Goal: Task Accomplishment & Management: Manage account settings

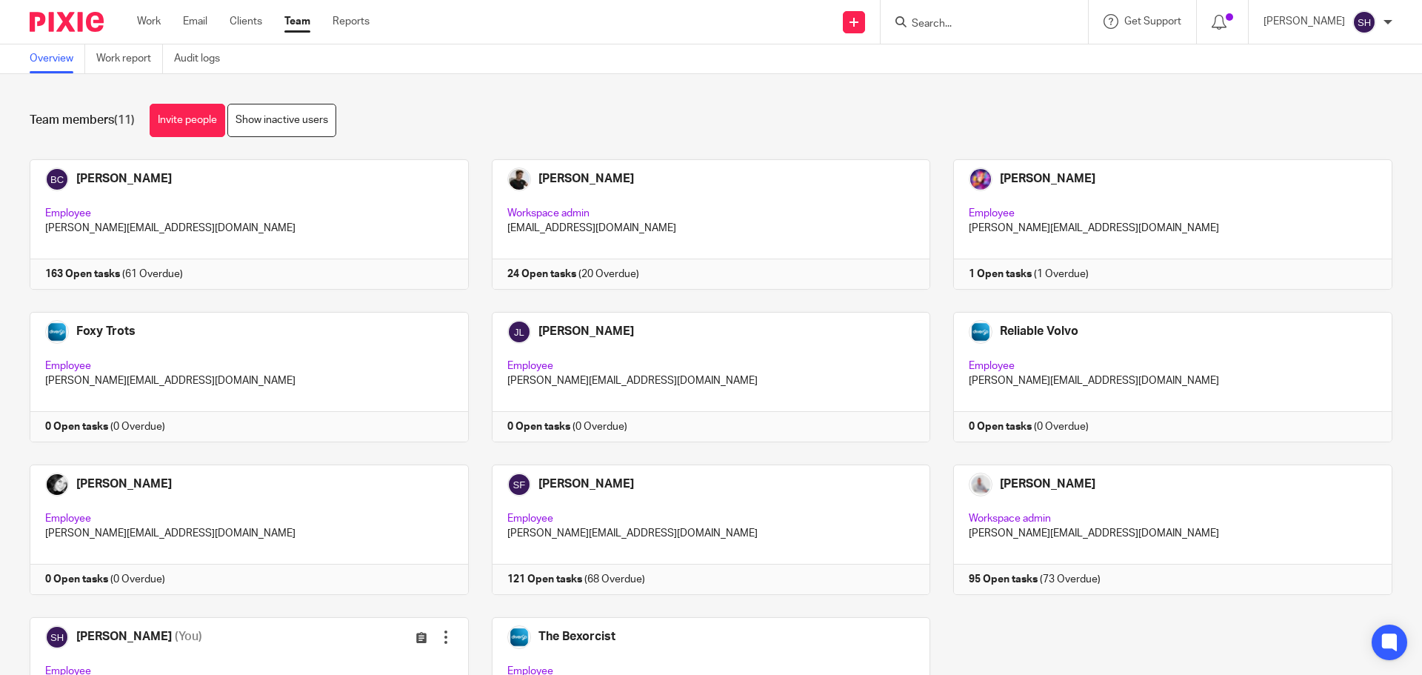
click at [1010, 28] on input "Search" at bounding box center [976, 24] width 133 height 13
type input "floor"
click at [963, 59] on link at bounding box center [1032, 64] width 250 height 34
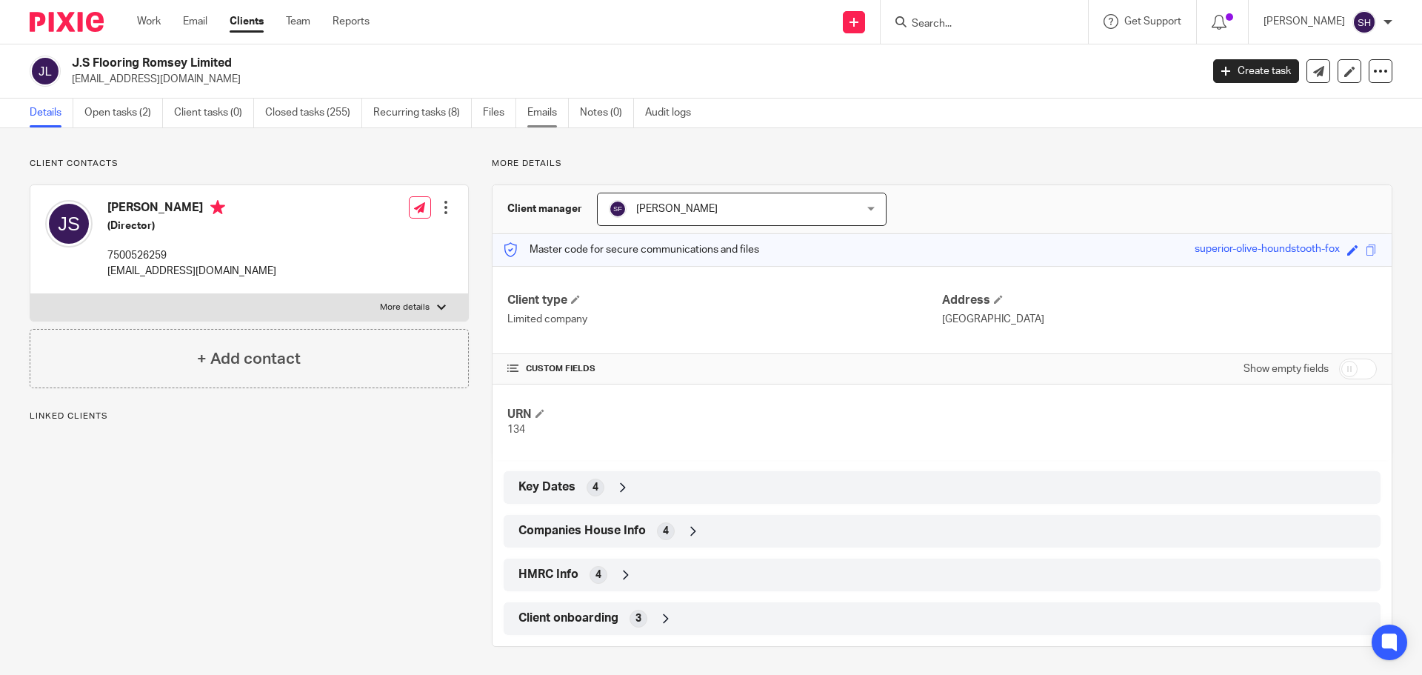
click at [553, 115] on link "Emails" at bounding box center [547, 113] width 41 height 29
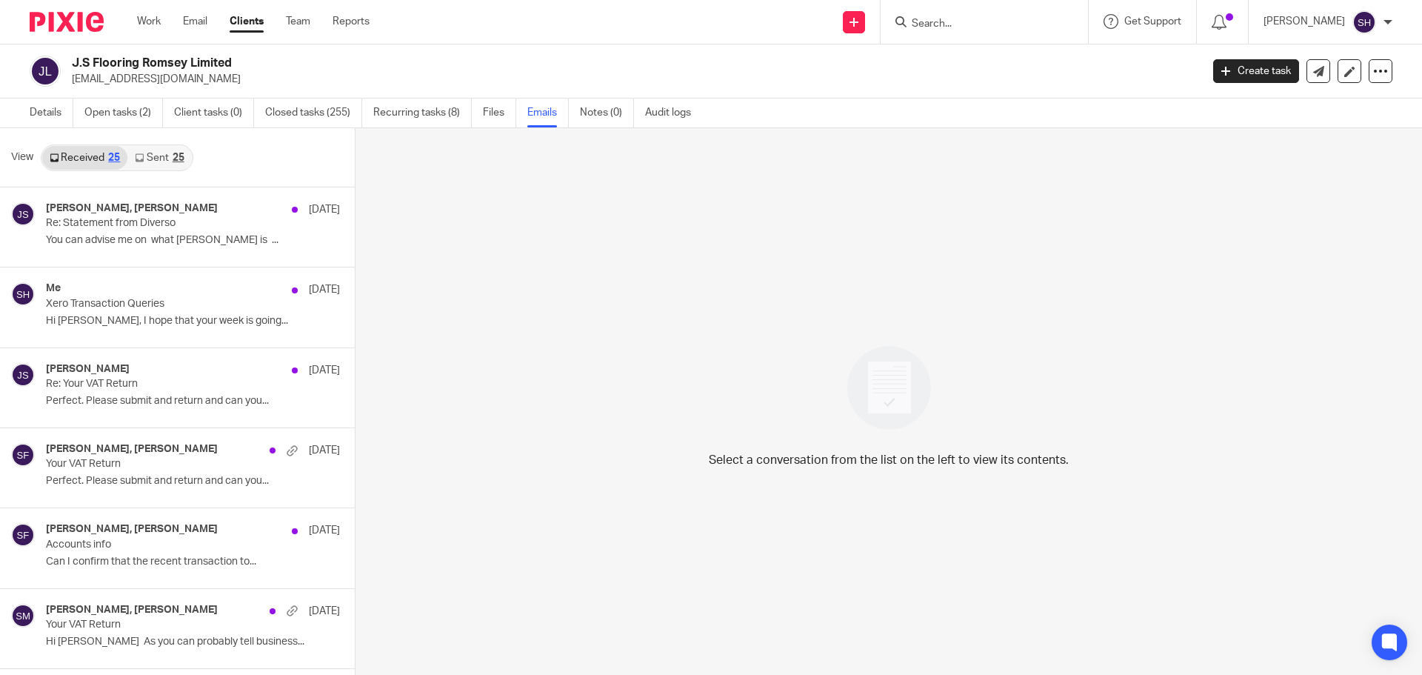
click at [178, 158] on div "25" at bounding box center [179, 158] width 12 height 10
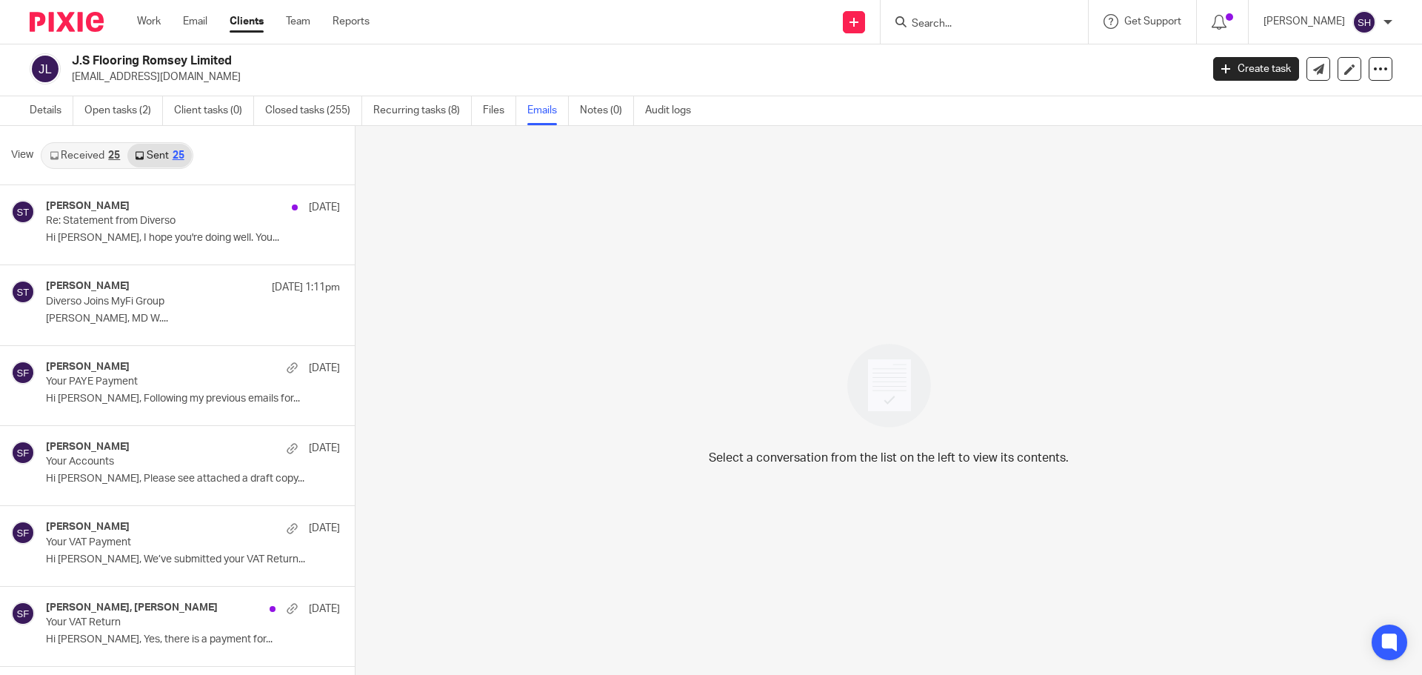
click at [91, 156] on link "Received 25" at bounding box center [84, 156] width 85 height 24
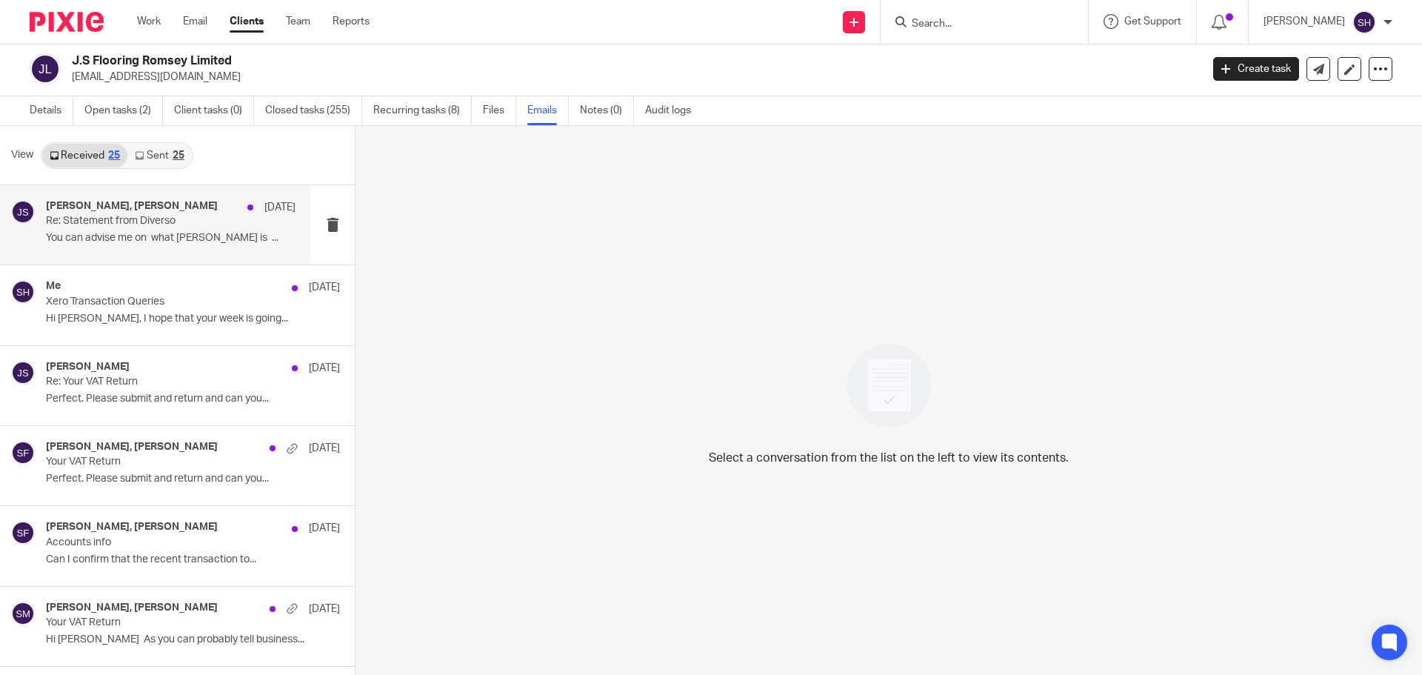
click at [116, 240] on p "You can advise me on what mifi is ..." at bounding box center [171, 238] width 250 height 13
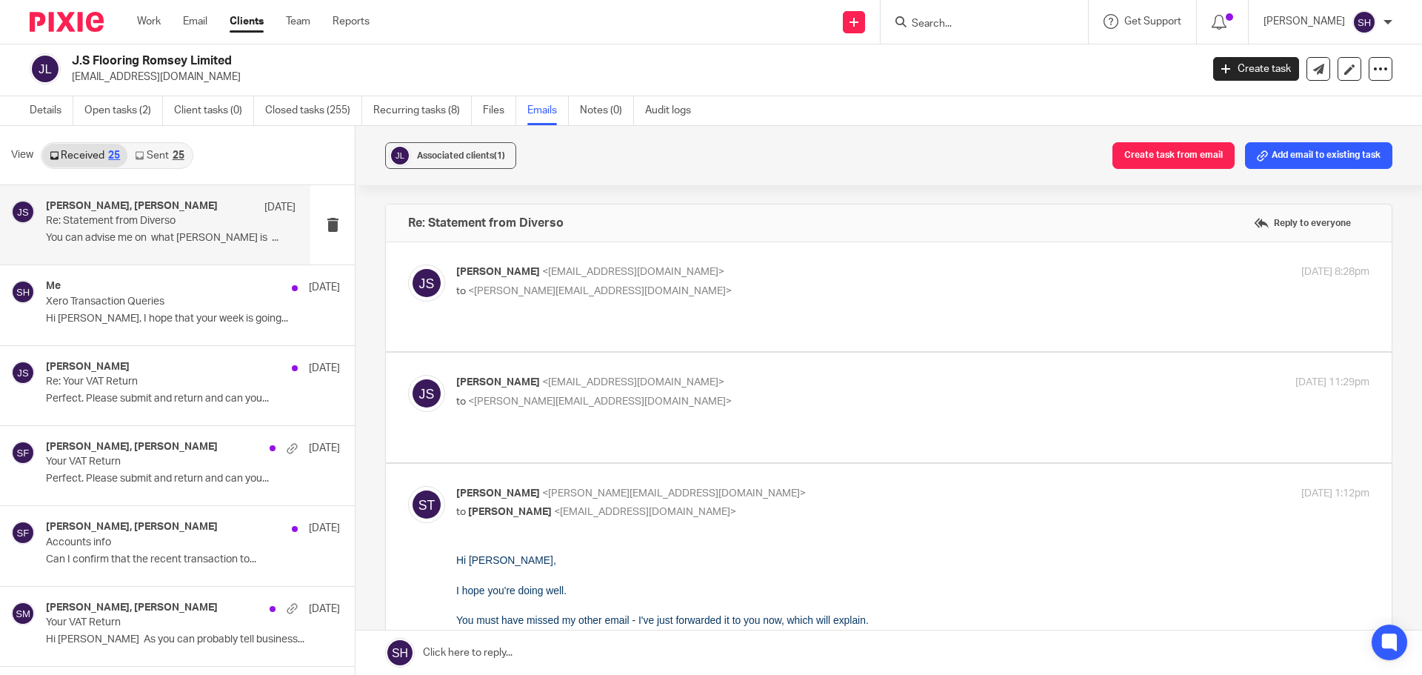
scroll to position [0, 0]
click at [661, 286] on p "to <sean@wearediverso.com>" at bounding box center [760, 292] width 609 height 16
checkbox input "true"
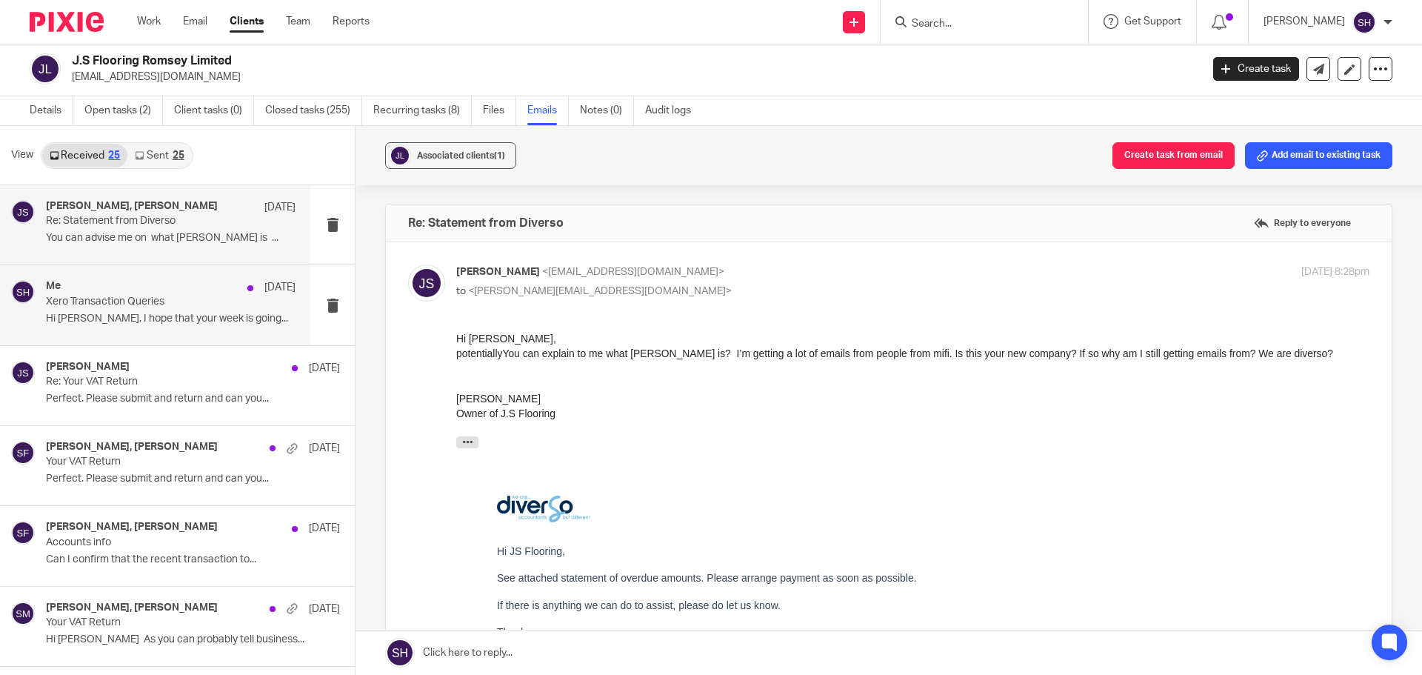
click at [153, 287] on div "Me 16 Sep" at bounding box center [171, 287] width 250 height 15
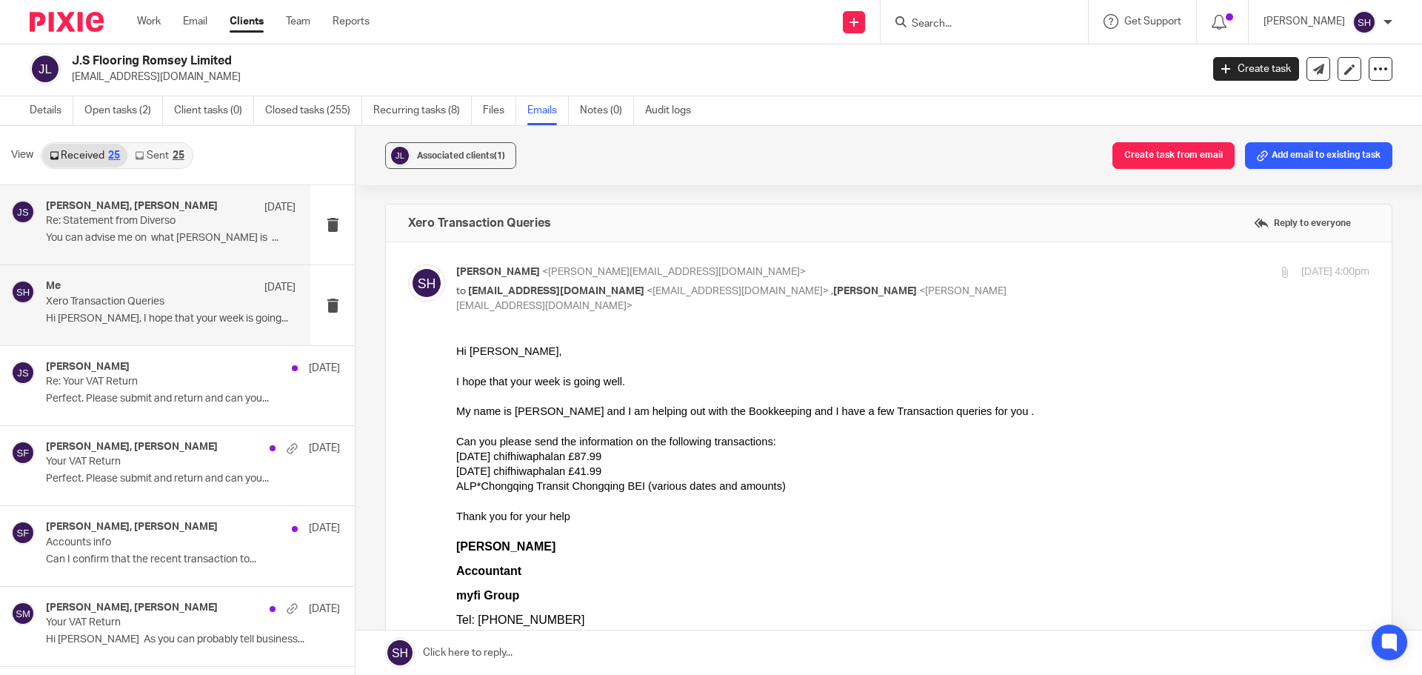
click at [167, 233] on p "You can advise me on what mifi is ..." at bounding box center [171, 238] width 250 height 13
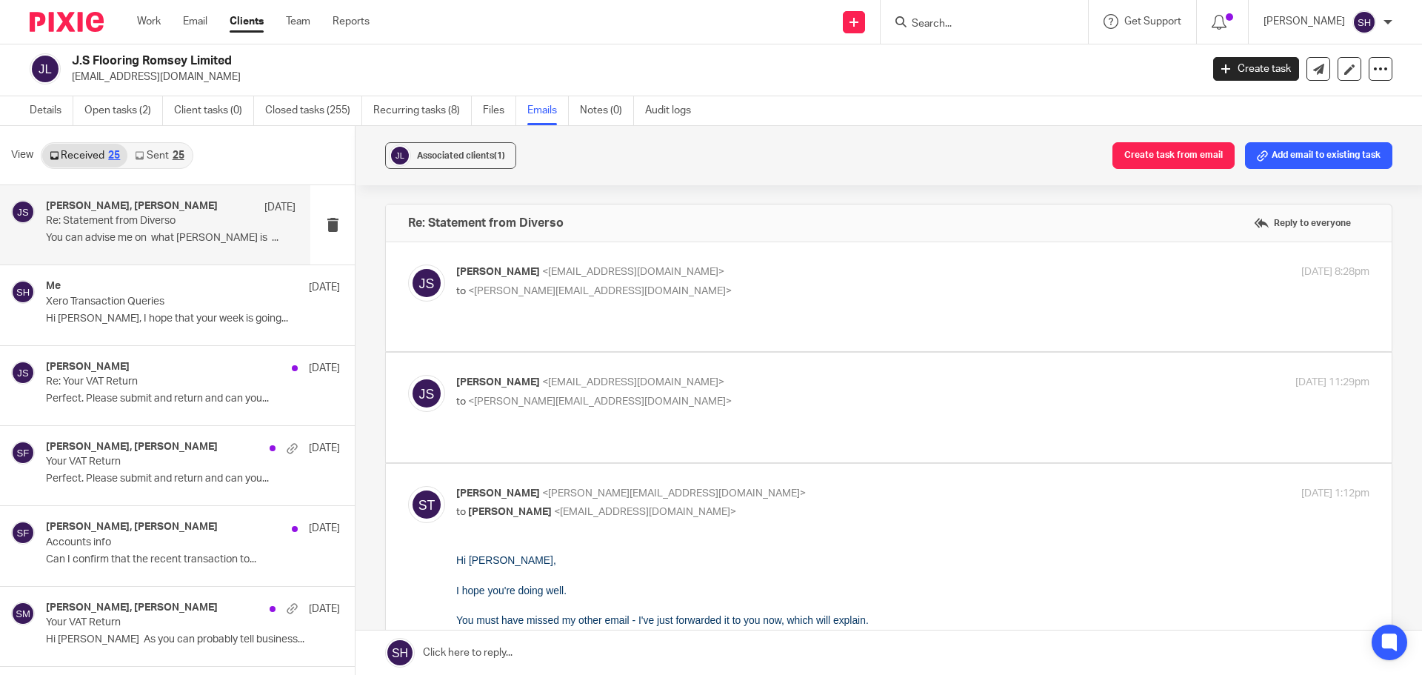
click at [693, 375] on p "James Stack <stackylayer@yahoo.co.uk>" at bounding box center [760, 383] width 609 height 16
checkbox input "true"
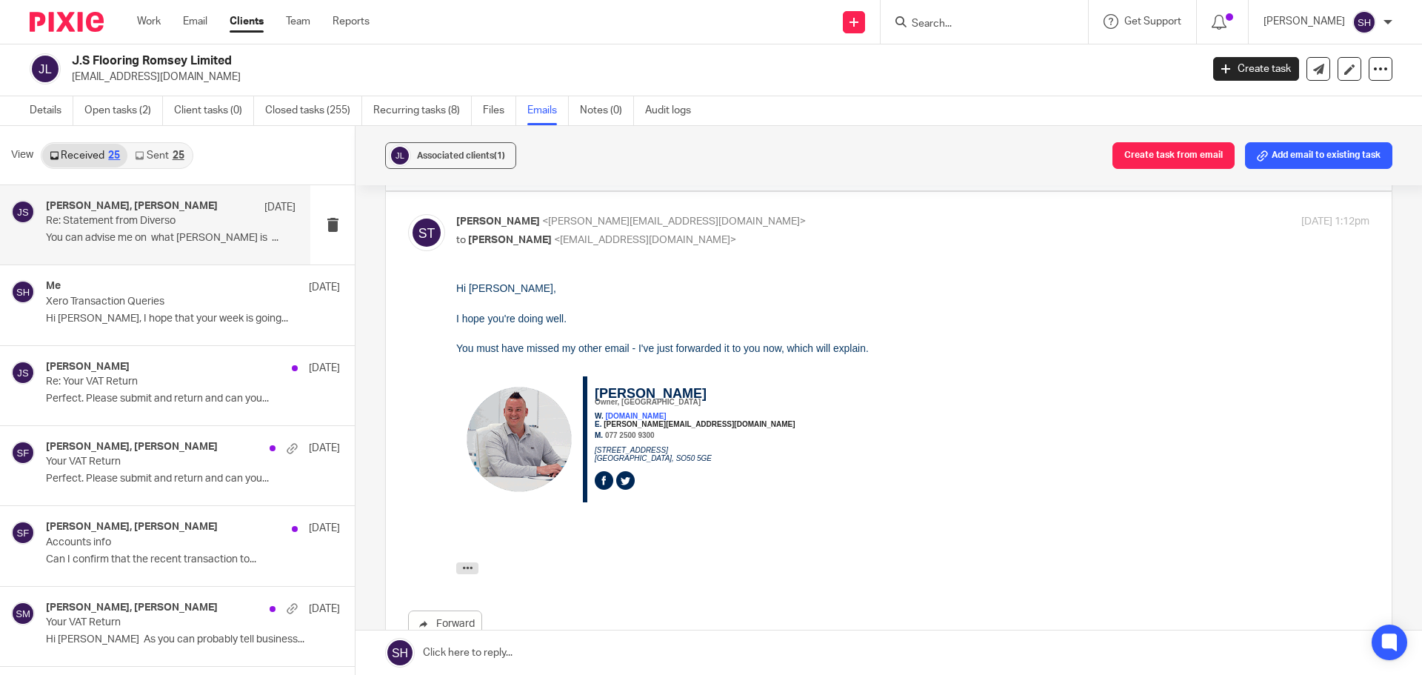
scroll to position [592, 0]
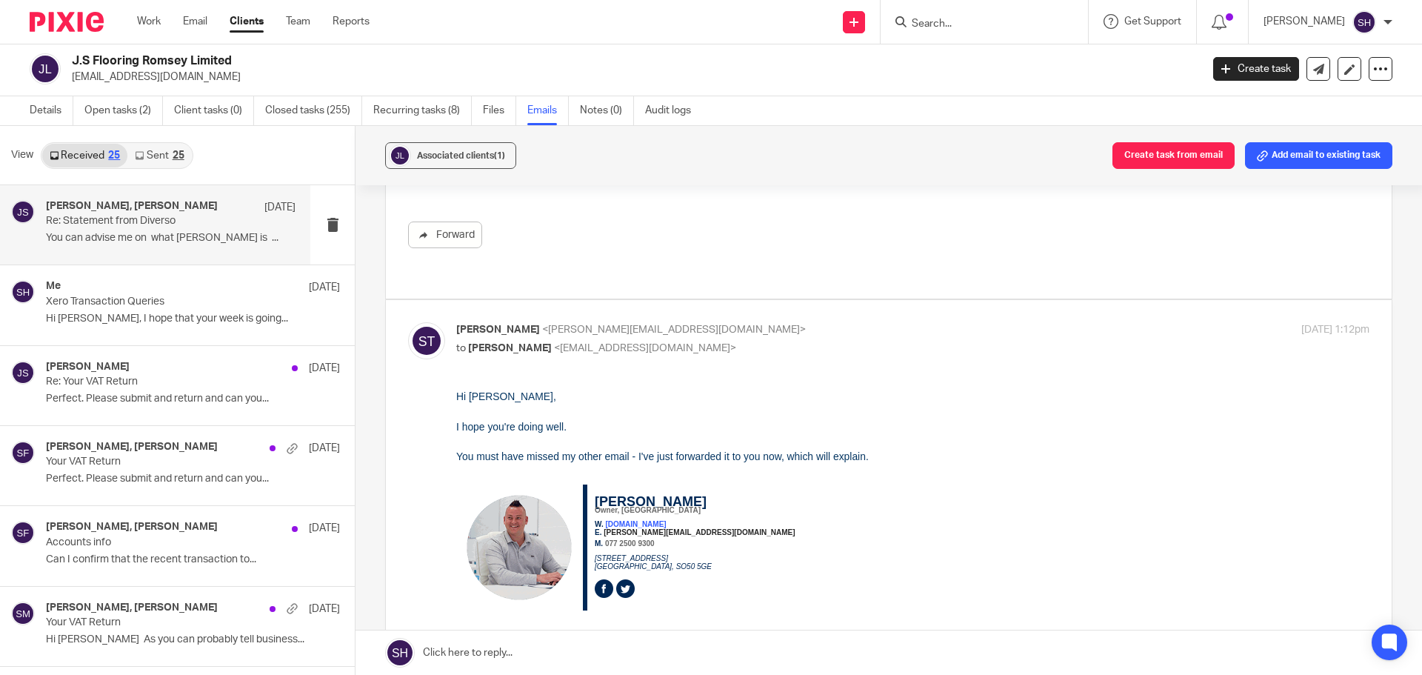
click at [164, 149] on link "Sent 25" at bounding box center [159, 156] width 64 height 24
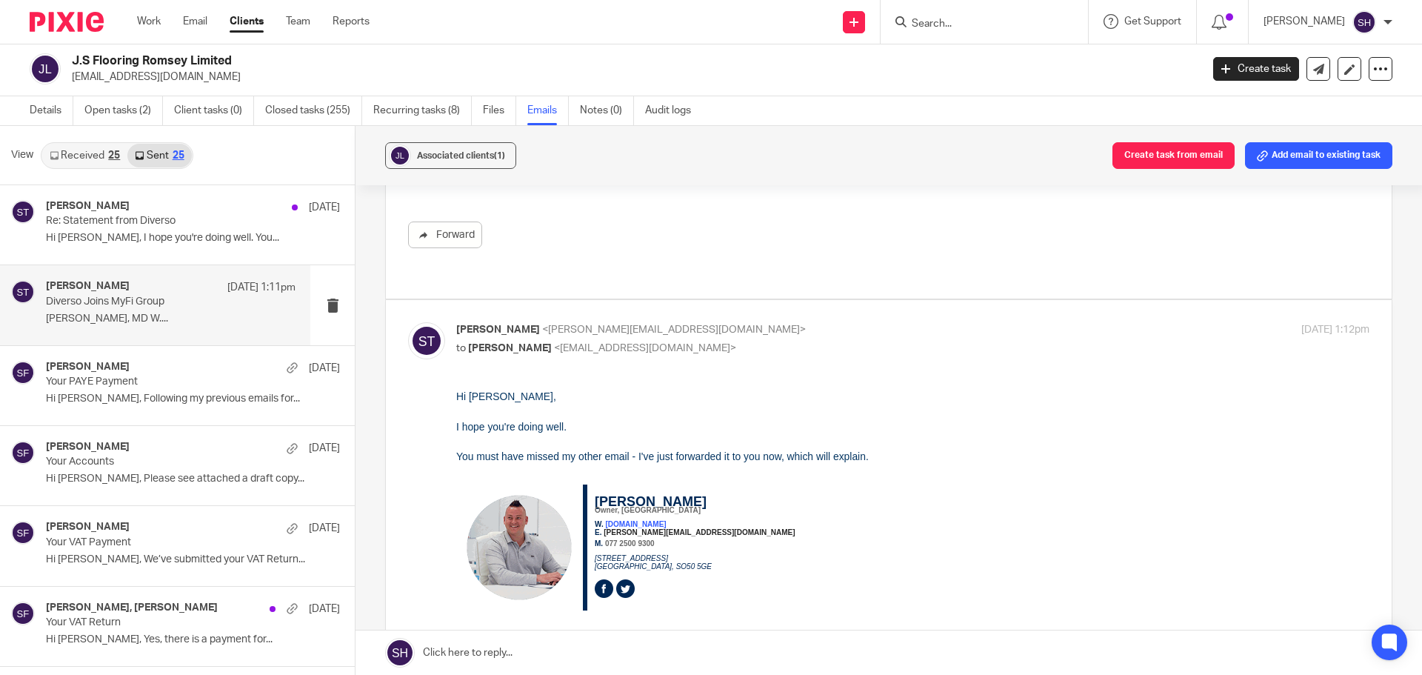
scroll to position [0, 0]
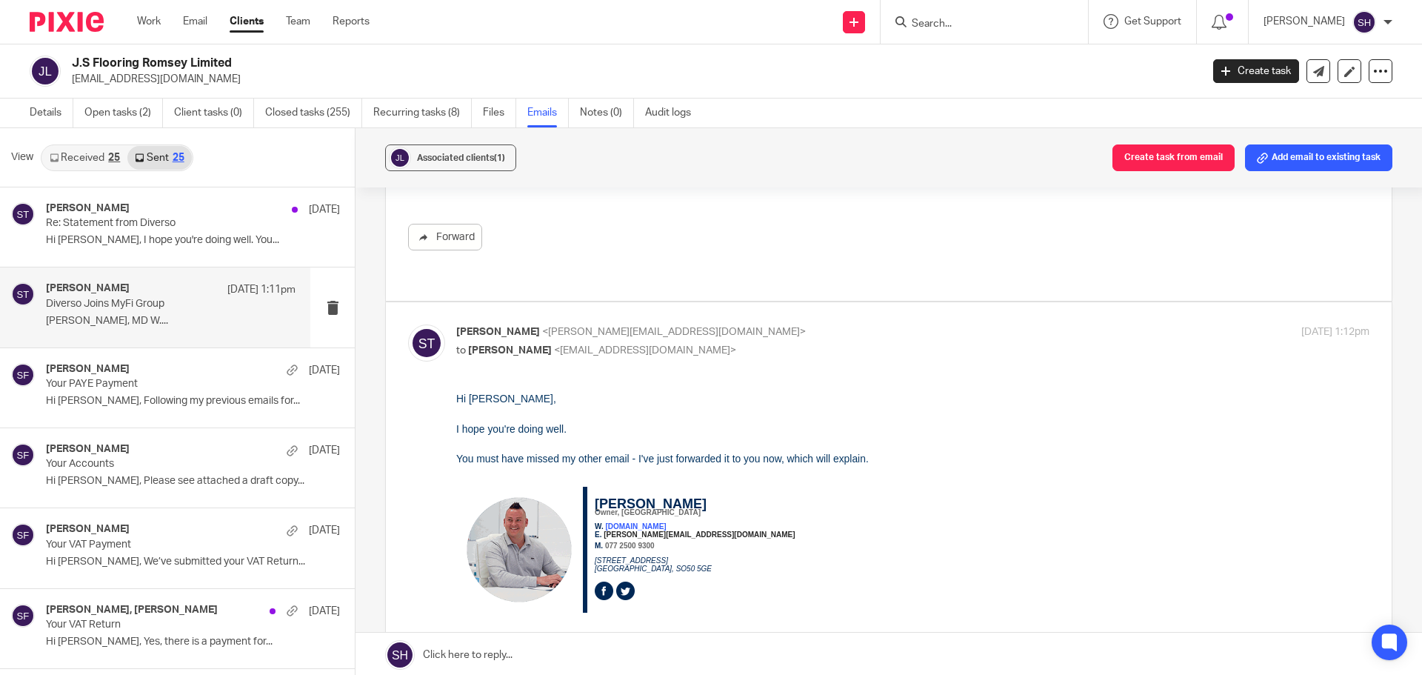
click at [137, 338] on div "Sean Toomer 22 Sep 1:11pm Diverso Joins MyFi Group Sean ToomerOwner, MD W...." at bounding box center [155, 306] width 310 height 79
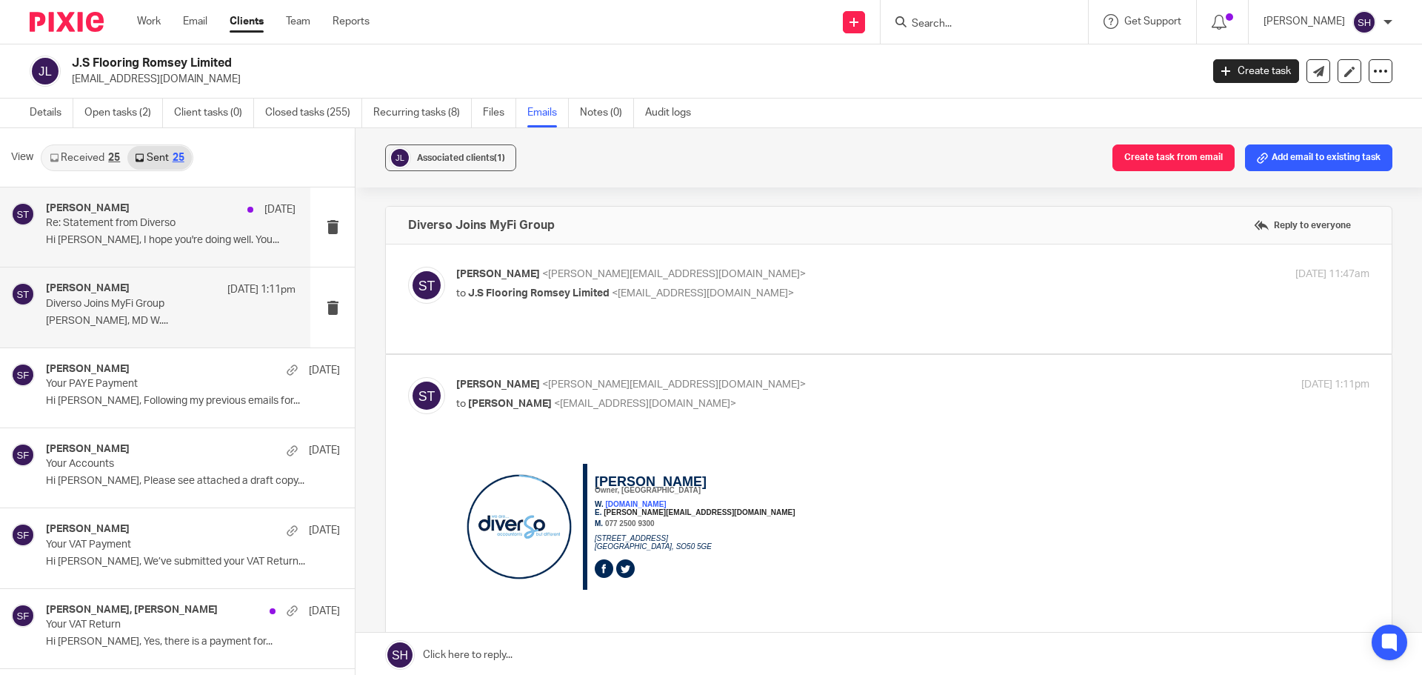
click at [170, 260] on div "Sean Toomer 17 Sep Re: Statement from Diverso Hi James, I hope you're doing wel…" at bounding box center [155, 226] width 310 height 79
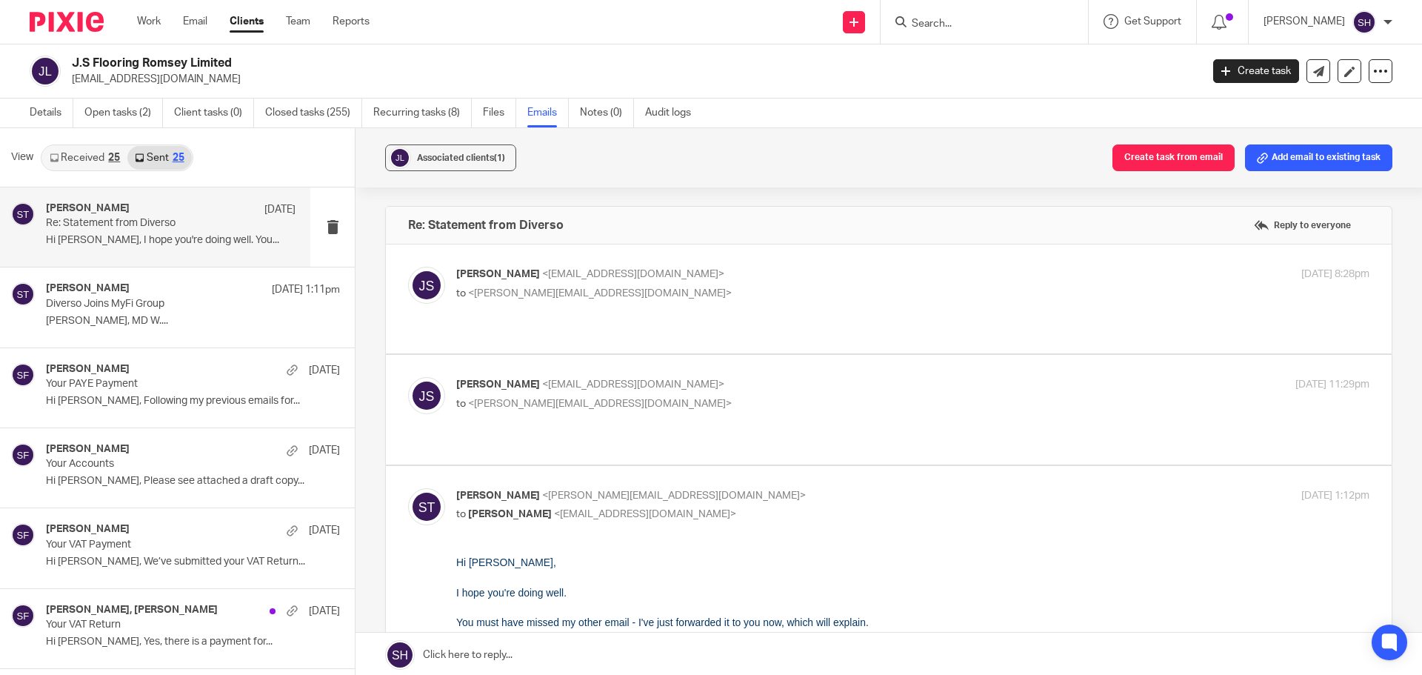
click at [678, 281] on p "James Stack <stackylayer@yahoo.co.uk>" at bounding box center [760, 275] width 609 height 16
checkbox input "true"
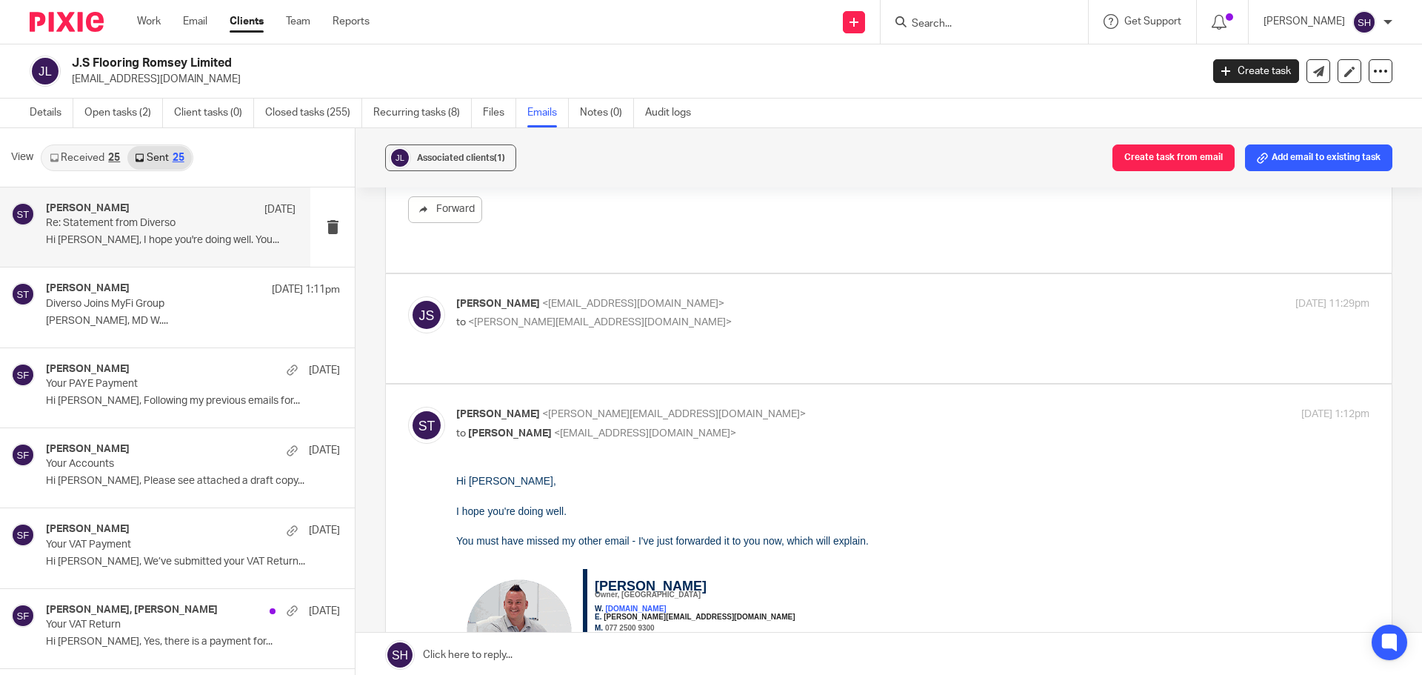
scroll to position [296, 0]
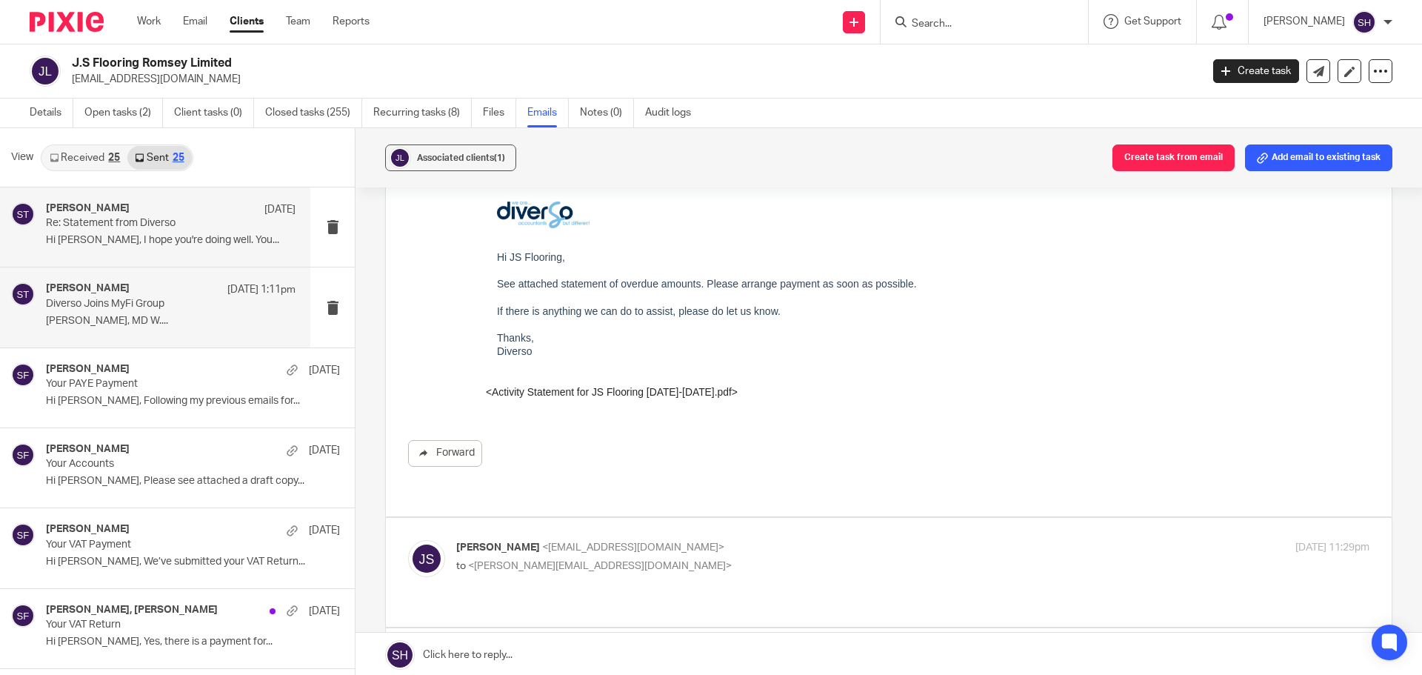
click at [213, 319] on p "Sean ToomerOwner, MD W...." at bounding box center [171, 321] width 250 height 13
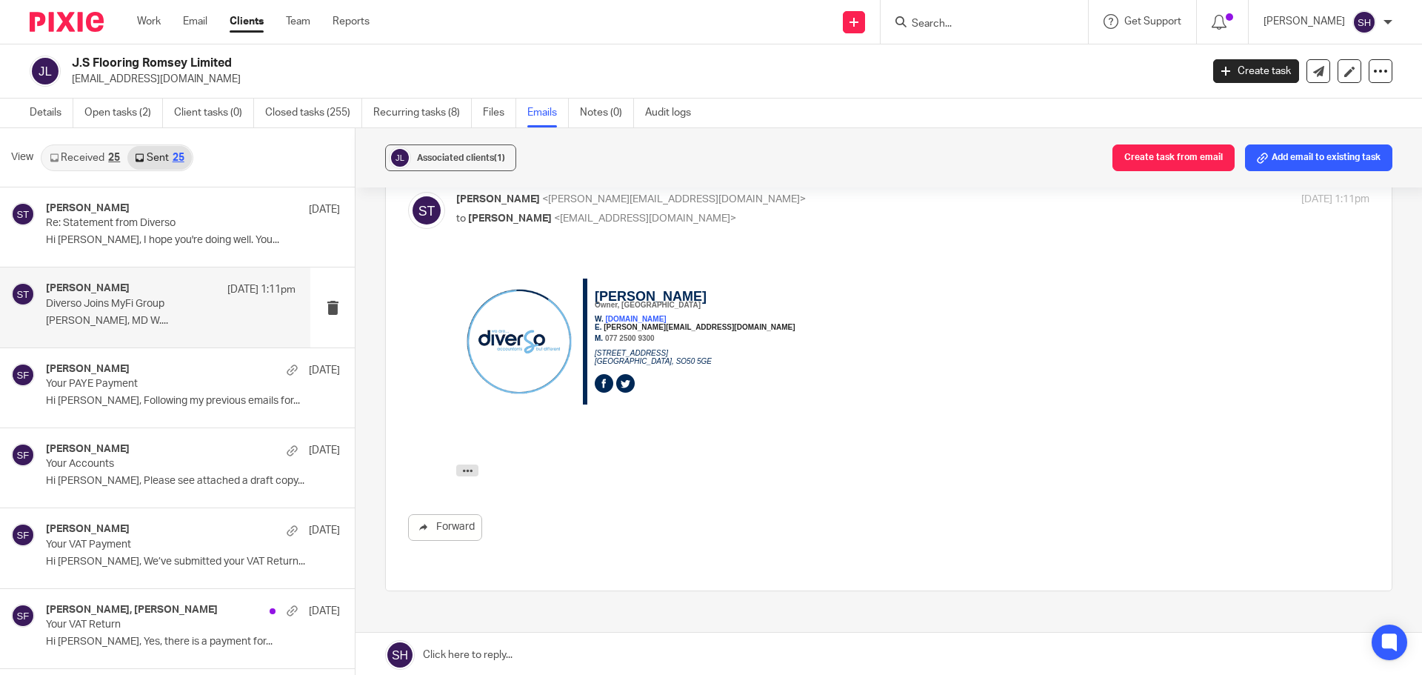
scroll to position [0, 0]
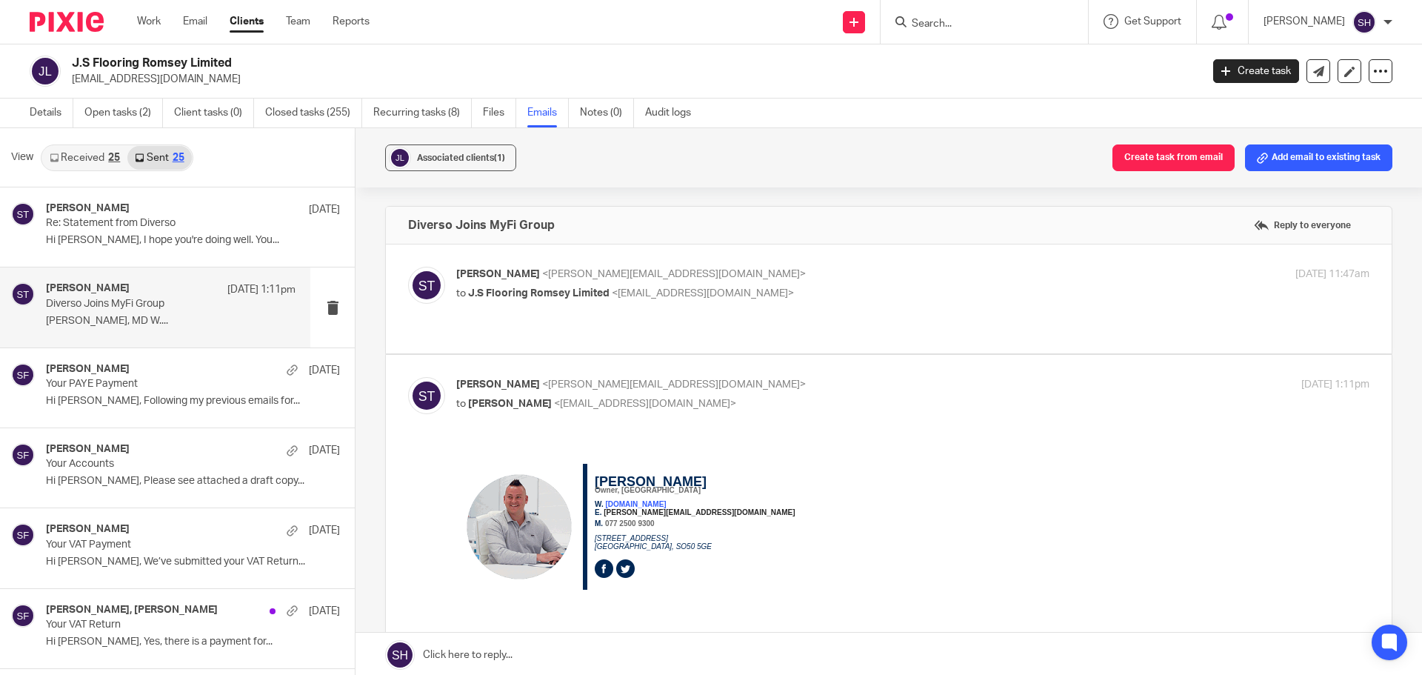
click at [868, 314] on div "Sean Toomer <sean@wearediverso.com> to J.S Flooring Romsey Limited <stackylayer…" at bounding box center [888, 299] width 961 height 64
click at [769, 322] on label at bounding box center [889, 298] width 1006 height 109
click at [408, 267] on input "checkbox" at bounding box center [407, 266] width 1 height 1
checkbox input "true"
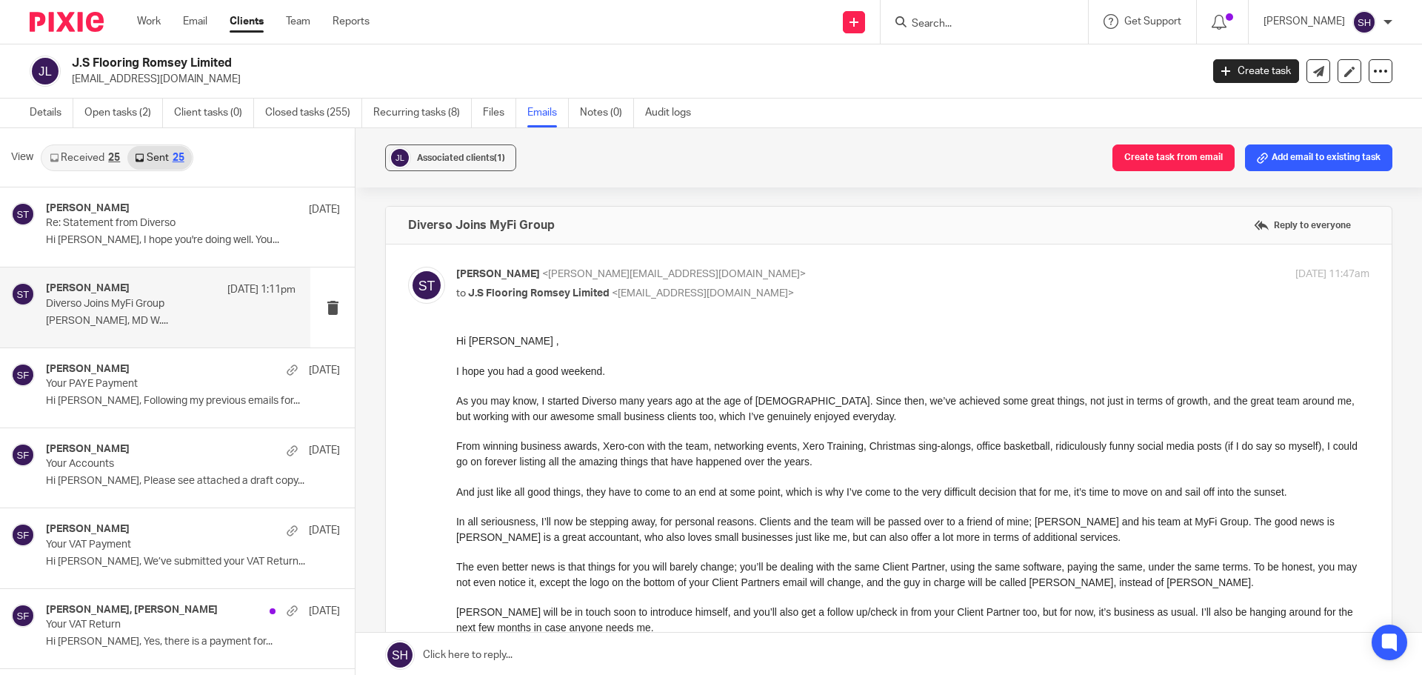
click at [95, 163] on link "Received 25" at bounding box center [84, 158] width 85 height 24
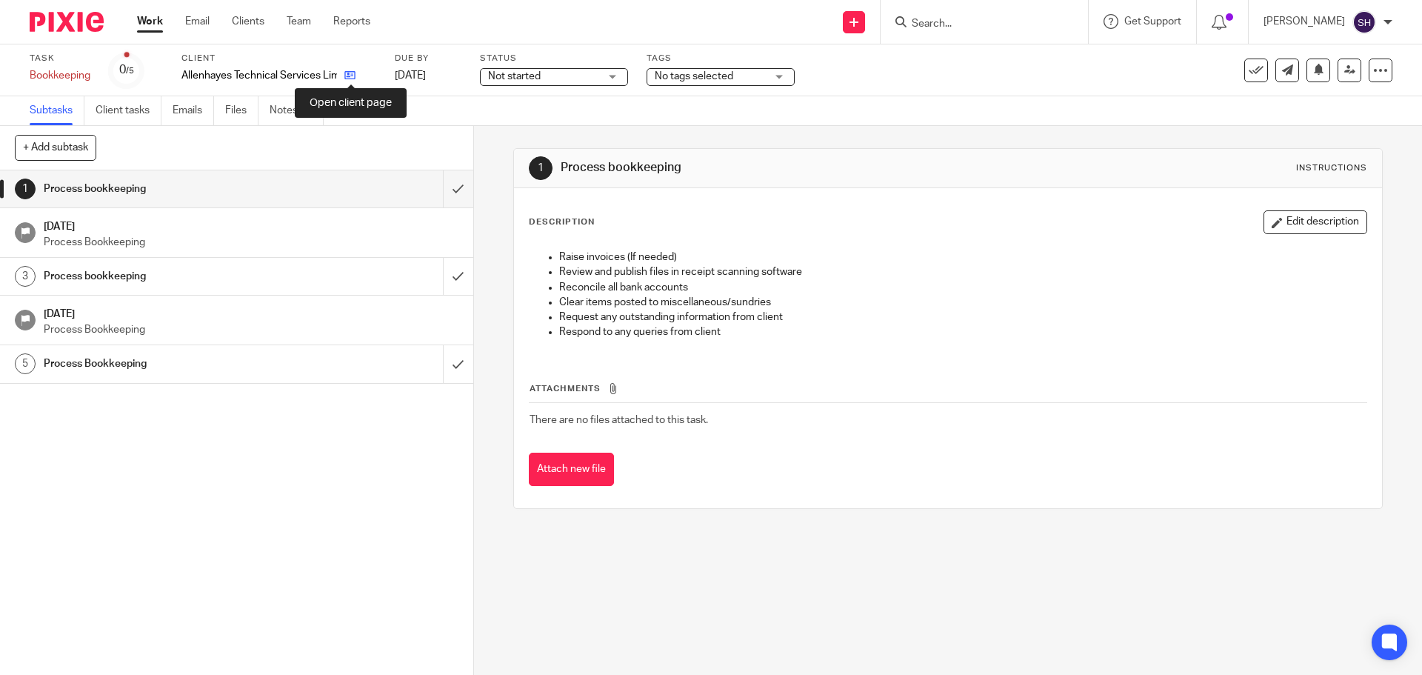
click at [352, 70] on icon at bounding box center [349, 75] width 11 height 11
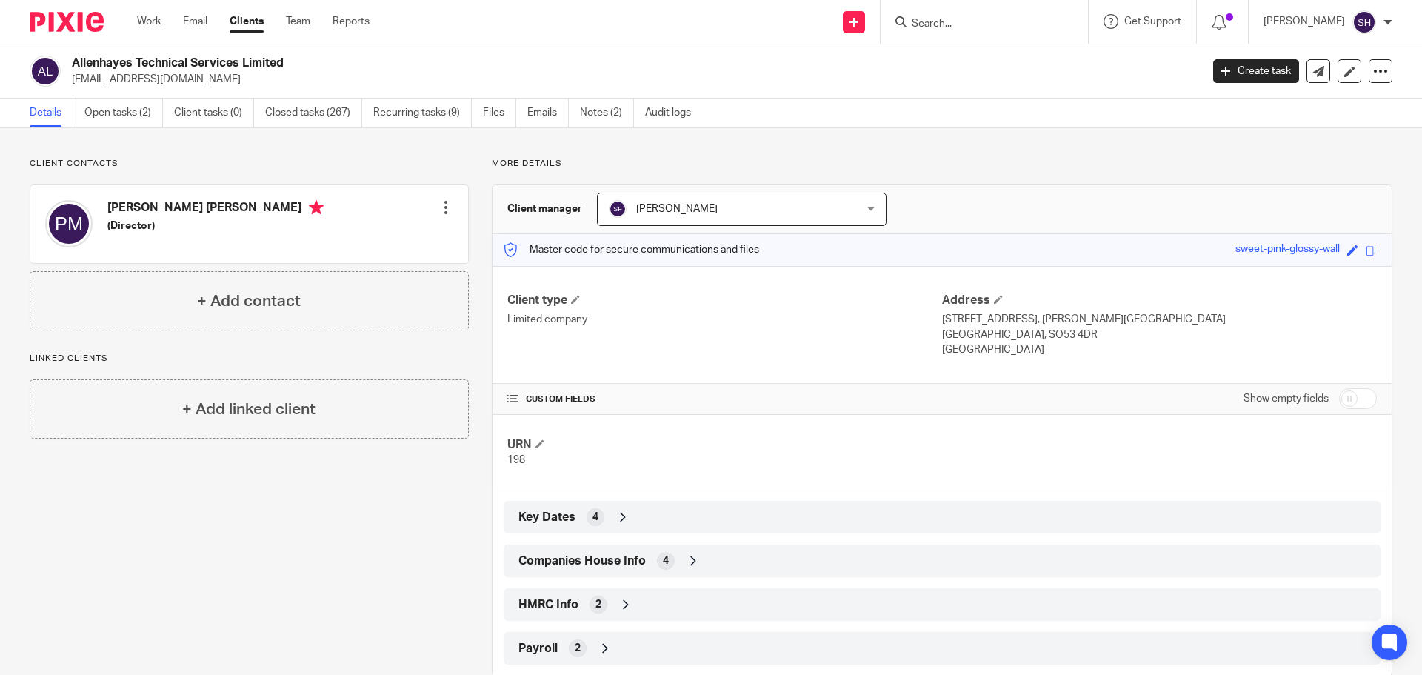
click at [947, 27] on input "Search" at bounding box center [976, 24] width 133 height 13
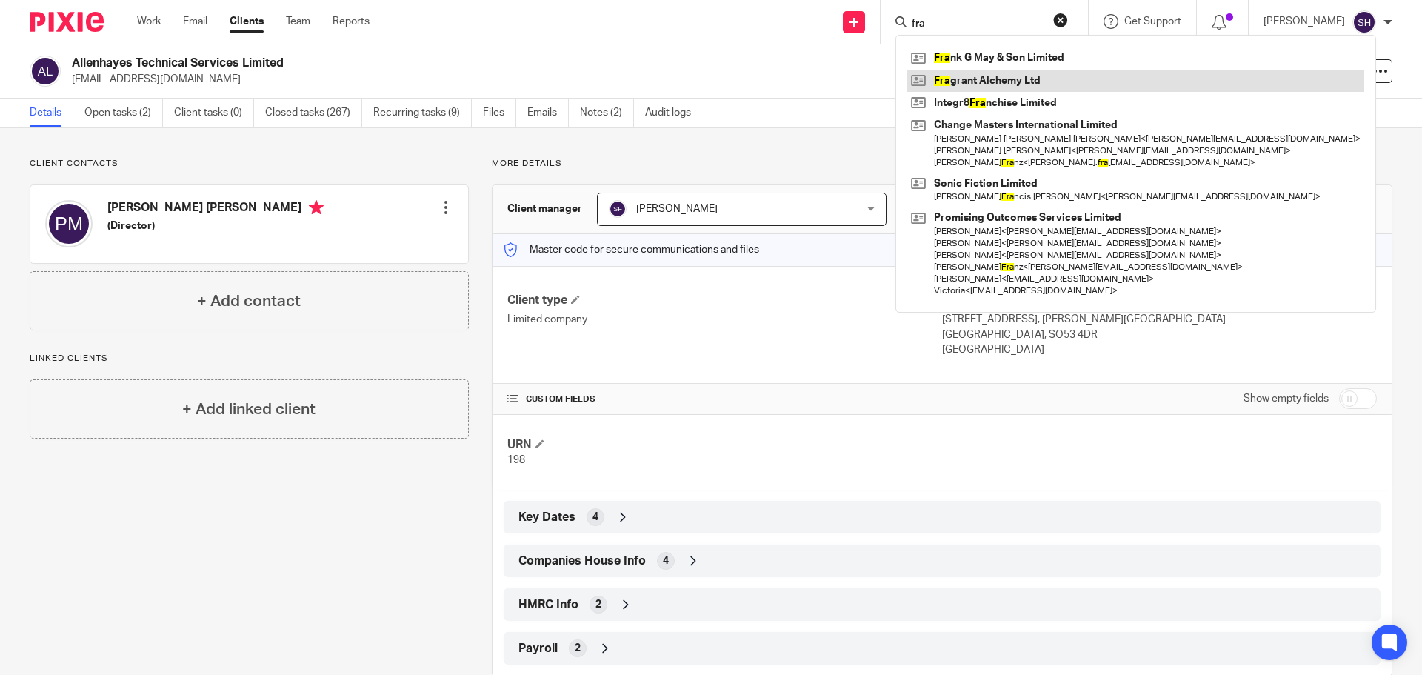
type input "fra"
click at [1022, 73] on link at bounding box center [1135, 81] width 457 height 22
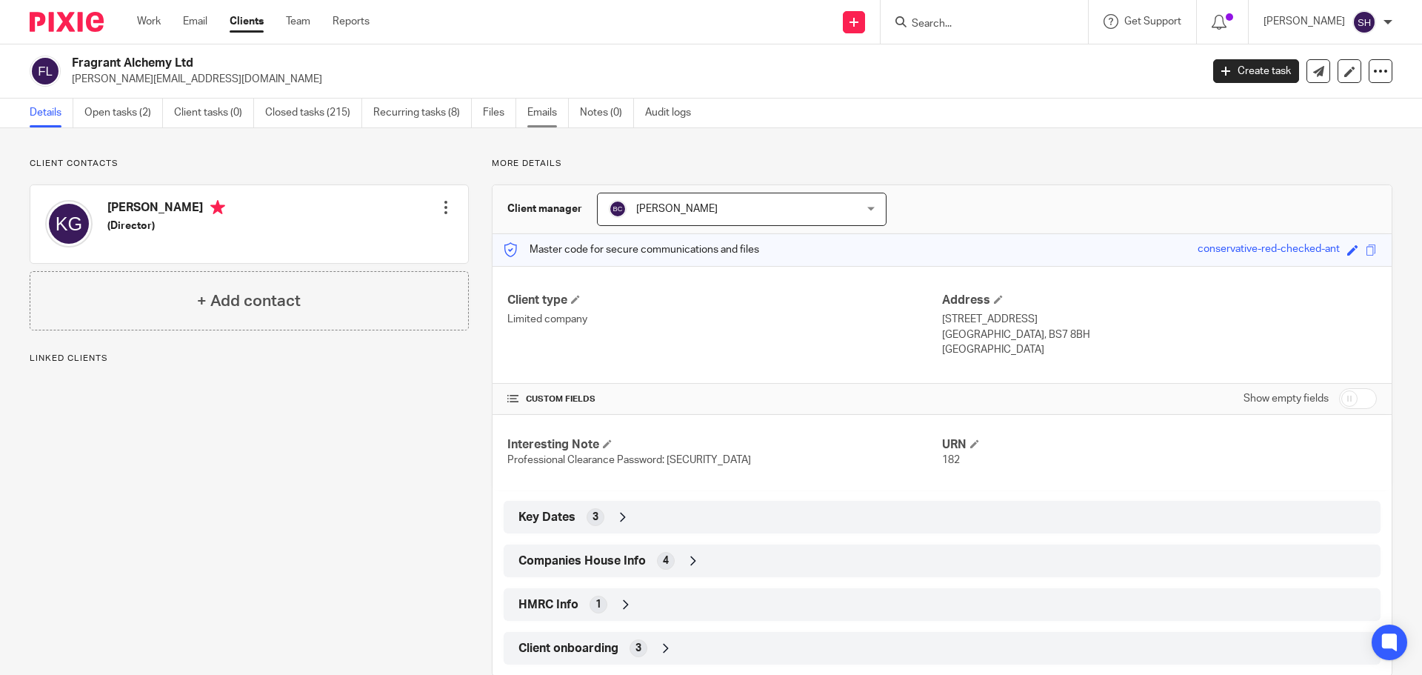
click at [538, 113] on link "Emails" at bounding box center [547, 113] width 41 height 29
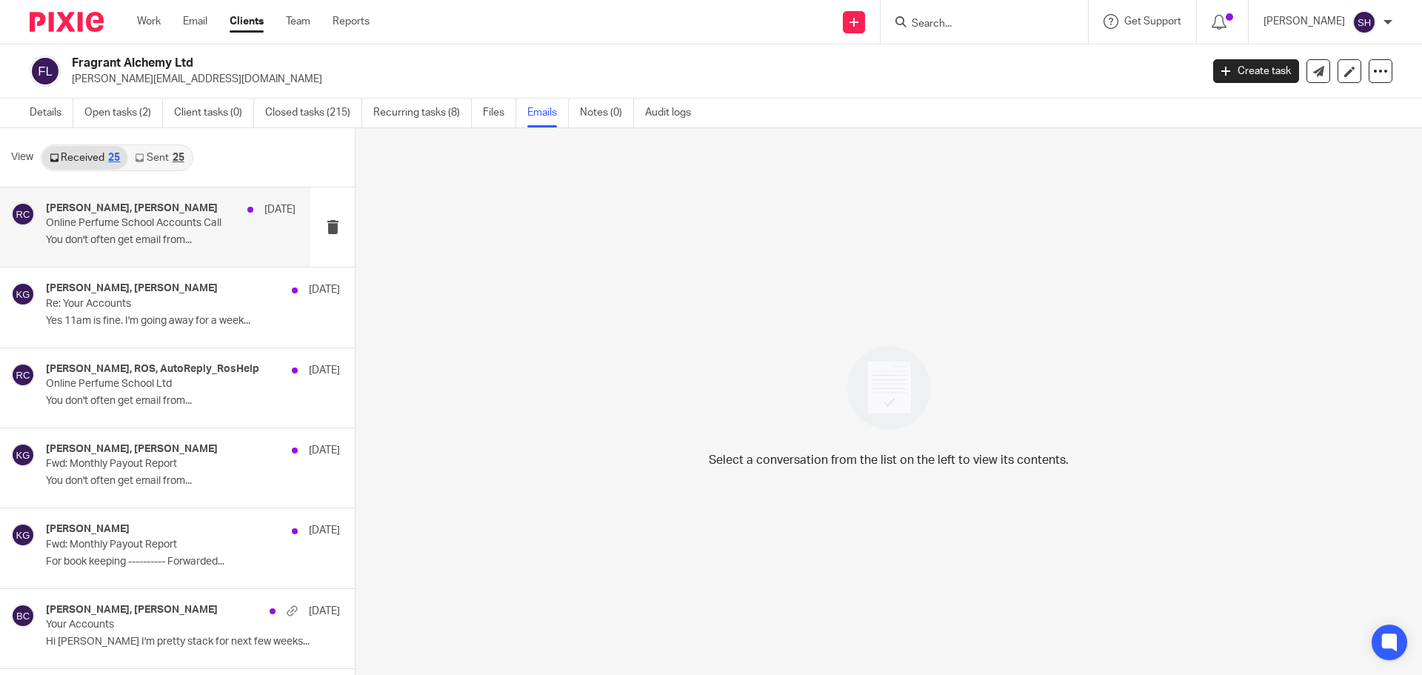
click at [116, 248] on div "[PERSON_NAME], [PERSON_NAME] [DATE] Online Perfume School Accounts Call You don…" at bounding box center [171, 227] width 250 height 50
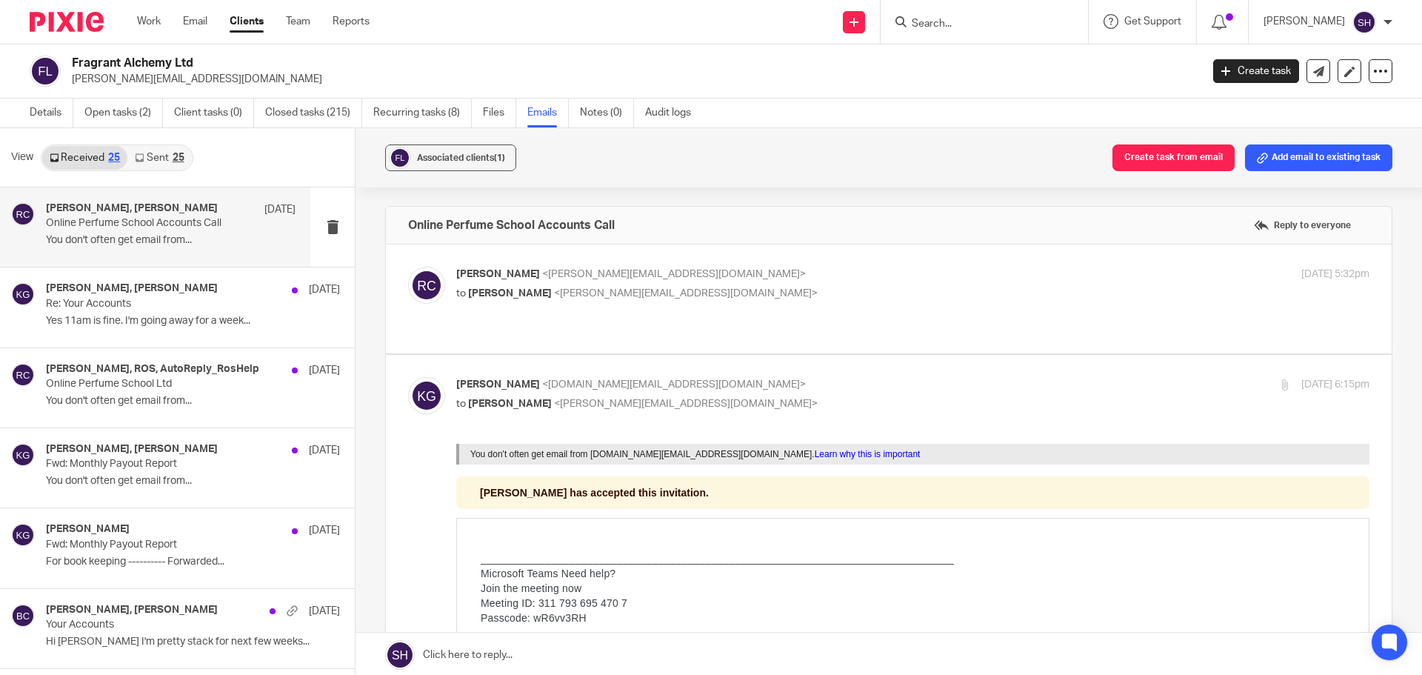
click at [692, 312] on div "[PERSON_NAME] <[PERSON_NAME][EMAIL_ADDRESS][DOMAIN_NAME]> to [PERSON_NAME] <[PE…" at bounding box center [888, 299] width 961 height 64
click at [626, 319] on label at bounding box center [889, 298] width 1006 height 109
click at [408, 267] on input "checkbox" at bounding box center [407, 266] width 1 height 1
checkbox input "true"
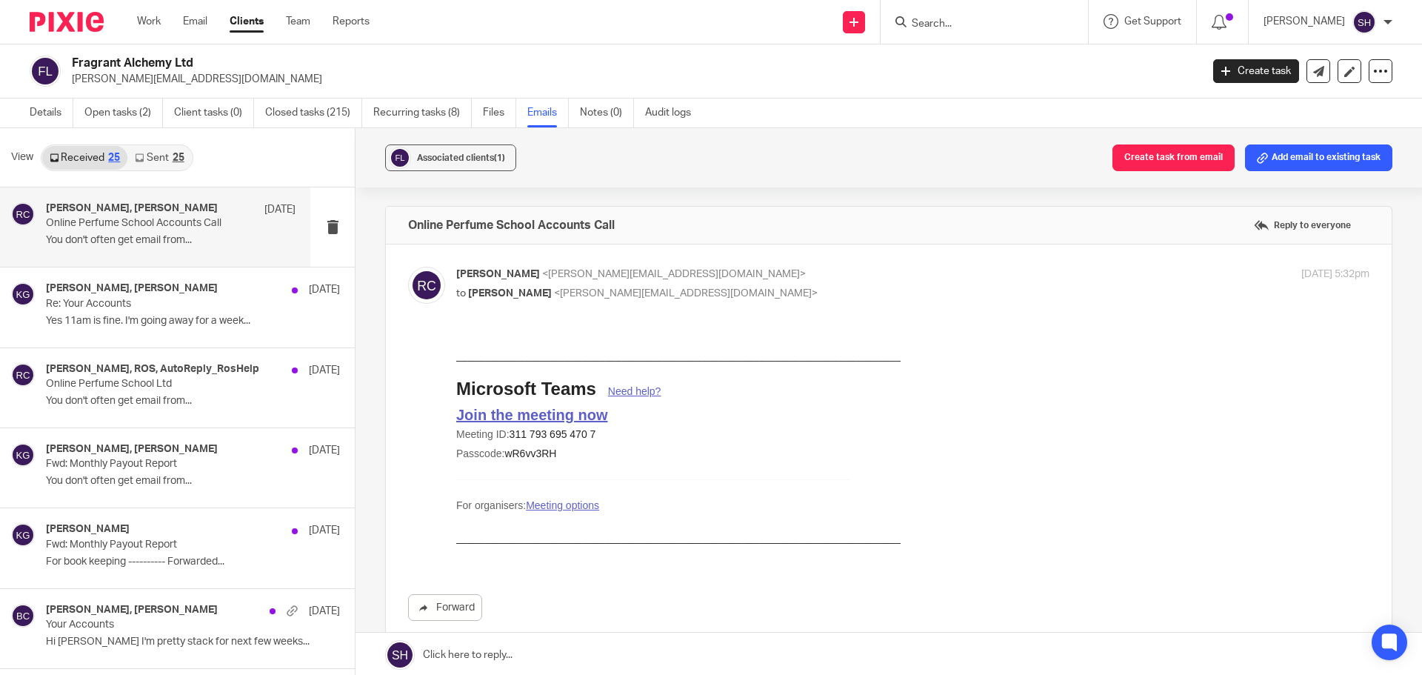
click at [171, 161] on link "Sent 25" at bounding box center [159, 158] width 64 height 24
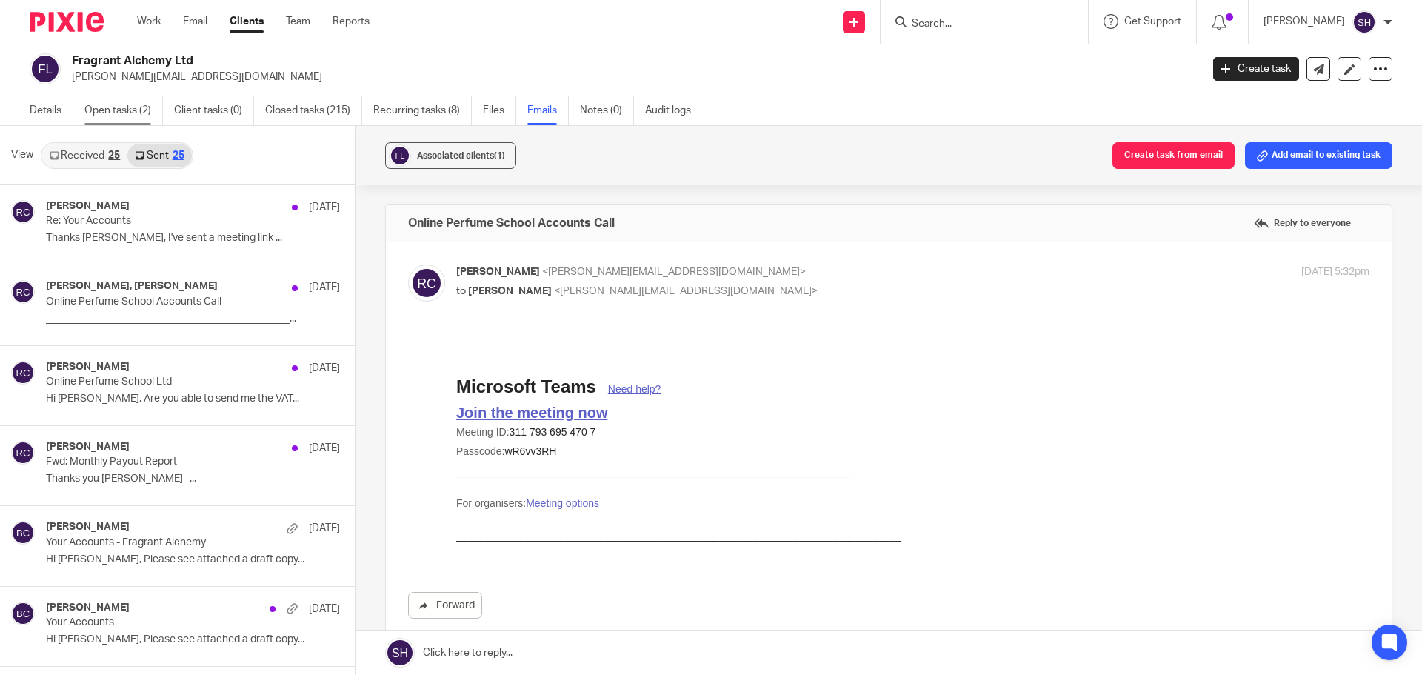
click at [147, 104] on link "Open tasks (2)" at bounding box center [123, 110] width 79 height 29
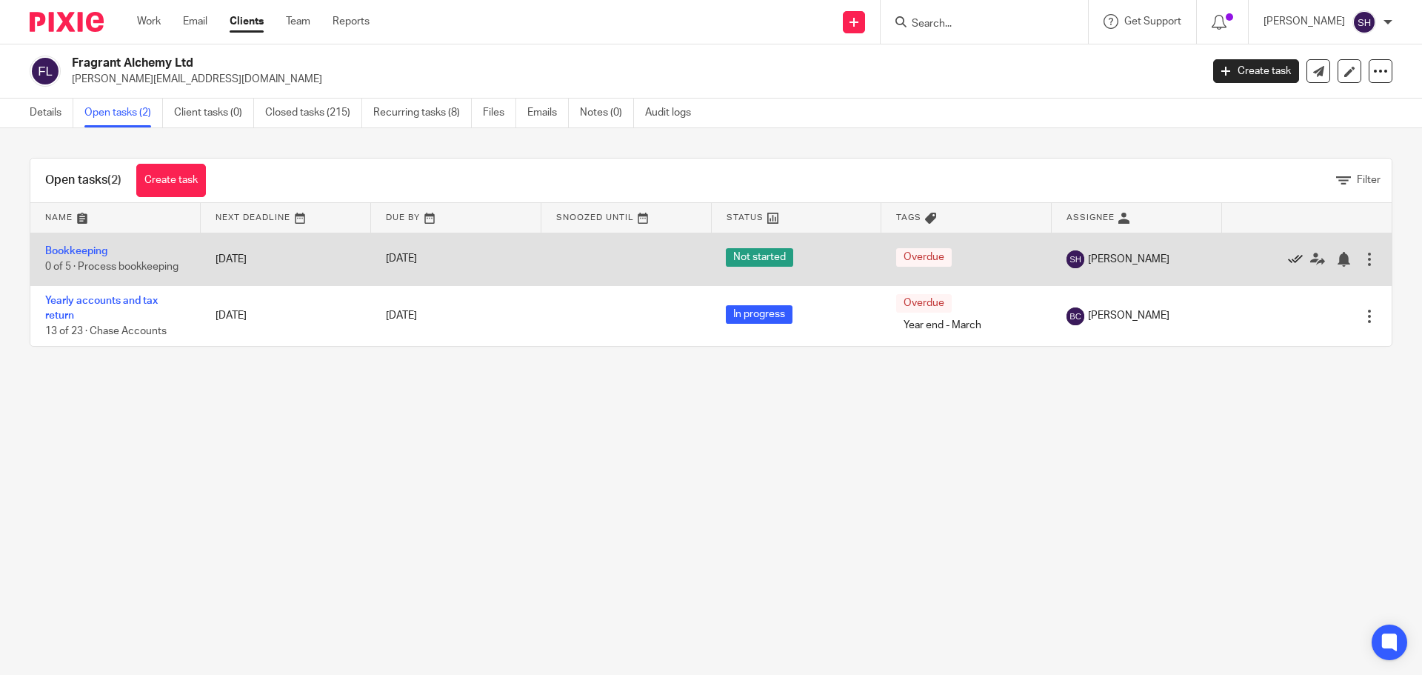
click at [1288, 256] on icon at bounding box center [1295, 259] width 15 height 15
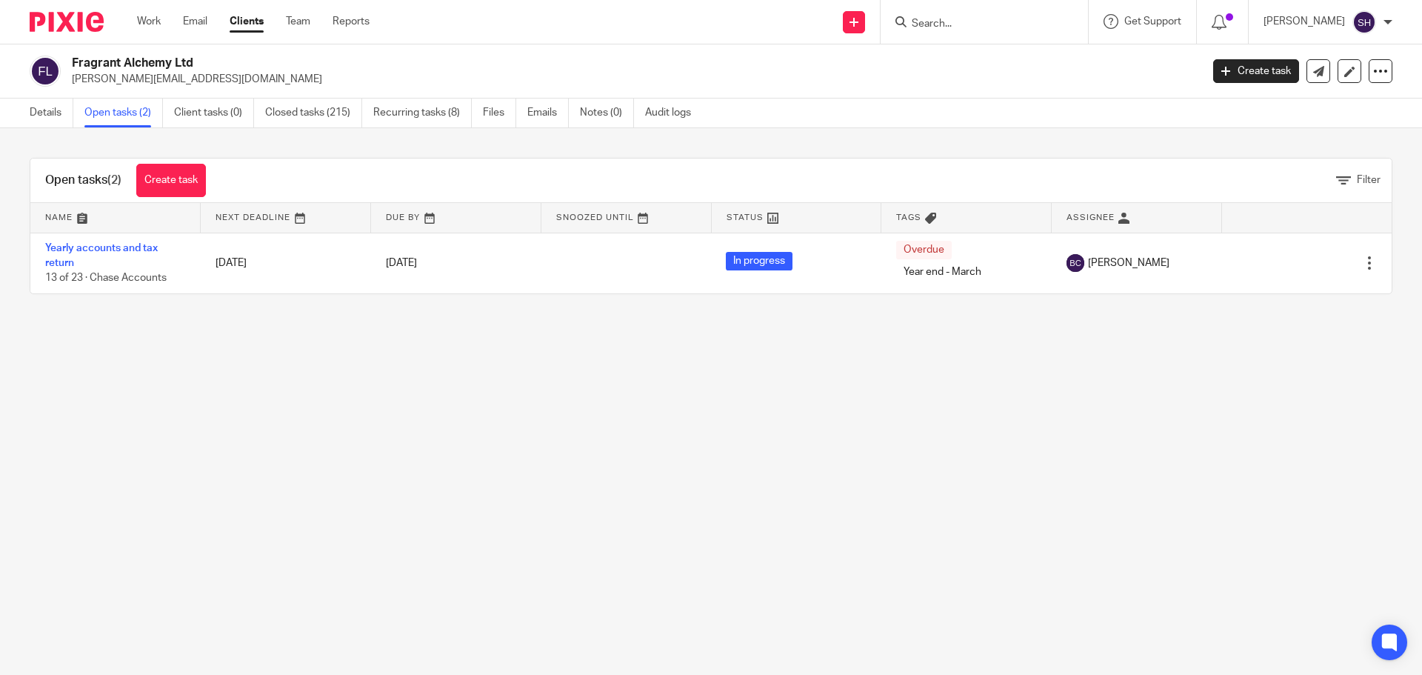
click at [978, 23] on input "Search" at bounding box center [976, 24] width 133 height 13
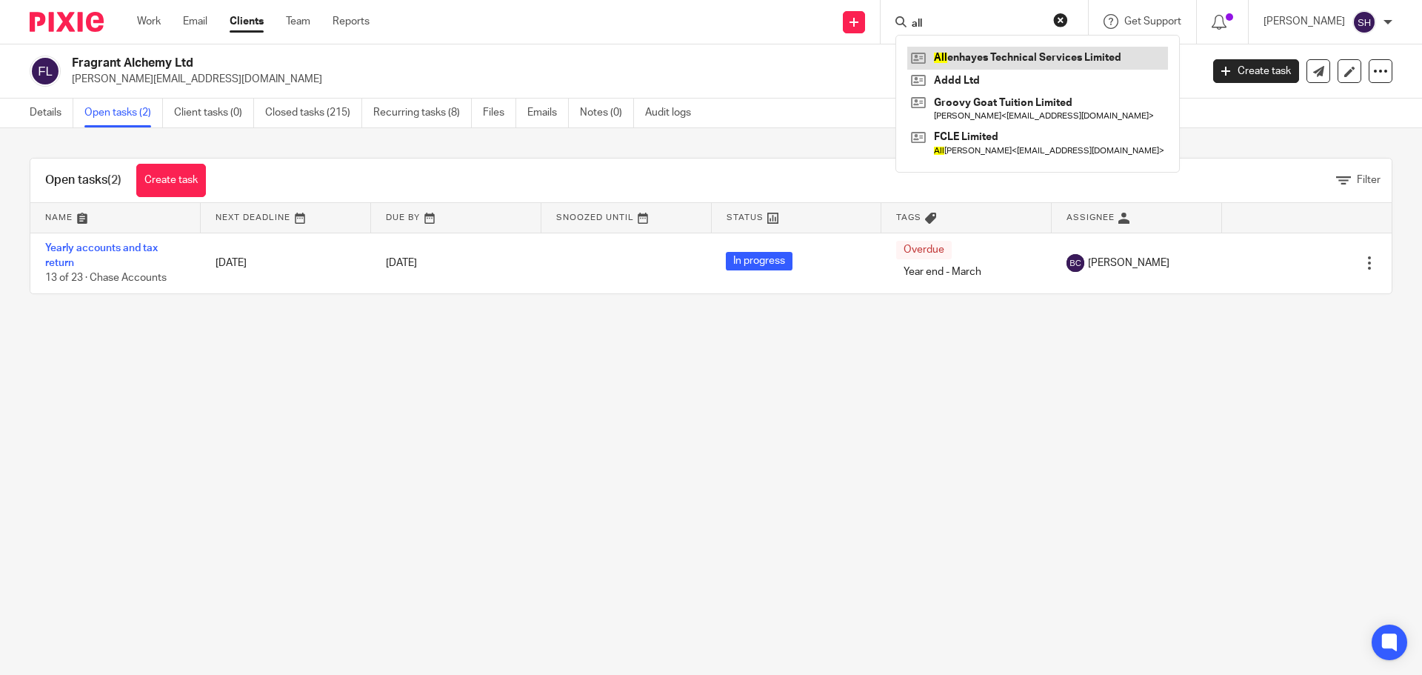
type input "all"
click at [980, 50] on link at bounding box center [1037, 58] width 261 height 22
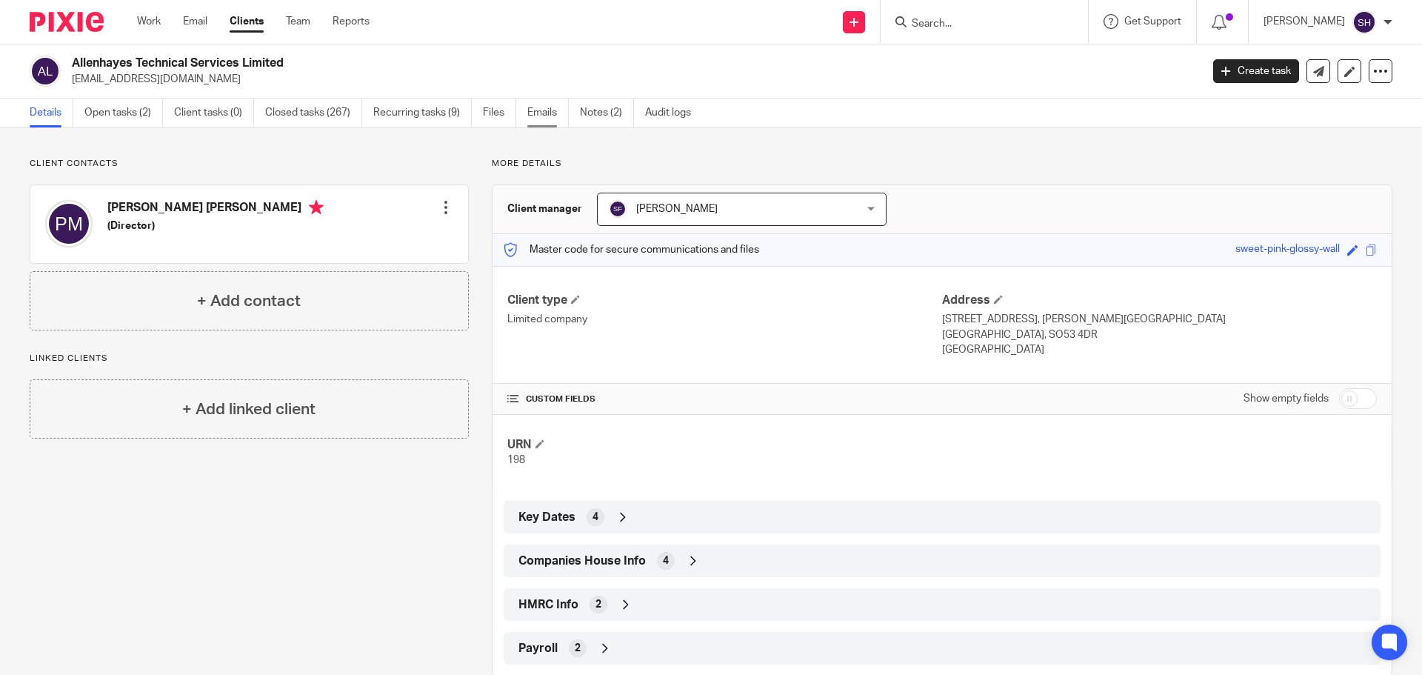
click at [541, 112] on link "Emails" at bounding box center [547, 113] width 41 height 29
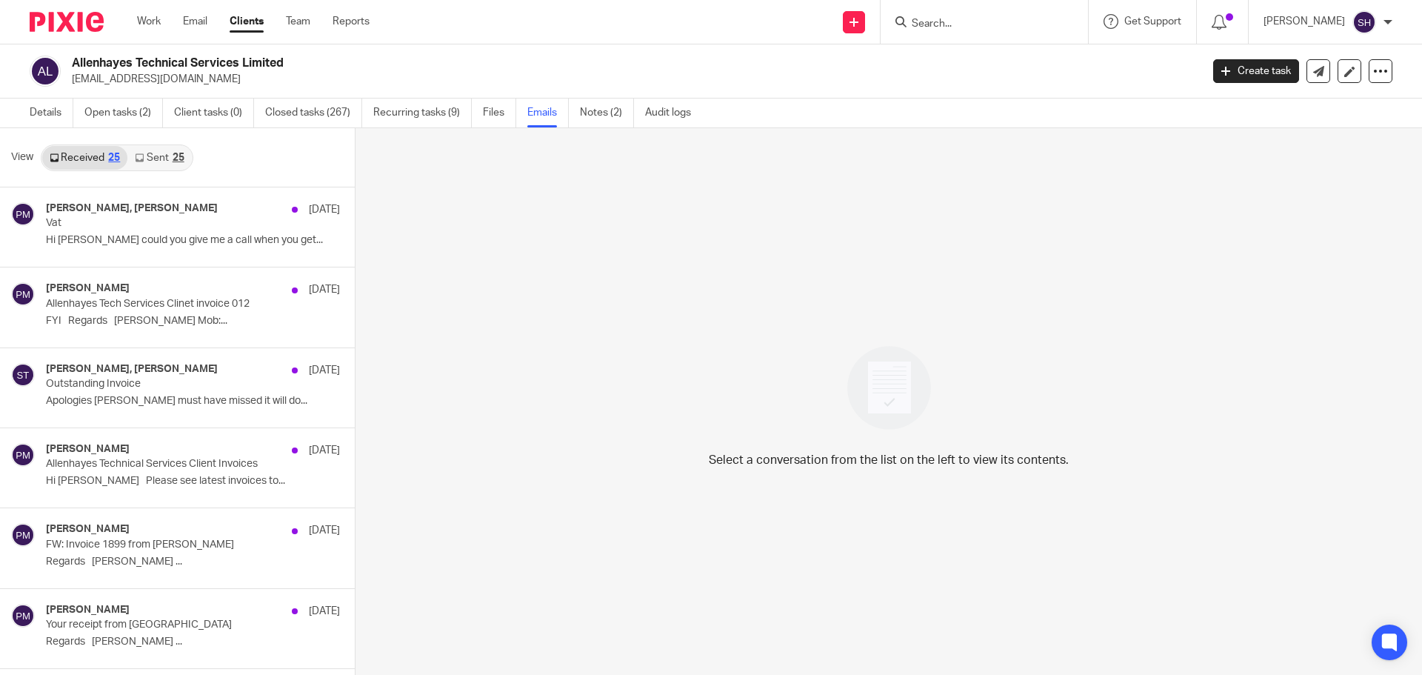
click at [163, 155] on link "Sent 25" at bounding box center [159, 158] width 64 height 24
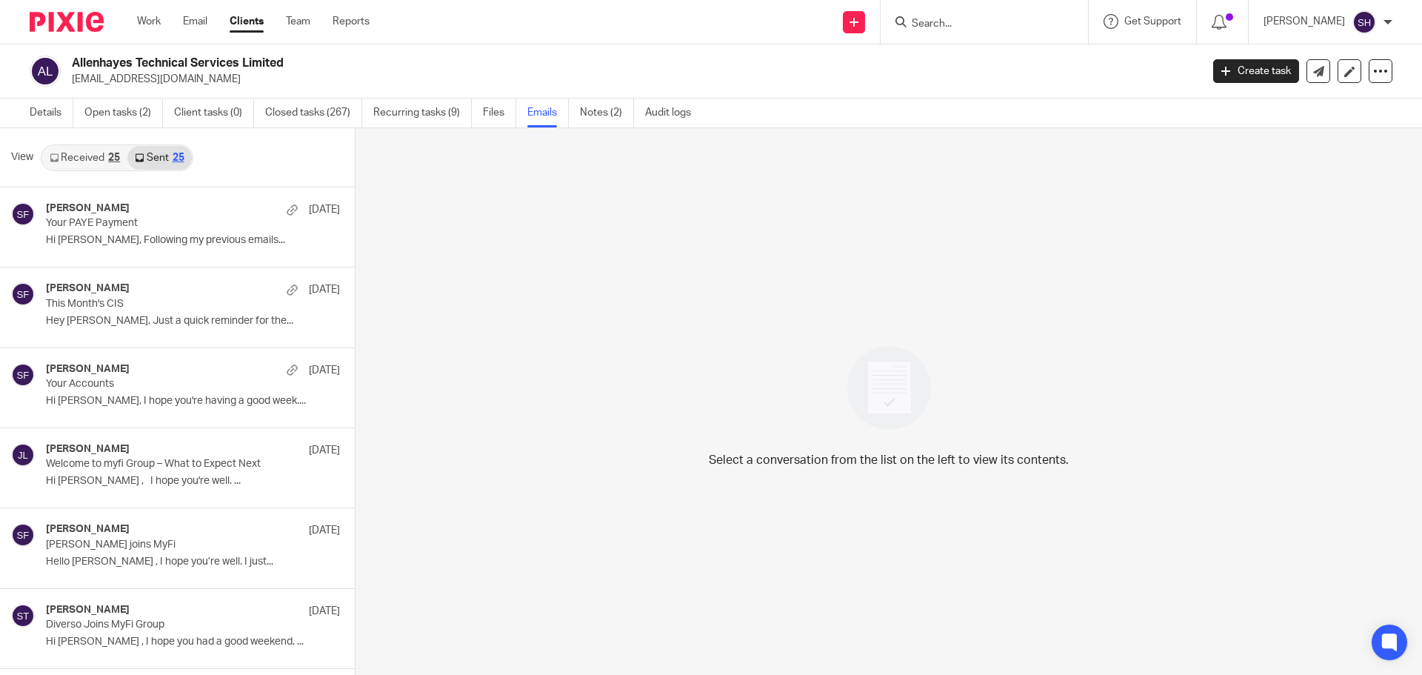
scroll to position [2, 0]
click at [130, 105] on link "Open tasks (2)" at bounding box center [123, 110] width 79 height 29
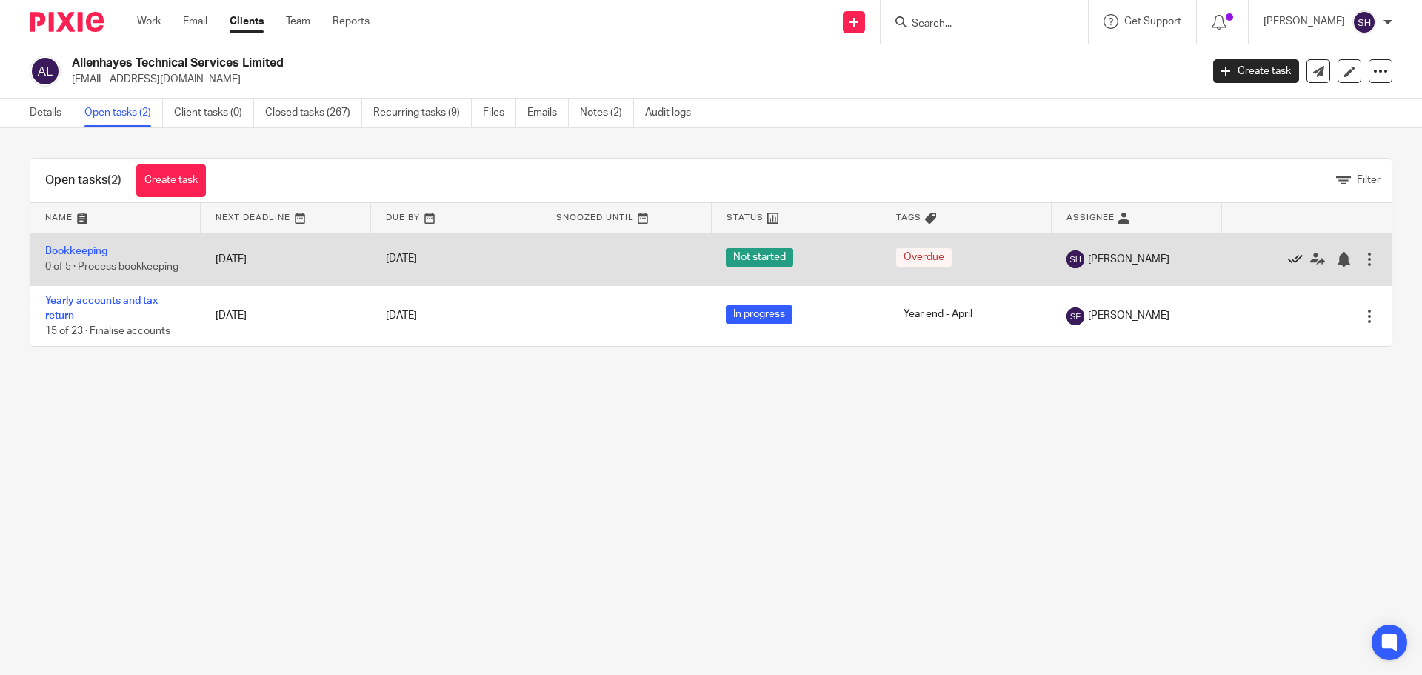
click at [1288, 258] on icon at bounding box center [1295, 259] width 15 height 15
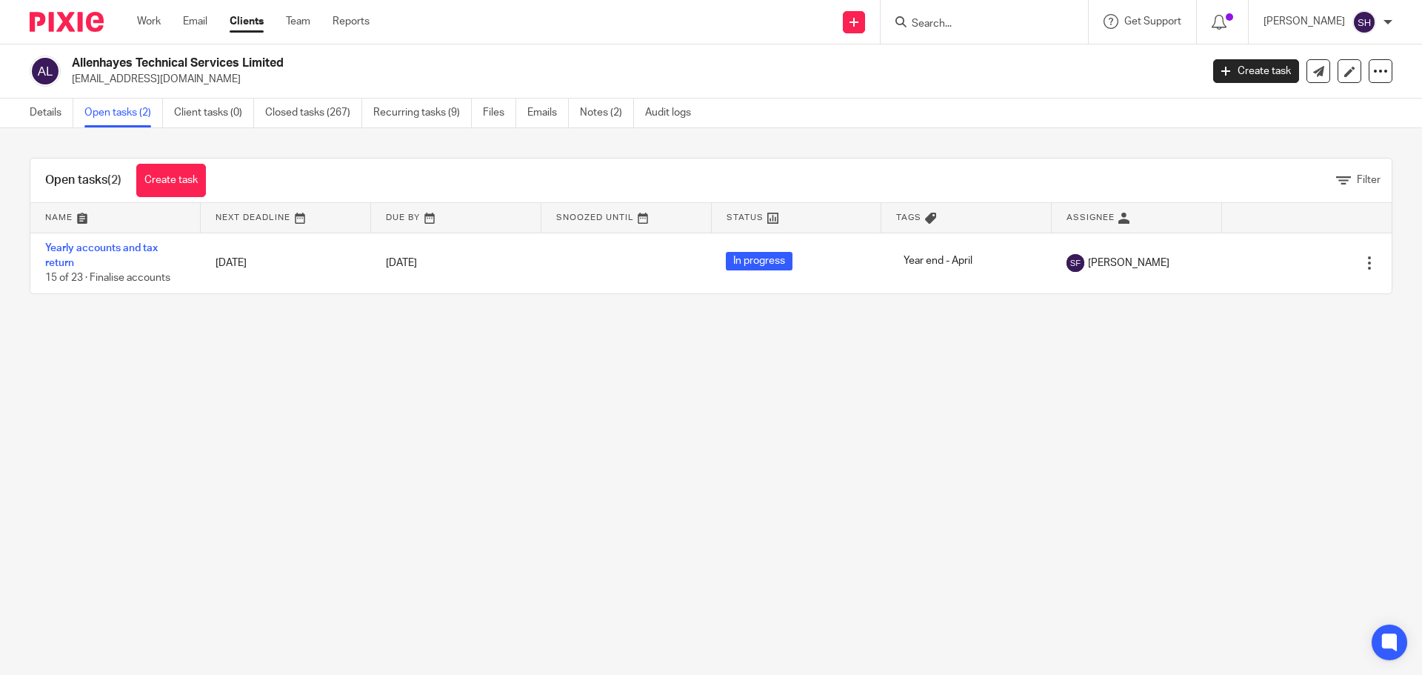
click at [949, 23] on input "Search" at bounding box center [976, 24] width 133 height 13
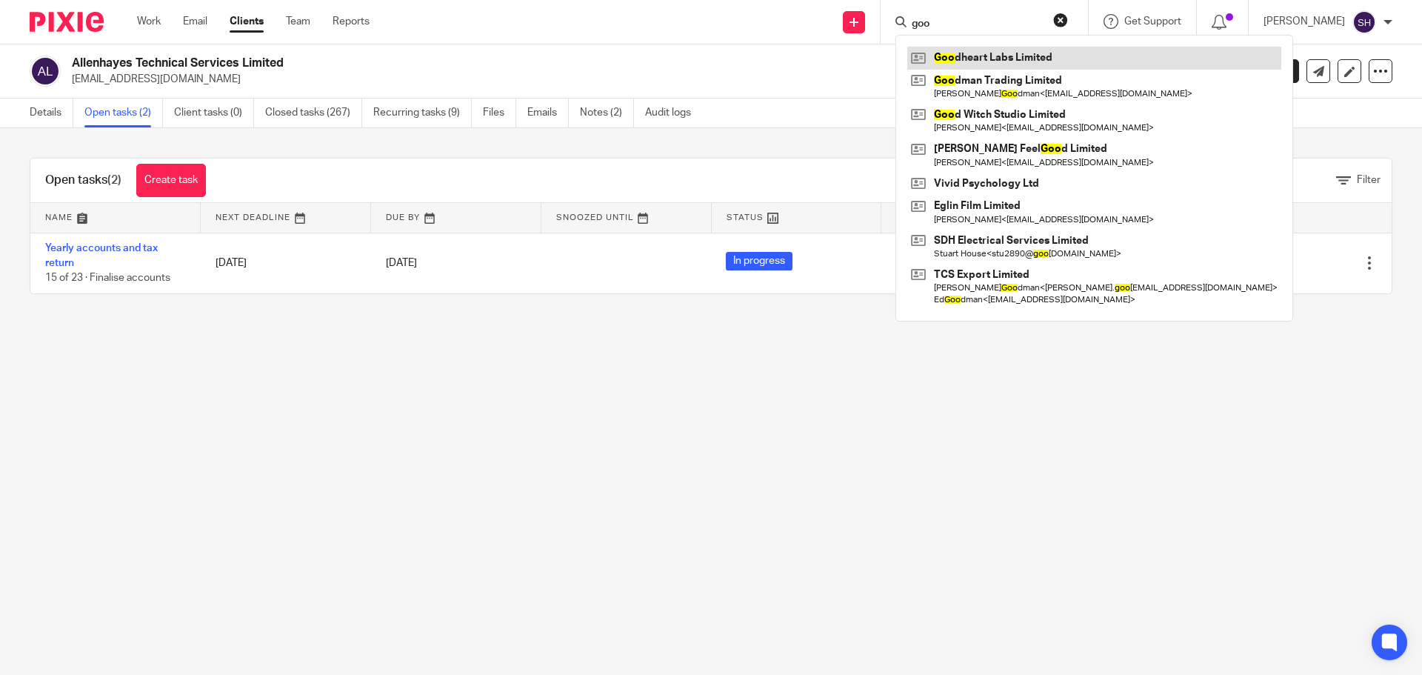
type input "goo"
click at [1006, 51] on link at bounding box center [1094, 58] width 374 height 22
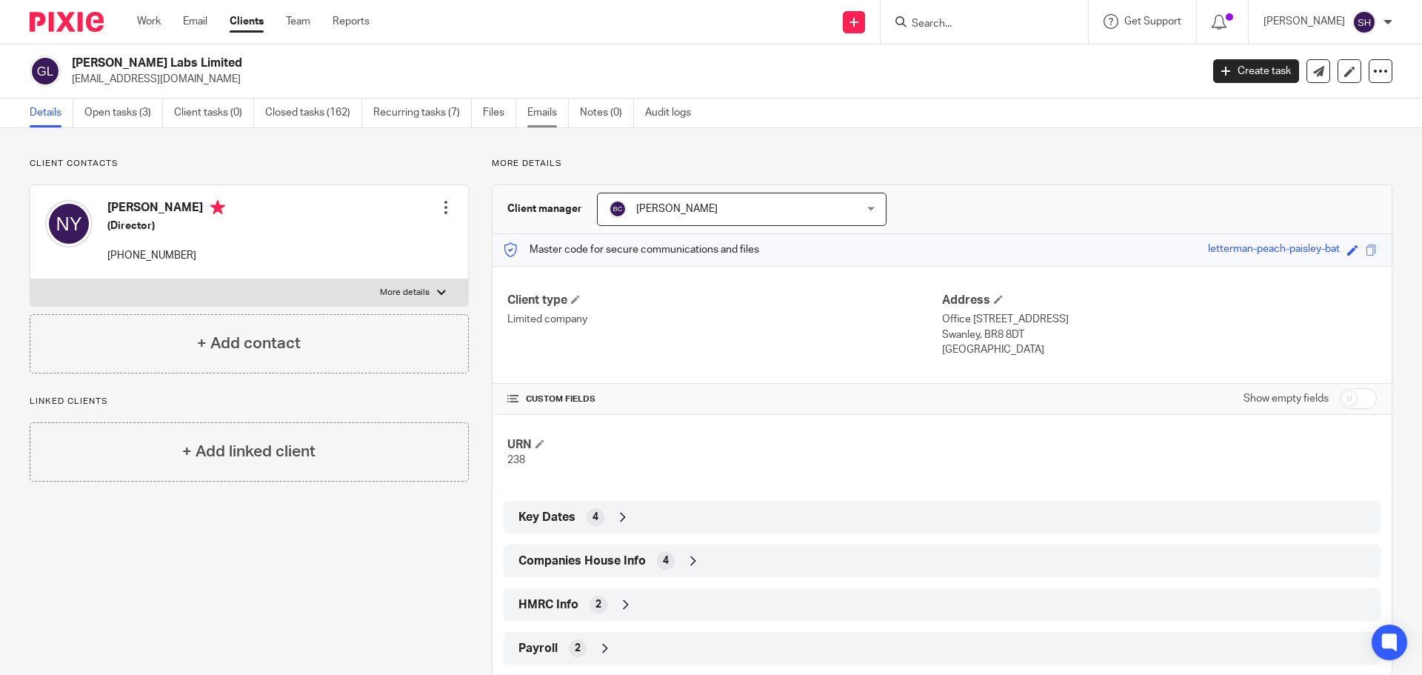
click at [545, 116] on link "Emails" at bounding box center [547, 113] width 41 height 29
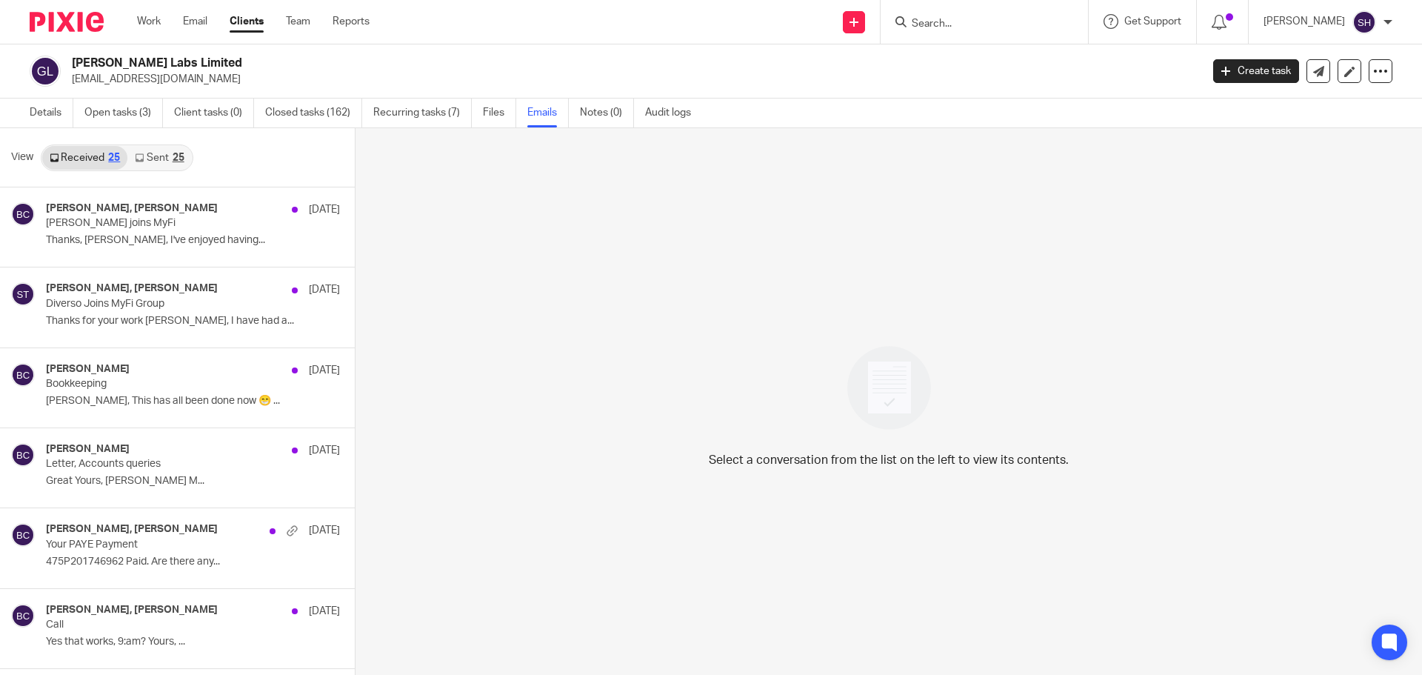
click at [161, 158] on link "Sent 25" at bounding box center [159, 158] width 64 height 24
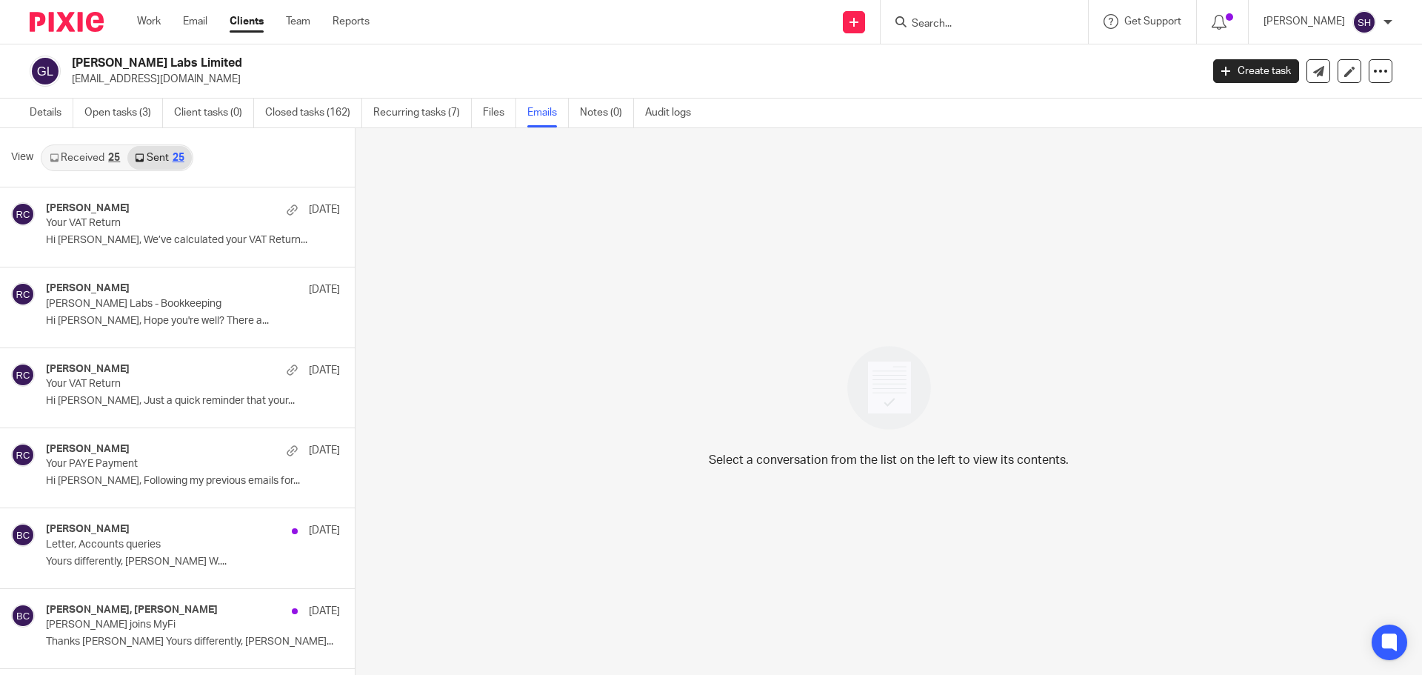
scroll to position [2, 0]
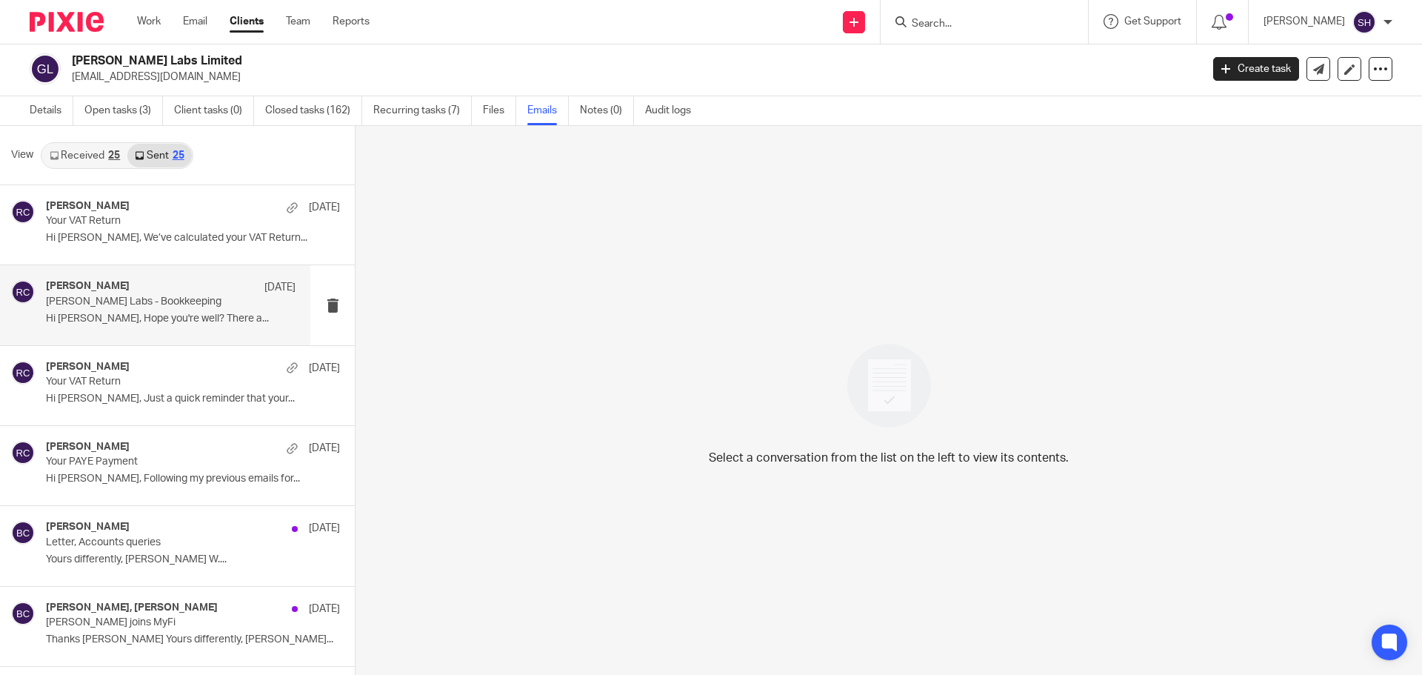
click at [166, 335] on div "Rebecca Cole 10 Sep Goodheart Labs - Bookkeeping Hi Nathan, Hope you're well? T…" at bounding box center [155, 304] width 310 height 79
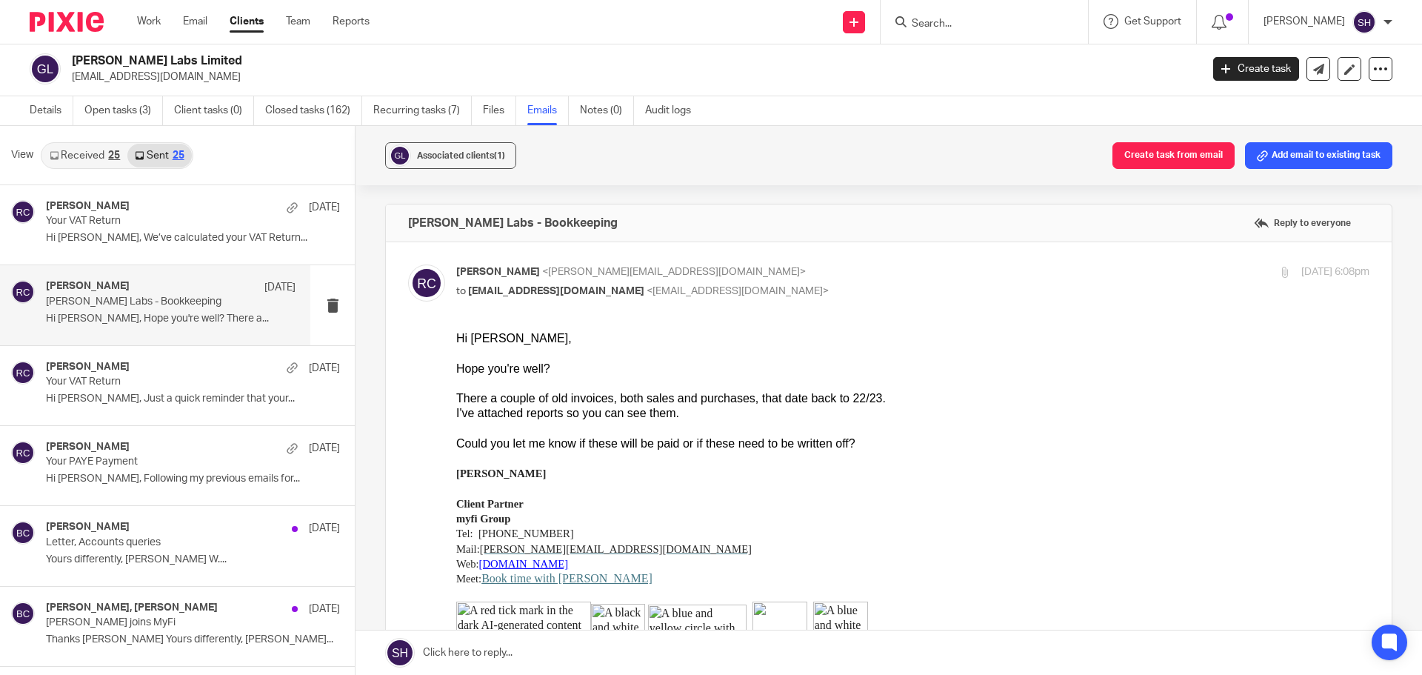
scroll to position [148, 0]
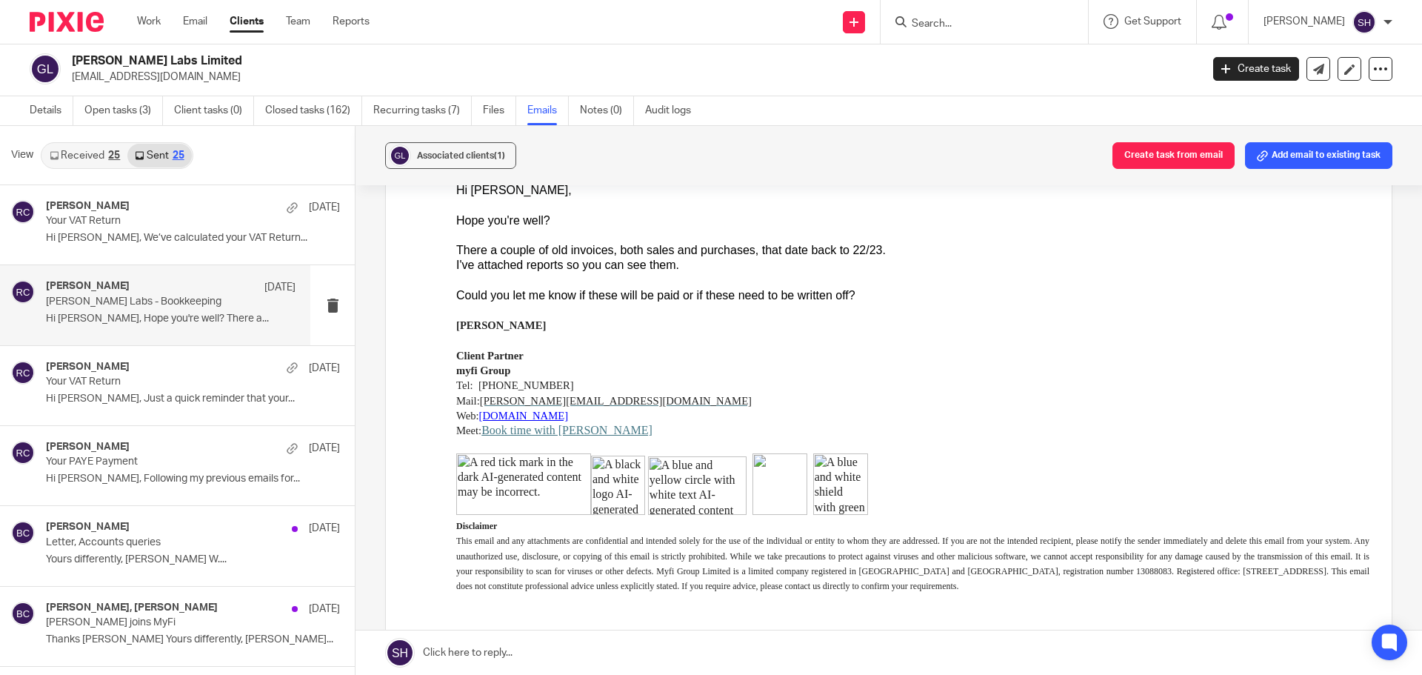
click at [88, 157] on link "Received 25" at bounding box center [84, 156] width 85 height 24
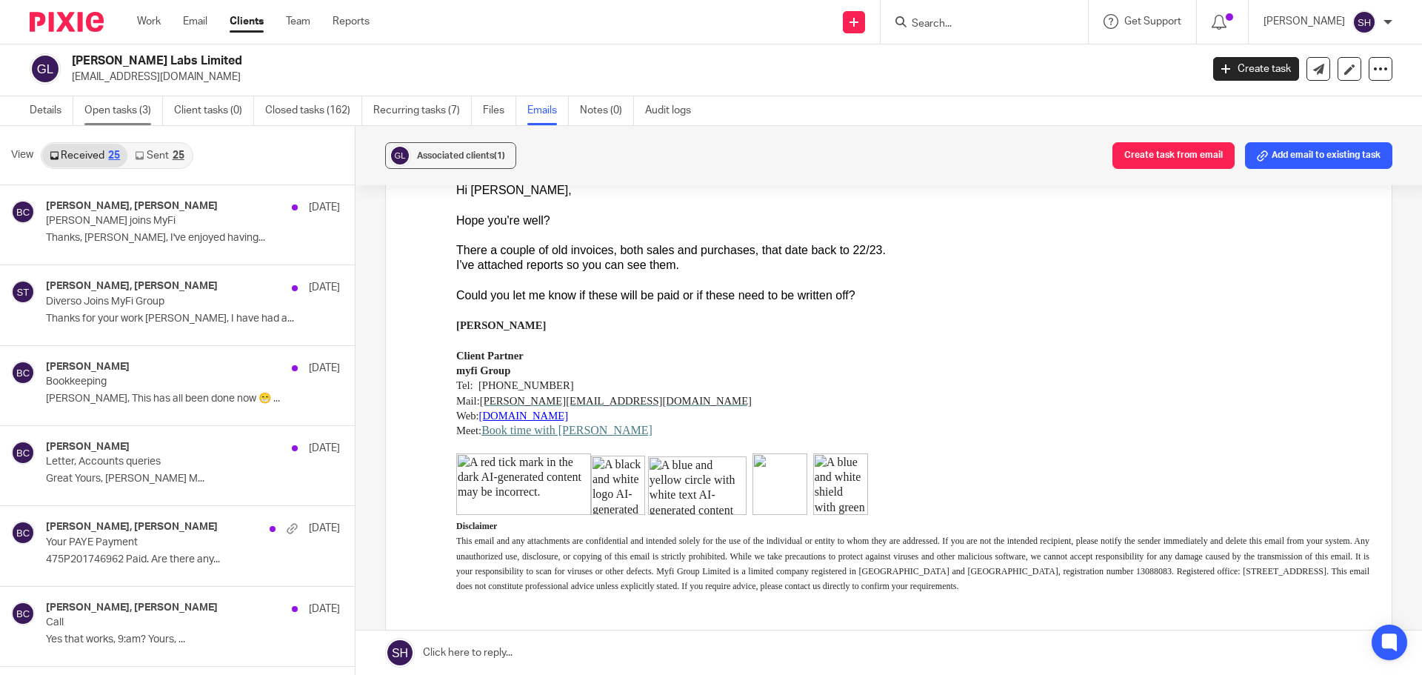
click at [147, 110] on link "Open tasks (3)" at bounding box center [123, 110] width 79 height 29
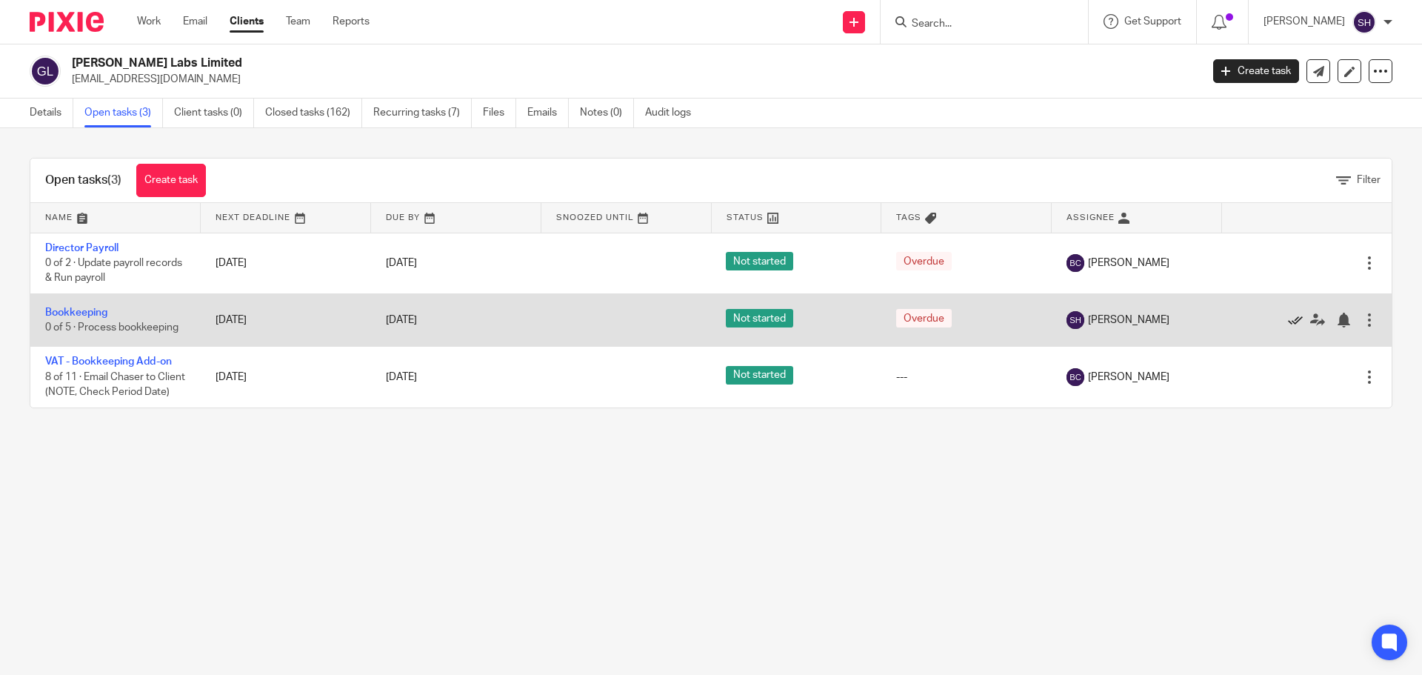
click at [1288, 320] on icon at bounding box center [1295, 320] width 15 height 15
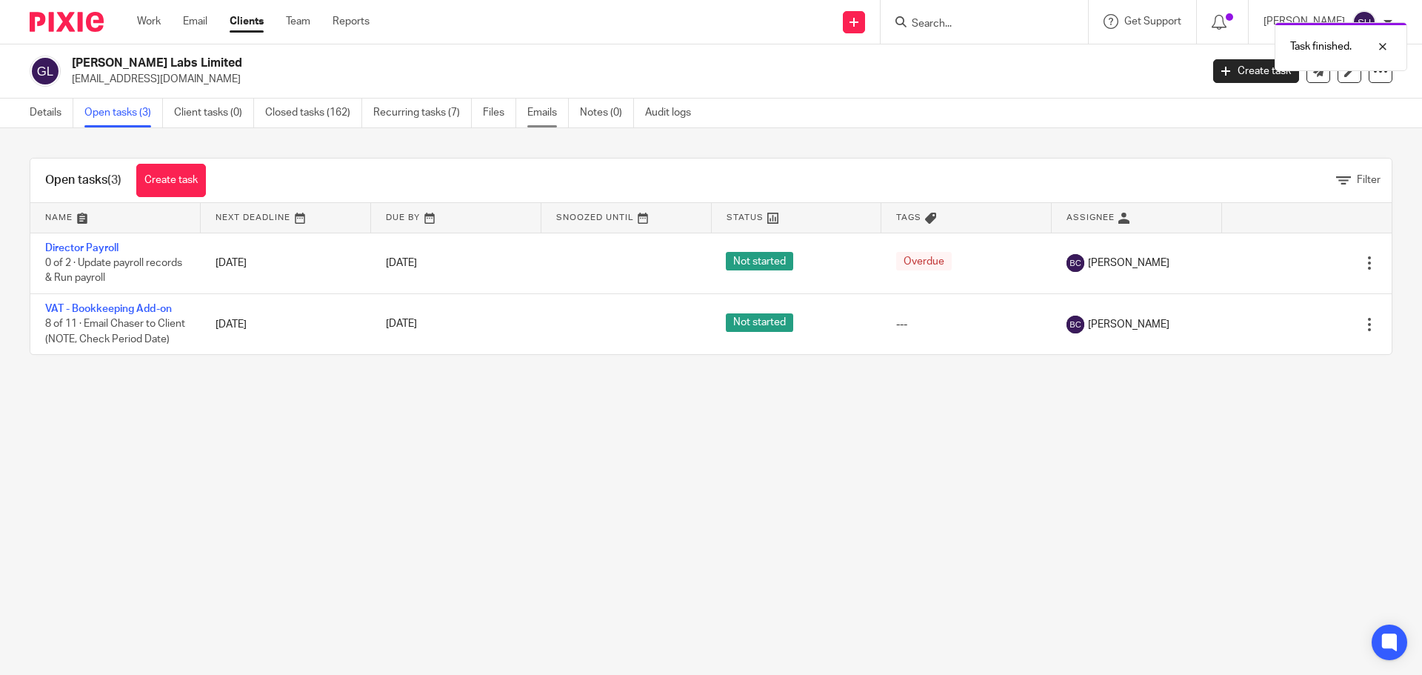
click at [546, 109] on link "Emails" at bounding box center [547, 113] width 41 height 29
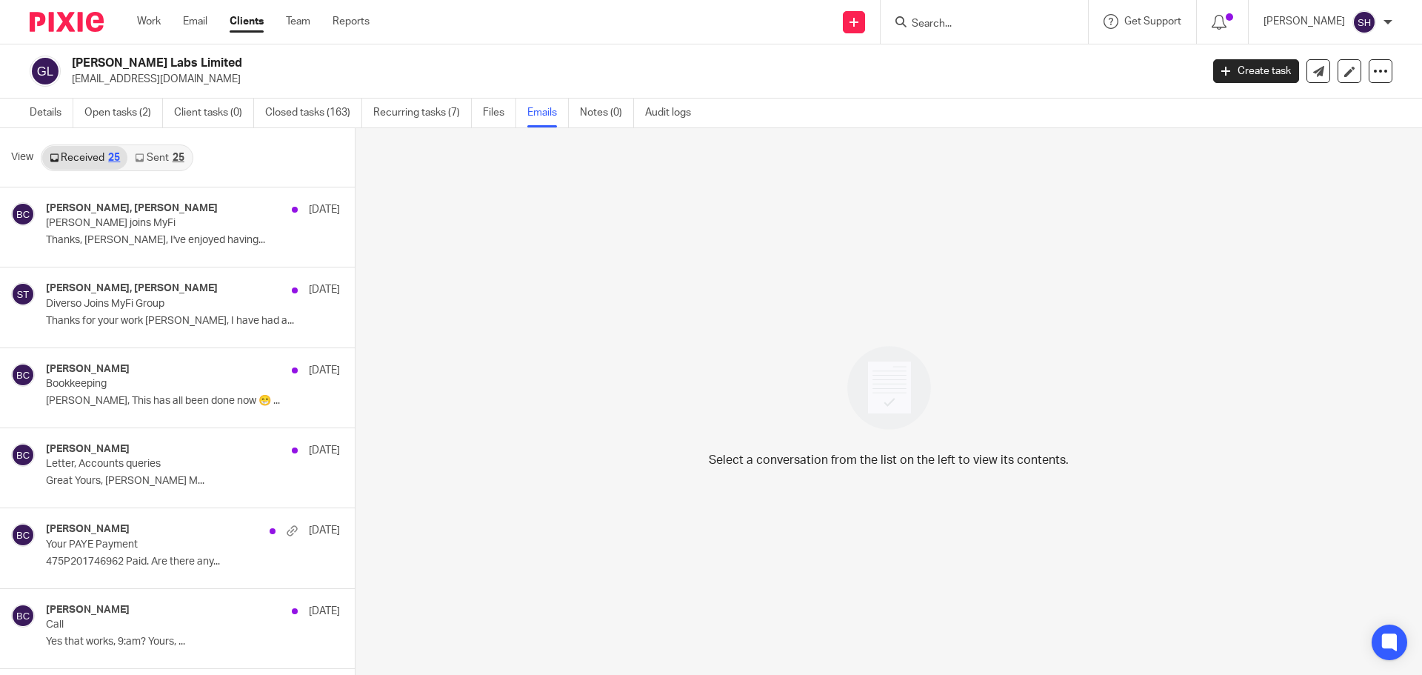
click at [162, 153] on link "Sent 25" at bounding box center [159, 158] width 64 height 24
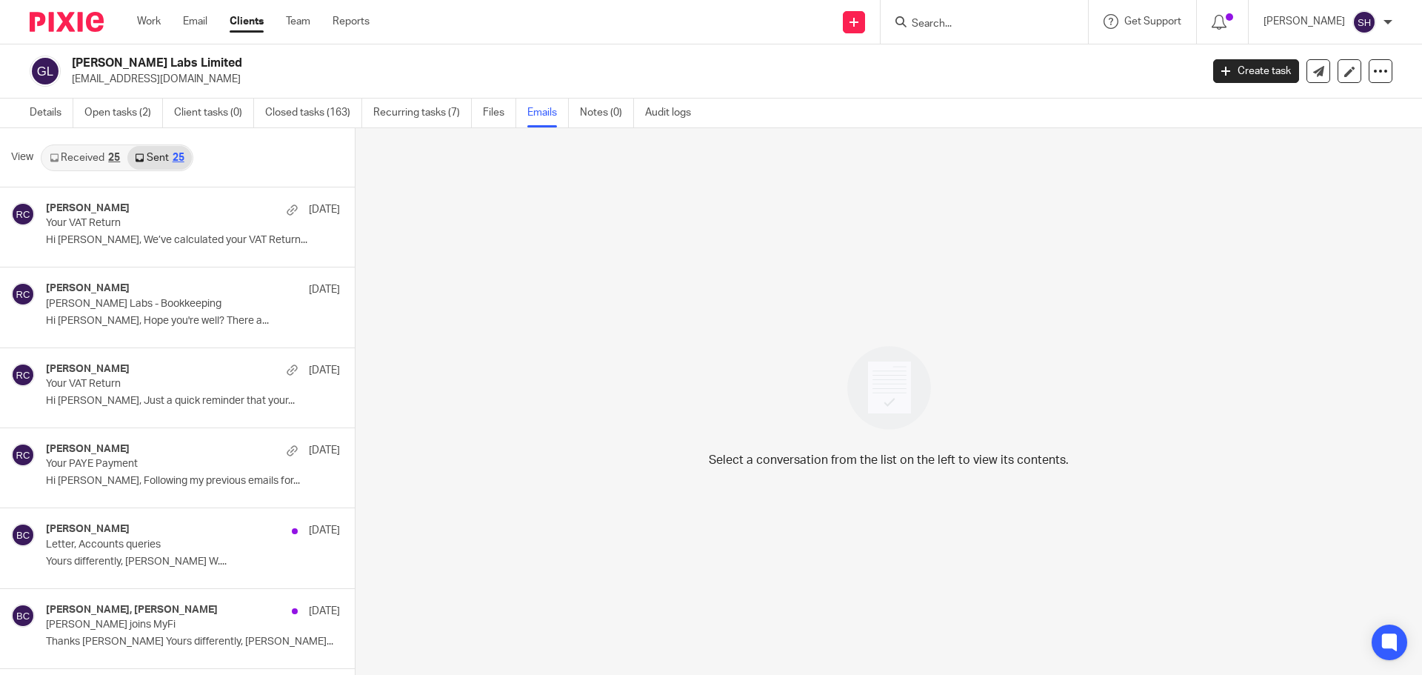
scroll to position [2, 0]
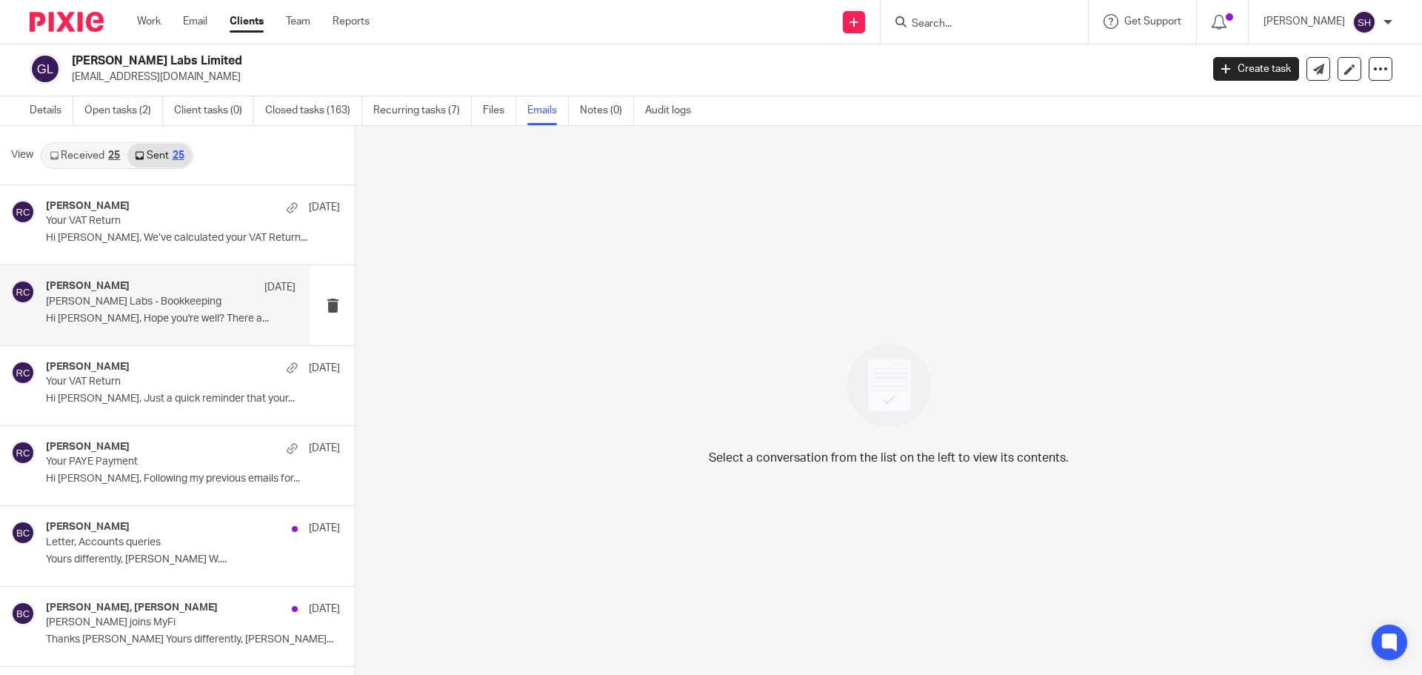
click at [196, 327] on div "[PERSON_NAME] [DATE] [PERSON_NAME] Labs - Bookkeeping Hi [PERSON_NAME], Hope yo…" at bounding box center [171, 305] width 250 height 50
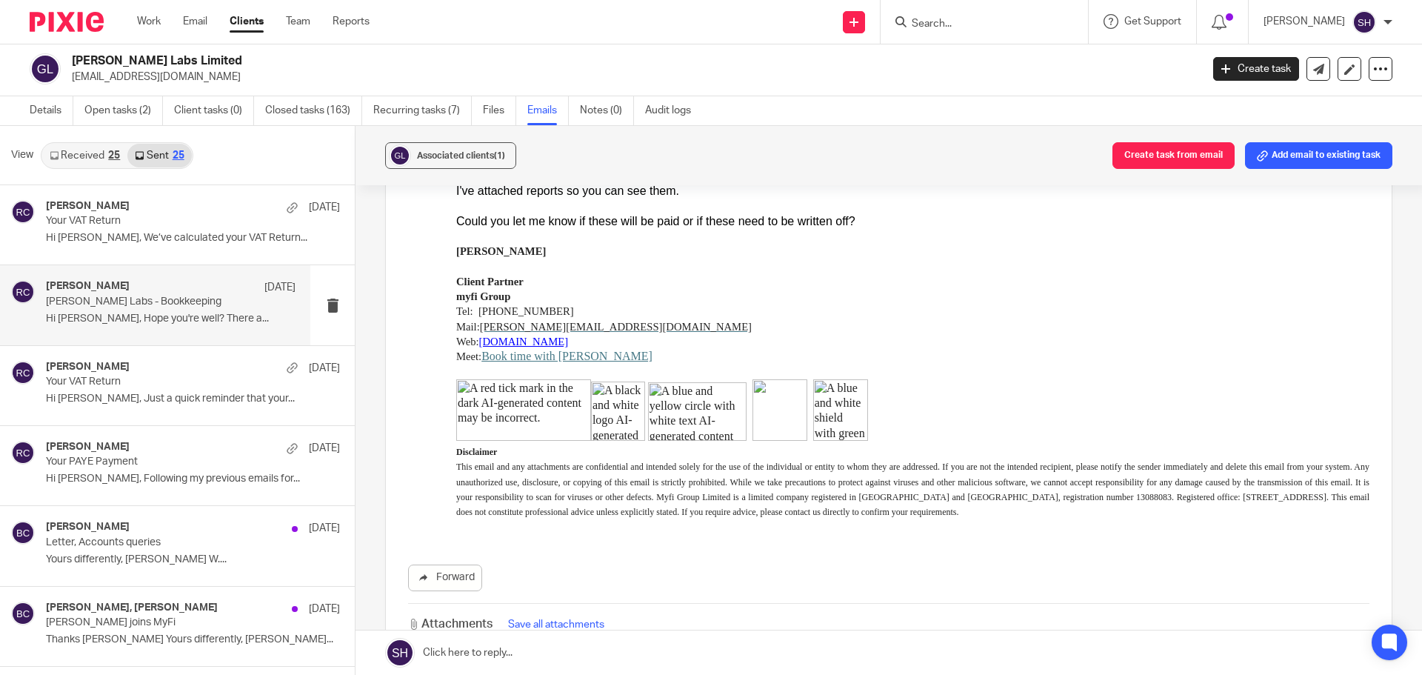
scroll to position [472, 0]
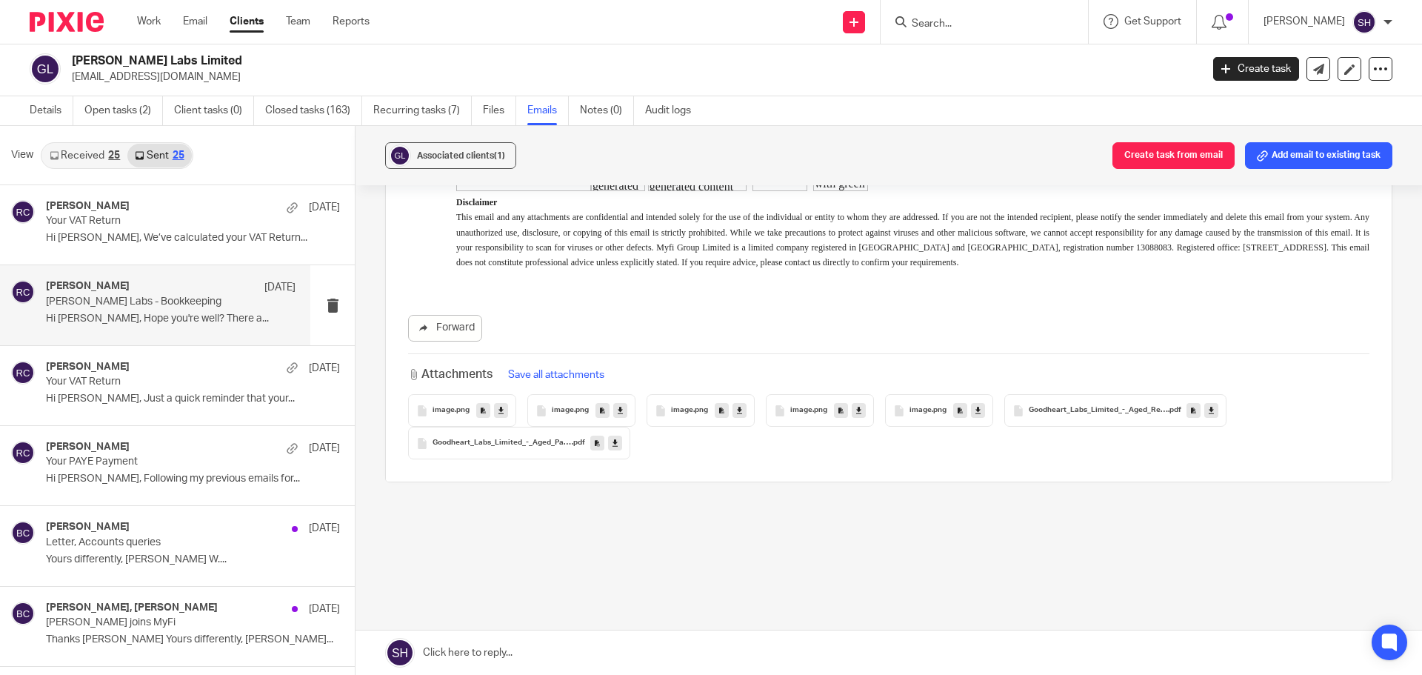
click at [1205, 408] on link at bounding box center [1211, 410] width 14 height 15
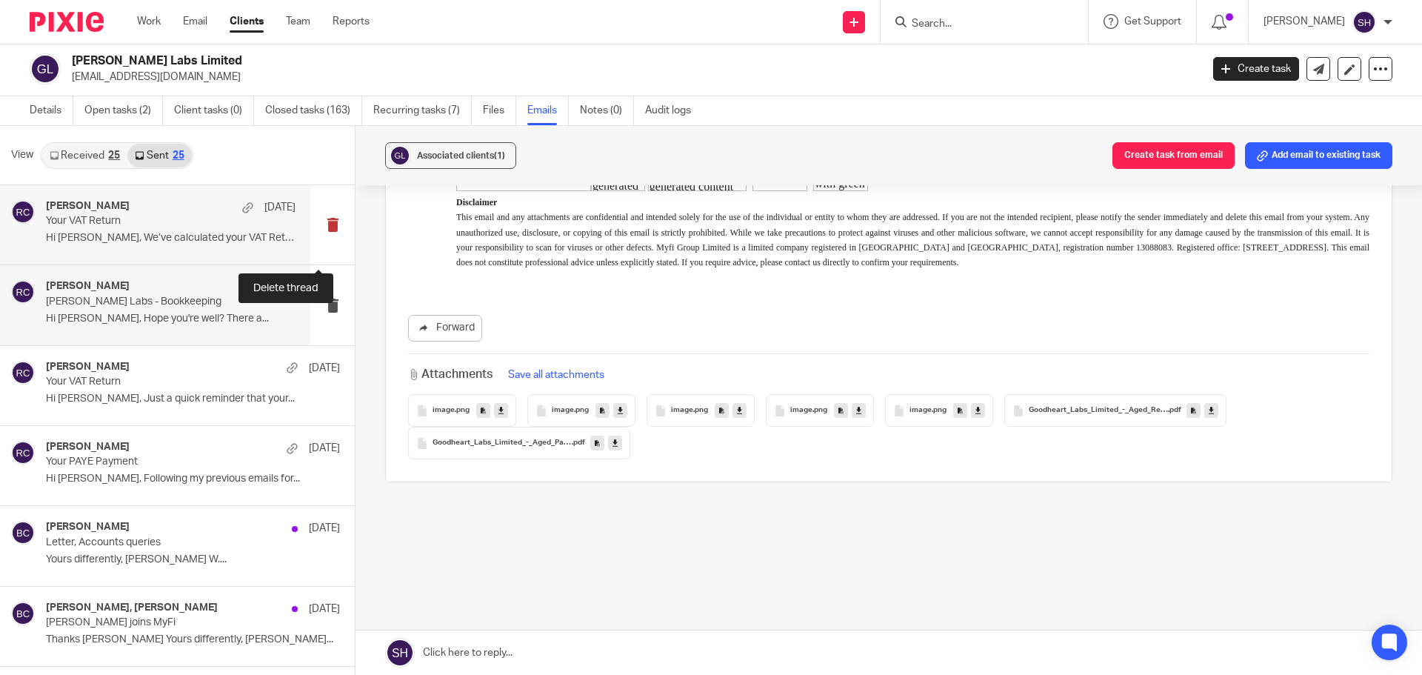
scroll to position [0, 0]
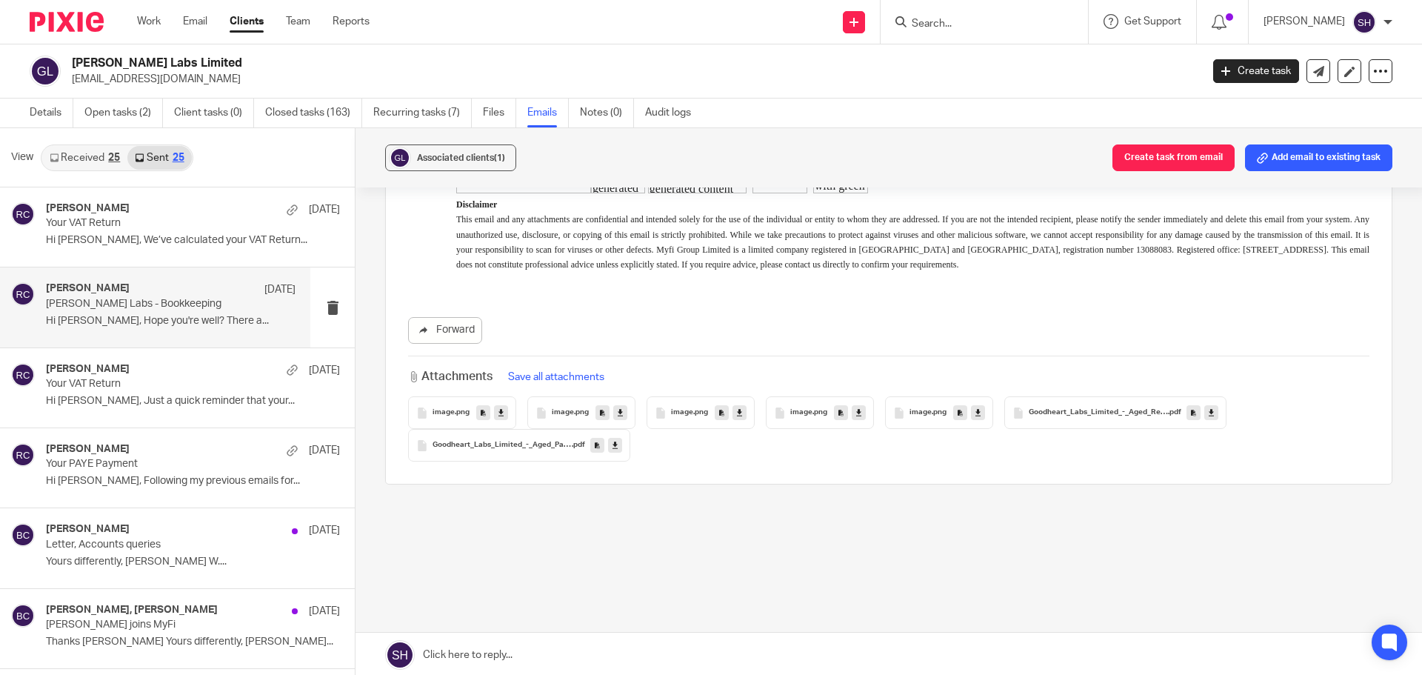
click at [963, 30] on input "Search" at bounding box center [976, 24] width 133 height 13
type input "kachi"
click at [980, 56] on link at bounding box center [999, 58] width 184 height 22
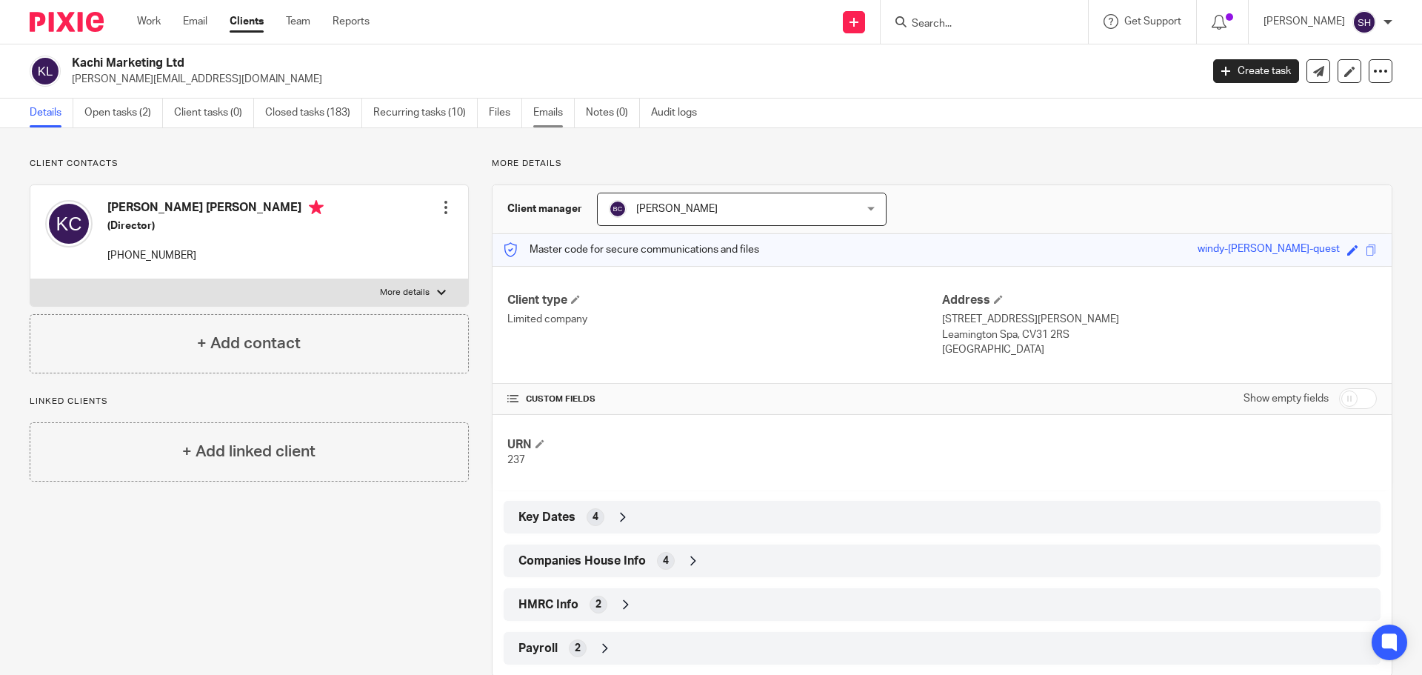
click at [544, 123] on link "Emails" at bounding box center [553, 113] width 41 height 29
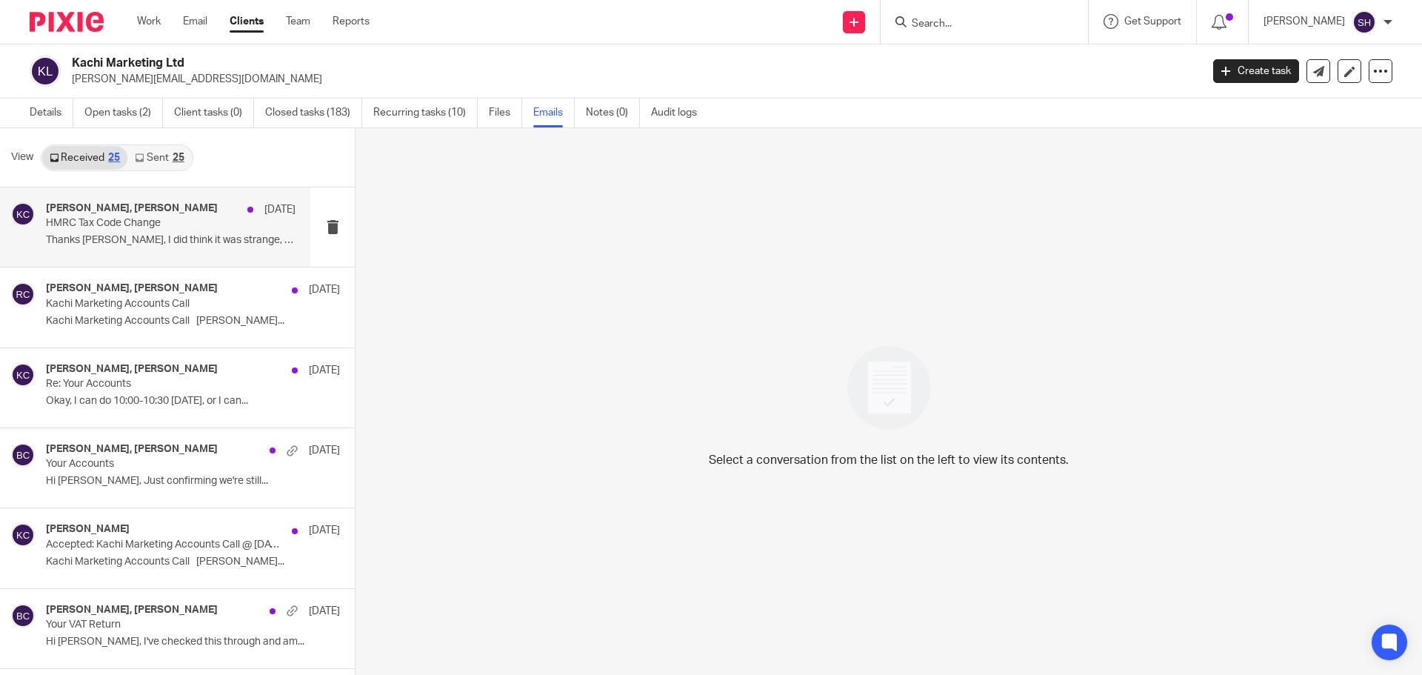
click at [152, 260] on div "Kate Chidzik, Rebecca Cole 16 Sep HMRC Tax Code Change Thanks Becky, I did thin…" at bounding box center [155, 226] width 310 height 79
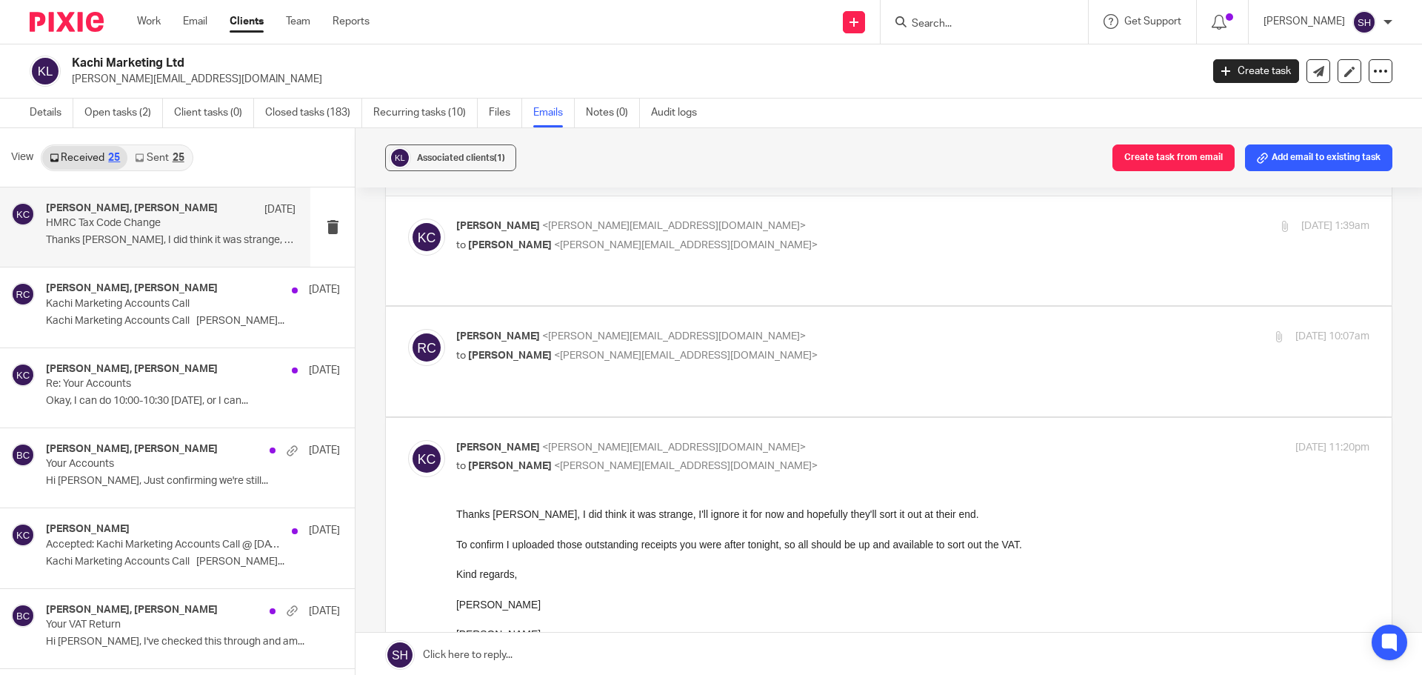
scroll to position [74, 0]
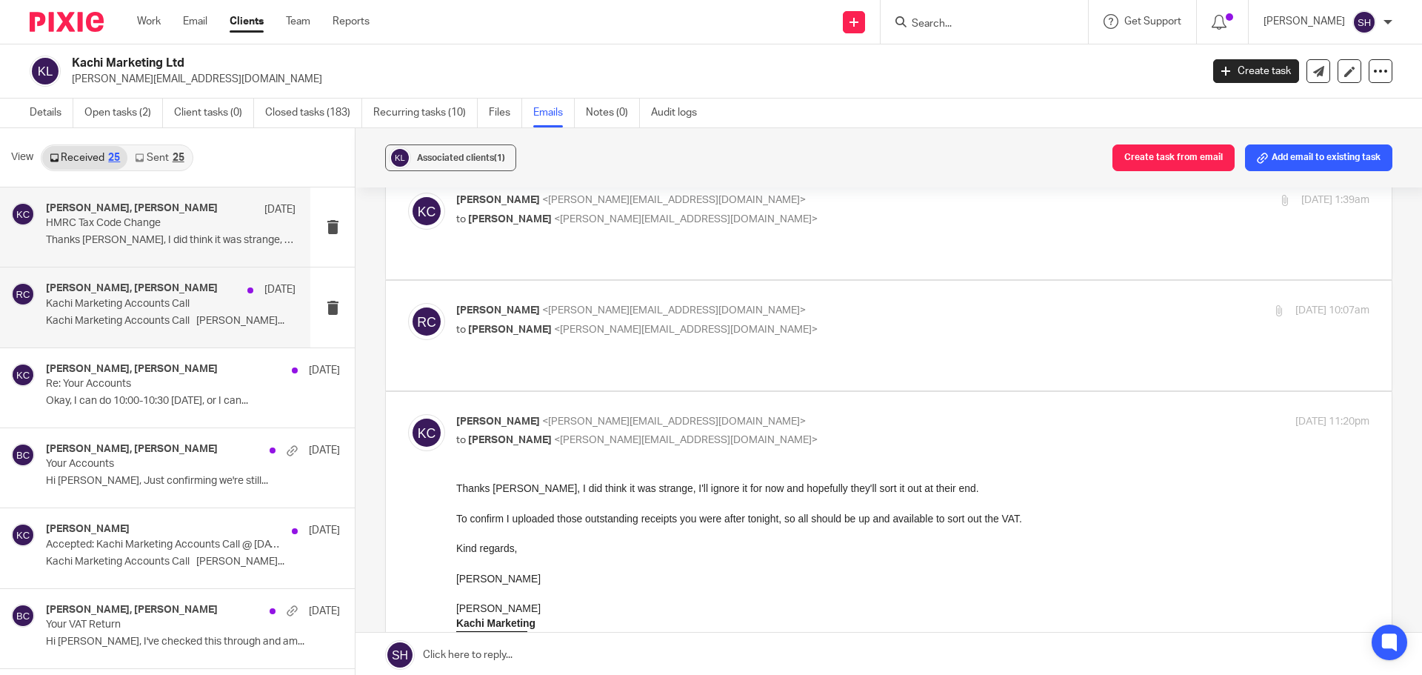
click at [141, 336] on div "Kate Chidzik, Rebecca Cole 11 Sep Kachi Marketing Accounts Call Kachi Marketing…" at bounding box center [155, 306] width 310 height 79
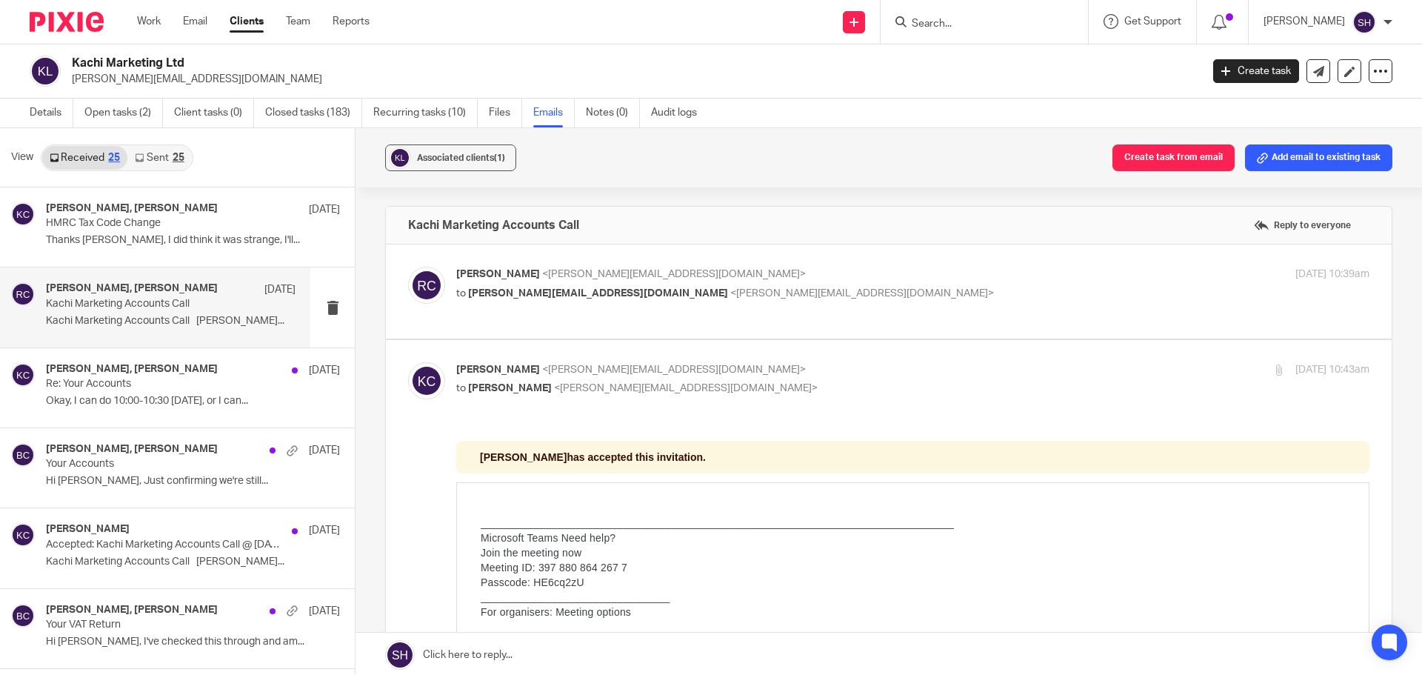
scroll to position [0, 0]
click at [601, 325] on label at bounding box center [889, 291] width 1006 height 94
click at [408, 267] on input "checkbox" at bounding box center [407, 266] width 1 height 1
checkbox input "true"
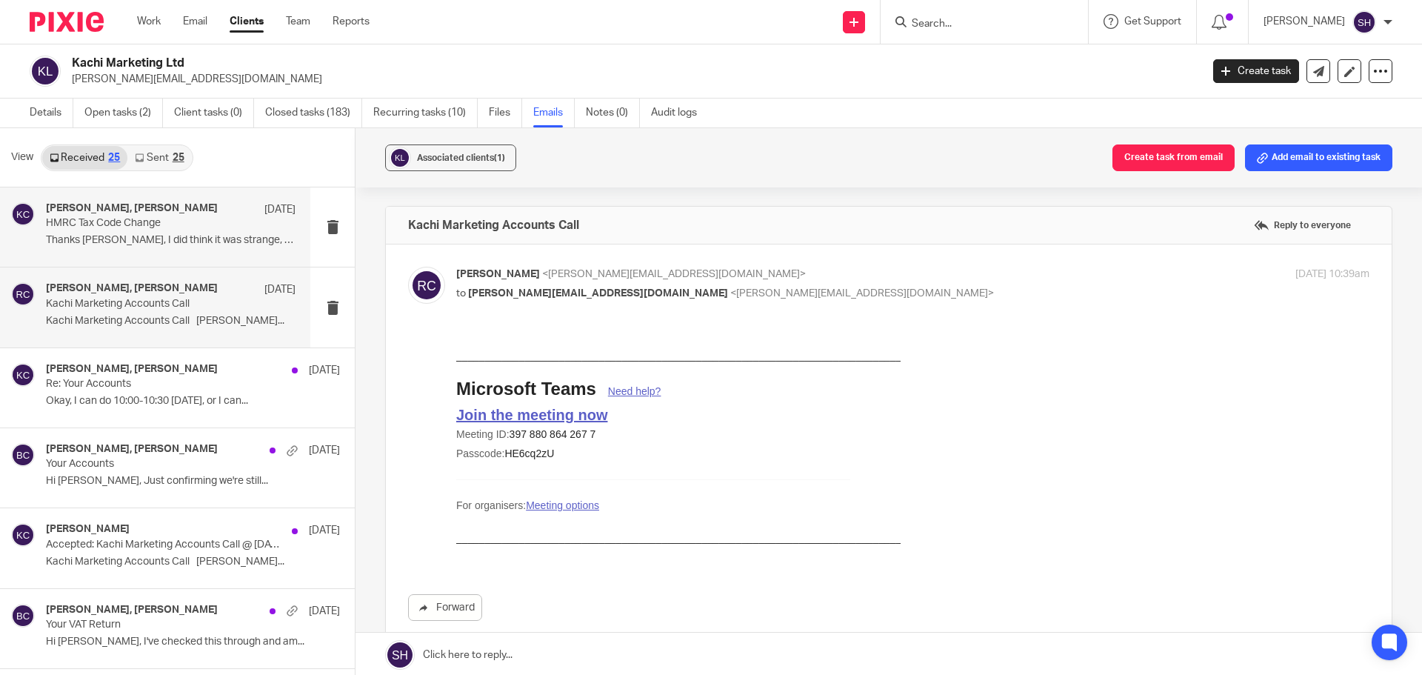
click at [176, 250] on div "Kate Chidzik, Rebecca Cole 16 Sep HMRC Tax Code Change Thanks Becky, I did thin…" at bounding box center [171, 227] width 250 height 50
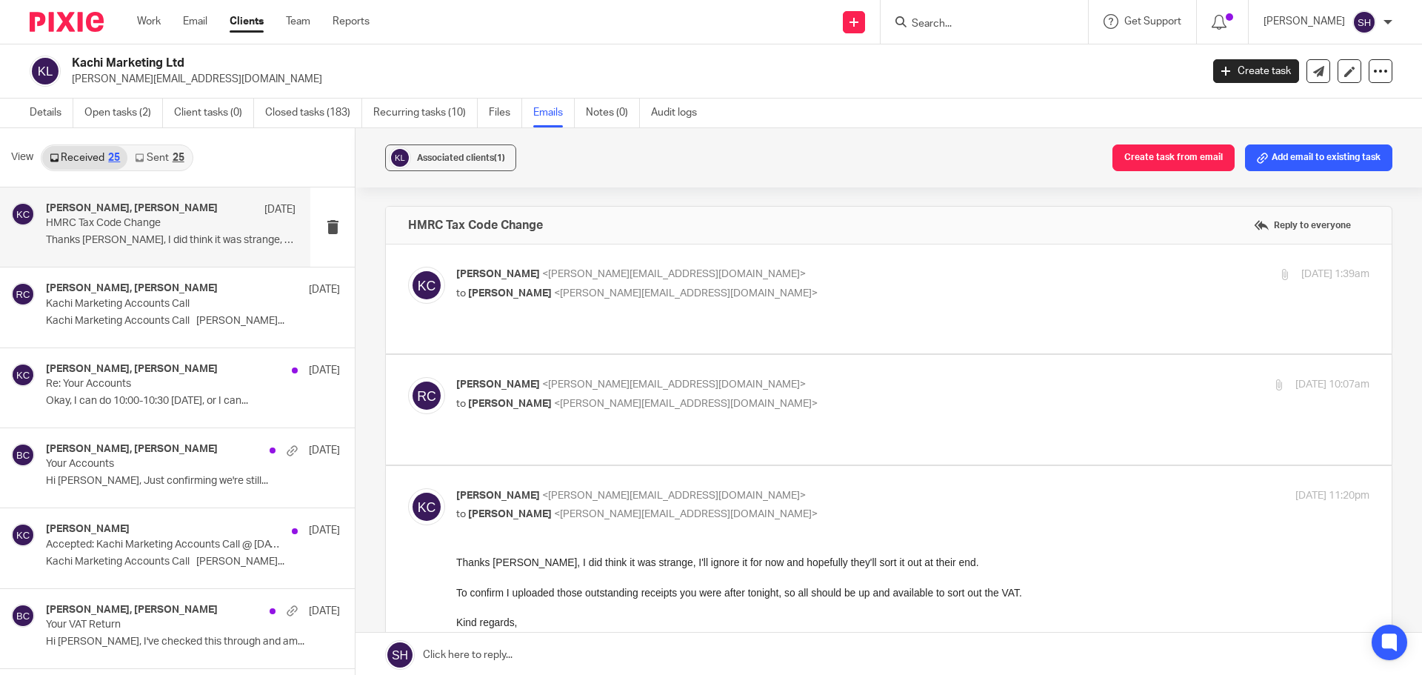
click at [555, 317] on label at bounding box center [889, 298] width 1006 height 109
click at [408, 267] on input "checkbox" at bounding box center [407, 266] width 1 height 1
checkbox input "true"
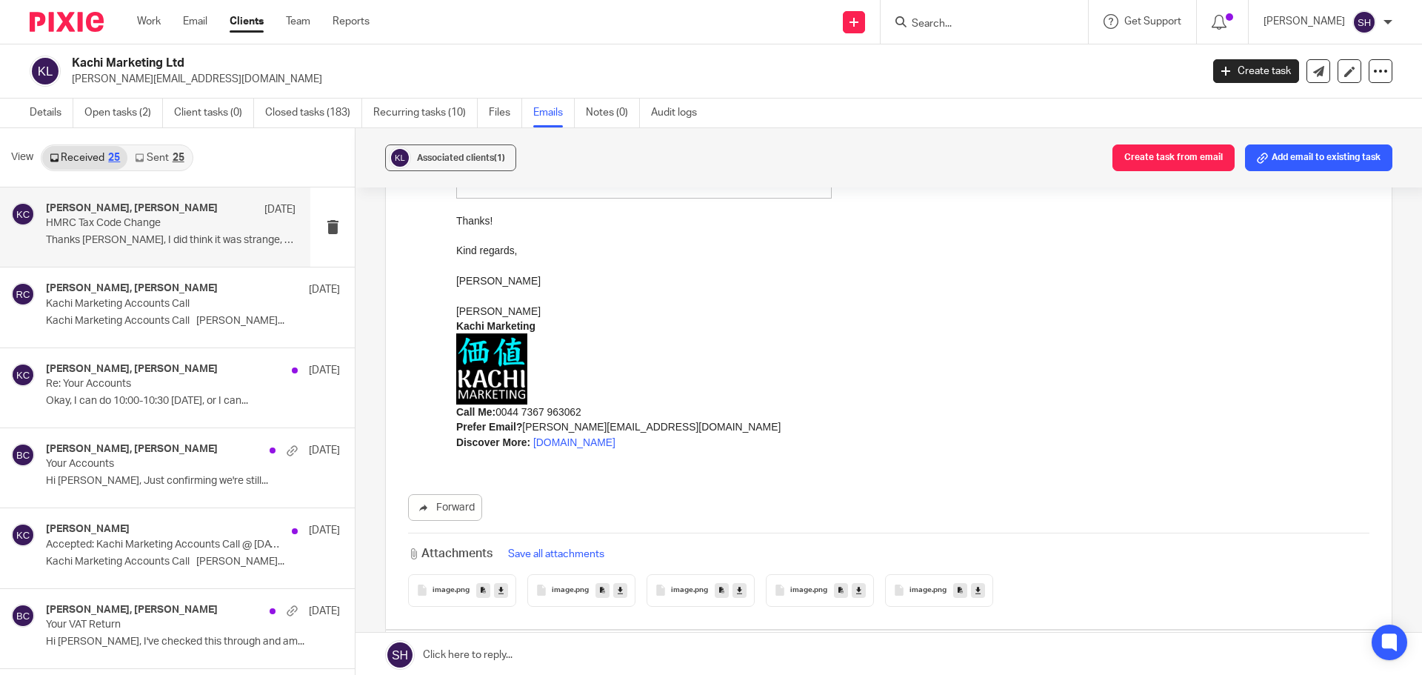
scroll to position [2444, 0]
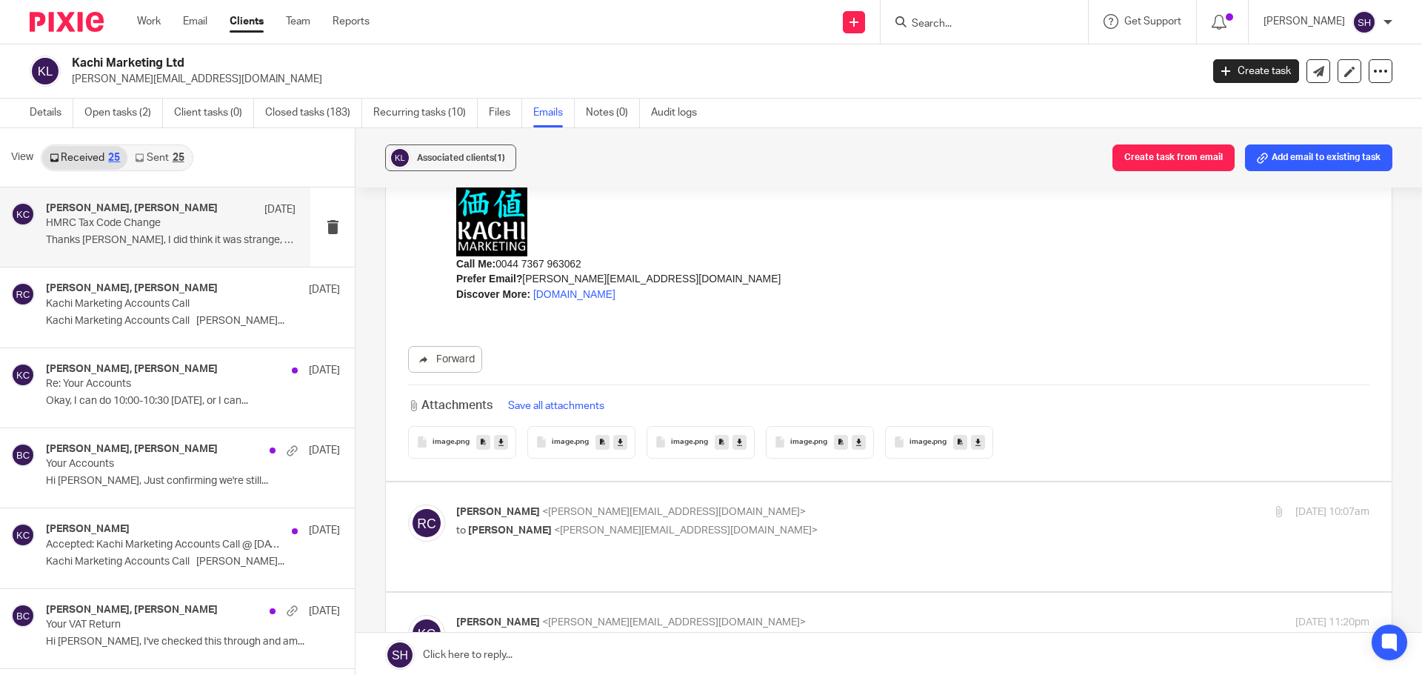
click at [687, 527] on p "to Kate Chidzik <kate@kachi.marketing>" at bounding box center [760, 531] width 609 height 16
checkbox input "true"
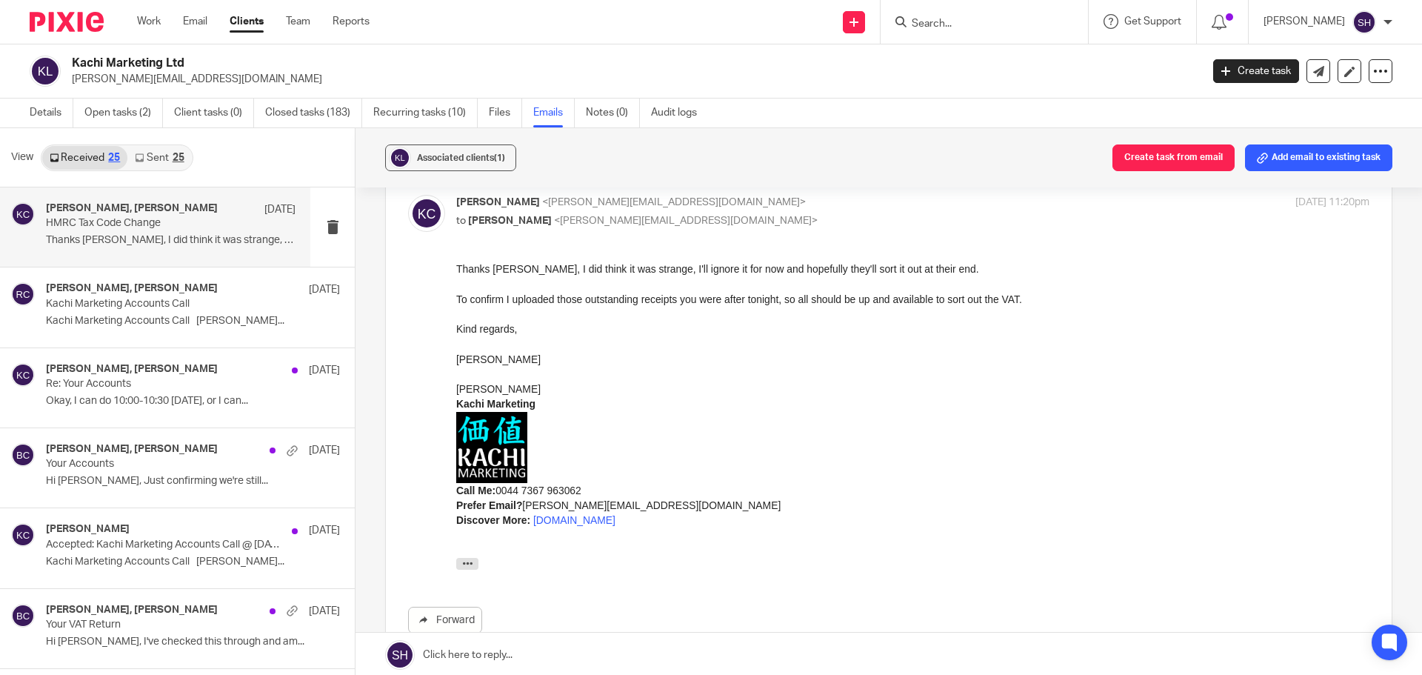
scroll to position [5685, 0]
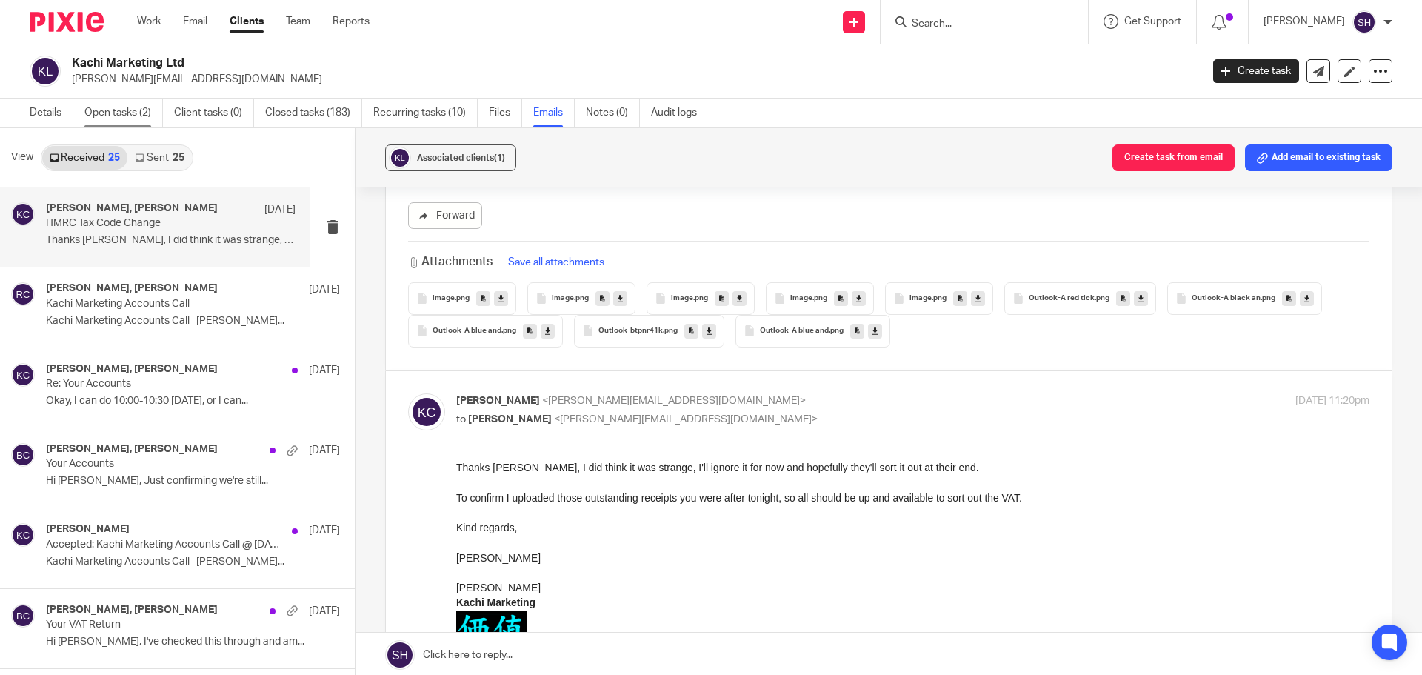
click at [119, 123] on link "Open tasks (2)" at bounding box center [123, 113] width 79 height 29
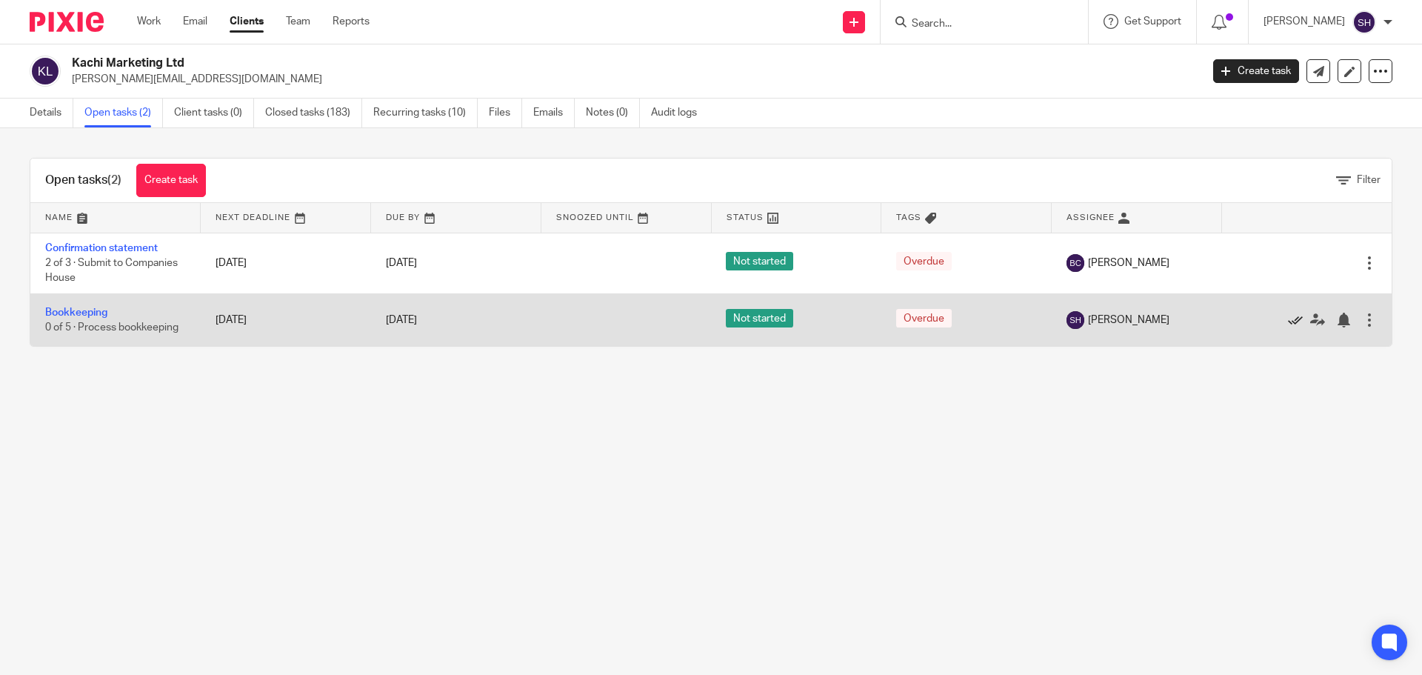
click at [1288, 315] on icon at bounding box center [1295, 320] width 15 height 15
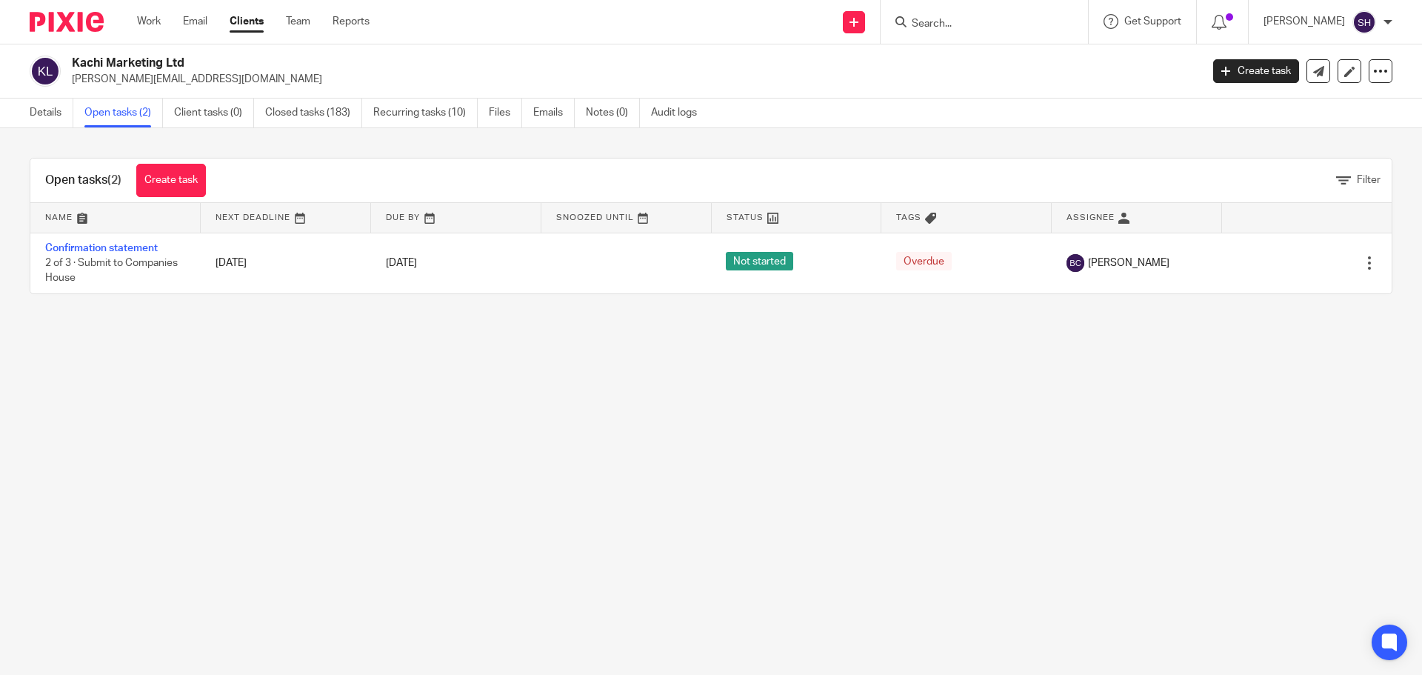
click at [959, 23] on input "Search" at bounding box center [976, 24] width 133 height 13
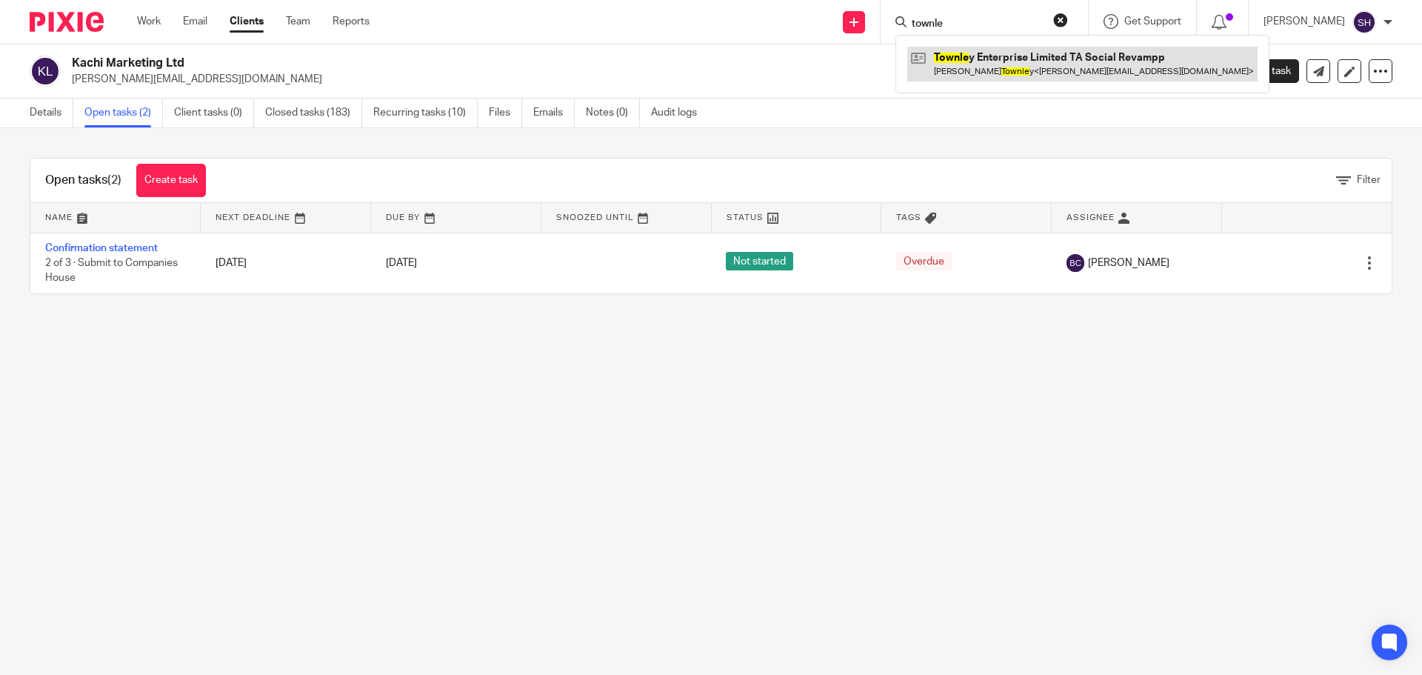
type input "townle"
click at [1003, 70] on link at bounding box center [1082, 64] width 350 height 34
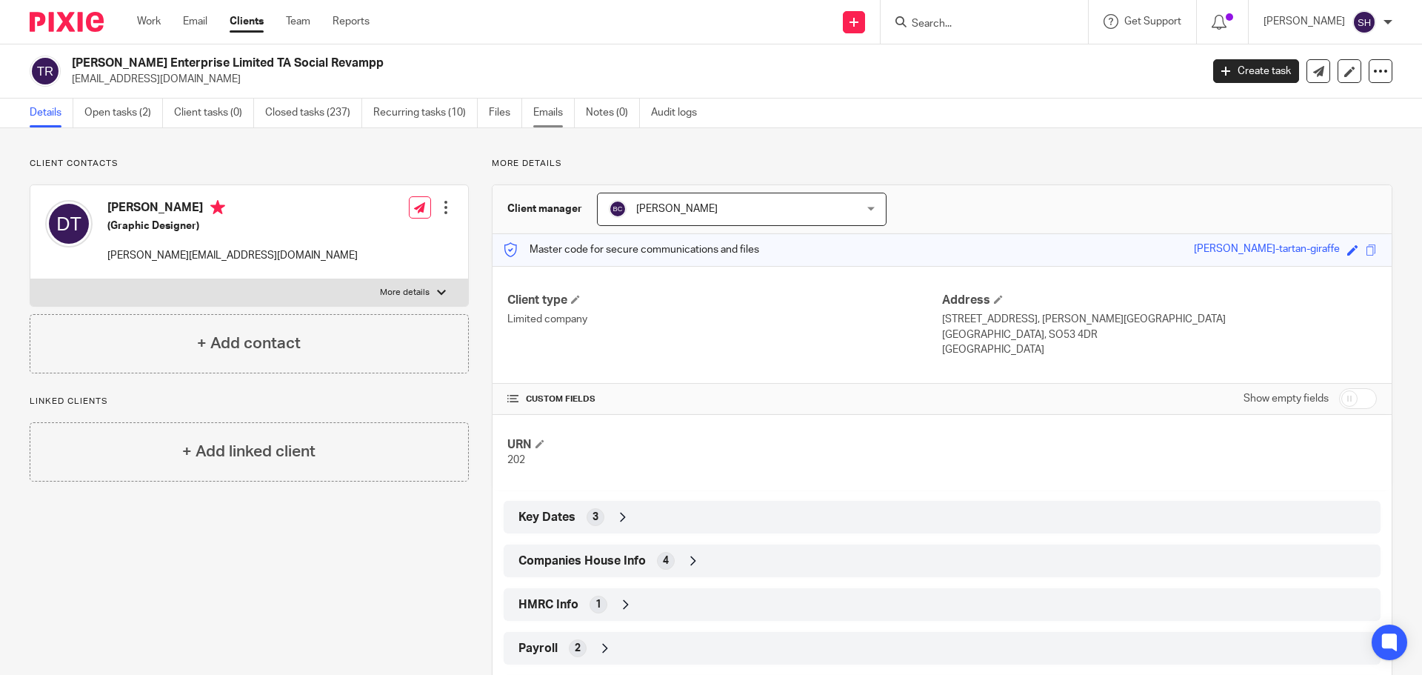
click at [553, 111] on link "Emails" at bounding box center [553, 113] width 41 height 29
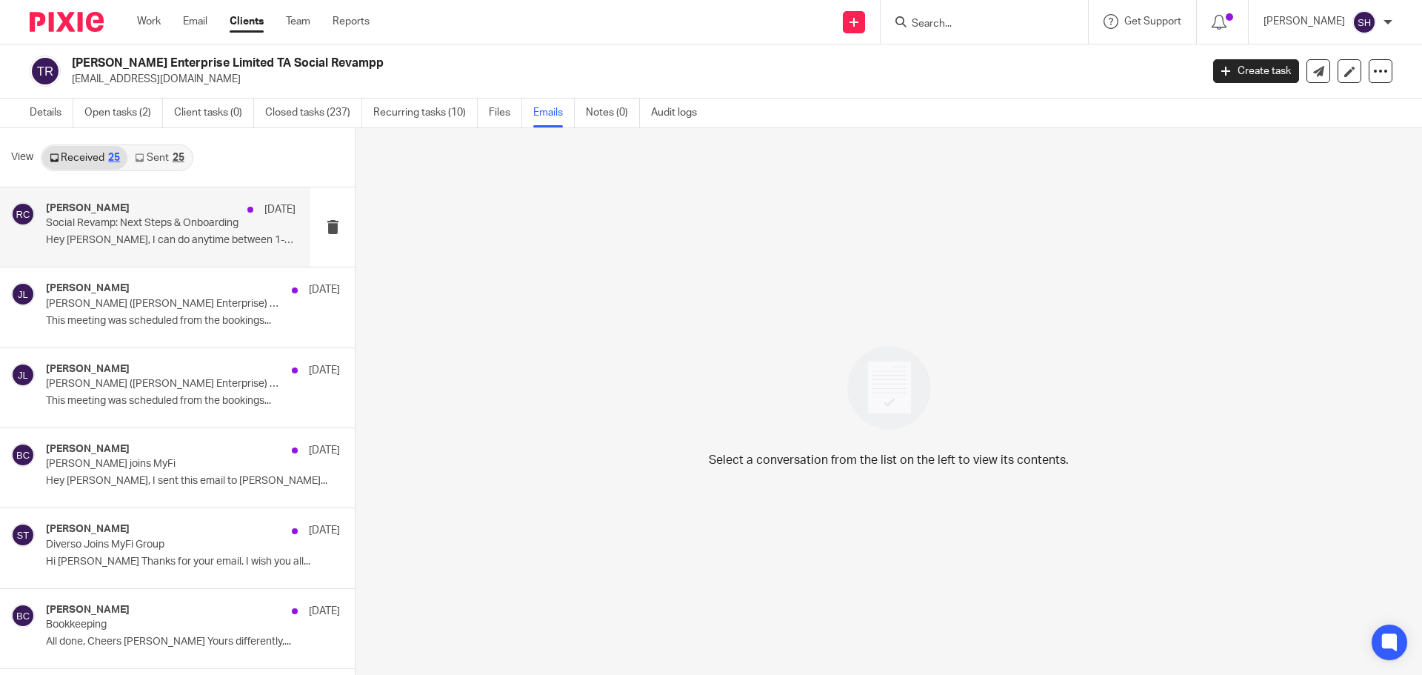
click at [161, 262] on div "[PERSON_NAME] [DATE] Social Revamp: Next Steps & Onboarding Hey [PERSON_NAME], …" at bounding box center [155, 226] width 310 height 79
click at [161, 203] on div "[PERSON_NAME] [DATE]" at bounding box center [171, 209] width 250 height 15
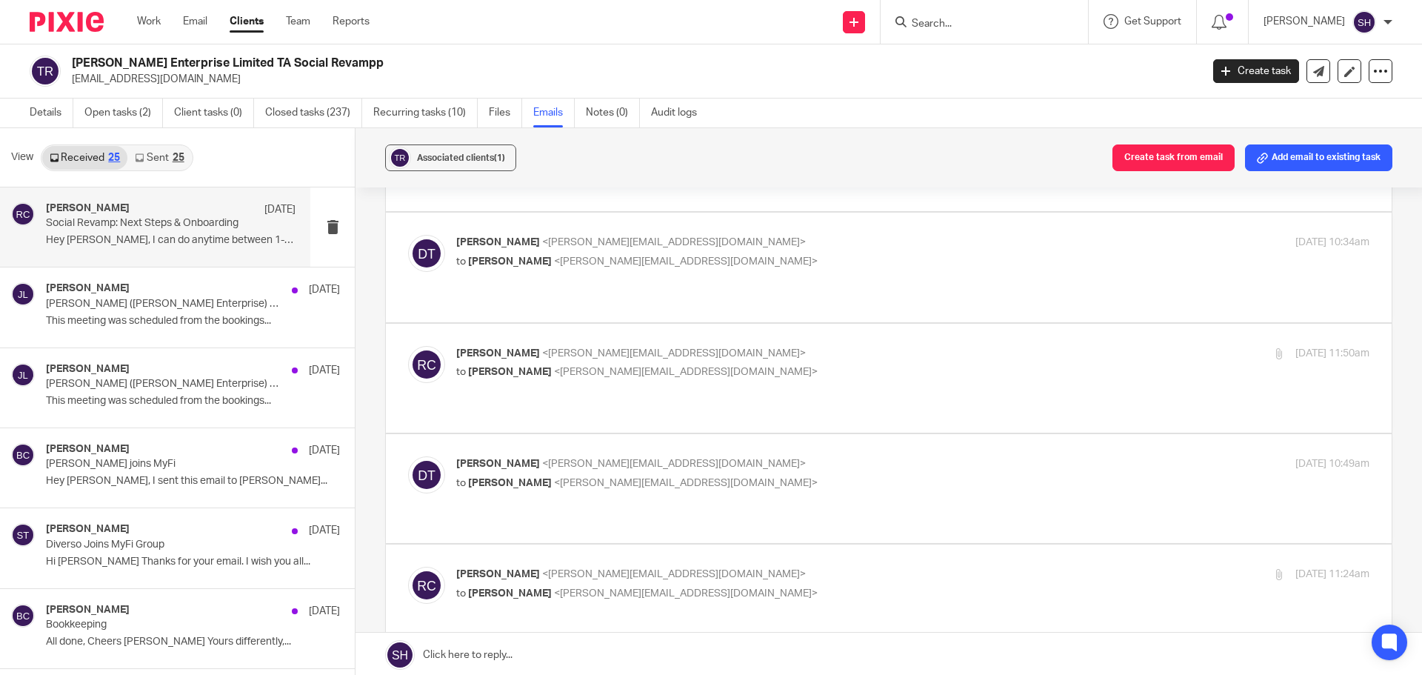
scroll to position [296, 0]
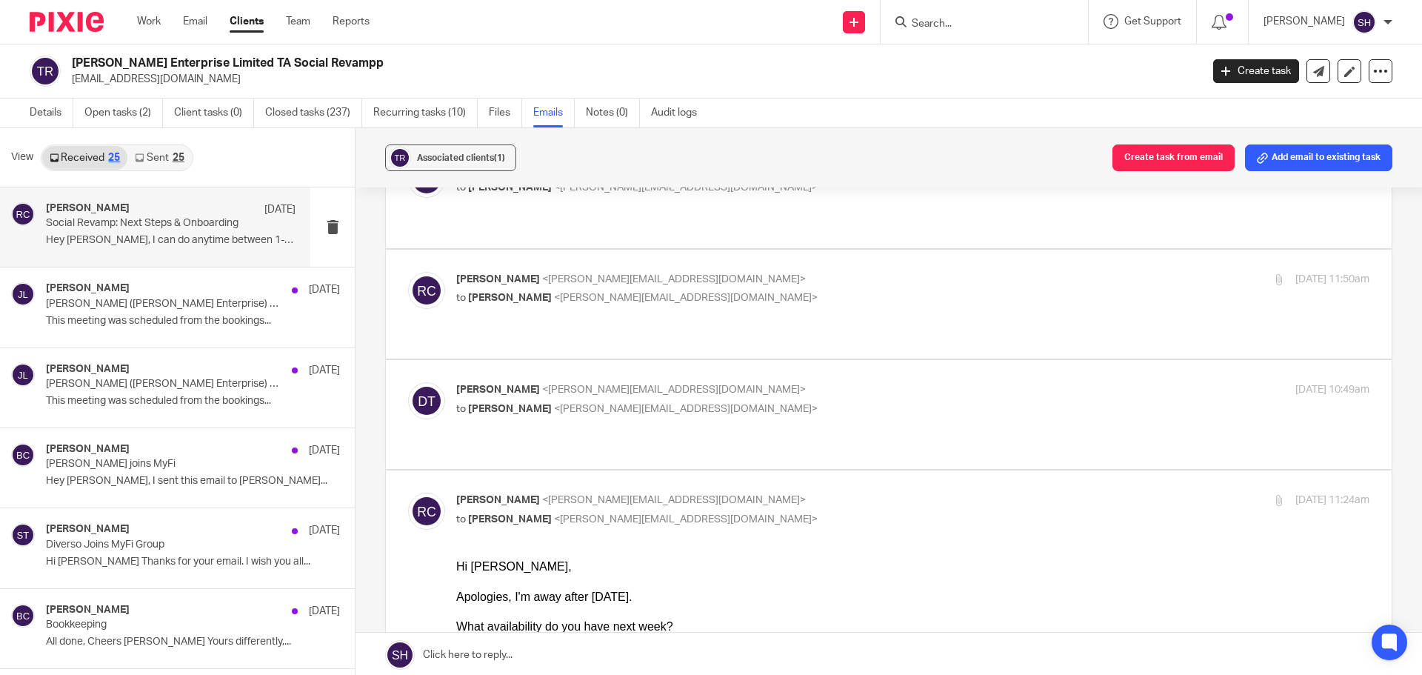
click at [678, 390] on label at bounding box center [889, 414] width 1006 height 109
click at [408, 382] on input "checkbox" at bounding box center [407, 381] width 1 height 1
checkbox input "true"
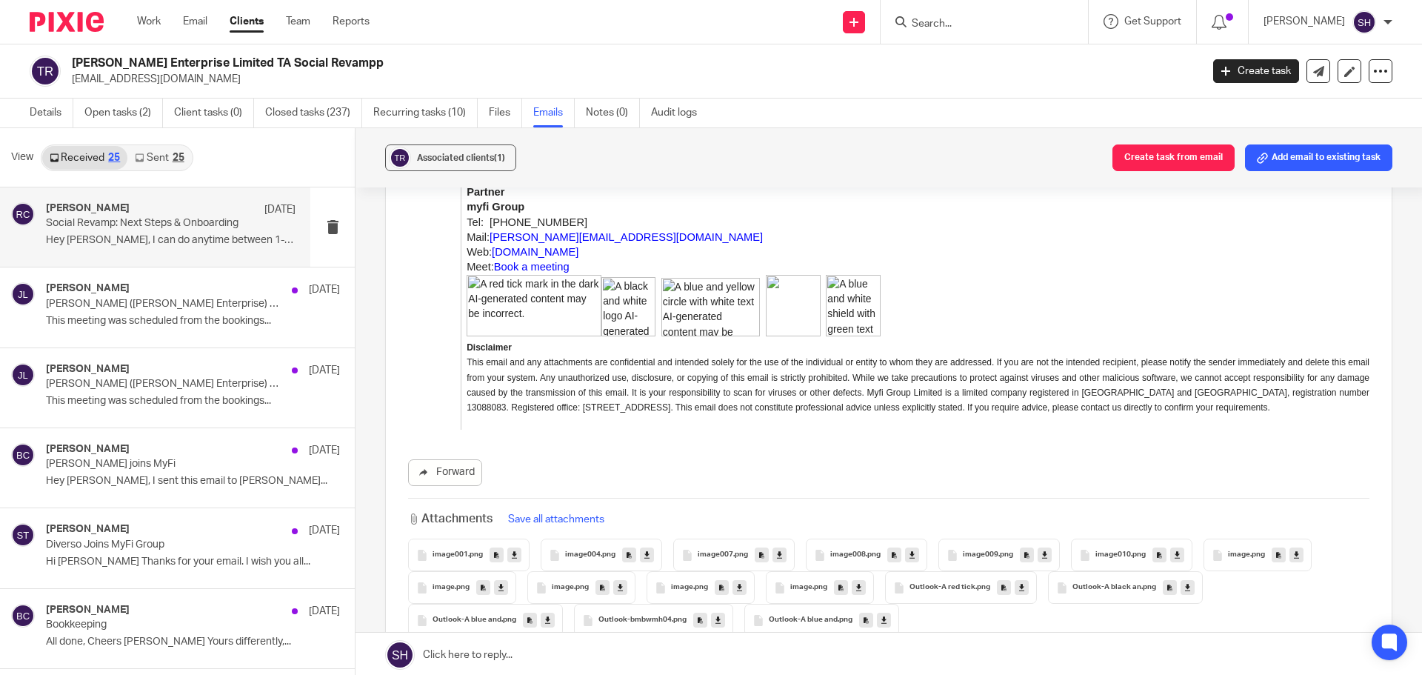
scroll to position [2786, 0]
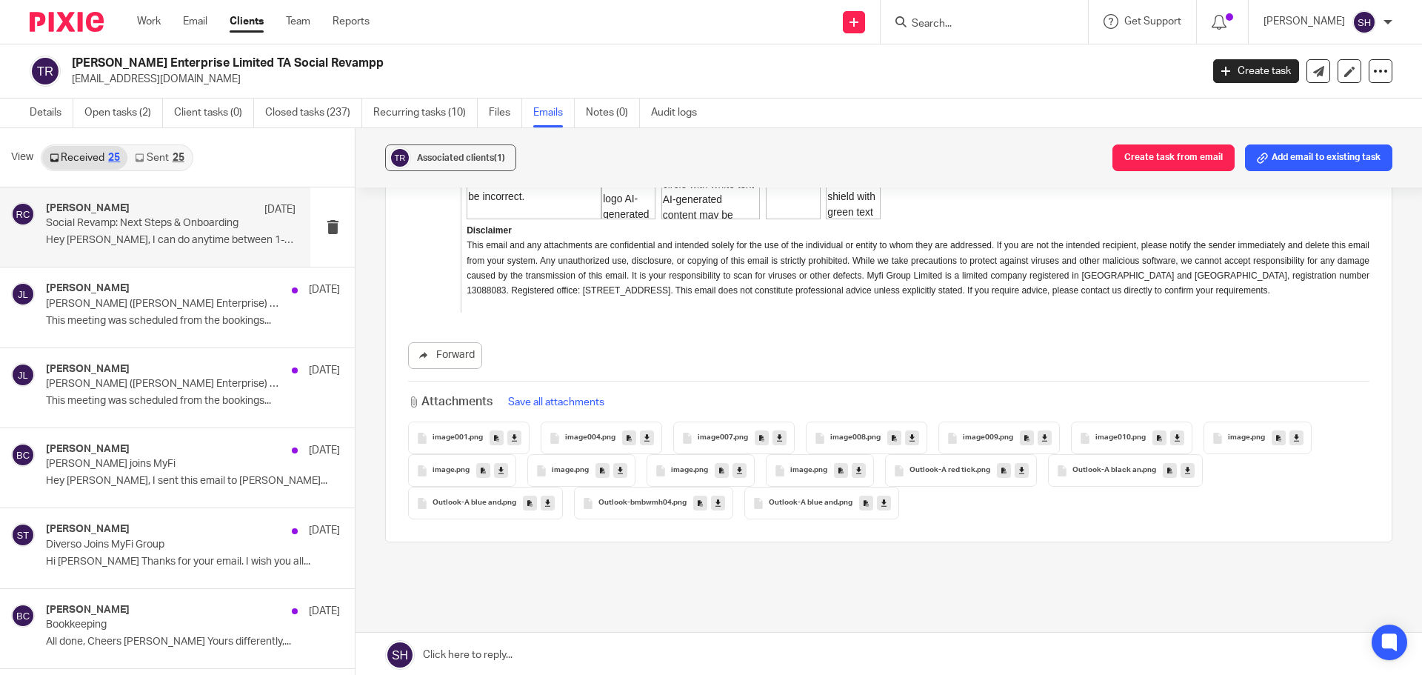
click at [170, 144] on div "Received 25 Sent 25" at bounding box center [117, 157] width 153 height 27
click at [169, 151] on link "Sent 25" at bounding box center [159, 158] width 64 height 24
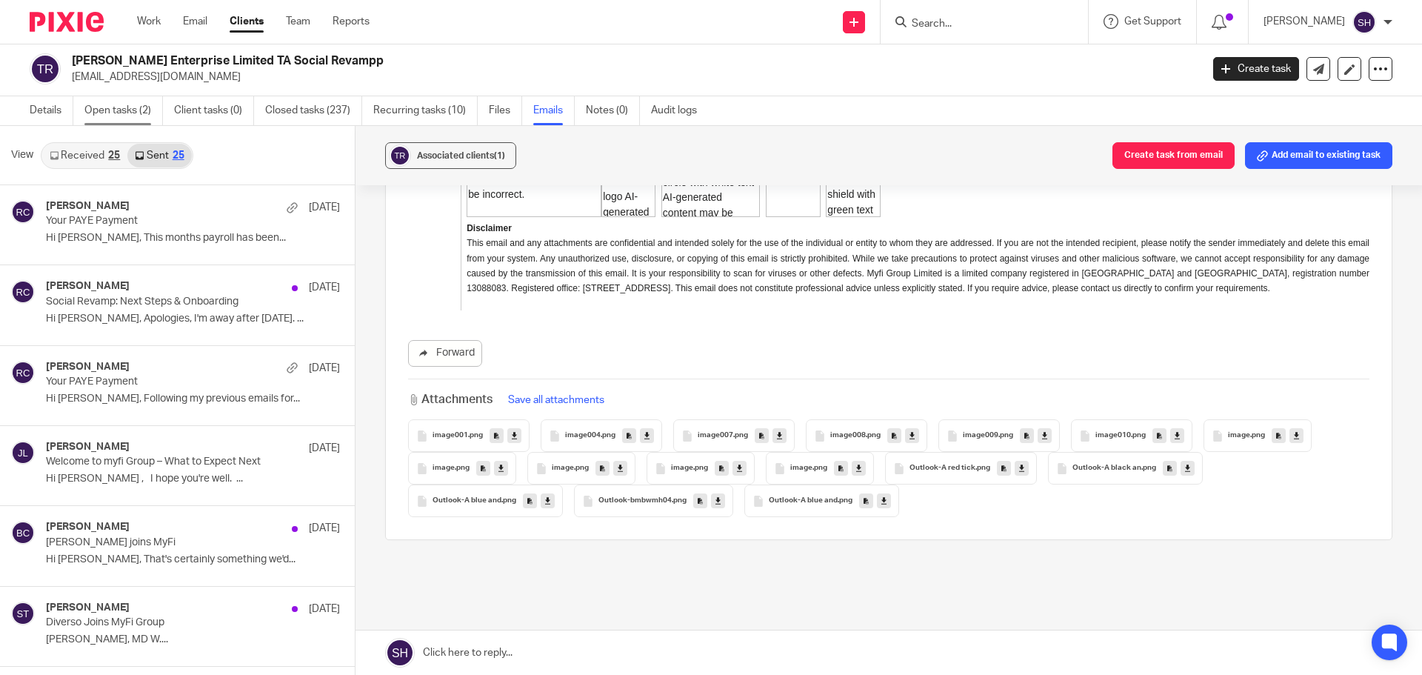
click at [133, 106] on link "Open tasks (2)" at bounding box center [123, 110] width 79 height 29
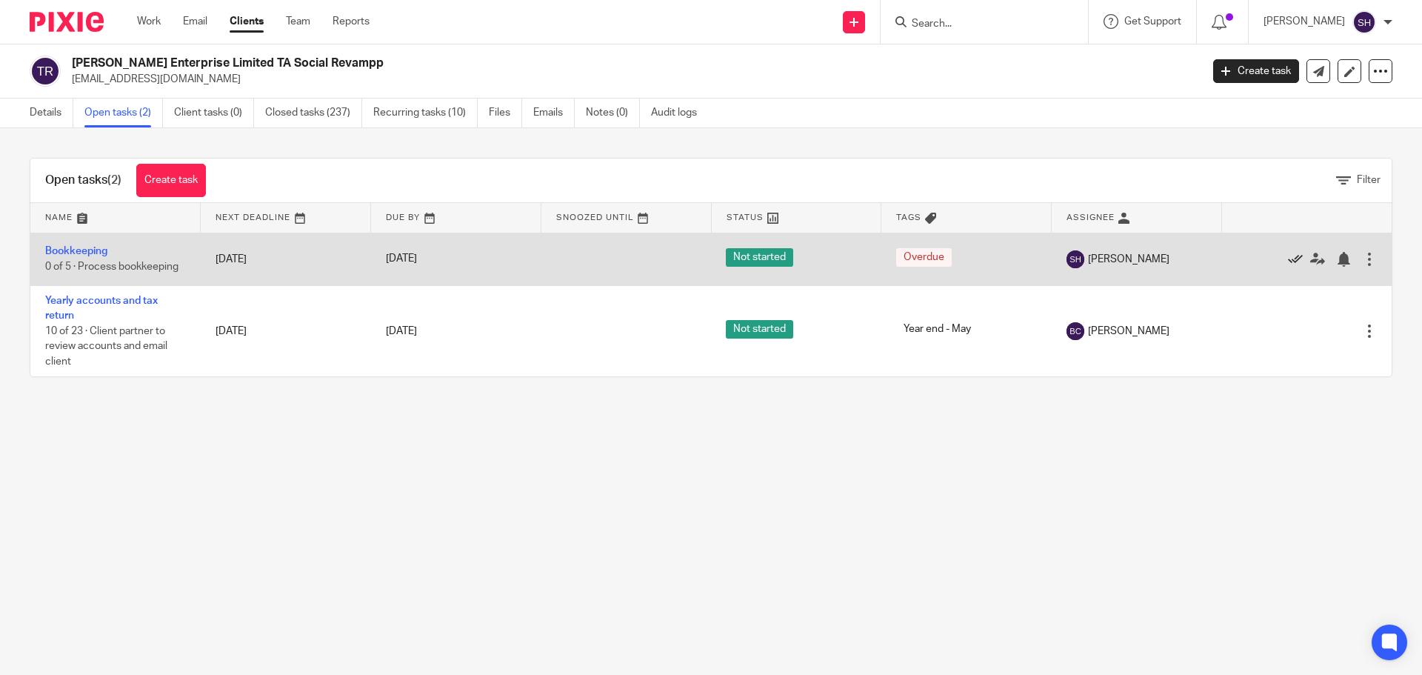
click at [1288, 256] on icon at bounding box center [1295, 259] width 15 height 15
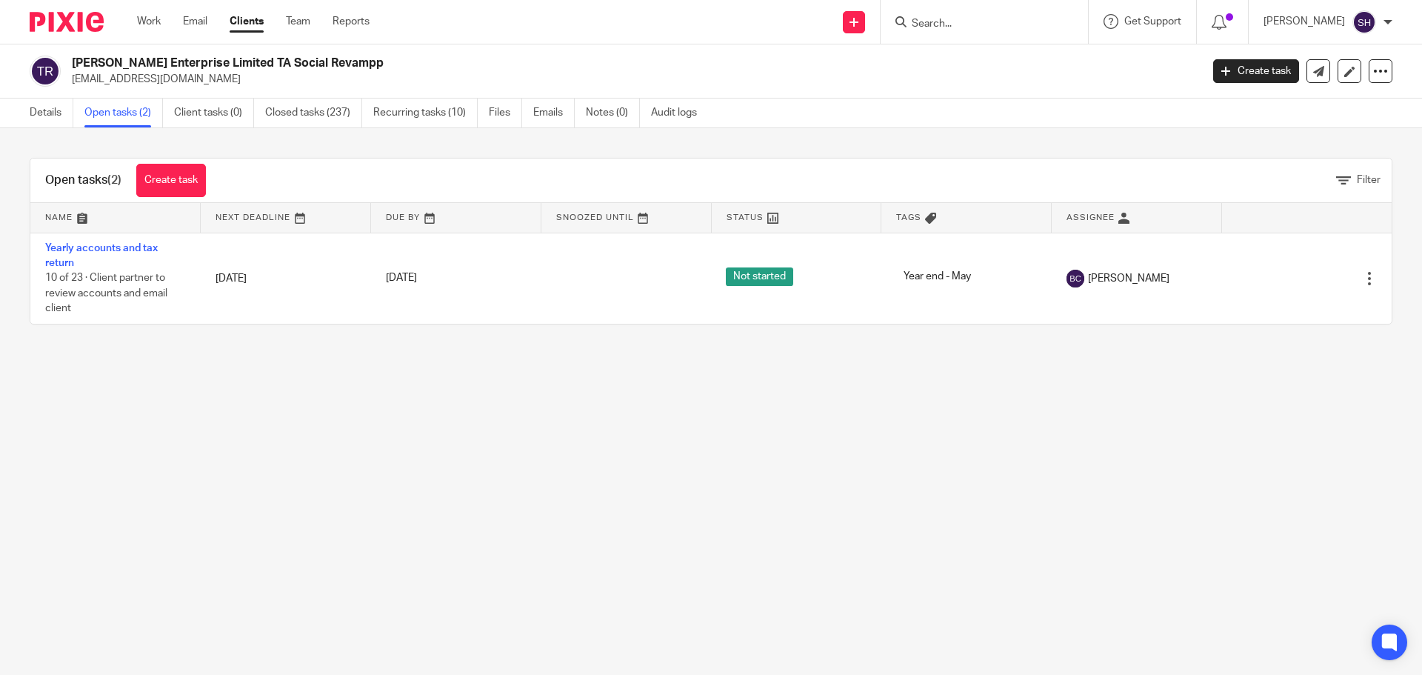
click at [1035, 28] on input "Search" at bounding box center [976, 24] width 133 height 13
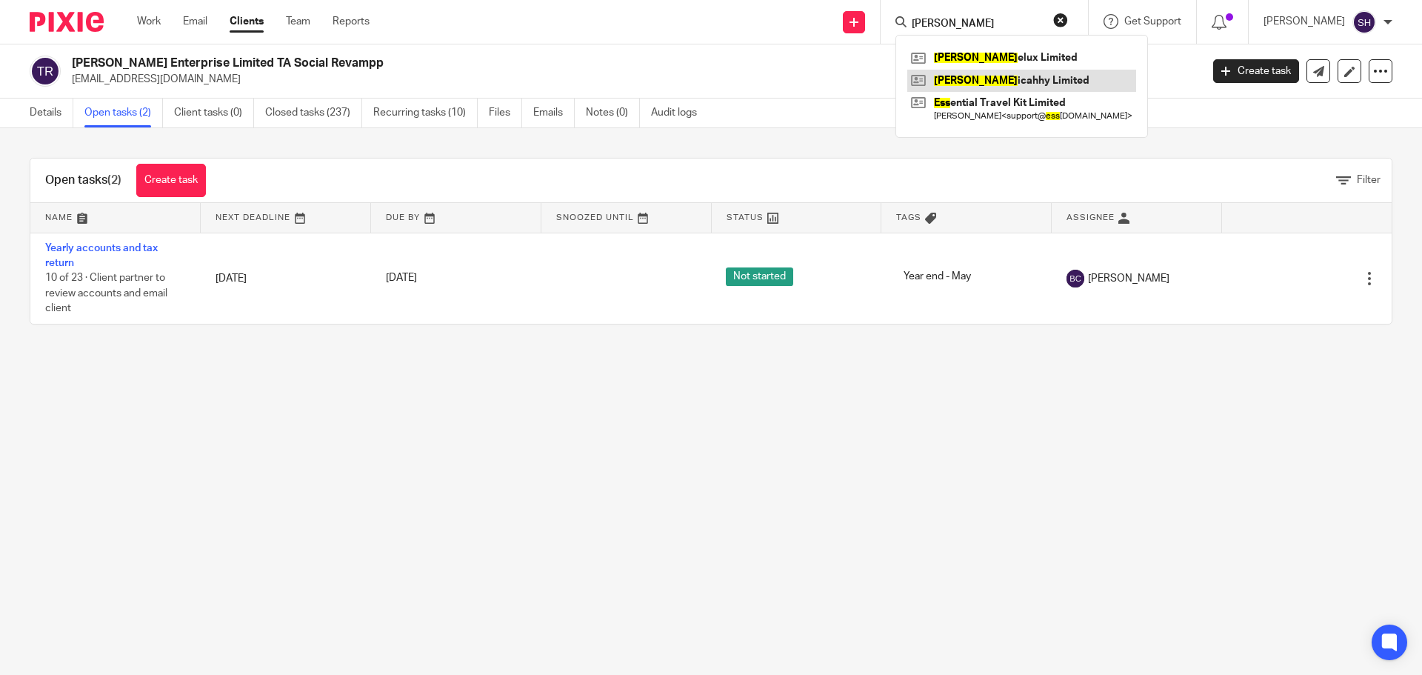
type input "jess"
click at [995, 82] on link at bounding box center [1021, 81] width 229 height 22
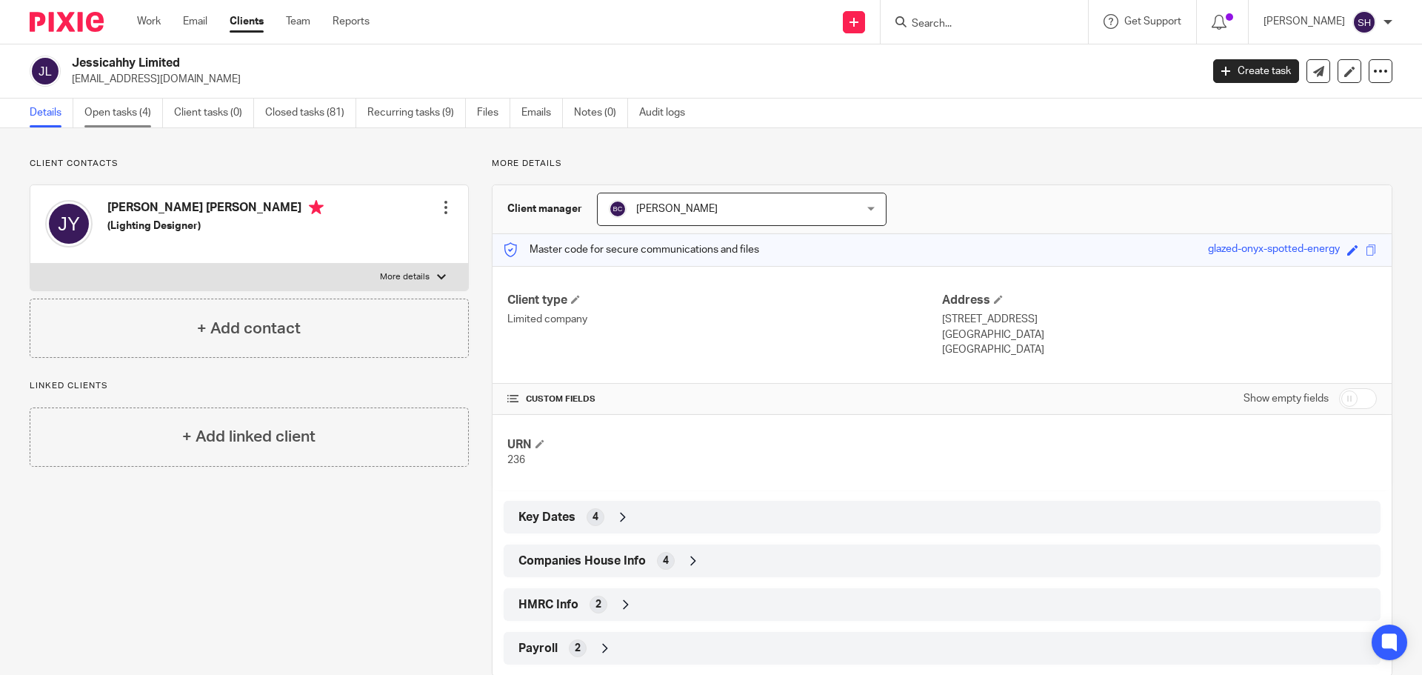
click at [143, 115] on link "Open tasks (4)" at bounding box center [123, 113] width 79 height 29
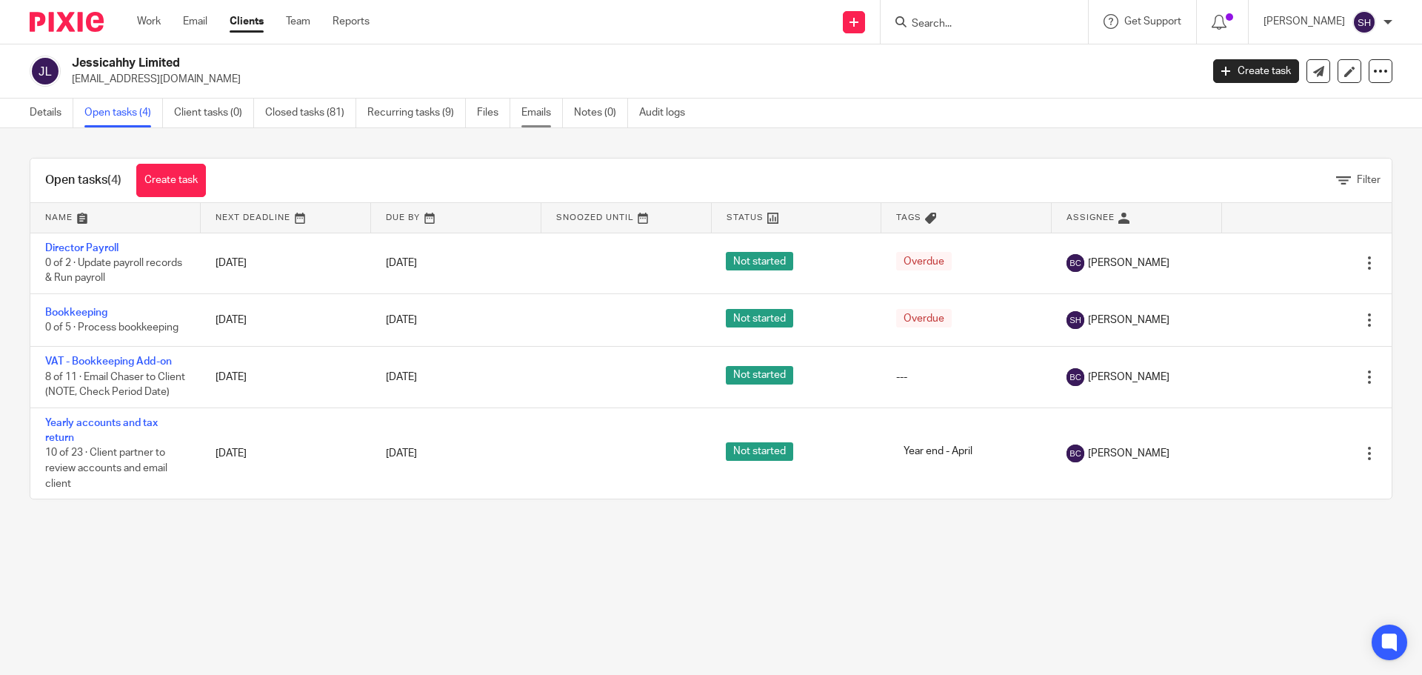
click at [529, 120] on link "Emails" at bounding box center [541, 113] width 41 height 29
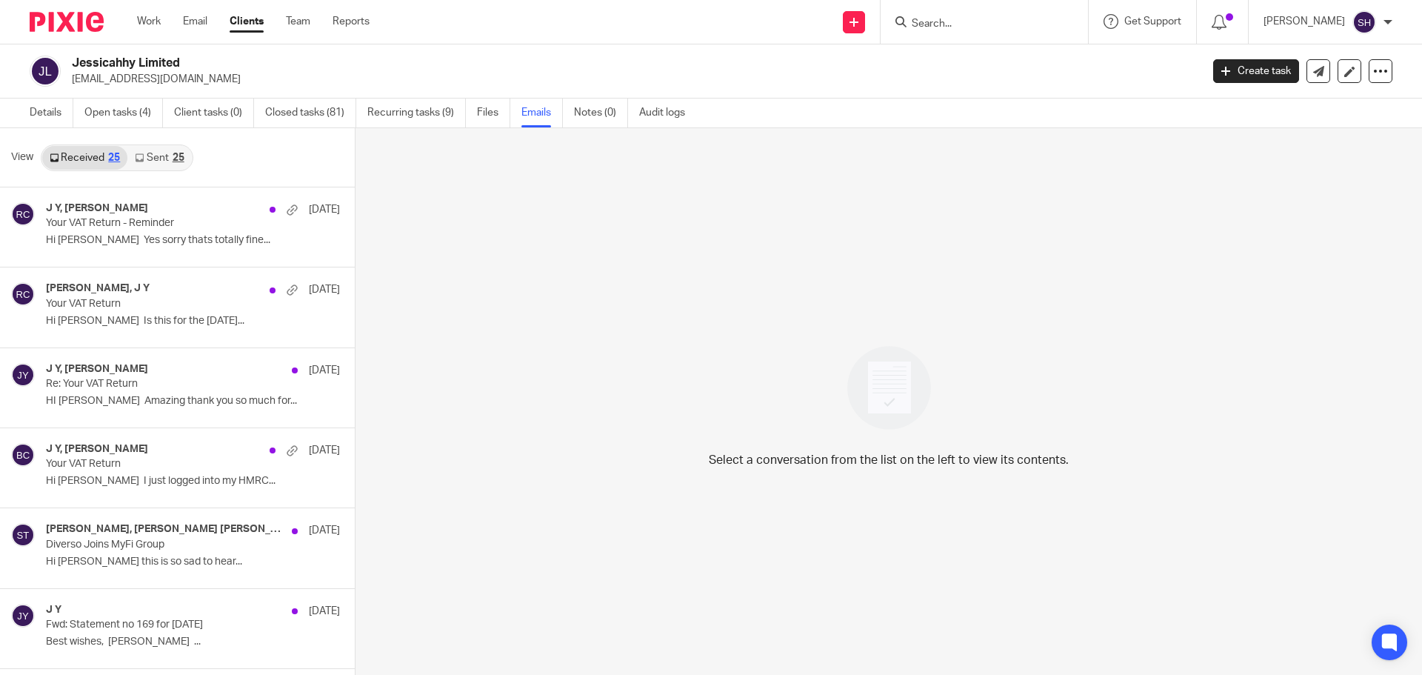
click at [176, 165] on link "Sent 25" at bounding box center [159, 158] width 64 height 24
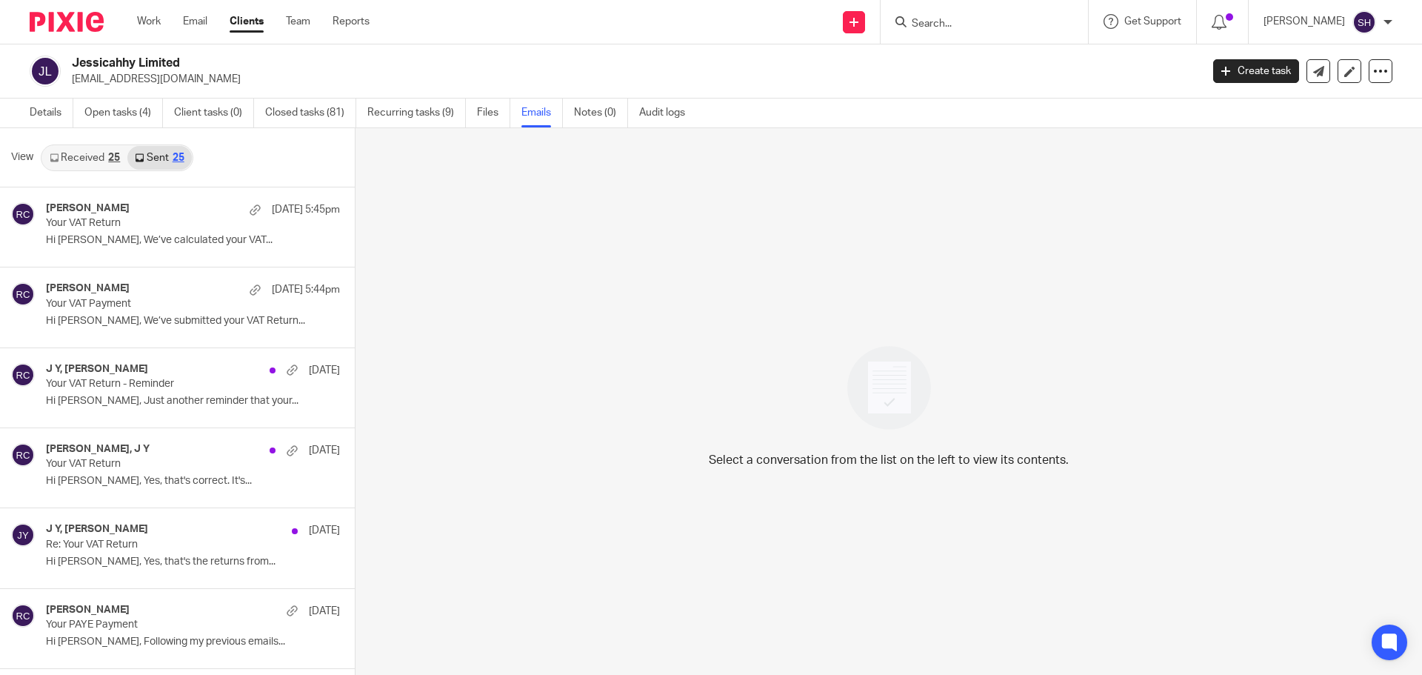
scroll to position [2, 0]
click at [124, 105] on link "Open tasks (4)" at bounding box center [123, 110] width 79 height 29
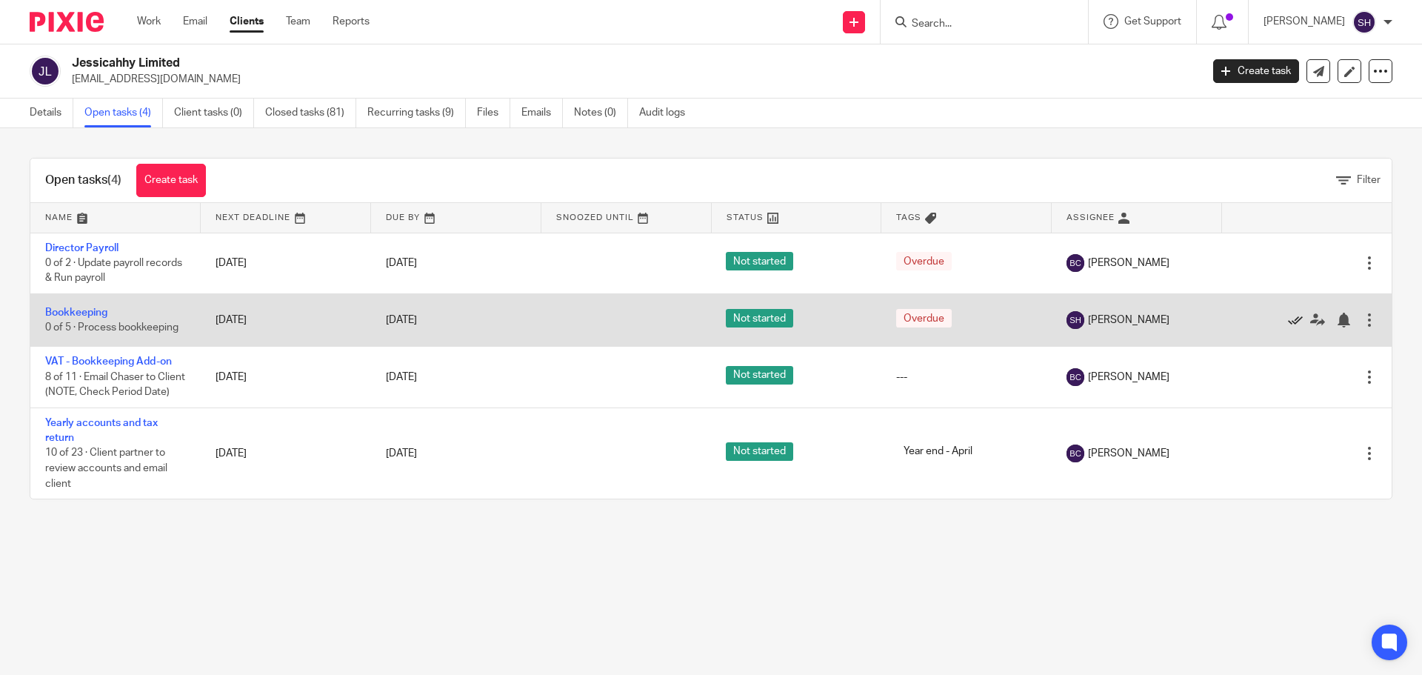
click at [1288, 321] on icon at bounding box center [1295, 320] width 15 height 15
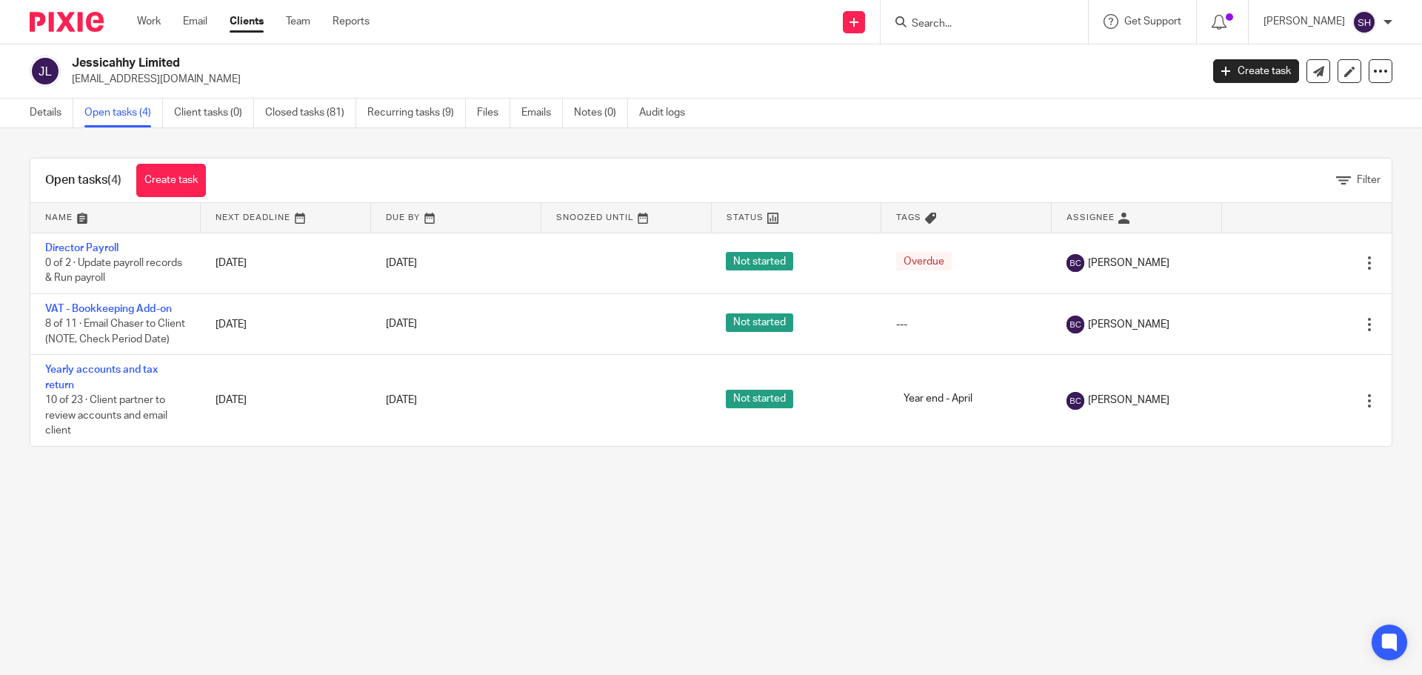
click at [978, 20] on input "Search" at bounding box center [976, 24] width 133 height 13
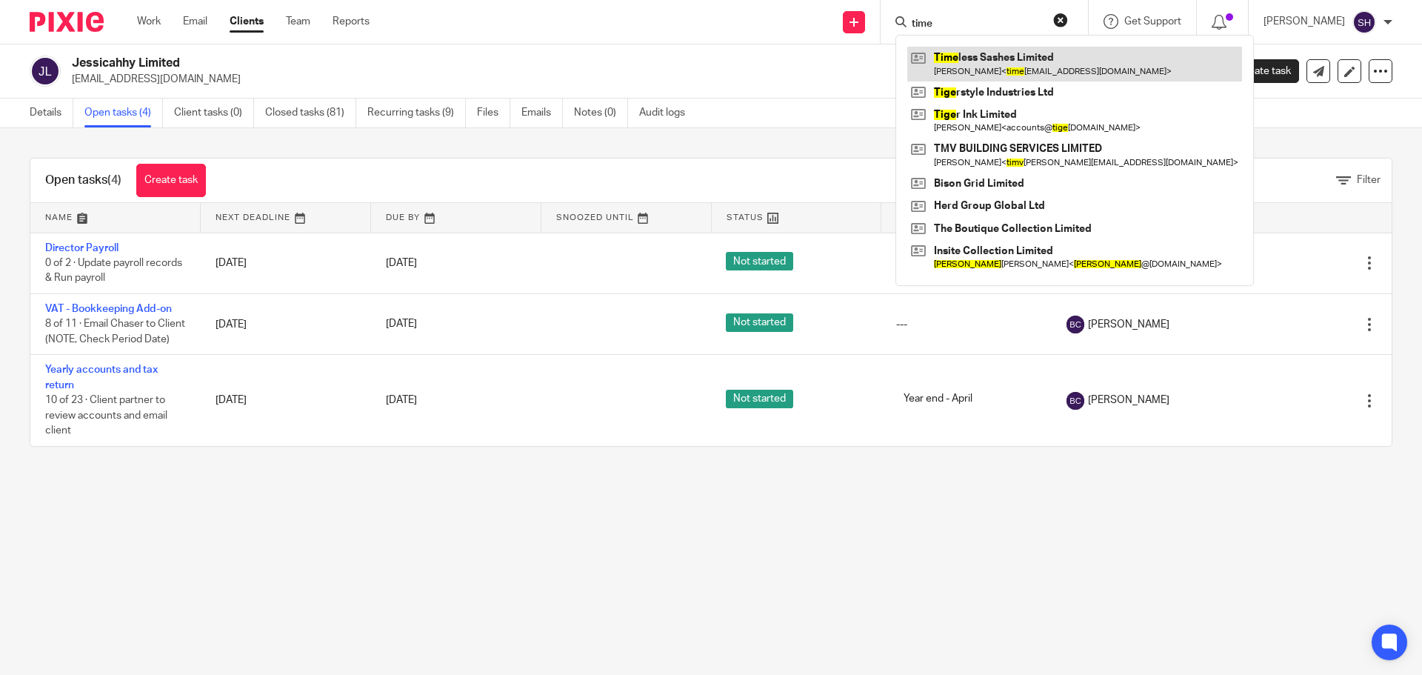
type input "time"
click at [961, 67] on link at bounding box center [1074, 64] width 335 height 34
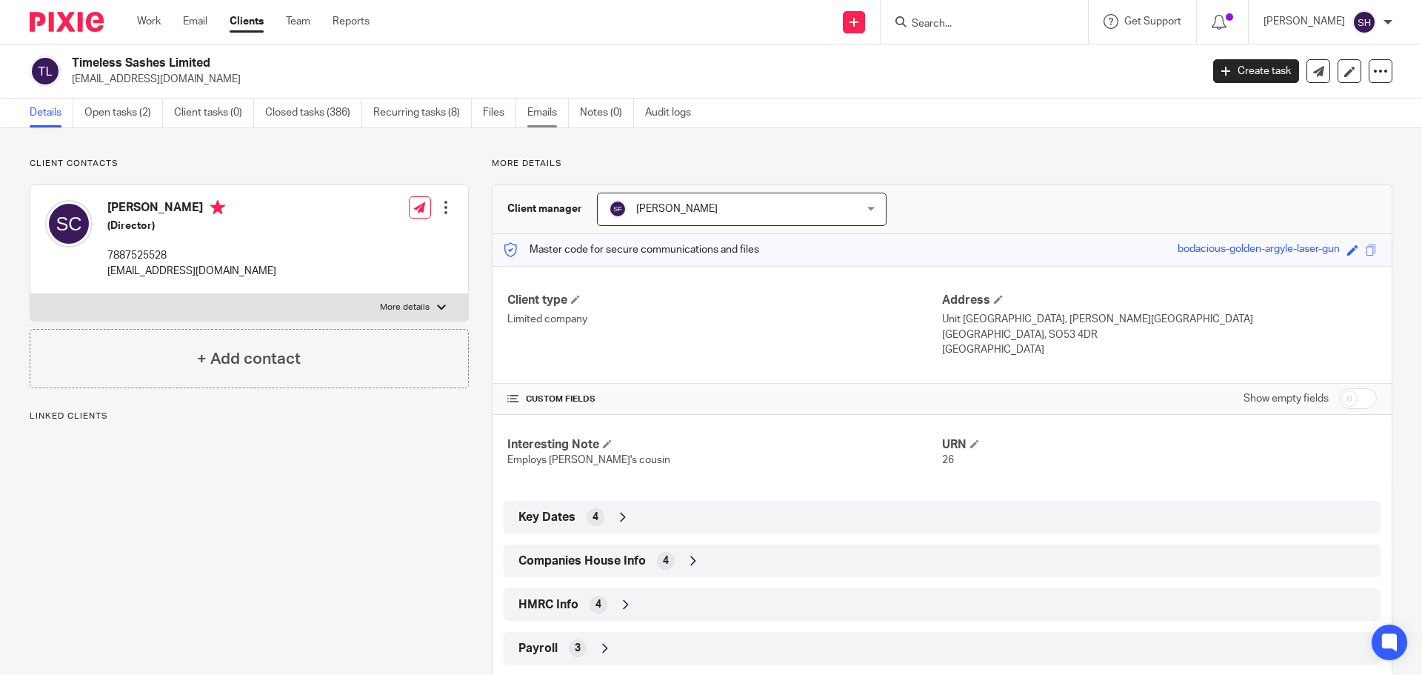
click at [538, 118] on link "Emails" at bounding box center [547, 113] width 41 height 29
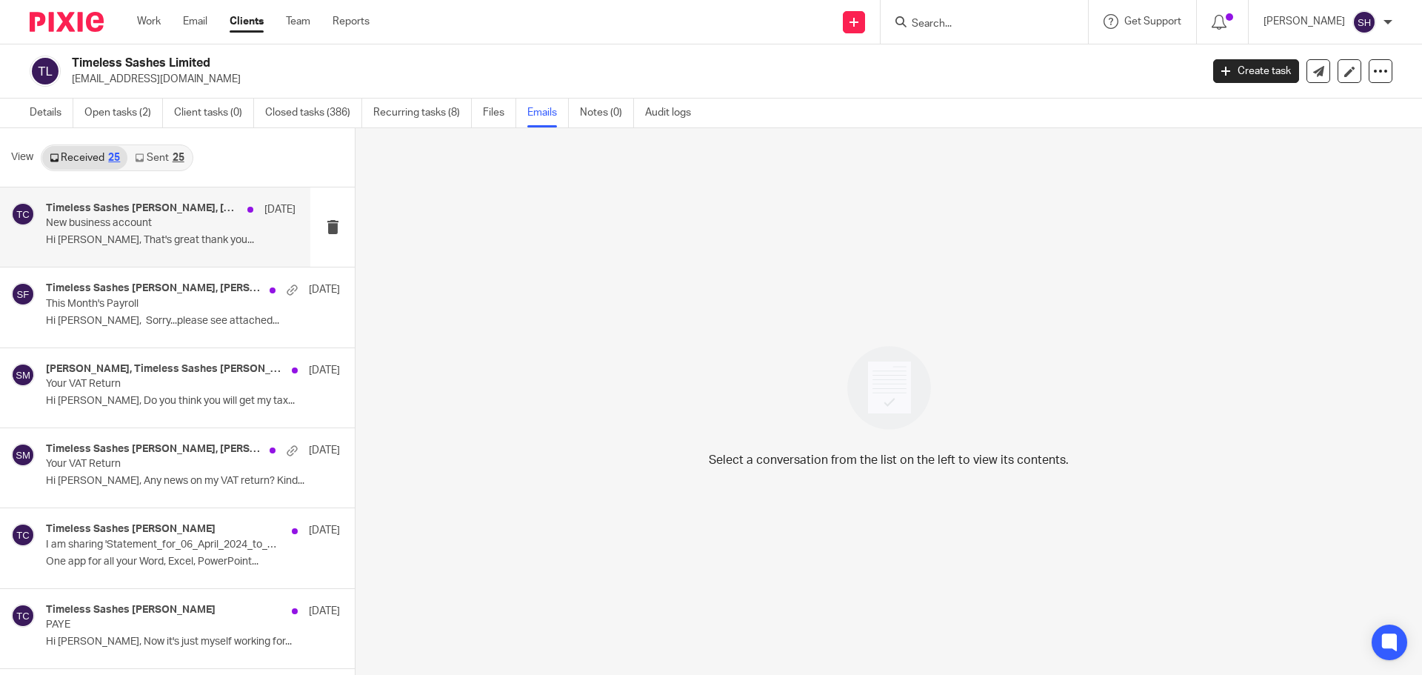
click at [178, 259] on div "Timeless Sashes [PERSON_NAME], [PERSON_NAME] [DATE] New business account Hi [PE…" at bounding box center [155, 226] width 310 height 79
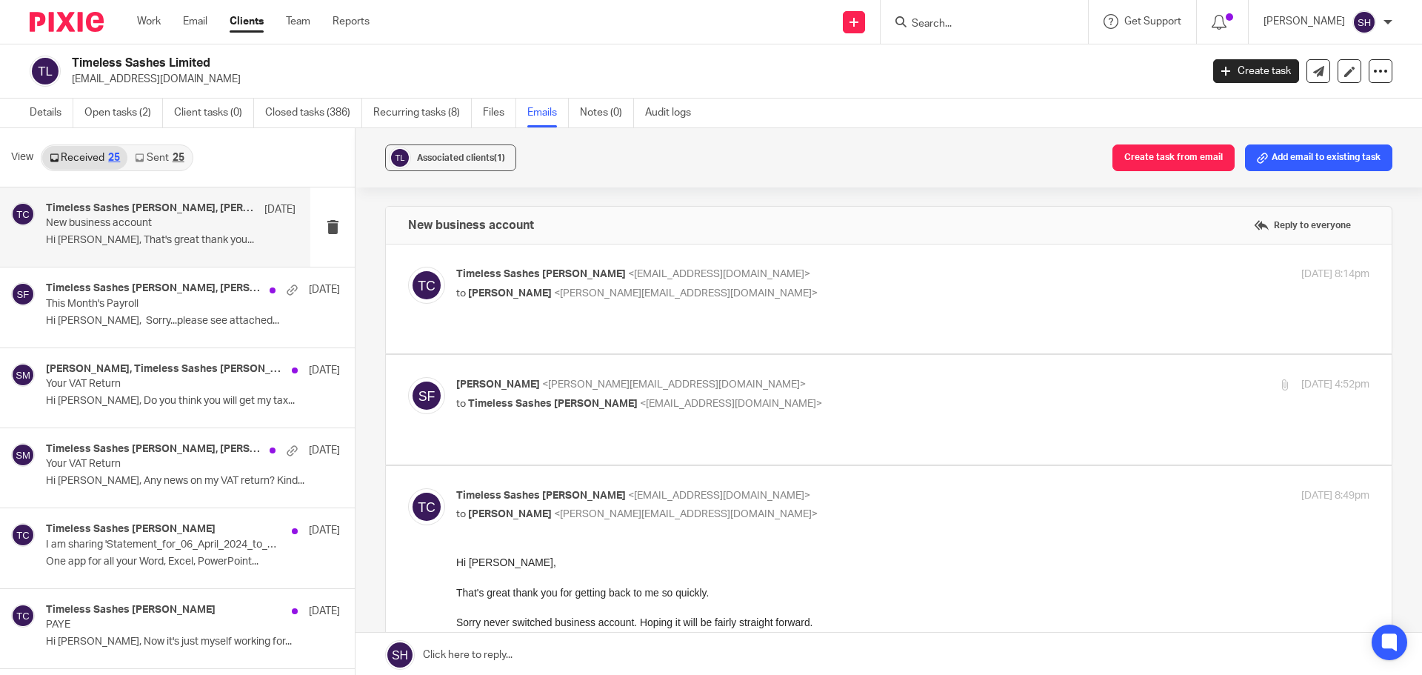
click at [693, 310] on div "Timeless [PERSON_NAME] <[EMAIL_ADDRESS][DOMAIN_NAME]> to [PERSON_NAME] <[PERSON…" at bounding box center [888, 299] width 961 height 64
click at [664, 307] on div "Timeless [PERSON_NAME] <[EMAIL_ADDRESS][DOMAIN_NAME]> to [PERSON_NAME] <[PERSON…" at bounding box center [888, 299] width 961 height 64
click at [578, 327] on label at bounding box center [889, 298] width 1006 height 109
click at [408, 267] on input "checkbox" at bounding box center [407, 266] width 1 height 1
checkbox input "true"
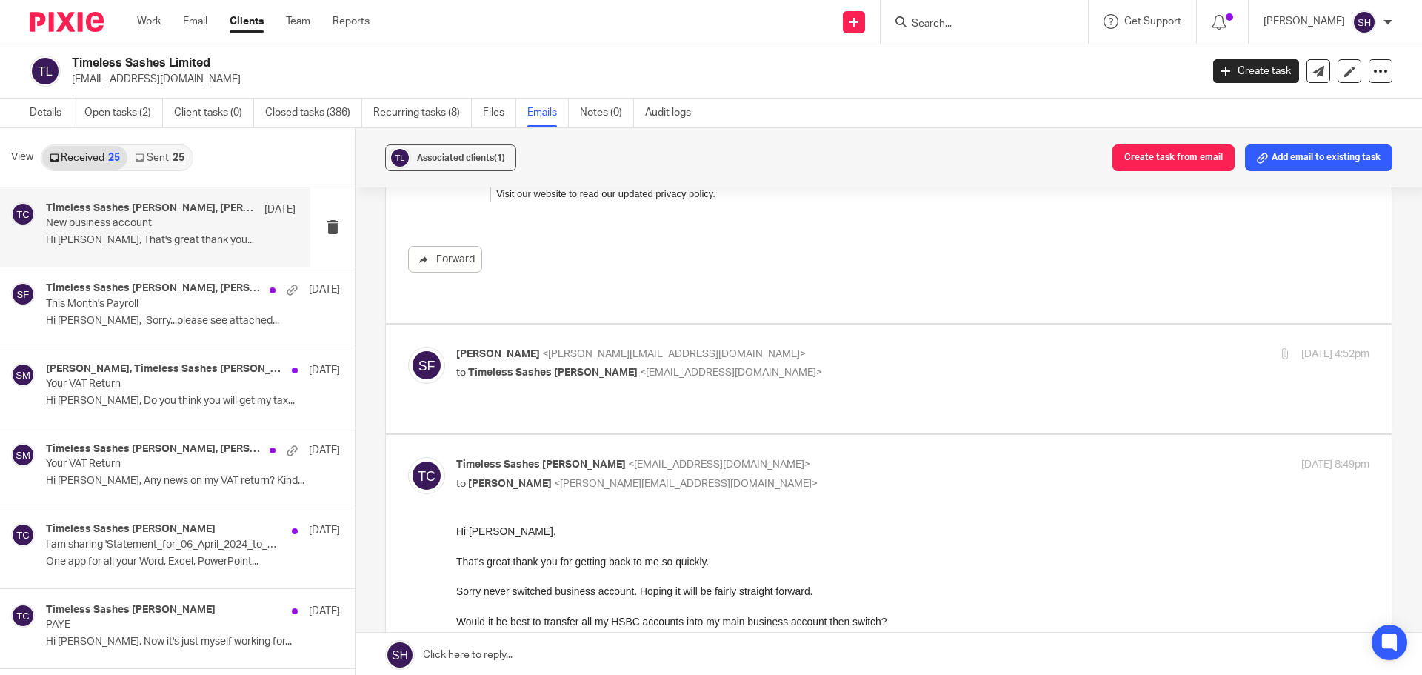
scroll to position [222, 0]
click at [592, 373] on div "[PERSON_NAME] <[PERSON_NAME][EMAIL_ADDRESS][DOMAIN_NAME]> to Timeless [PERSON_N…" at bounding box center [888, 378] width 961 height 64
click at [513, 378] on div "[PERSON_NAME] <[PERSON_NAME][EMAIL_ADDRESS][DOMAIN_NAME]> to Timeless [PERSON_N…" at bounding box center [888, 378] width 961 height 64
click at [510, 388] on label at bounding box center [889, 378] width 1006 height 109
click at [408, 346] on input "checkbox" at bounding box center [407, 345] width 1 height 1
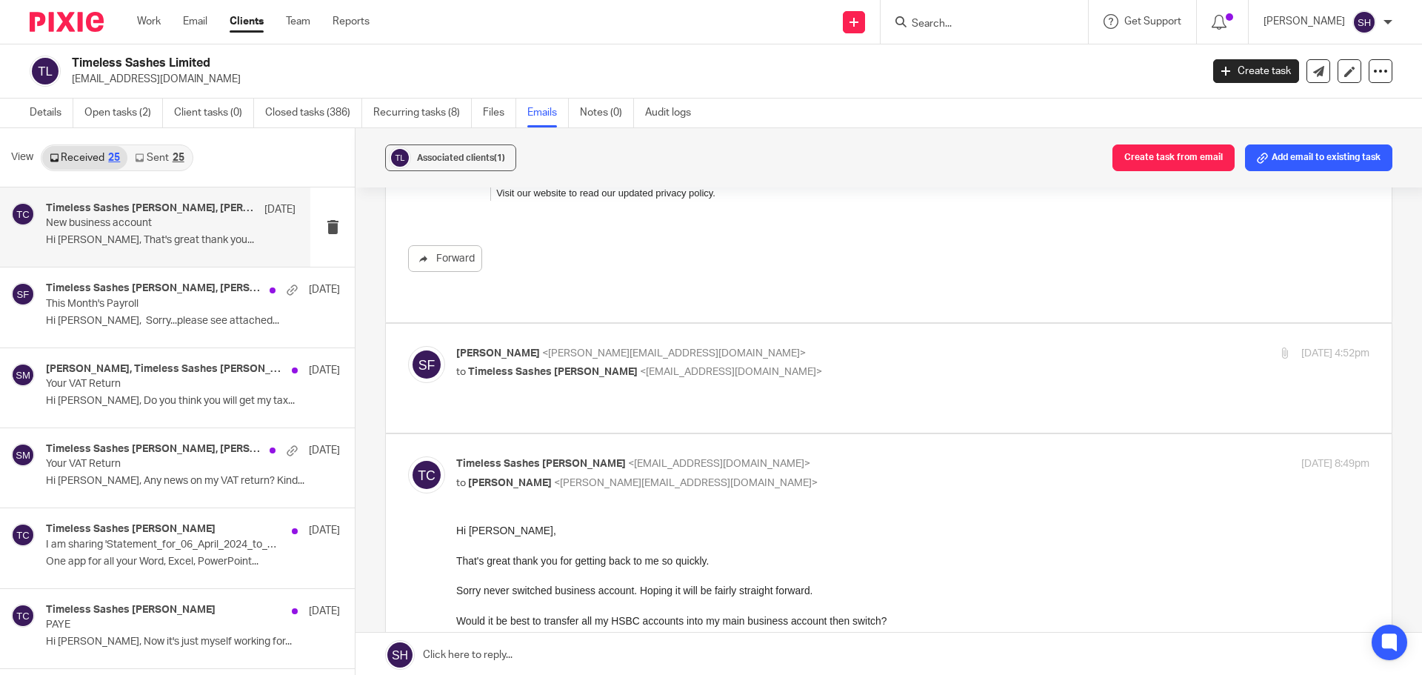
checkbox input "true"
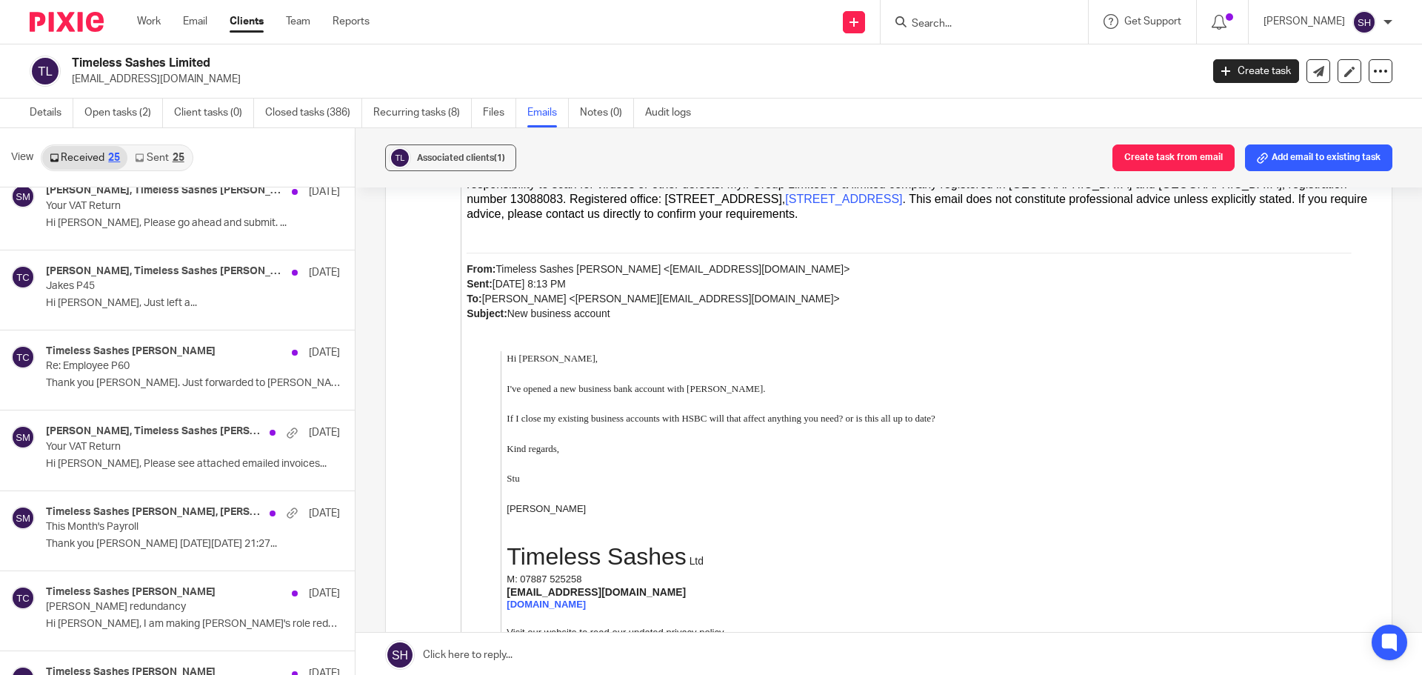
scroll to position [741, 0]
click at [146, 107] on link "Open tasks (2)" at bounding box center [123, 113] width 79 height 29
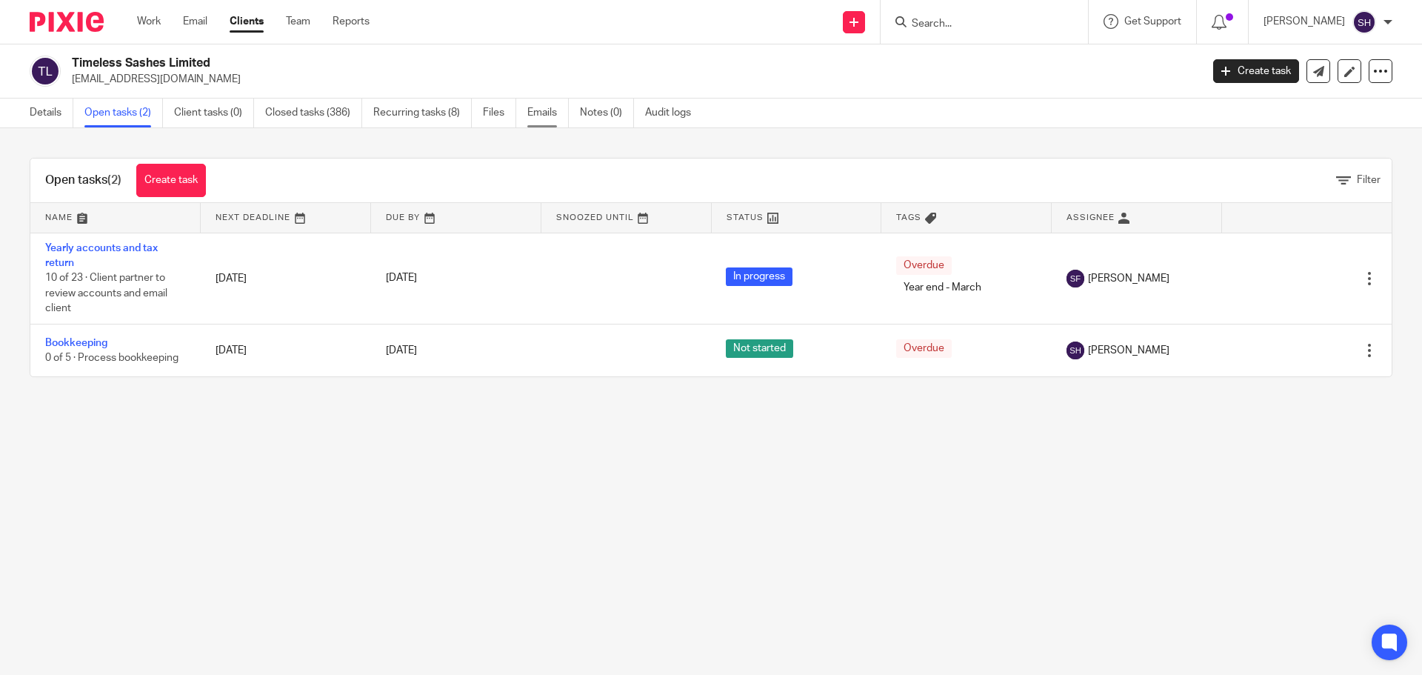
click at [546, 124] on link "Emails" at bounding box center [547, 113] width 41 height 29
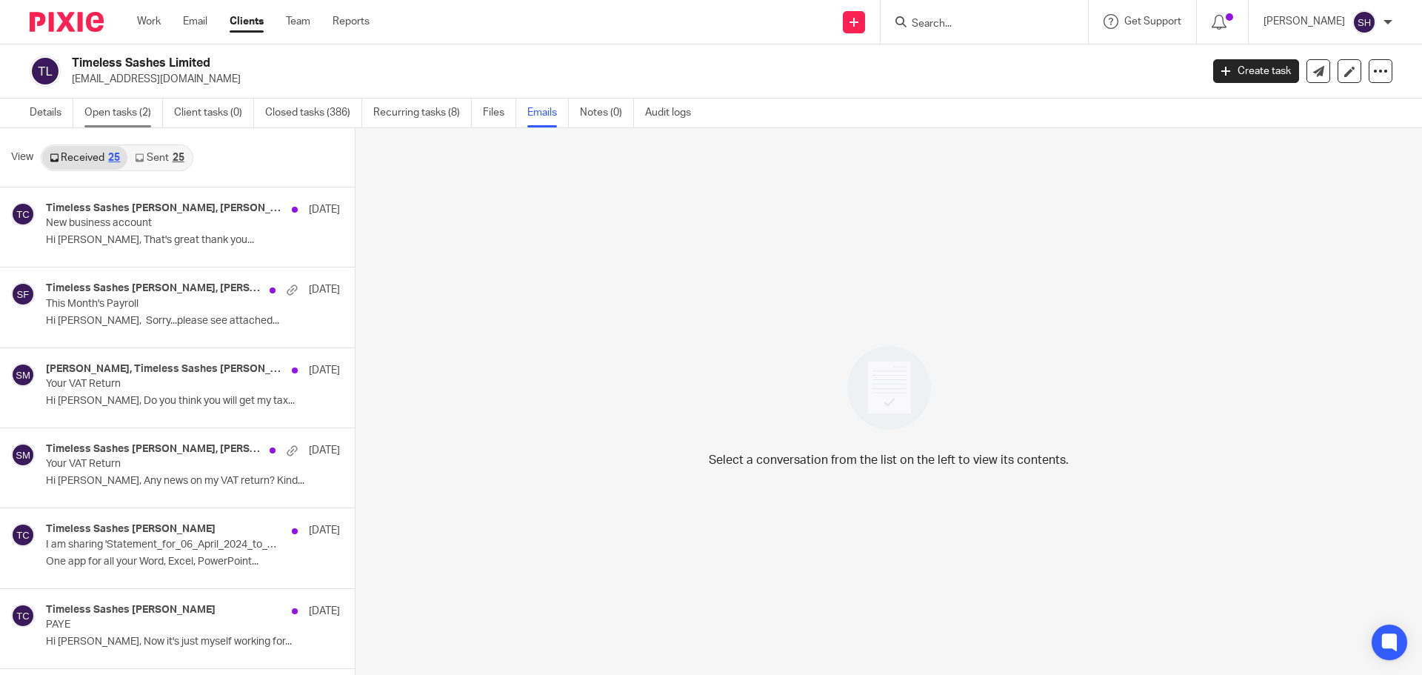
click at [137, 115] on link "Open tasks (2)" at bounding box center [123, 113] width 79 height 29
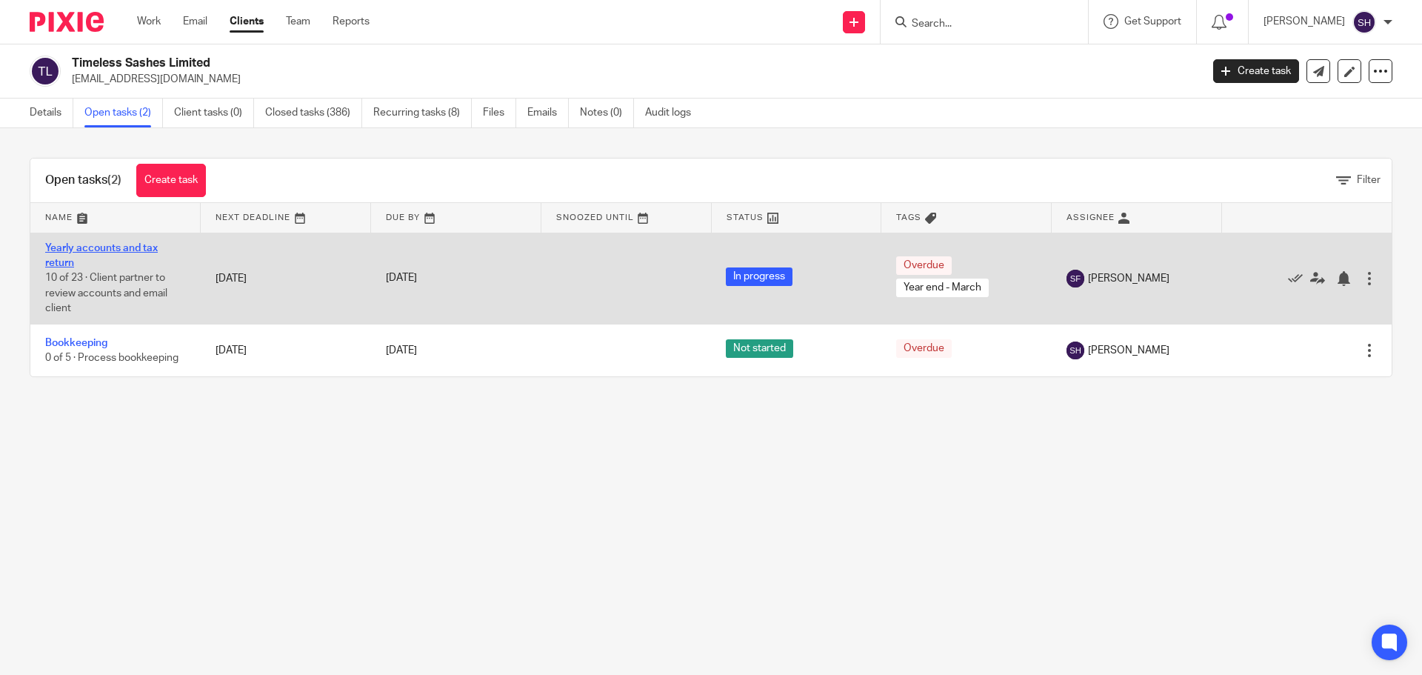
click at [115, 245] on link "Yearly accounts and tax return" at bounding box center [101, 255] width 113 height 25
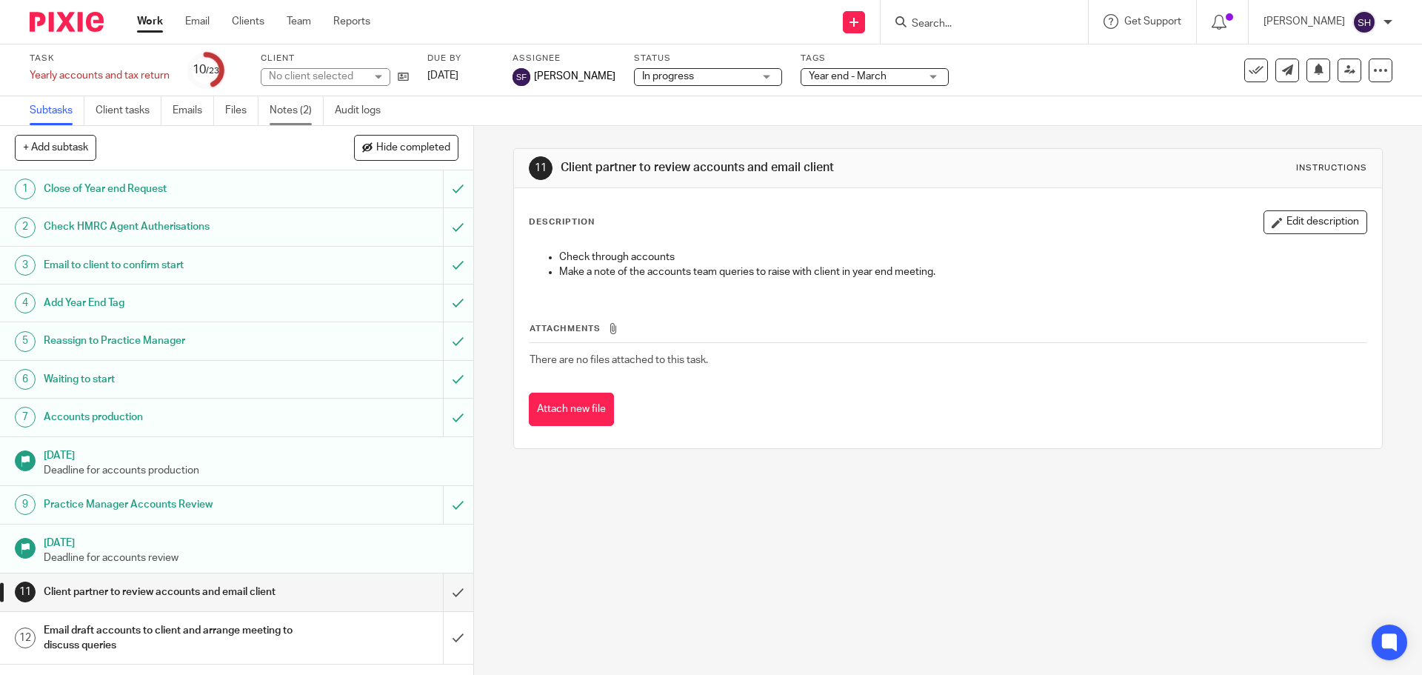
click at [307, 106] on link "Notes (2)" at bounding box center [297, 110] width 54 height 29
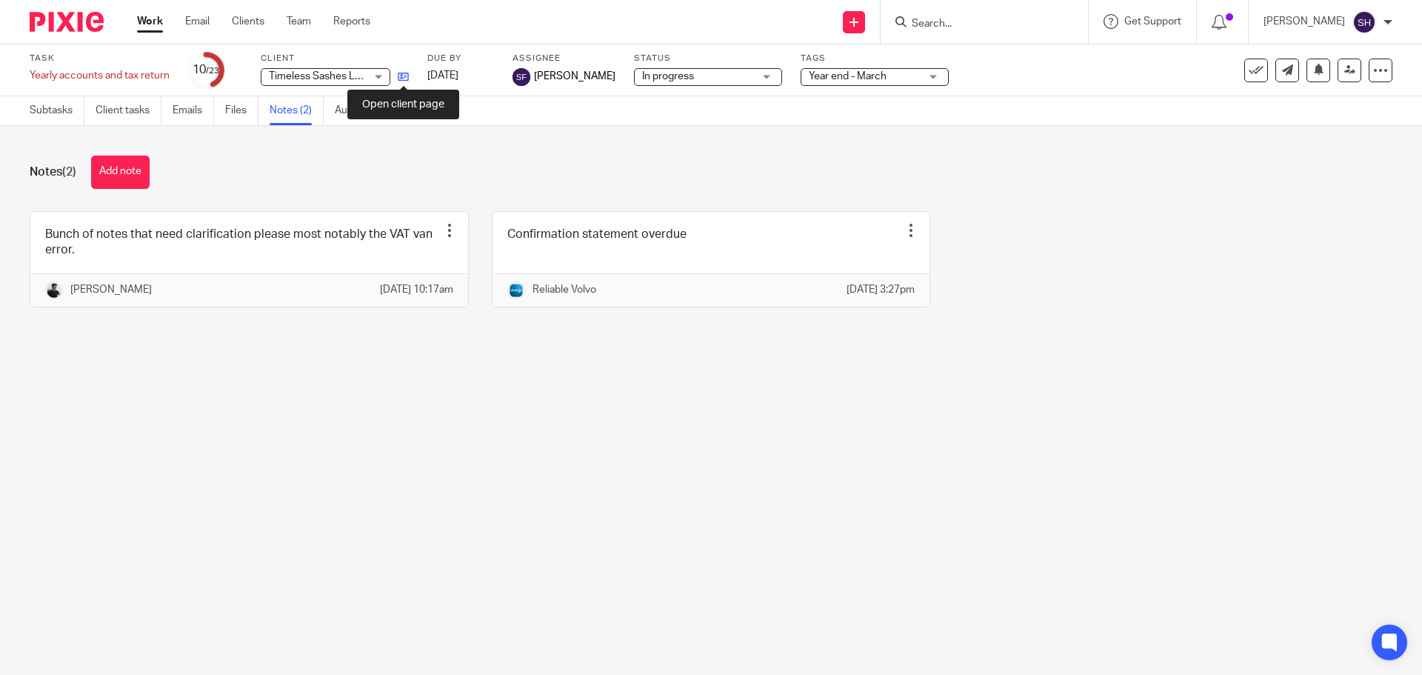
click at [399, 77] on icon at bounding box center [403, 76] width 11 height 11
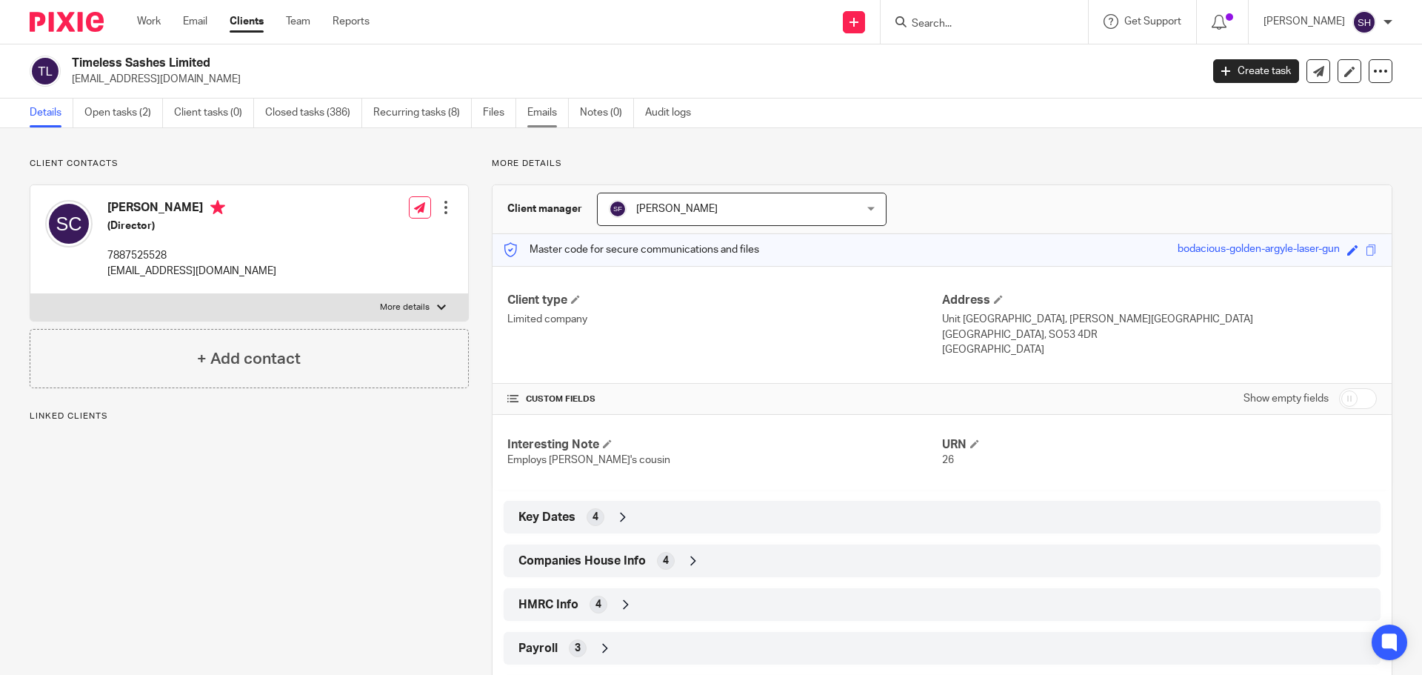
click at [537, 112] on link "Emails" at bounding box center [547, 113] width 41 height 29
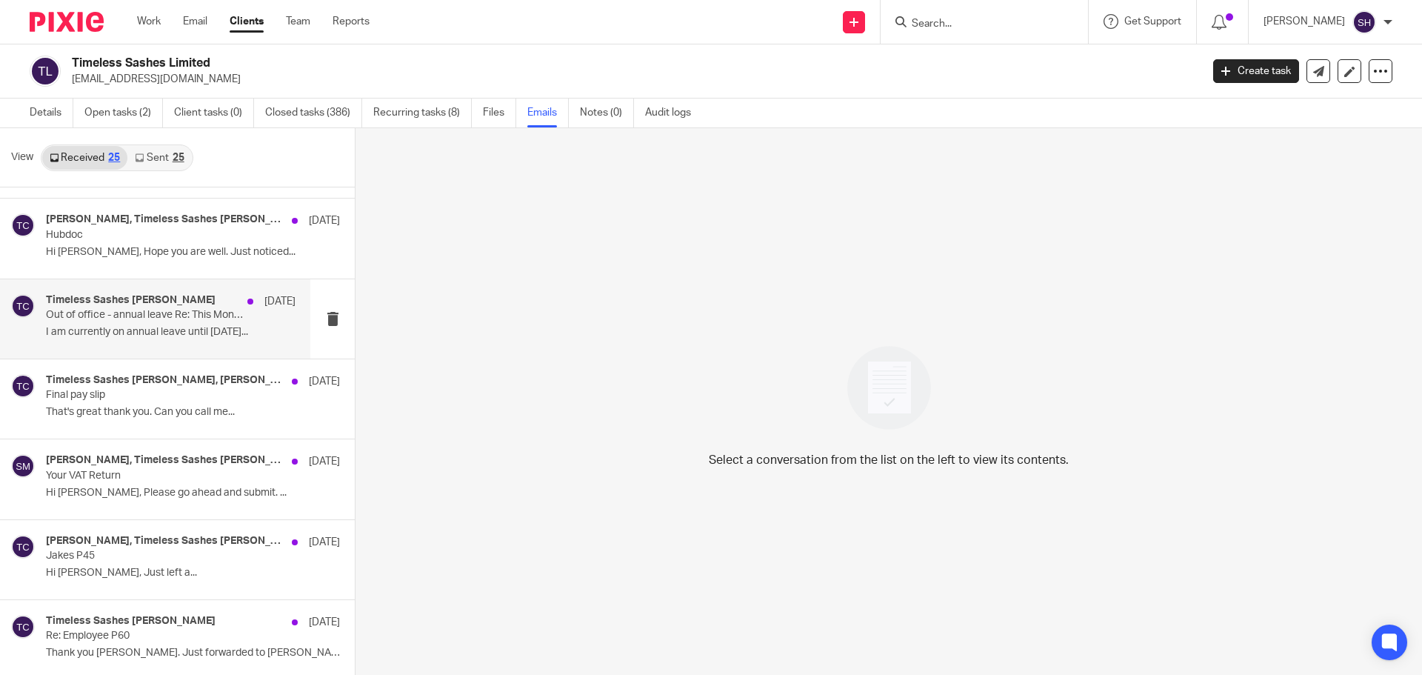
scroll to position [444, 0]
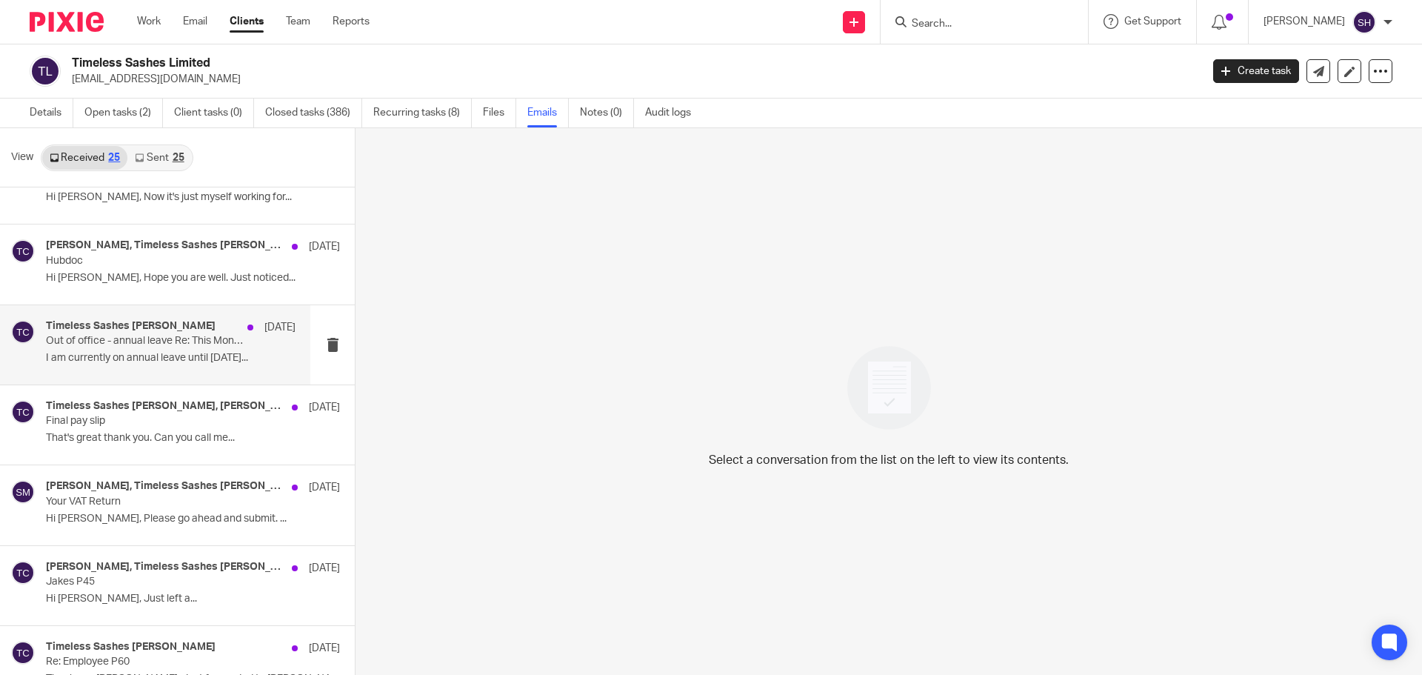
click at [213, 300] on div "Sam McGaley, Timeless Sashes Stuart Cannings 12 Jun Hubdoc Hi Sam, Hope you are…" at bounding box center [177, 263] width 355 height 79
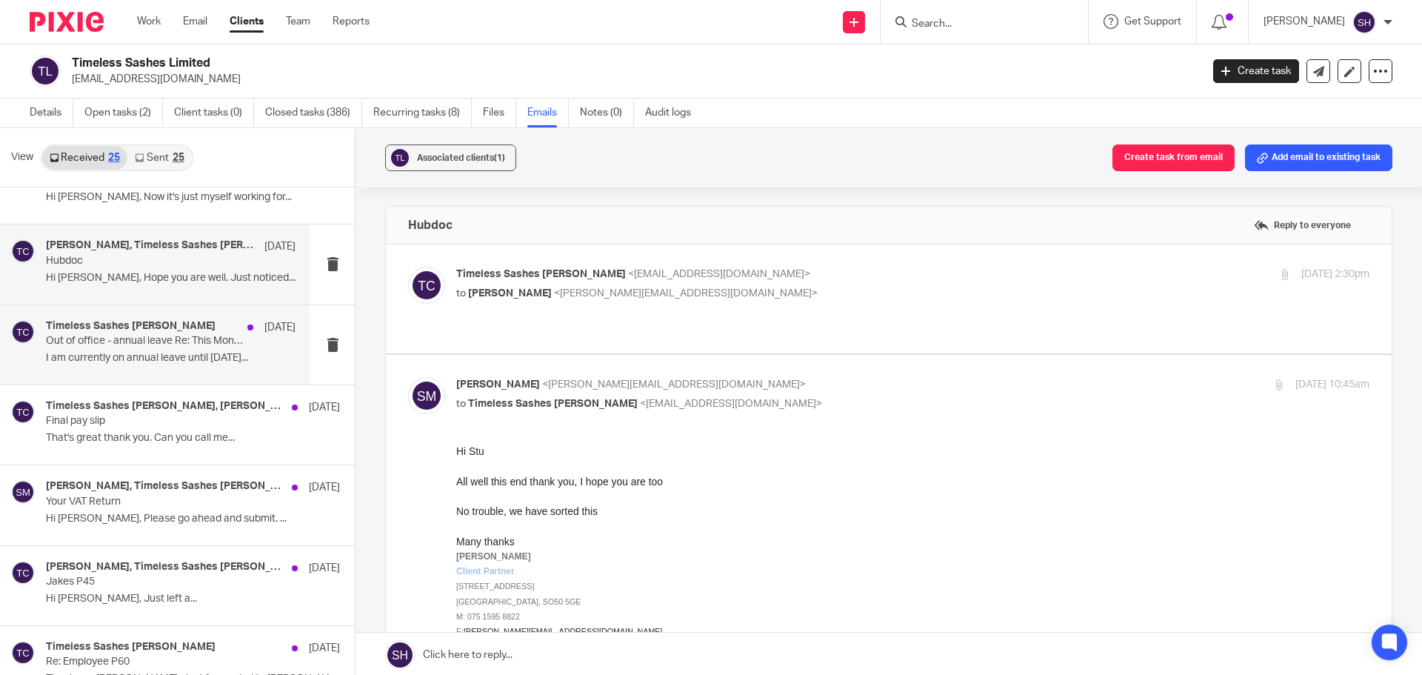
scroll to position [0, 0]
click at [545, 323] on label at bounding box center [889, 298] width 1006 height 109
click at [408, 267] on input "checkbox" at bounding box center [407, 266] width 1 height 1
checkbox input "true"
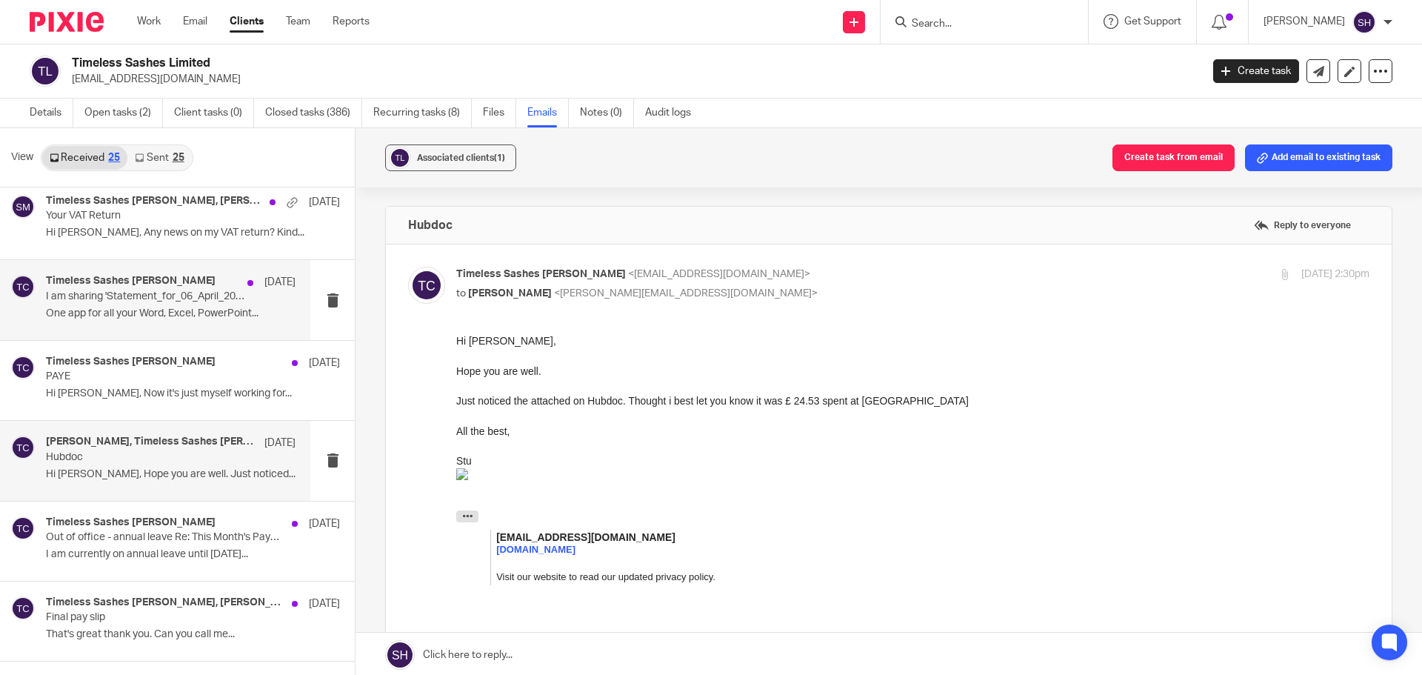
scroll to position [222, 0]
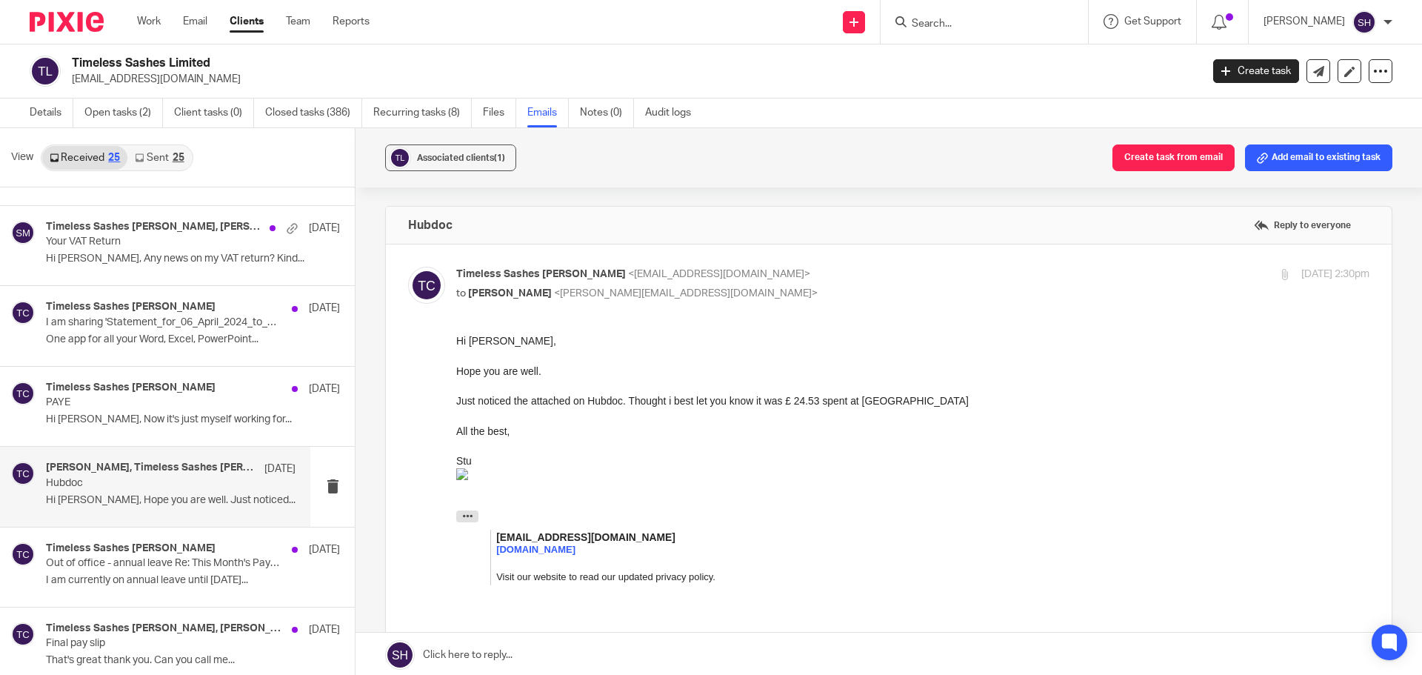
click at [176, 156] on div "25" at bounding box center [179, 158] width 12 height 10
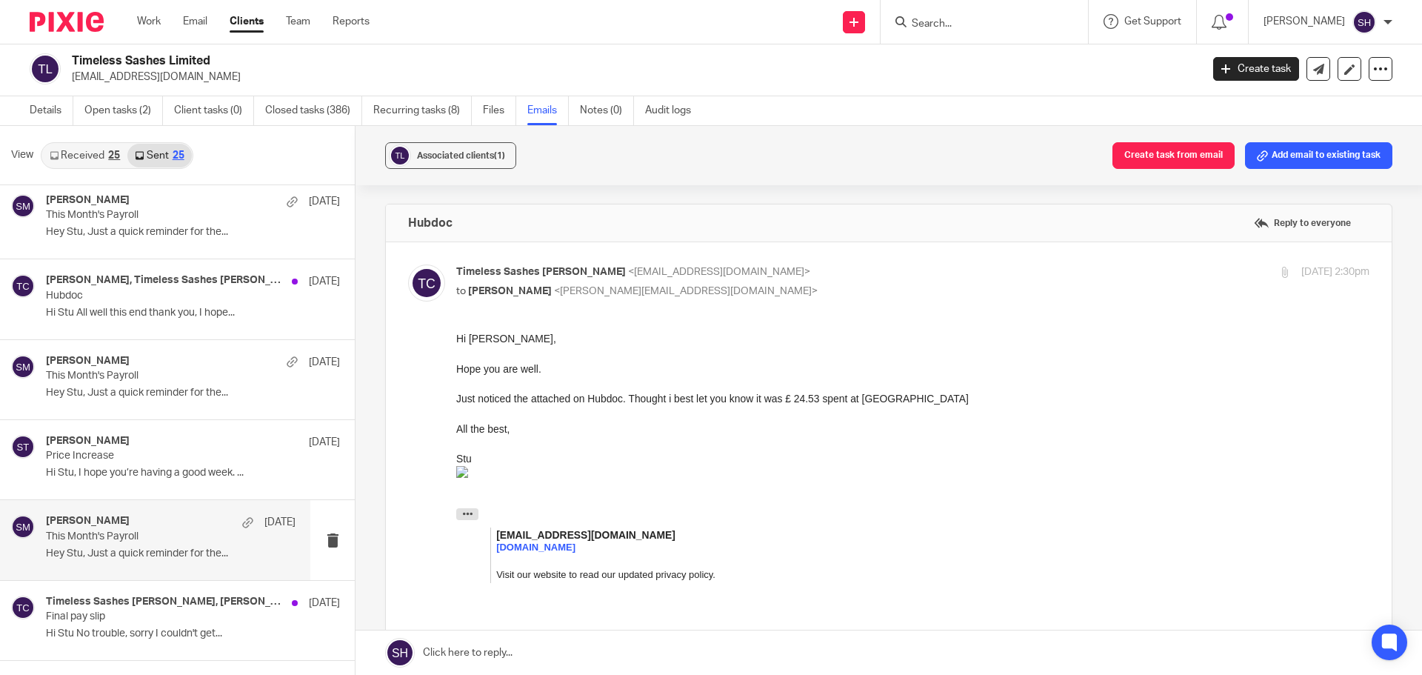
scroll to position [815, 0]
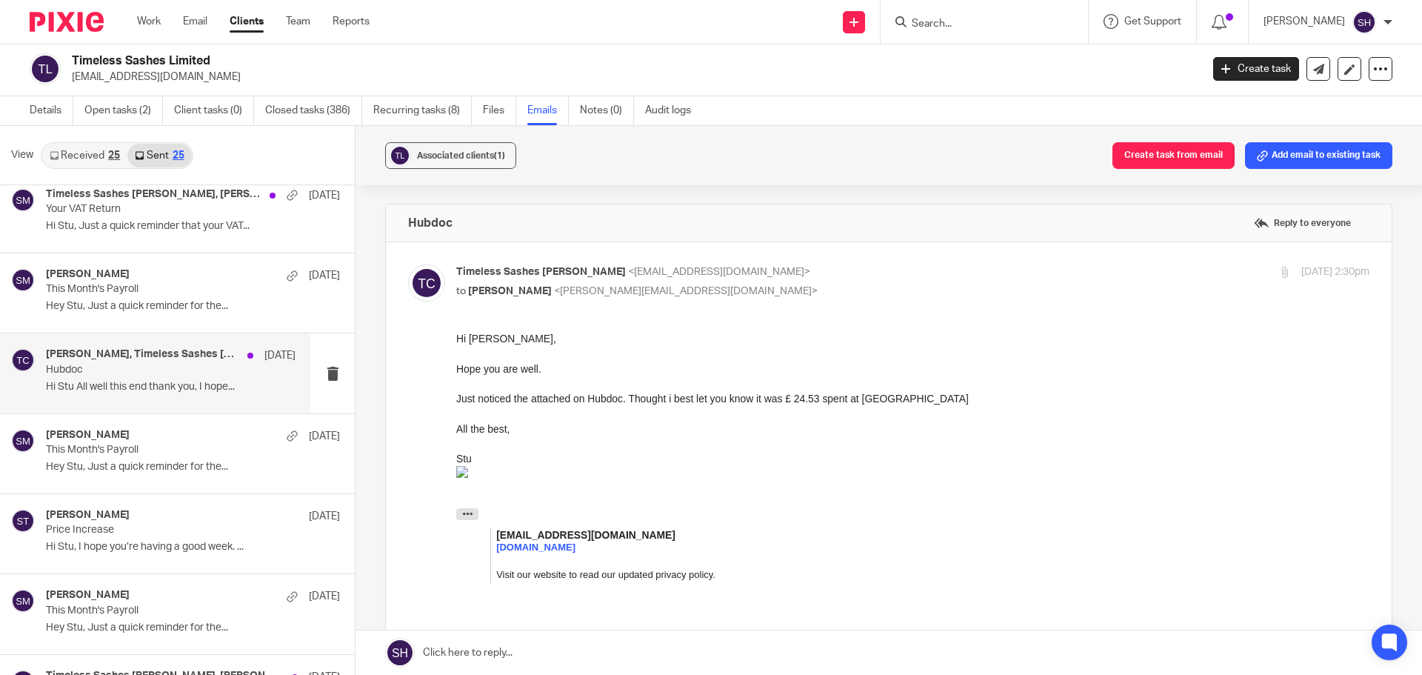
click at [170, 406] on div "Sam McGaley, Timeless Sashes Stuart Cannings 16 Jun Hubdoc Hi Stu All well this…" at bounding box center [155, 372] width 310 height 79
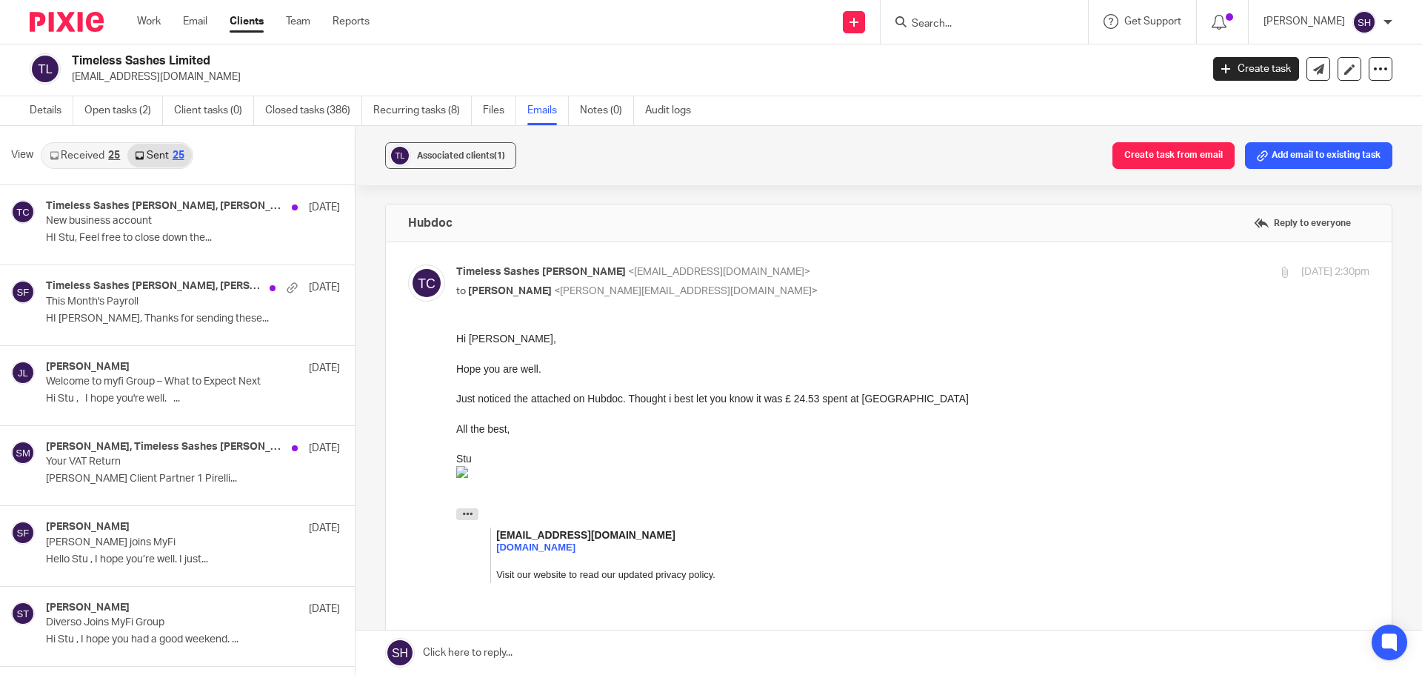
scroll to position [0, 0]
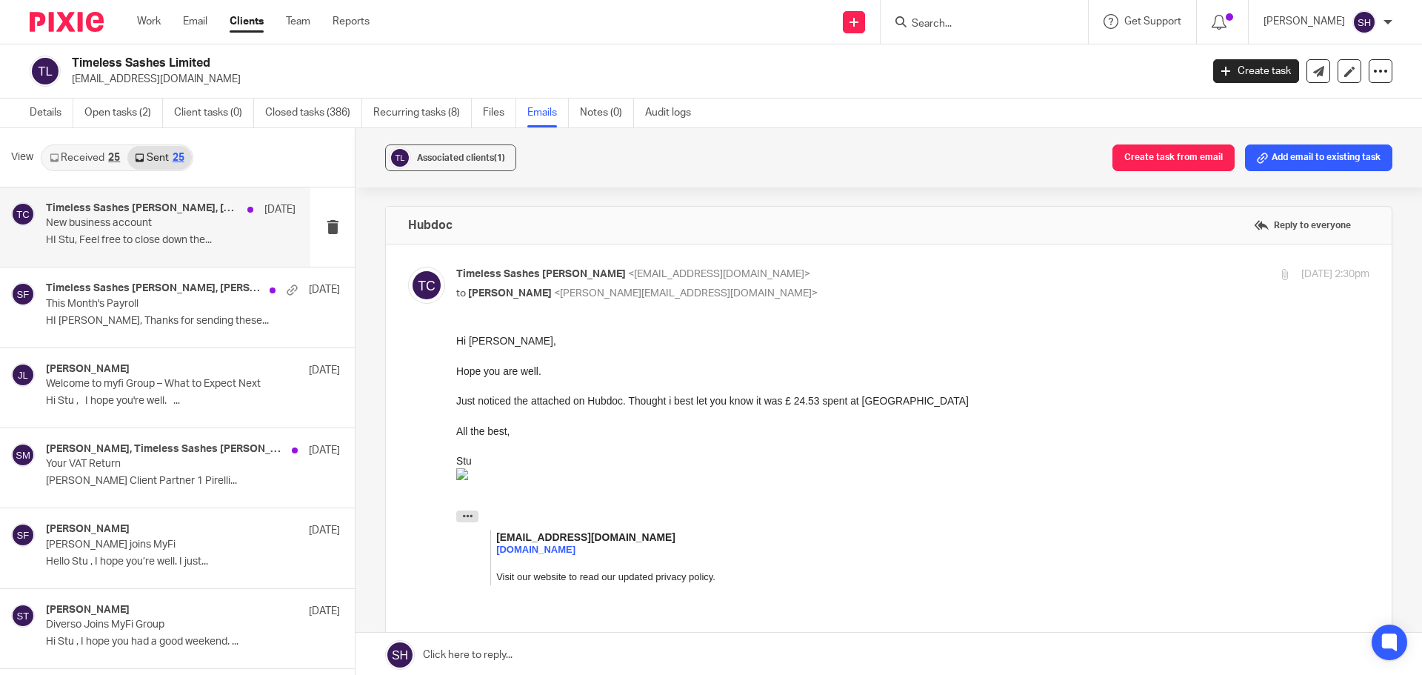
click at [164, 264] on div "Timeless Sashes Stuart Cannings, Sarah Fox 18 Sep New business account HI Stu, …" at bounding box center [155, 226] width 310 height 79
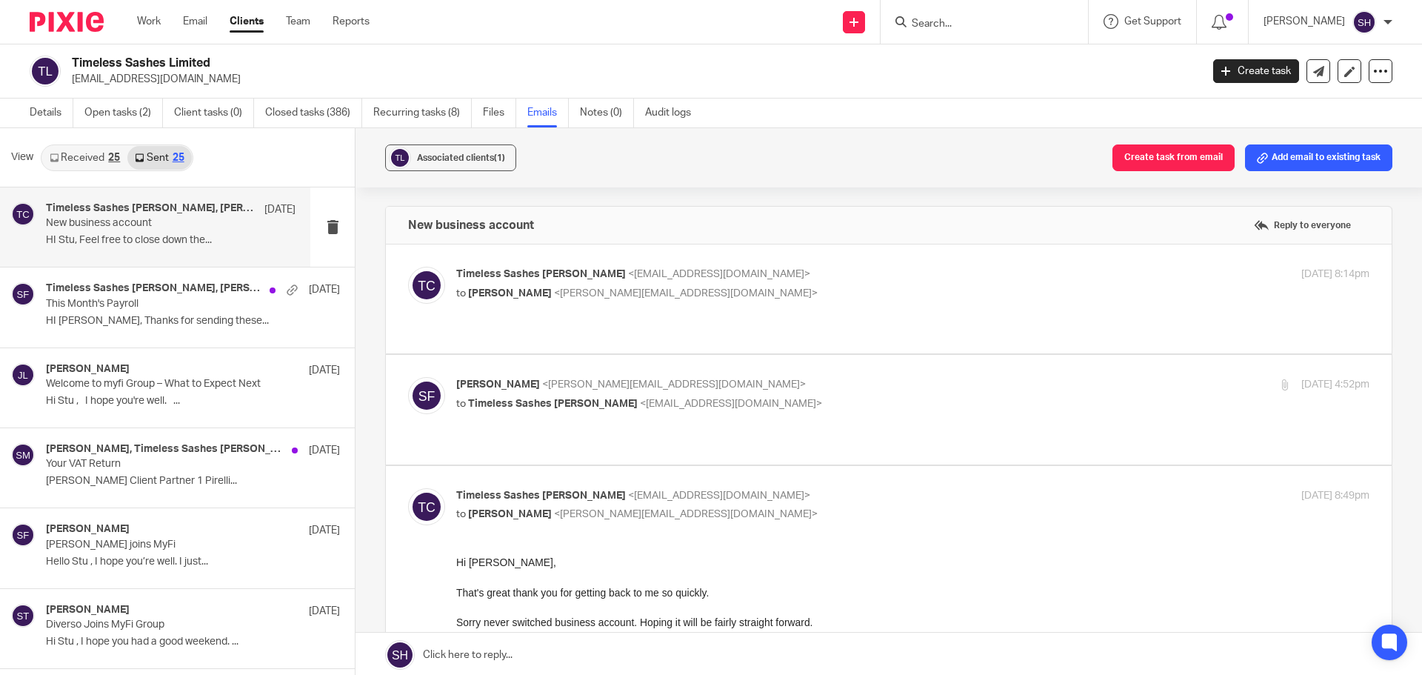
click at [670, 314] on div "Timeless Sashes Stuart Cannings <timeless.sashes@gmail.com> to Sarah Fox <sarah…" at bounding box center [888, 299] width 961 height 64
click at [654, 326] on label at bounding box center [889, 298] width 1006 height 109
click at [408, 267] on input "checkbox" at bounding box center [407, 266] width 1 height 1
checkbox input "true"
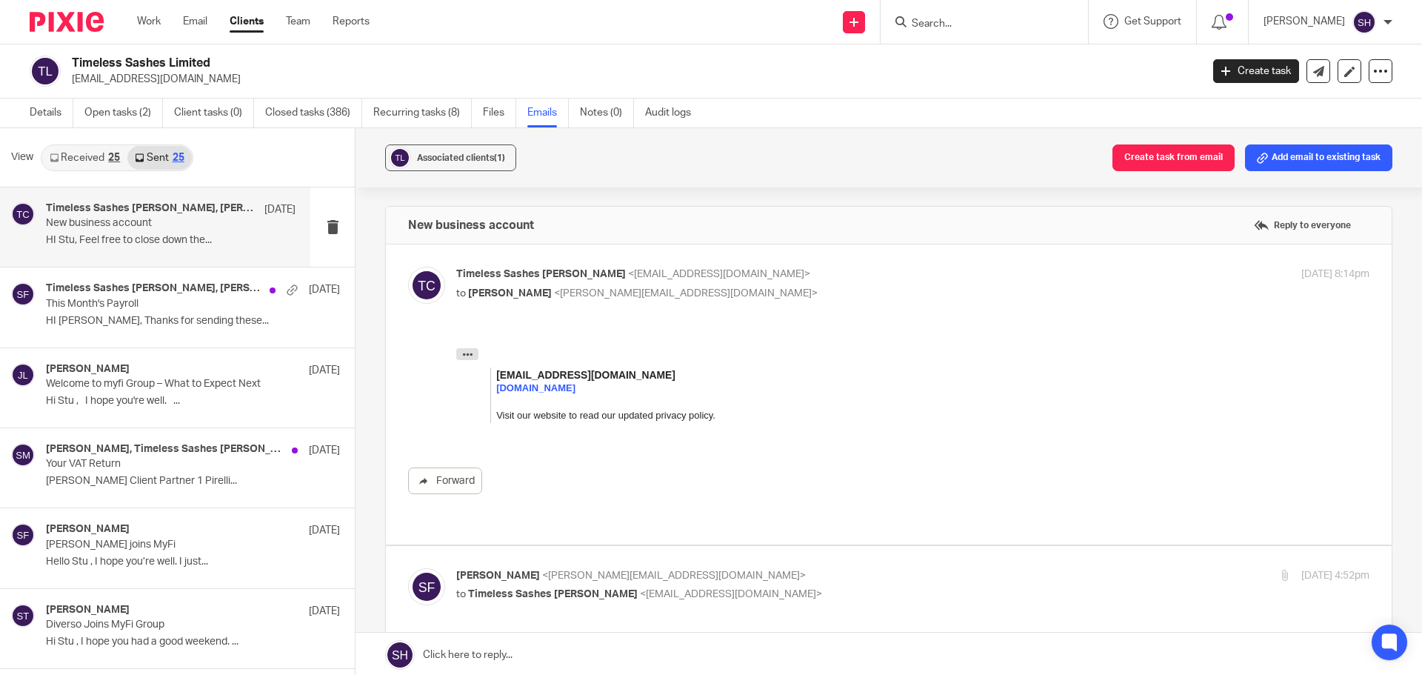
click at [101, 153] on link "Received 25" at bounding box center [84, 158] width 85 height 24
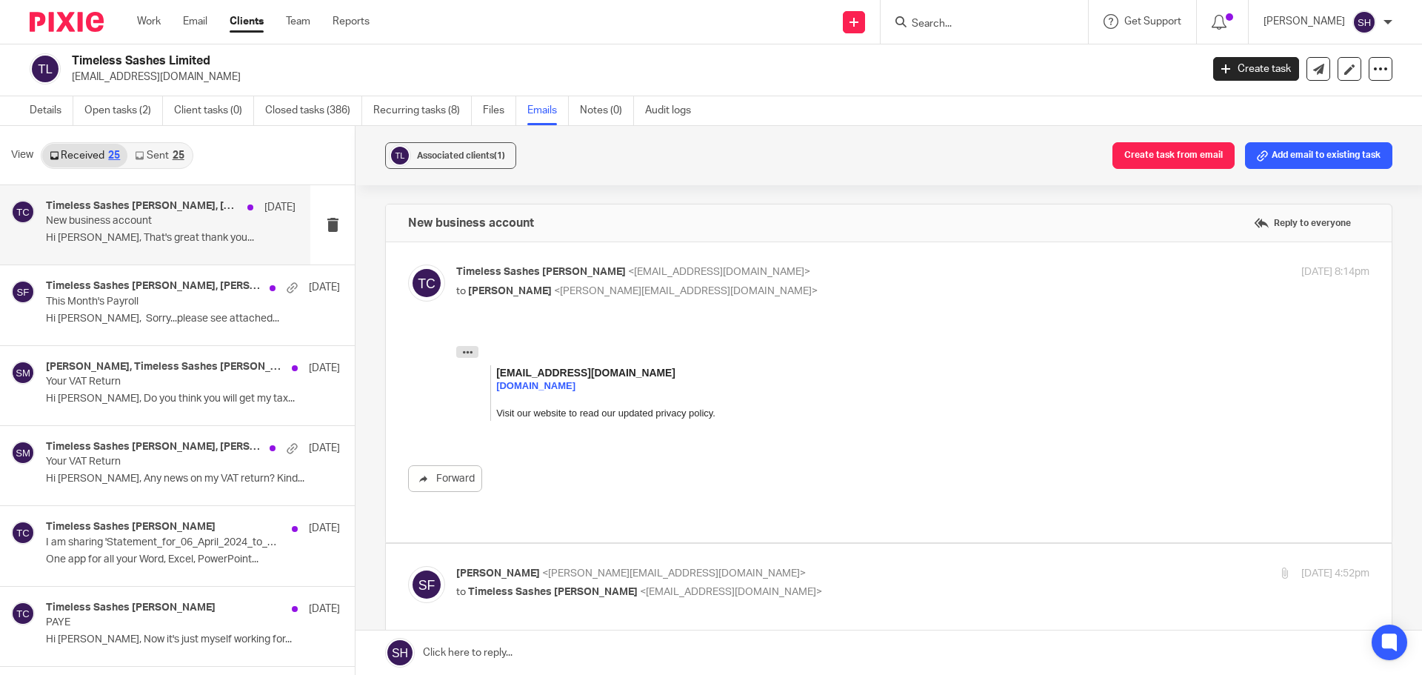
click at [130, 256] on div "Timeless Sashes Stuart Cannings, Sarah Fox 18 Sep New business account Hi Sarah…" at bounding box center [155, 224] width 310 height 79
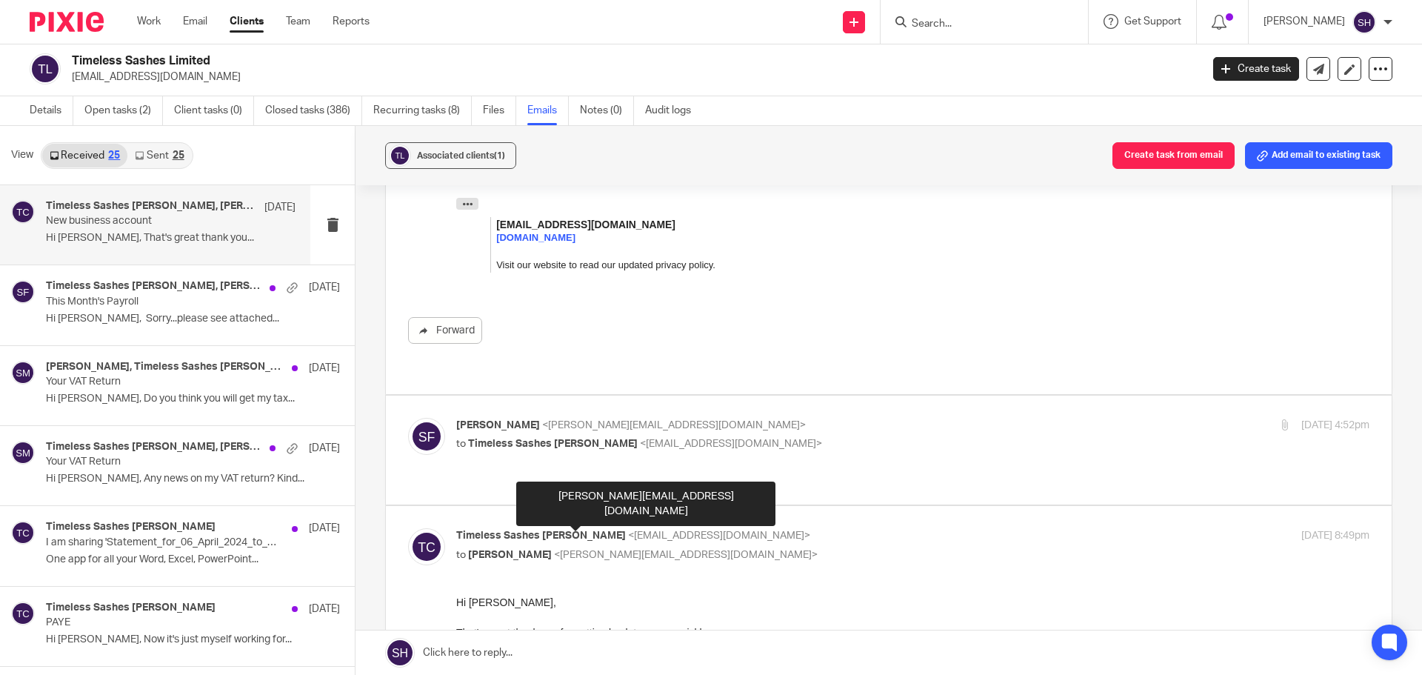
scroll to position [0, 0]
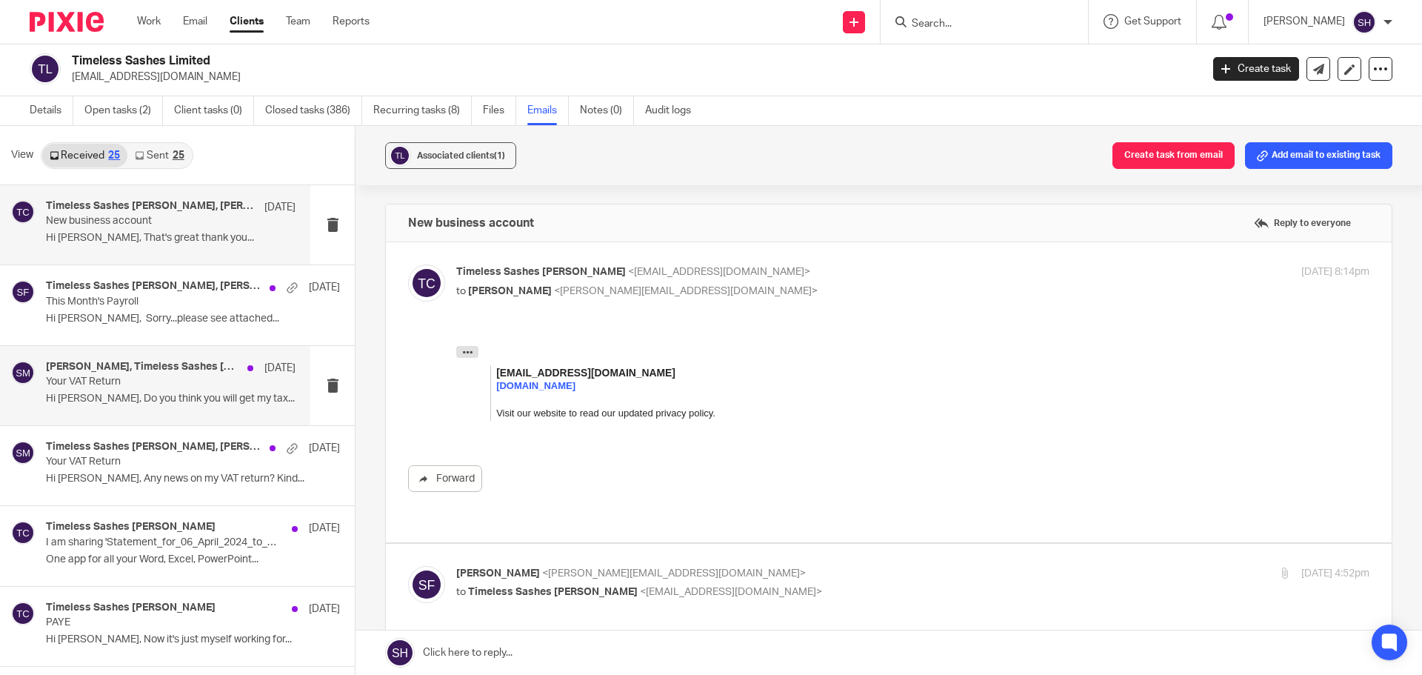
click at [191, 424] on div "Sam McGaley, Timeless Sashes Stuart Cannings 12 Aug Your VAT Return Hi Sam, Do …" at bounding box center [155, 385] width 310 height 79
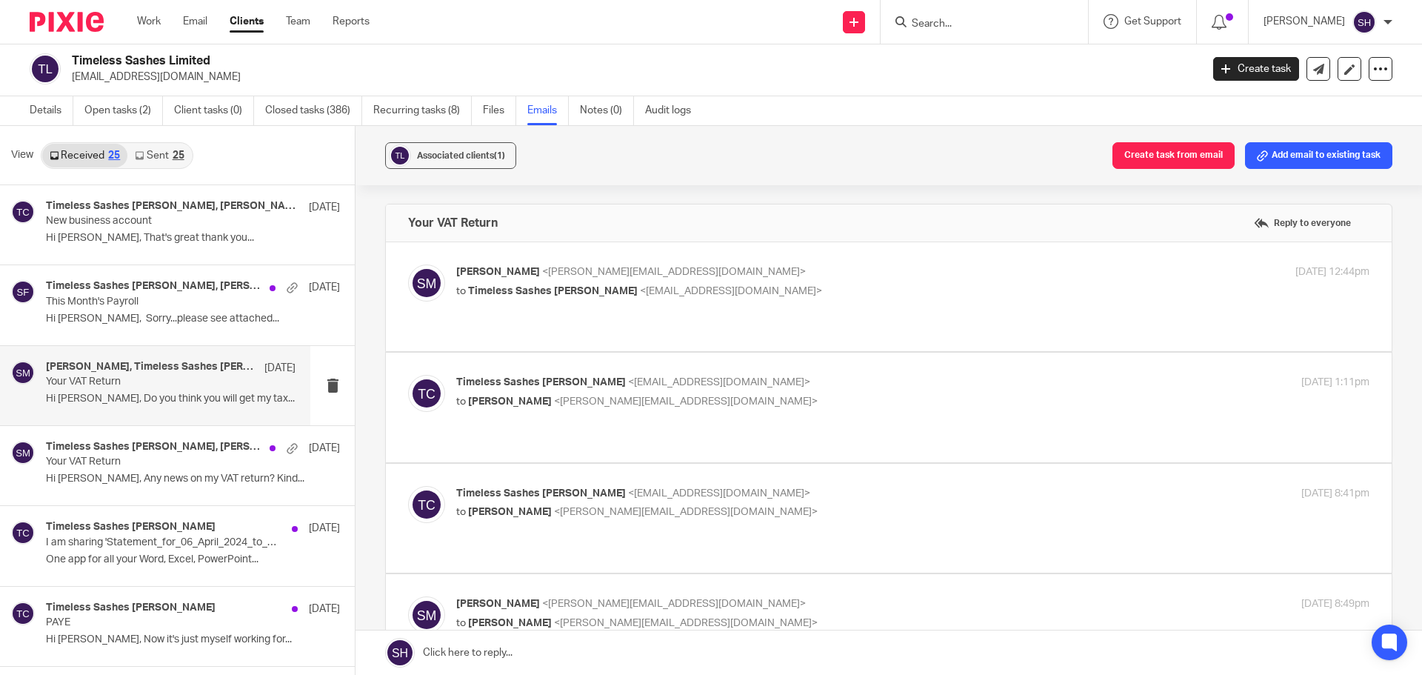
click at [702, 307] on div "Sam McGaley <sam@wearediverso.com> to Timeless Sashes Stuart Cannings <timeless…" at bounding box center [888, 296] width 961 height 64
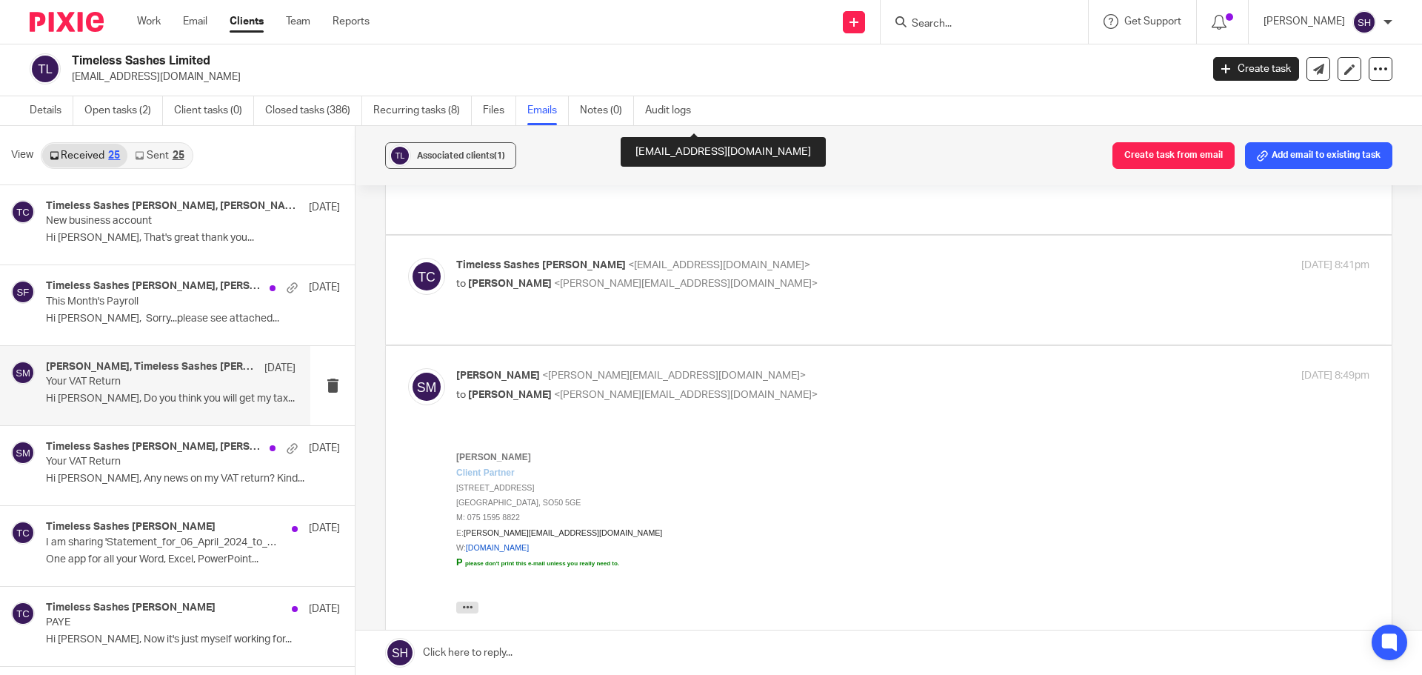
scroll to position [222, 0]
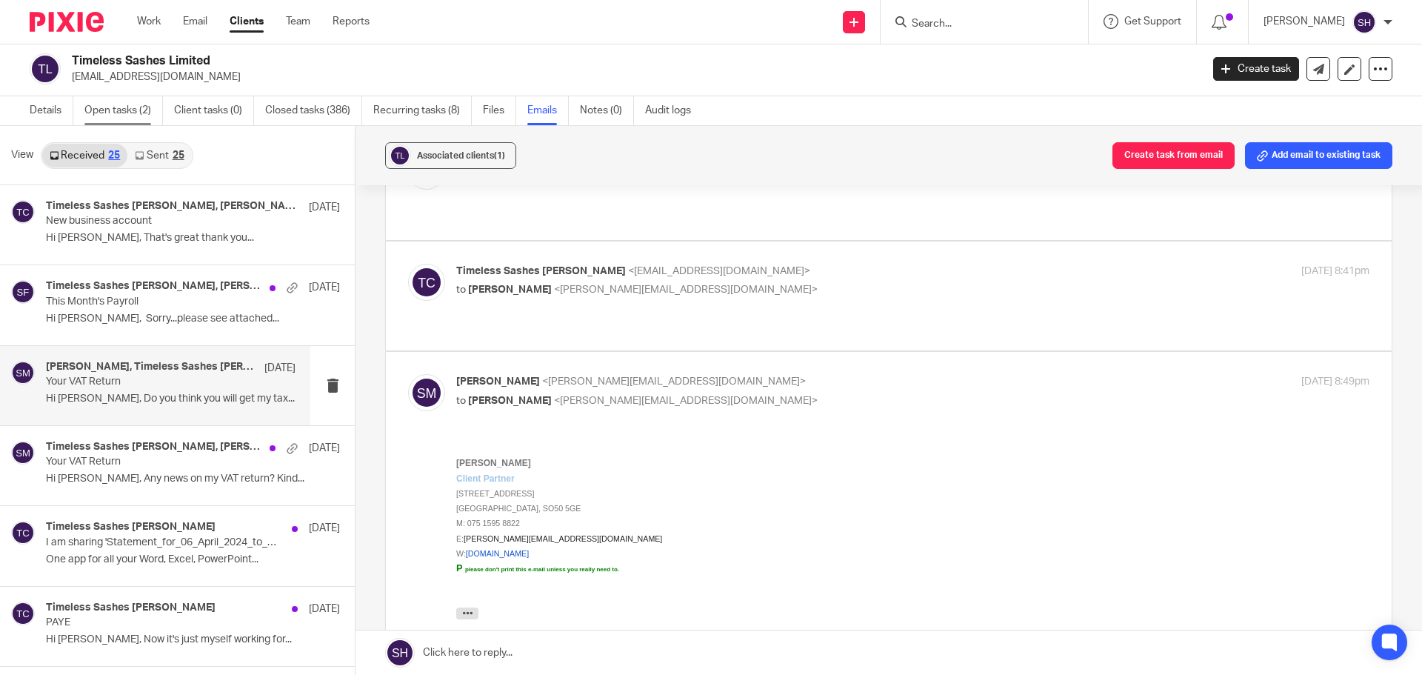
click at [150, 103] on link "Open tasks (2)" at bounding box center [123, 110] width 79 height 29
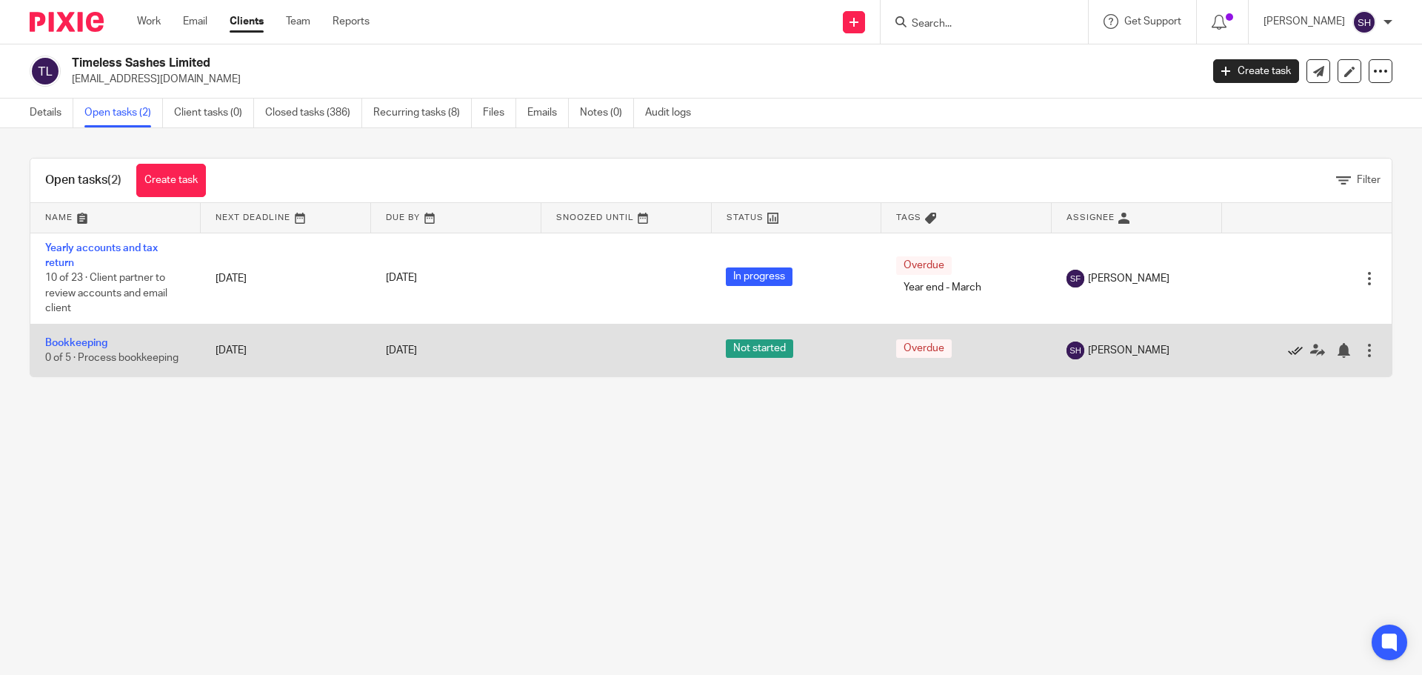
click at [1288, 353] on icon at bounding box center [1295, 350] width 15 height 15
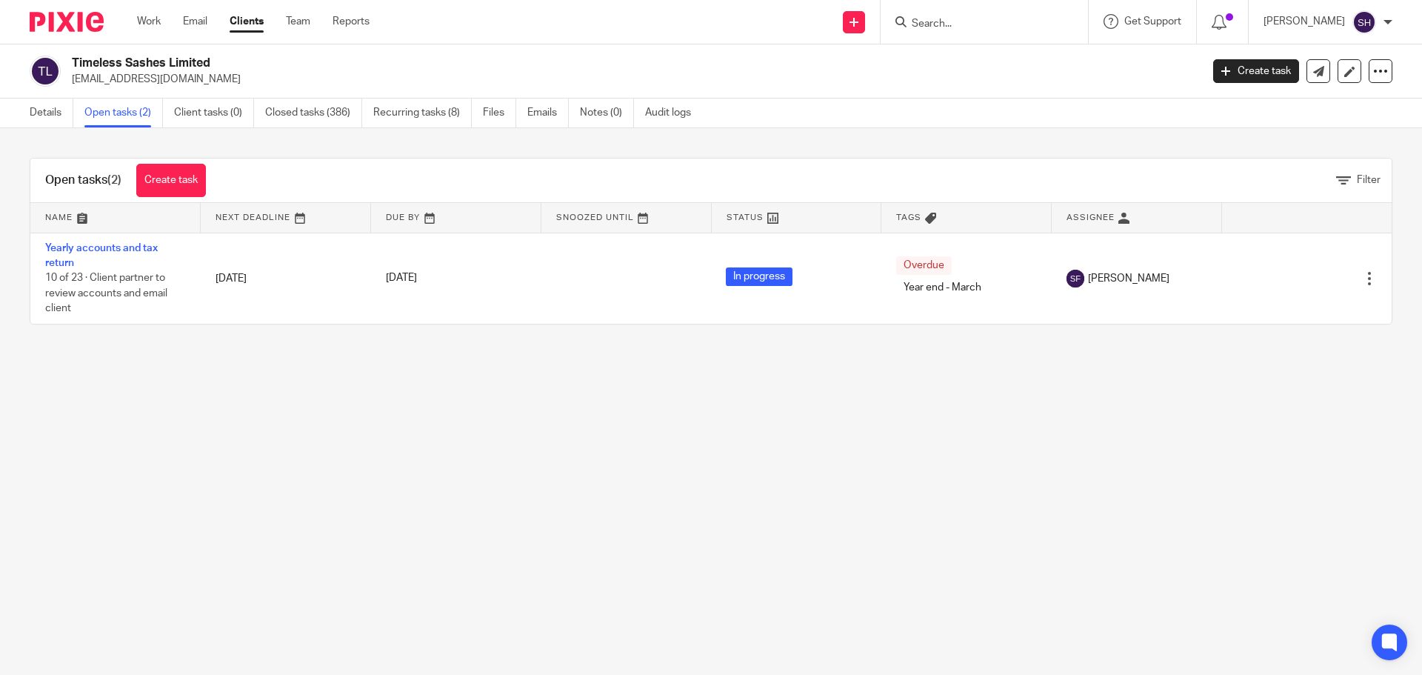
click at [943, 27] on input "Search" at bounding box center [976, 24] width 133 height 13
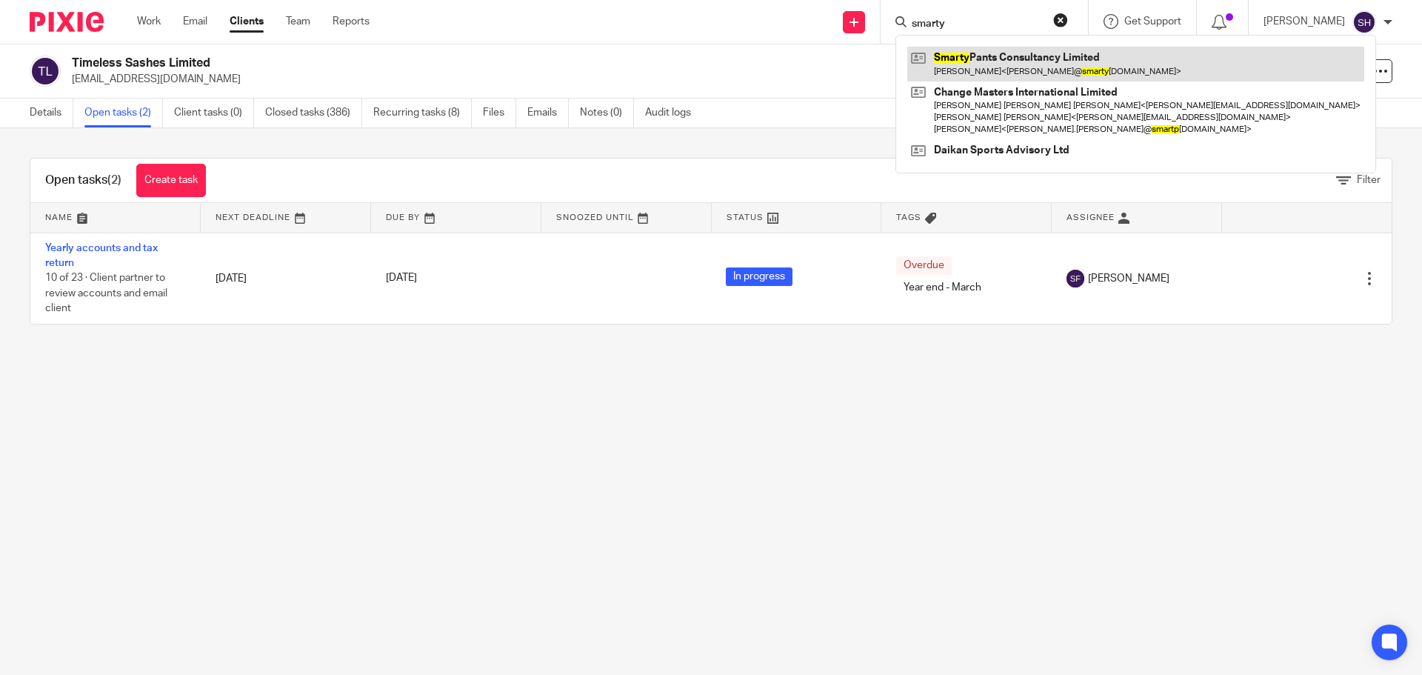
type input "smarty"
click at [982, 68] on link at bounding box center [1135, 64] width 457 height 34
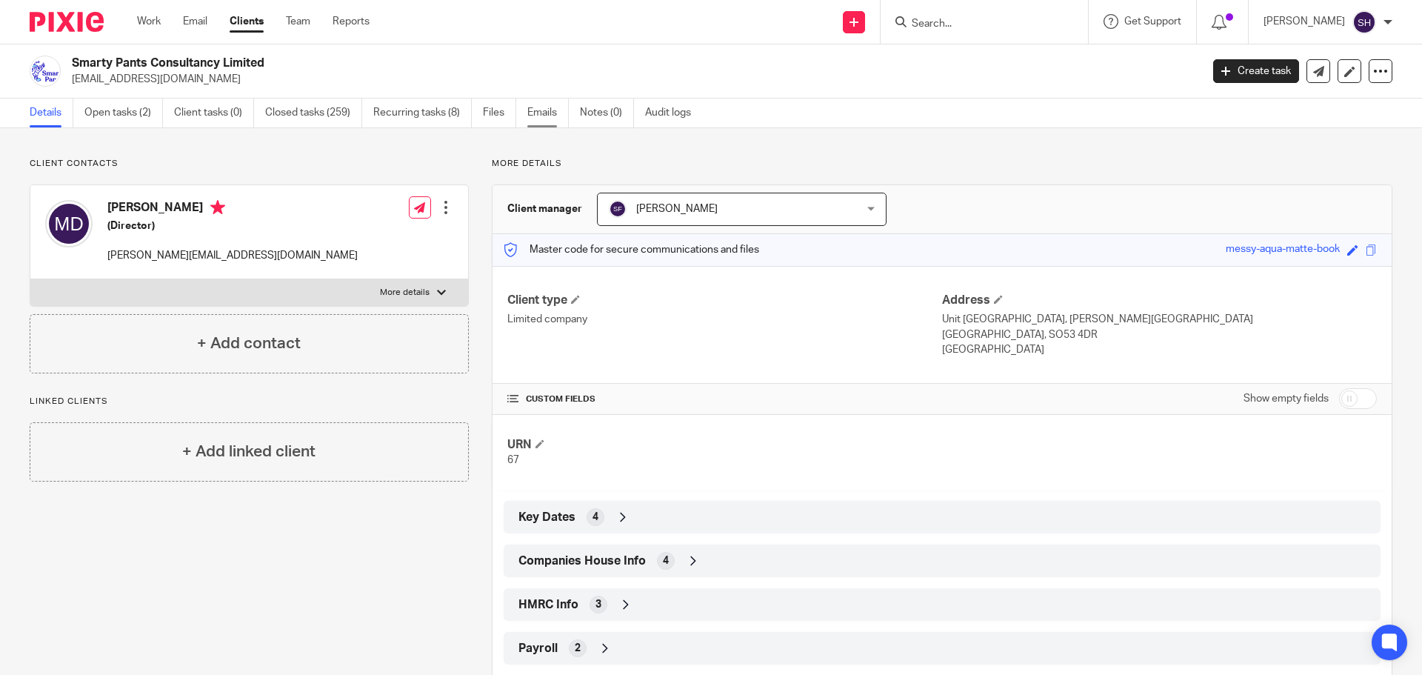
click at [533, 116] on link "Emails" at bounding box center [547, 113] width 41 height 29
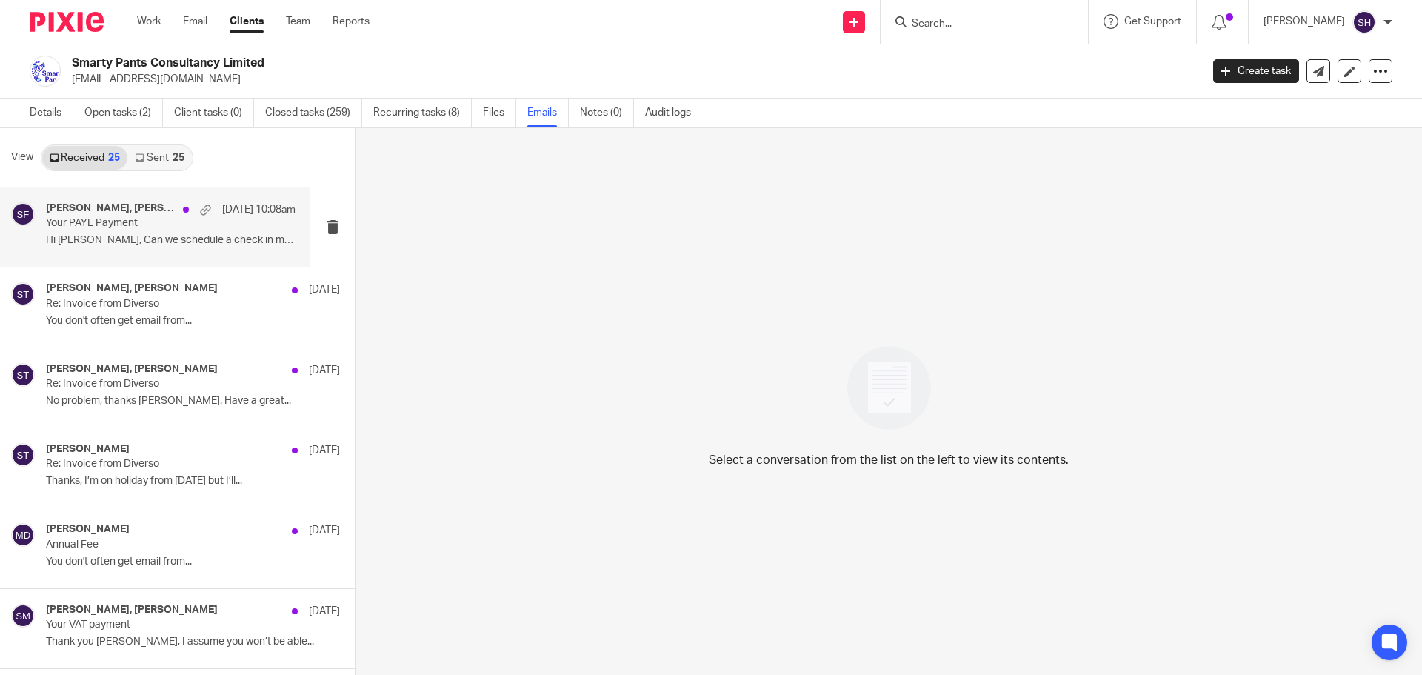
click at [163, 255] on div "[PERSON_NAME], [PERSON_NAME] [DATE] 10:08am Your PAYE Payment Hi [PERSON_NAME],…" at bounding box center [155, 226] width 310 height 79
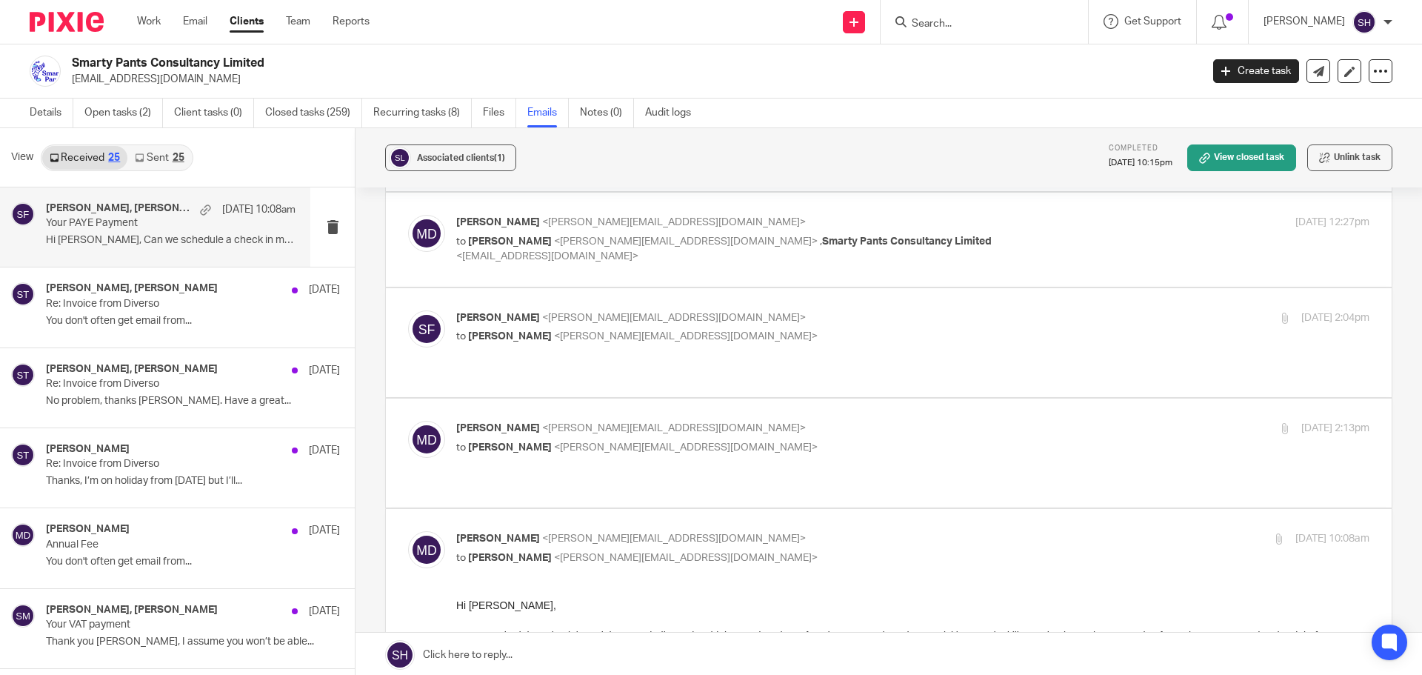
scroll to position [370, 0]
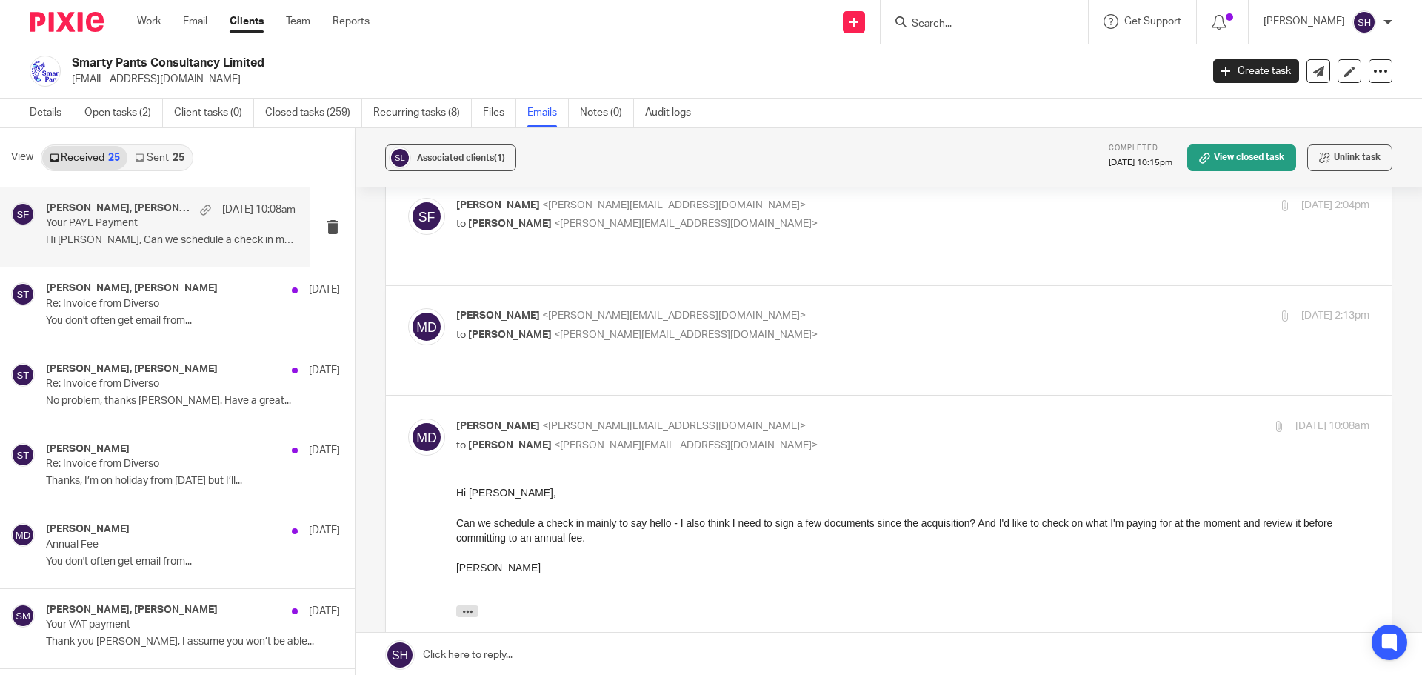
click at [166, 159] on link "Sent 25" at bounding box center [159, 158] width 64 height 24
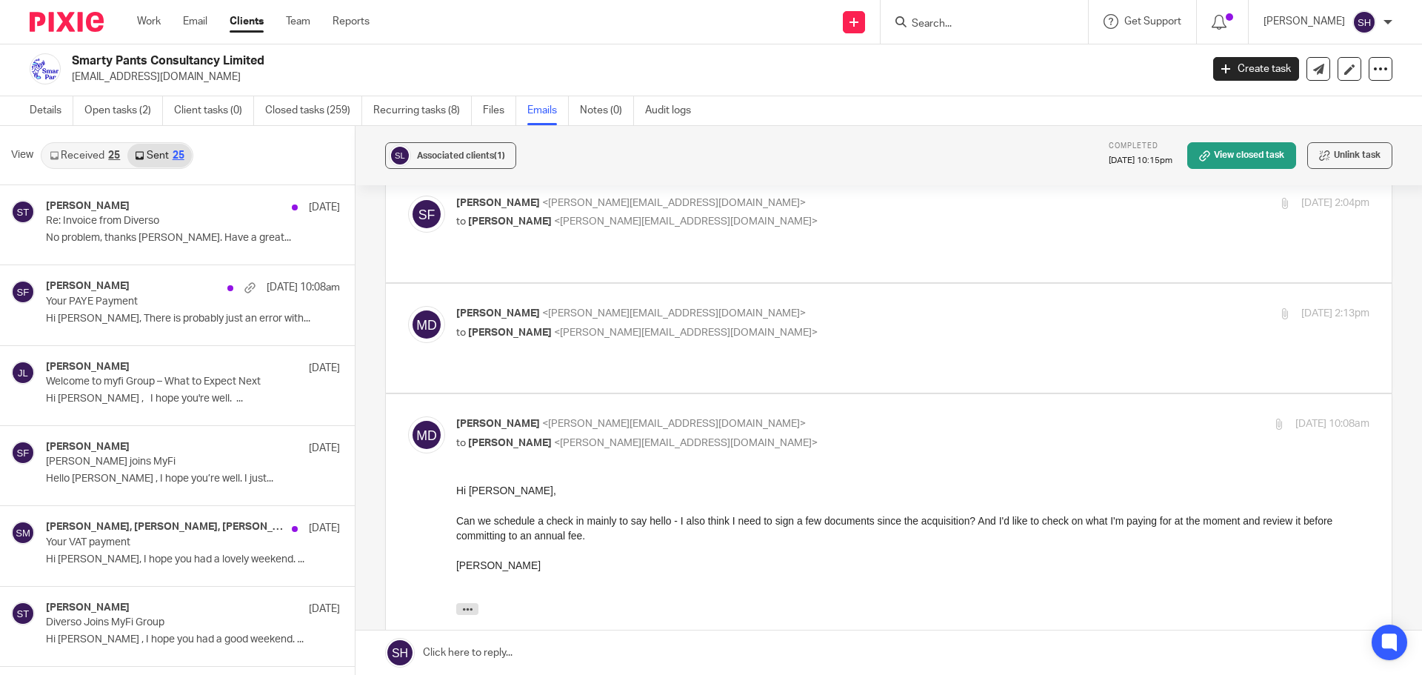
click at [105, 153] on link "Received 25" at bounding box center [84, 156] width 85 height 24
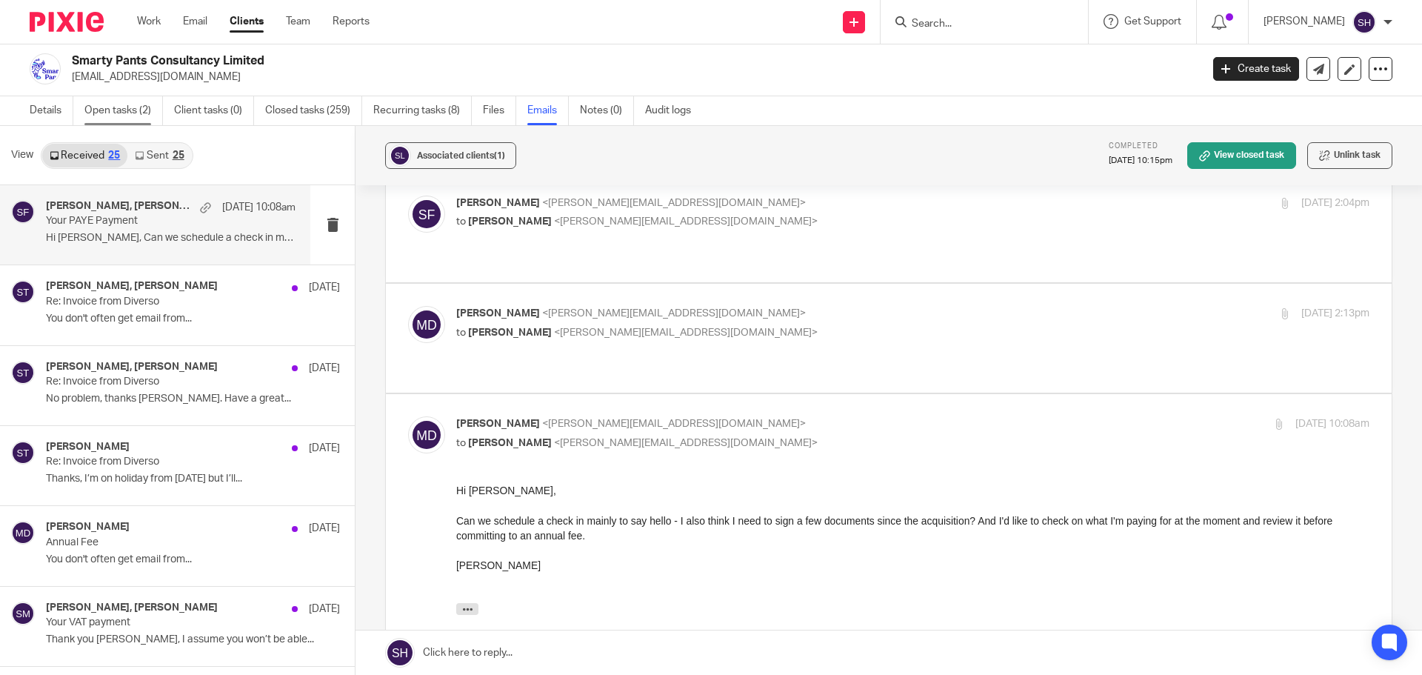
click at [136, 112] on link "Open tasks (2)" at bounding box center [123, 110] width 79 height 29
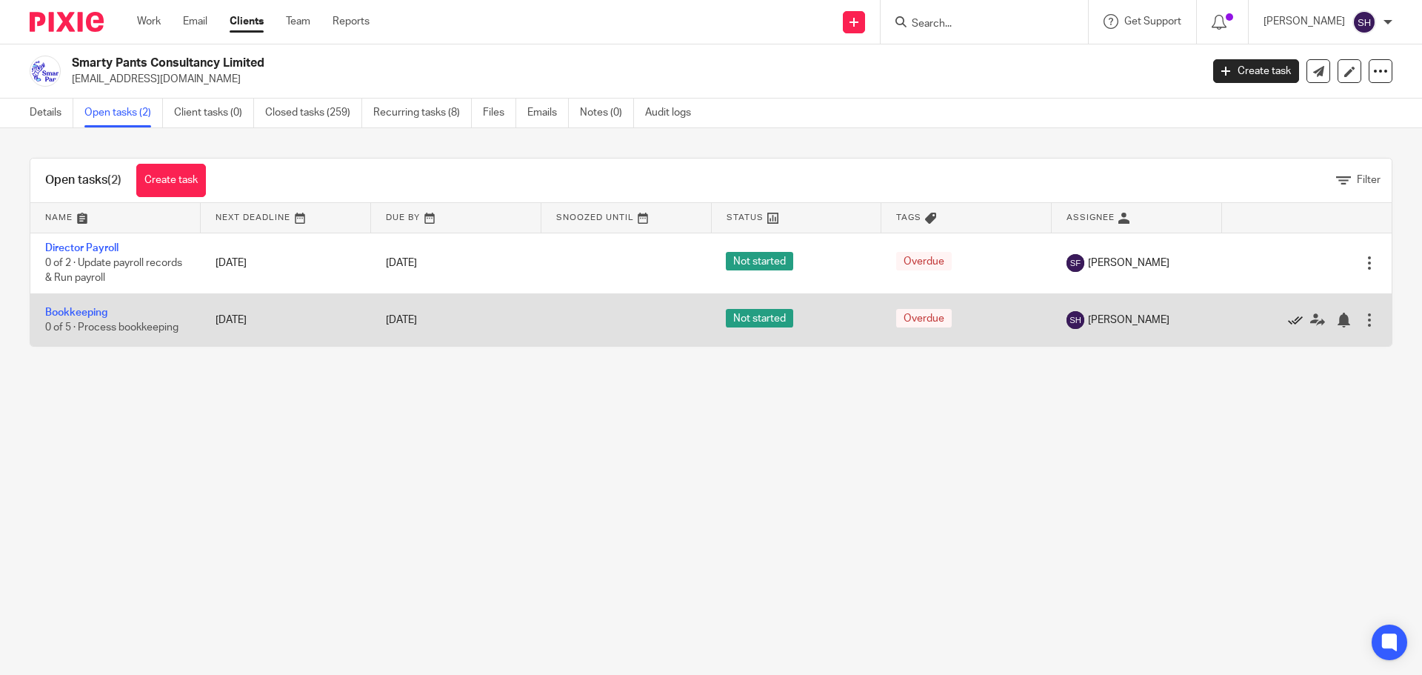
click at [1288, 320] on icon at bounding box center [1295, 320] width 15 height 15
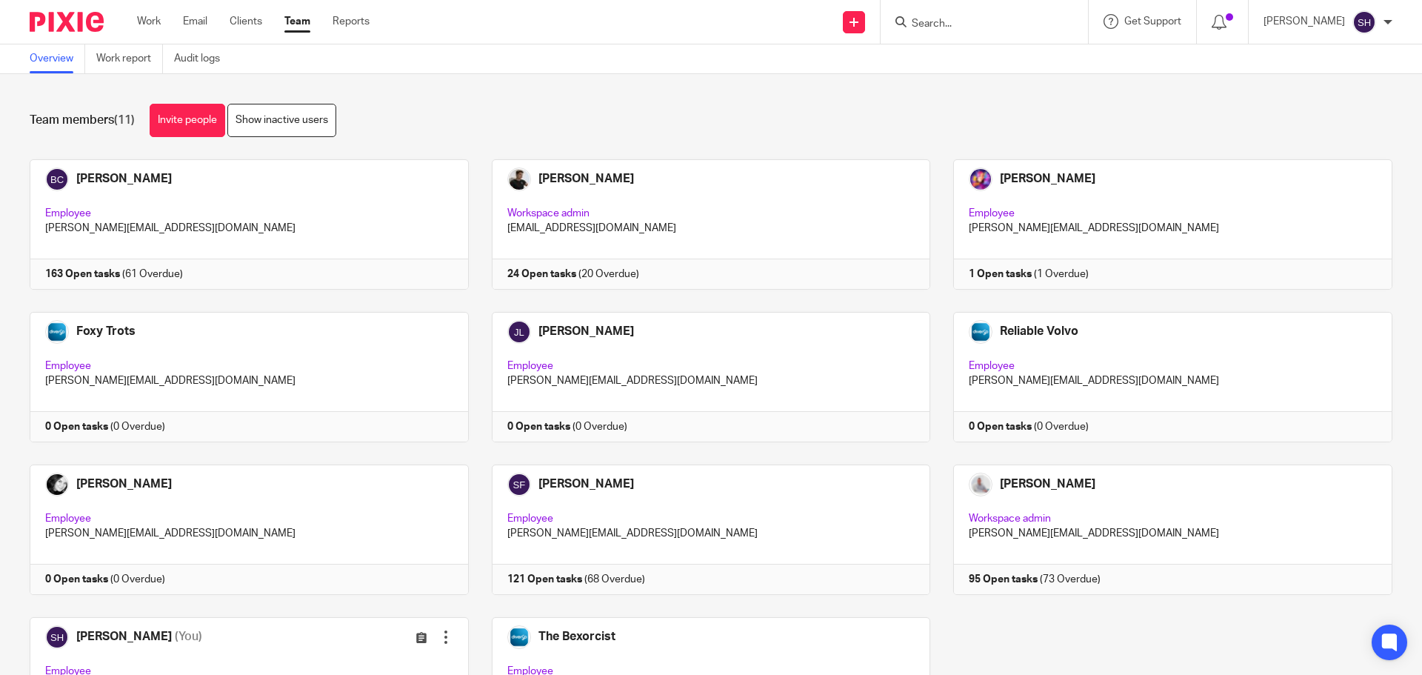
click at [952, 26] on input "Search" at bounding box center [976, 24] width 133 height 13
type input "floor"
click at [994, 65] on link at bounding box center [1032, 64] width 250 height 34
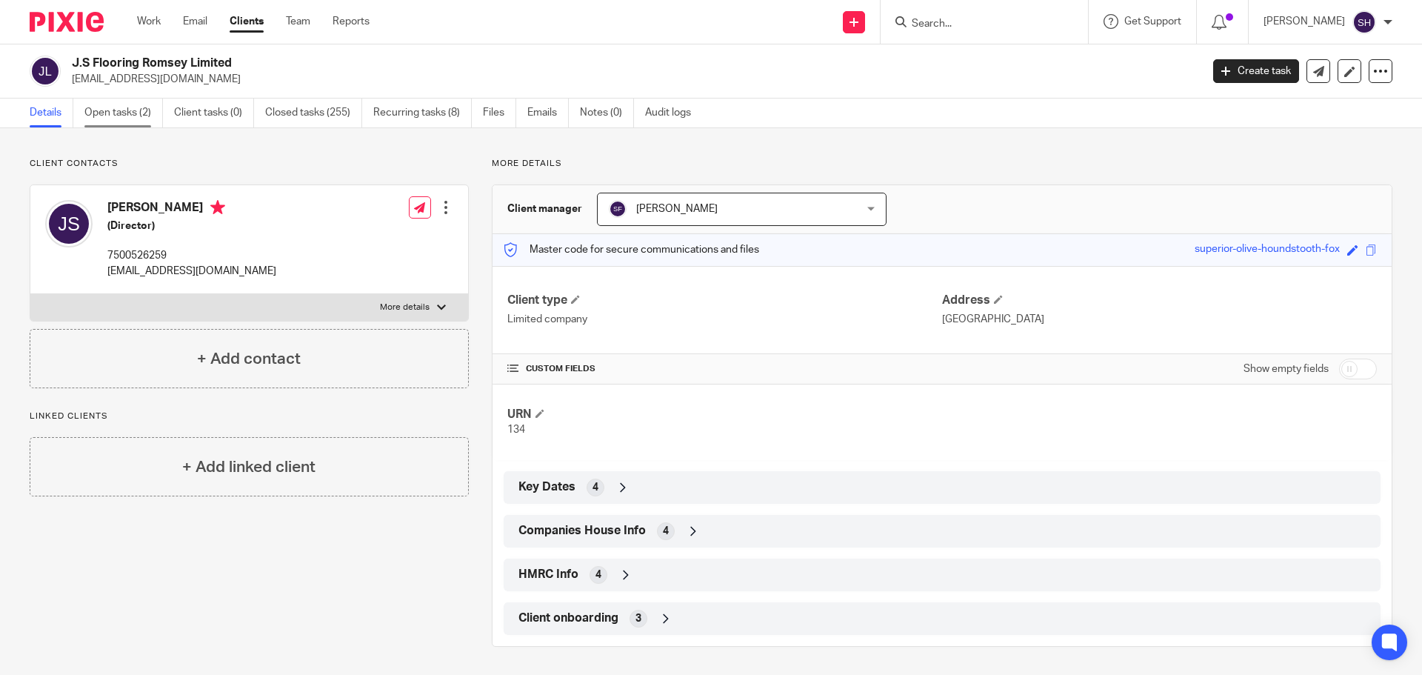
click at [128, 113] on link "Open tasks (2)" at bounding box center [123, 113] width 79 height 29
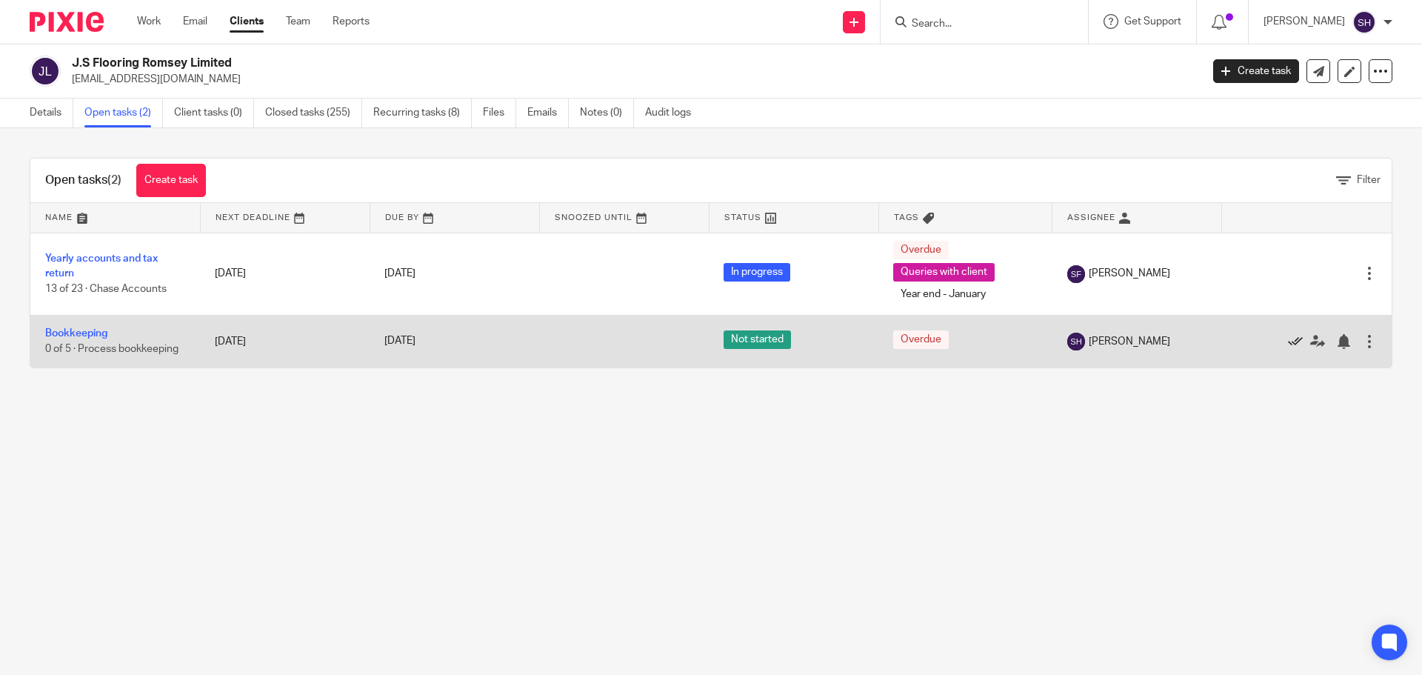
click at [1288, 339] on icon at bounding box center [1295, 341] width 15 height 15
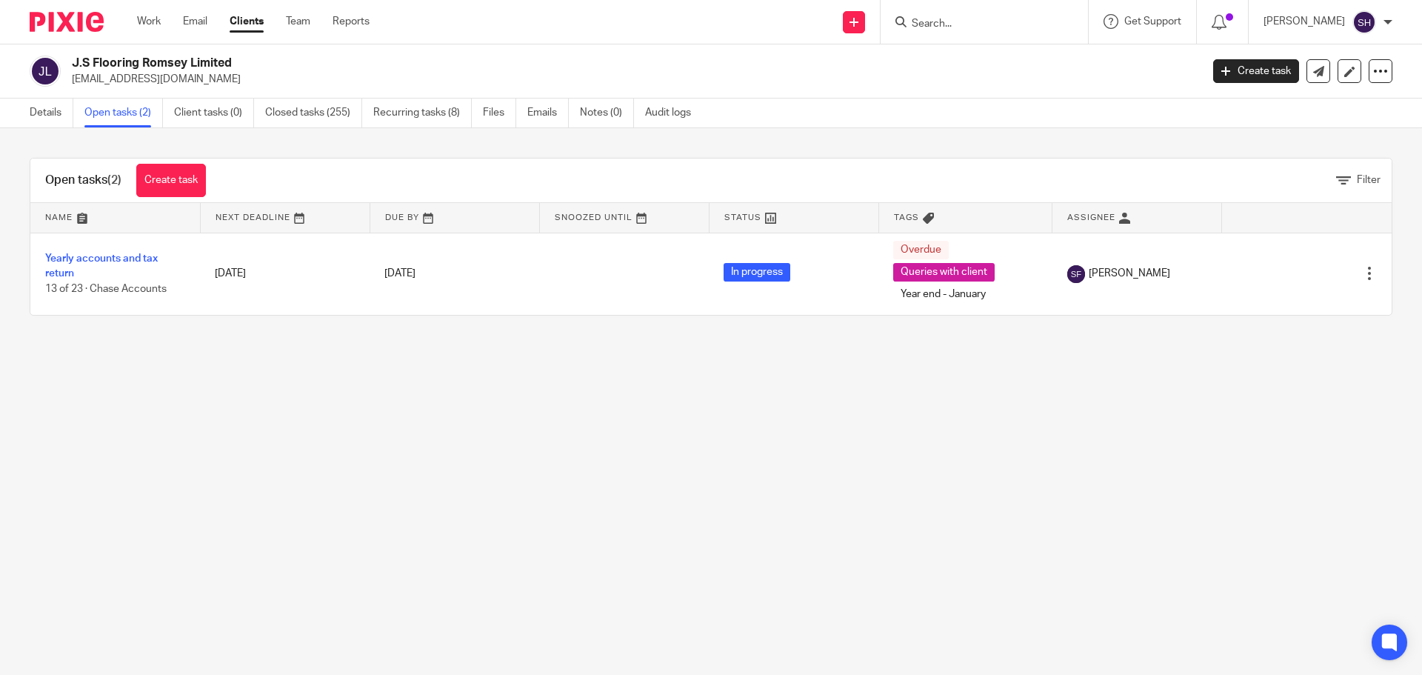
click at [967, 19] on input "Search" at bounding box center [976, 24] width 133 height 13
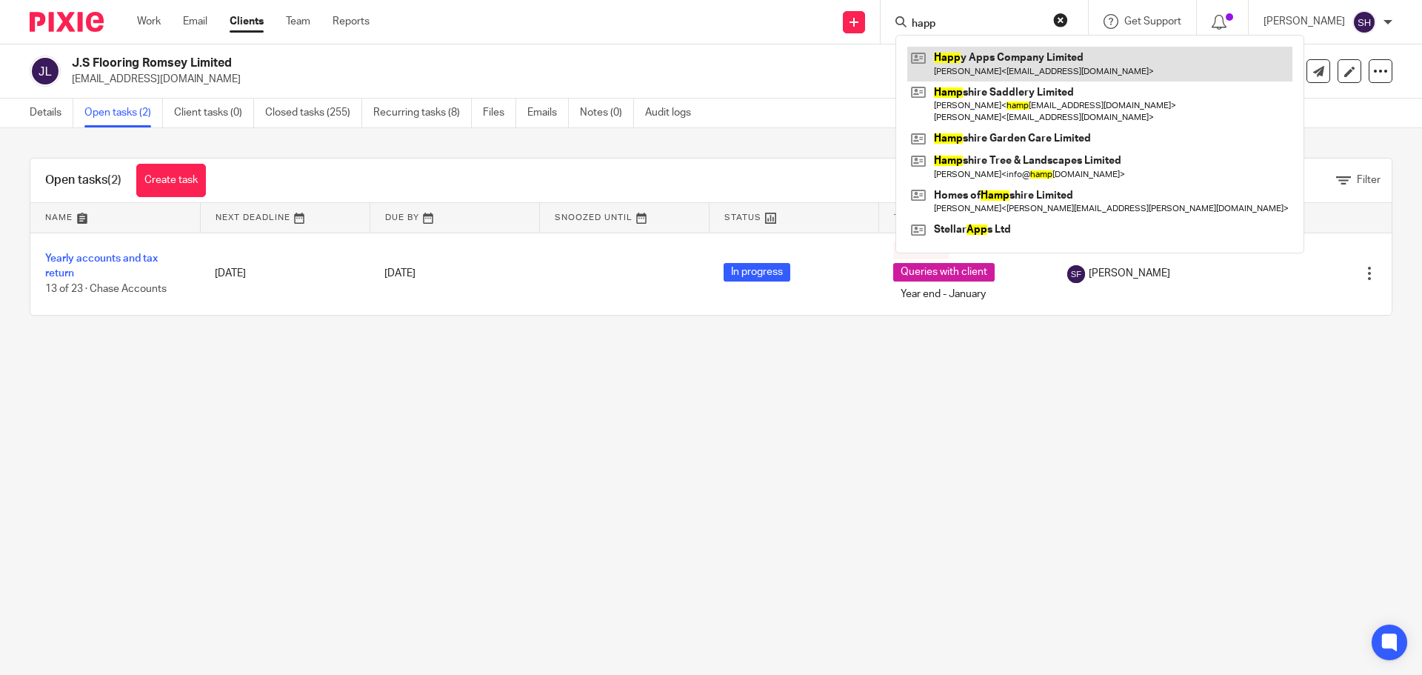
type input "happ"
click at [1029, 64] on link at bounding box center [1099, 64] width 385 height 34
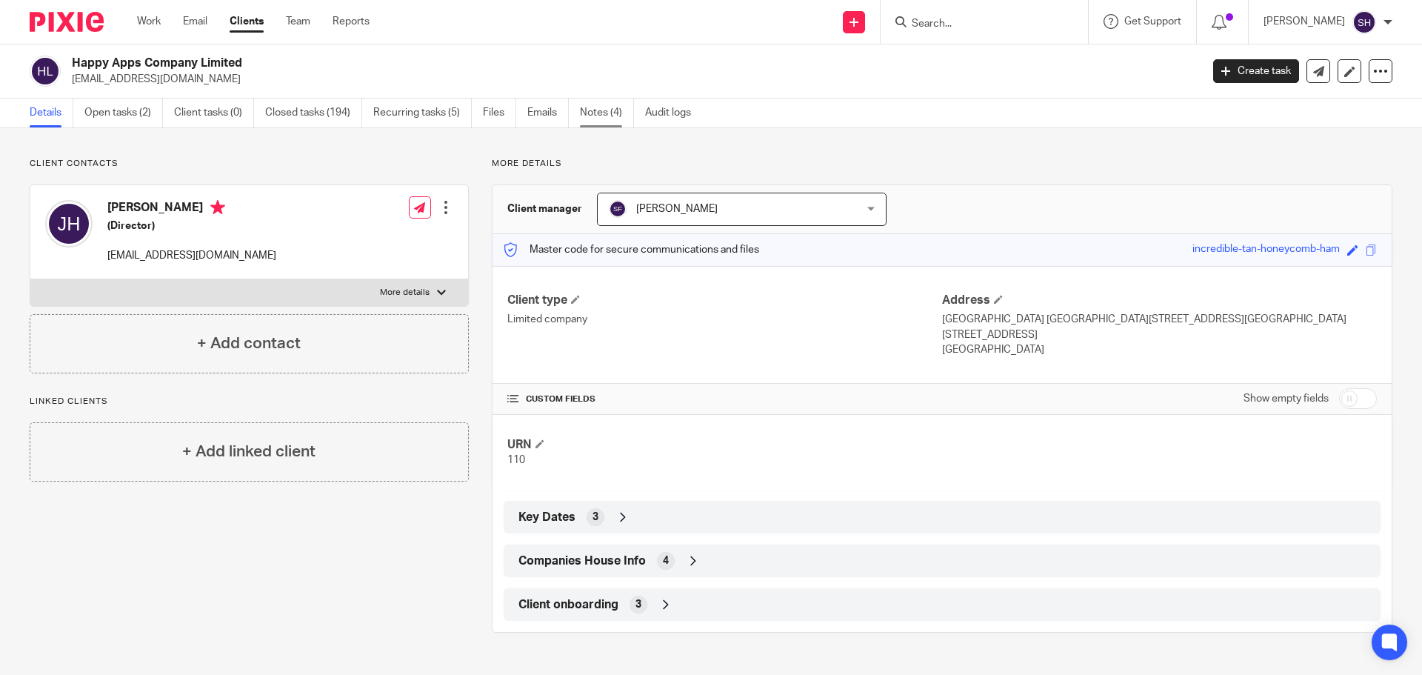
click at [604, 117] on link "Notes (4)" at bounding box center [607, 113] width 54 height 29
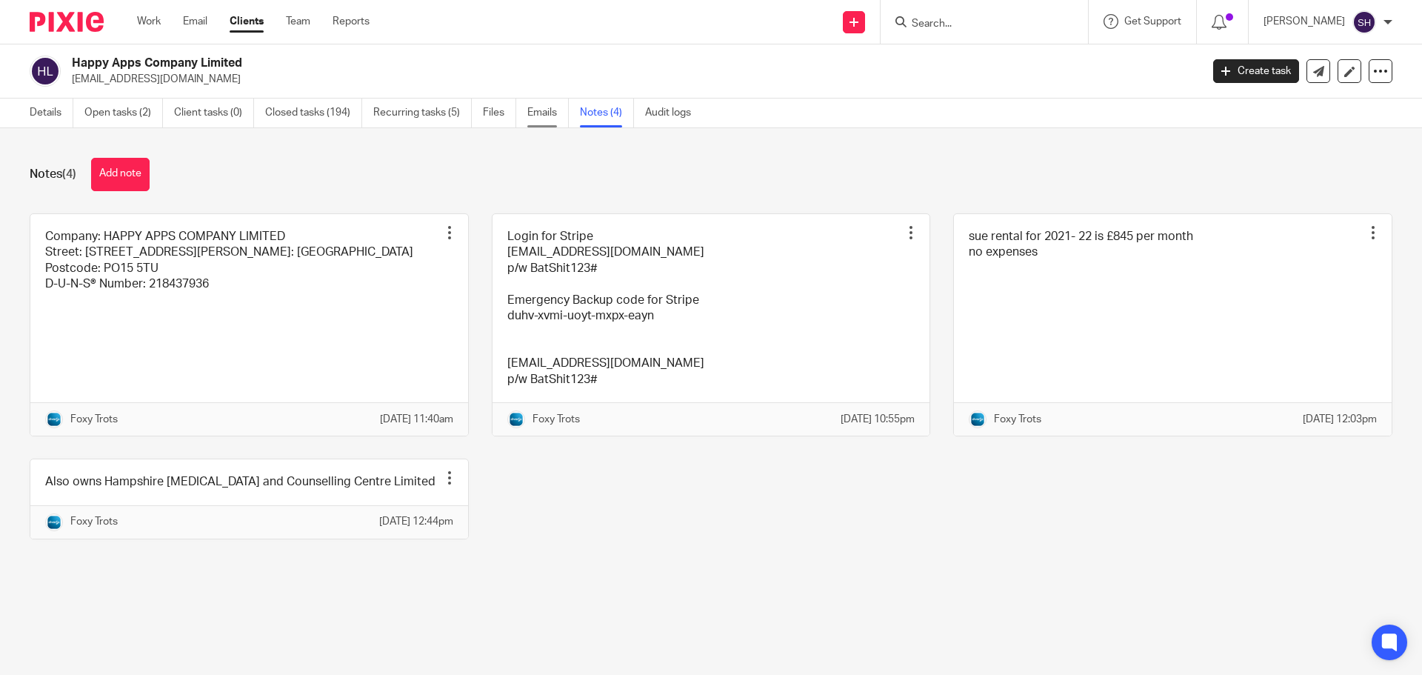
click at [540, 113] on link "Emails" at bounding box center [547, 113] width 41 height 29
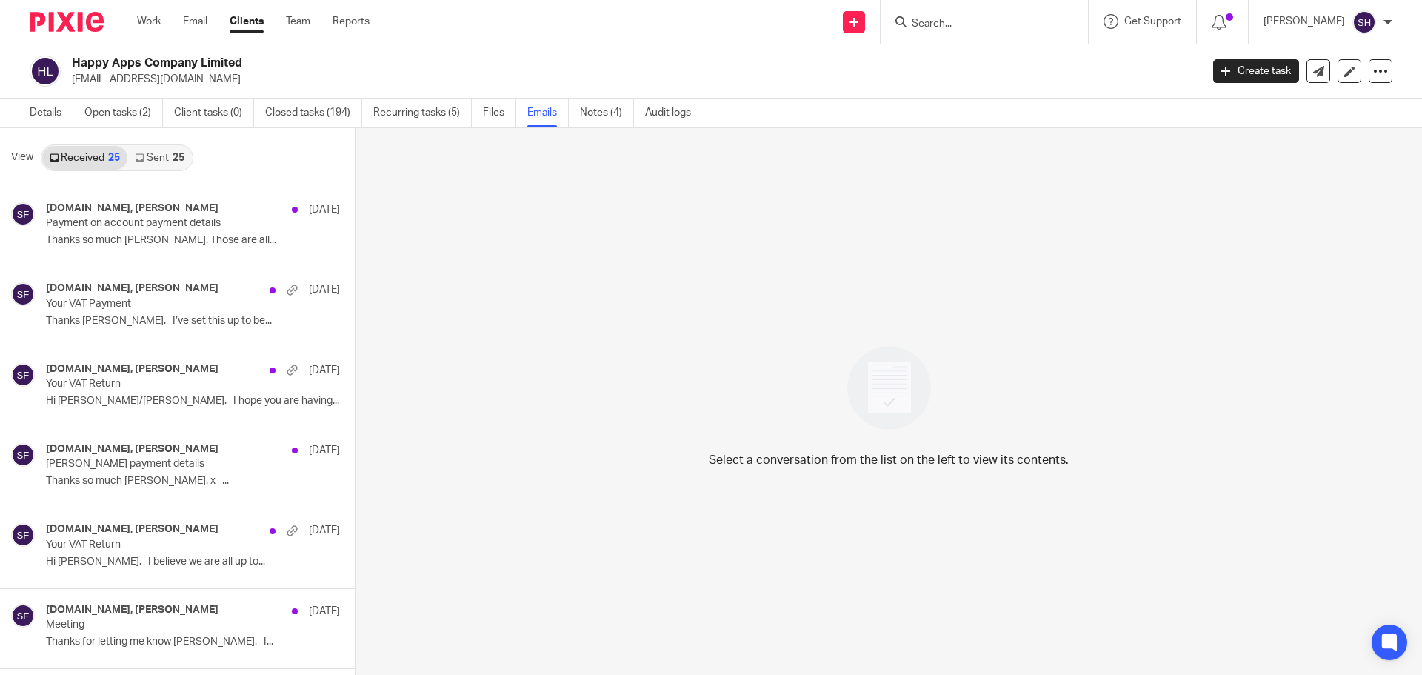
click at [173, 158] on div "25" at bounding box center [179, 158] width 12 height 10
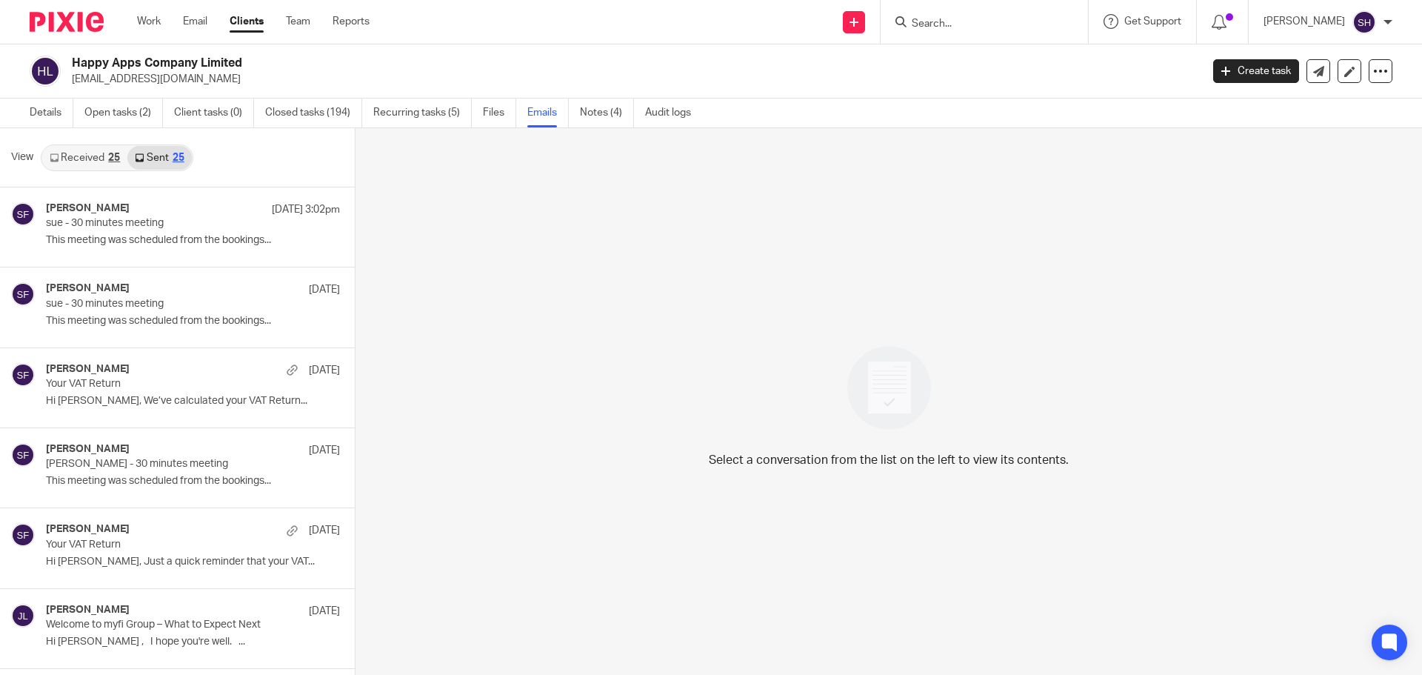
scroll to position [2, 0]
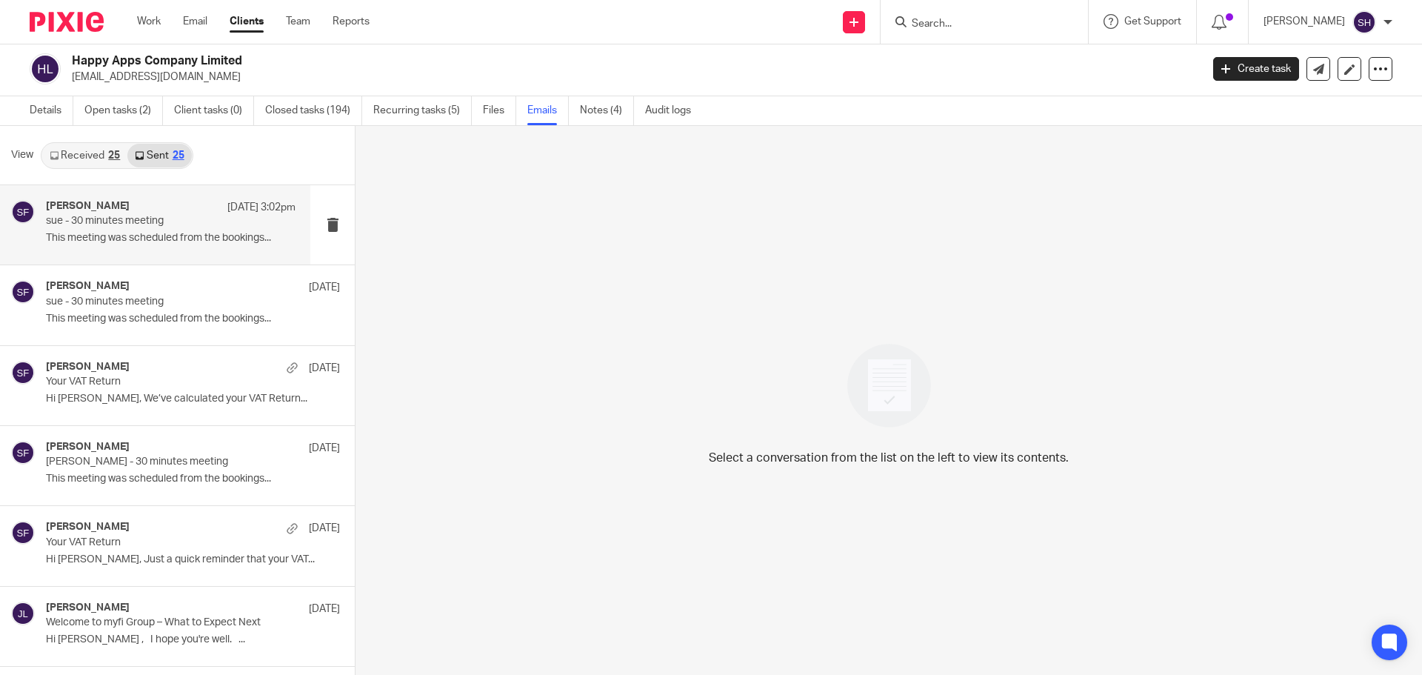
click at [149, 253] on div "Sarah Fox 22 Sep 3:02pm sue - 30 minutes meeting This meeting was scheduled fro…" at bounding box center [155, 224] width 310 height 79
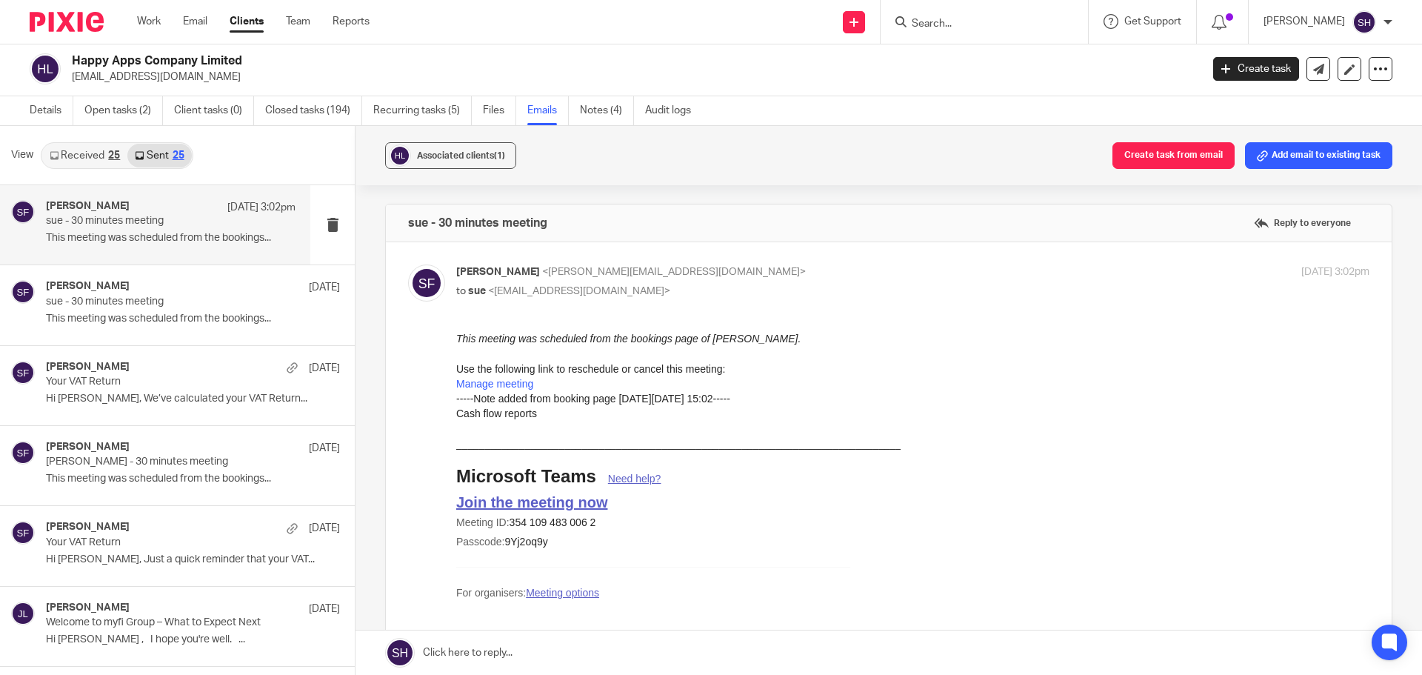
scroll to position [0, 0]
click at [107, 113] on link "Open tasks (2)" at bounding box center [123, 110] width 79 height 29
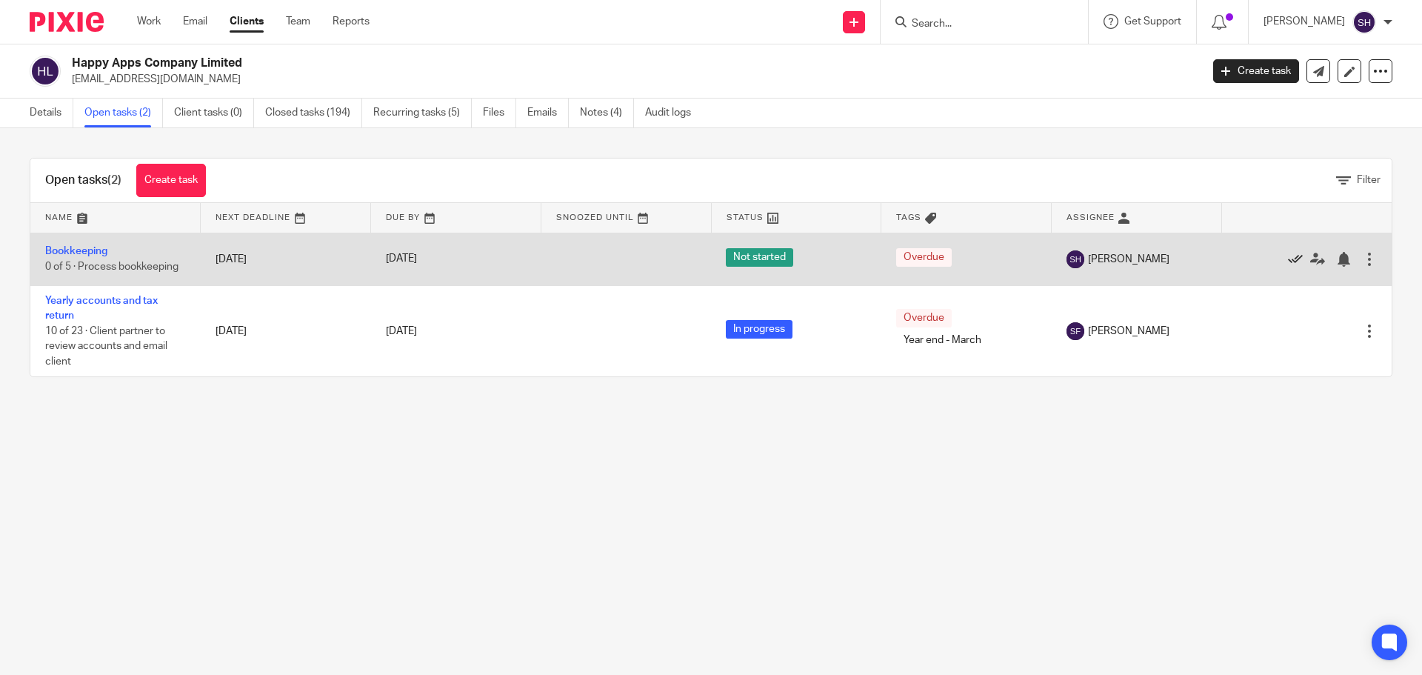
click at [1288, 258] on icon at bounding box center [1295, 259] width 15 height 15
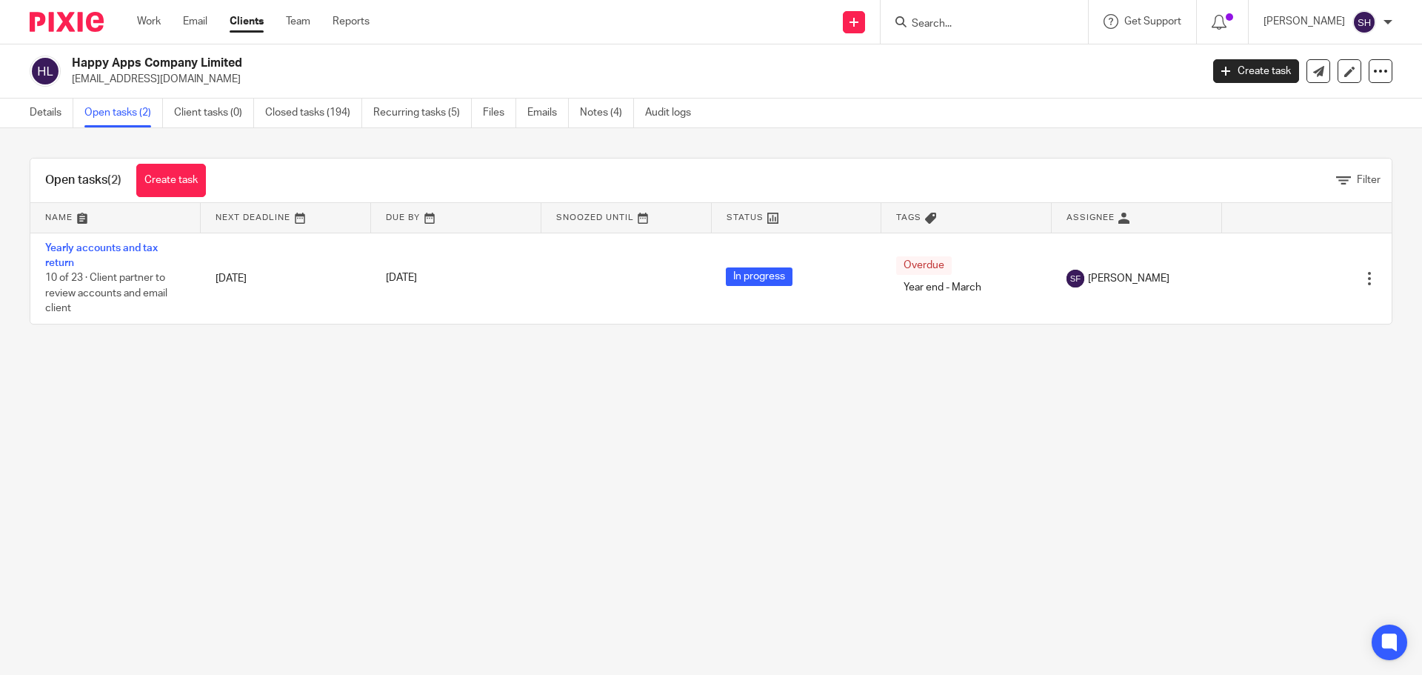
click at [999, 30] on input "Search" at bounding box center [976, 24] width 133 height 13
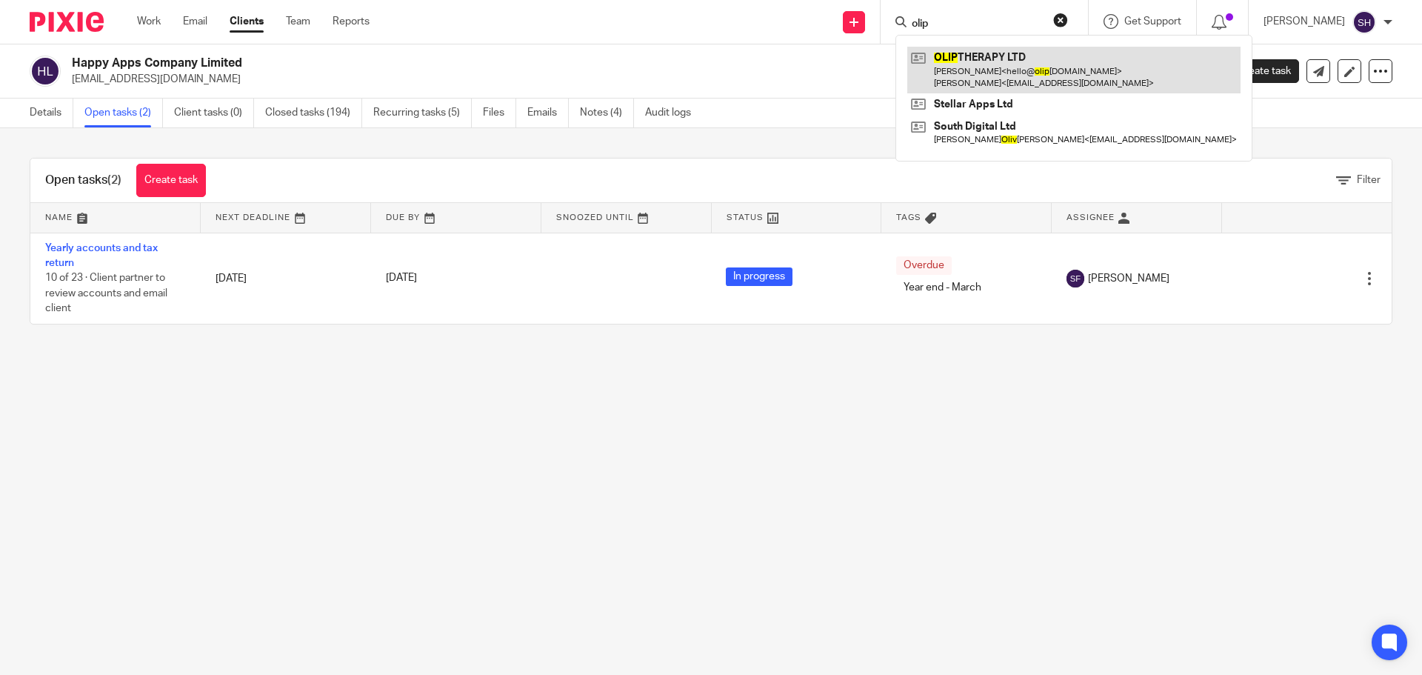
type input "olip"
click at [972, 65] on link at bounding box center [1073, 70] width 333 height 46
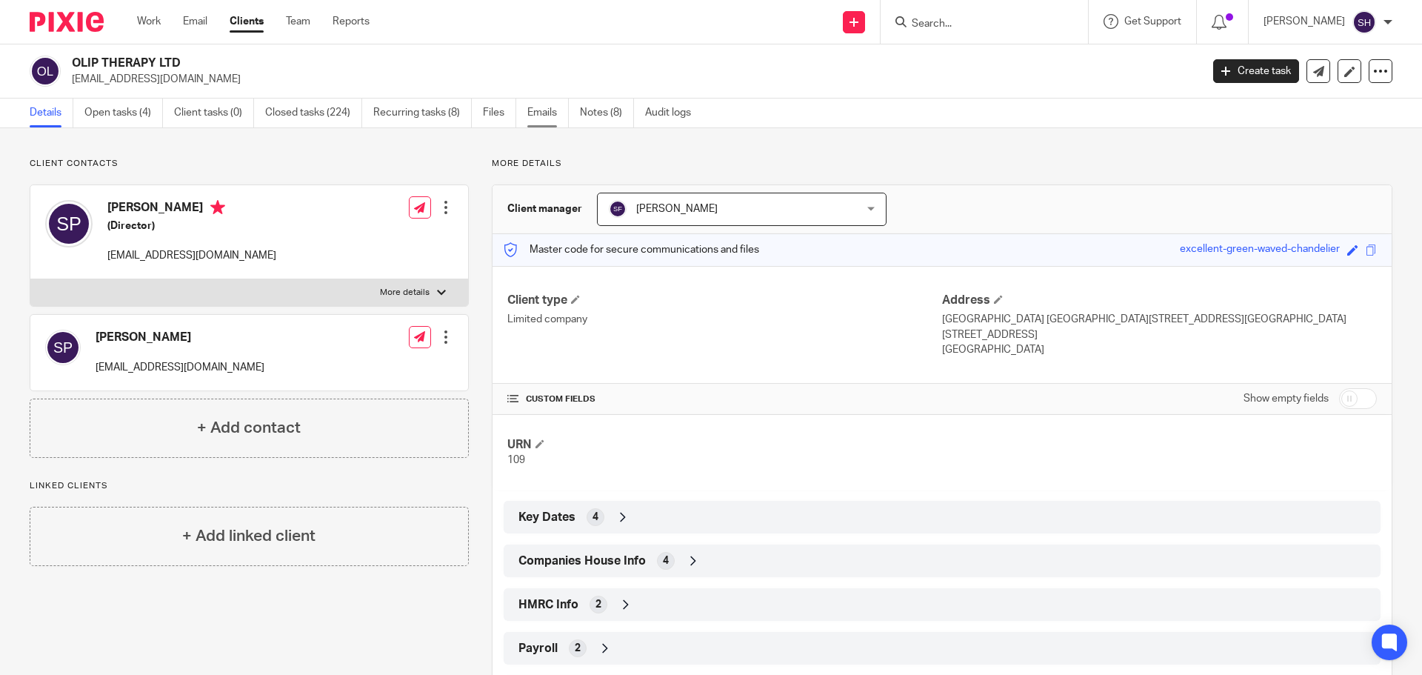
click at [541, 124] on link "Emails" at bounding box center [547, 113] width 41 height 29
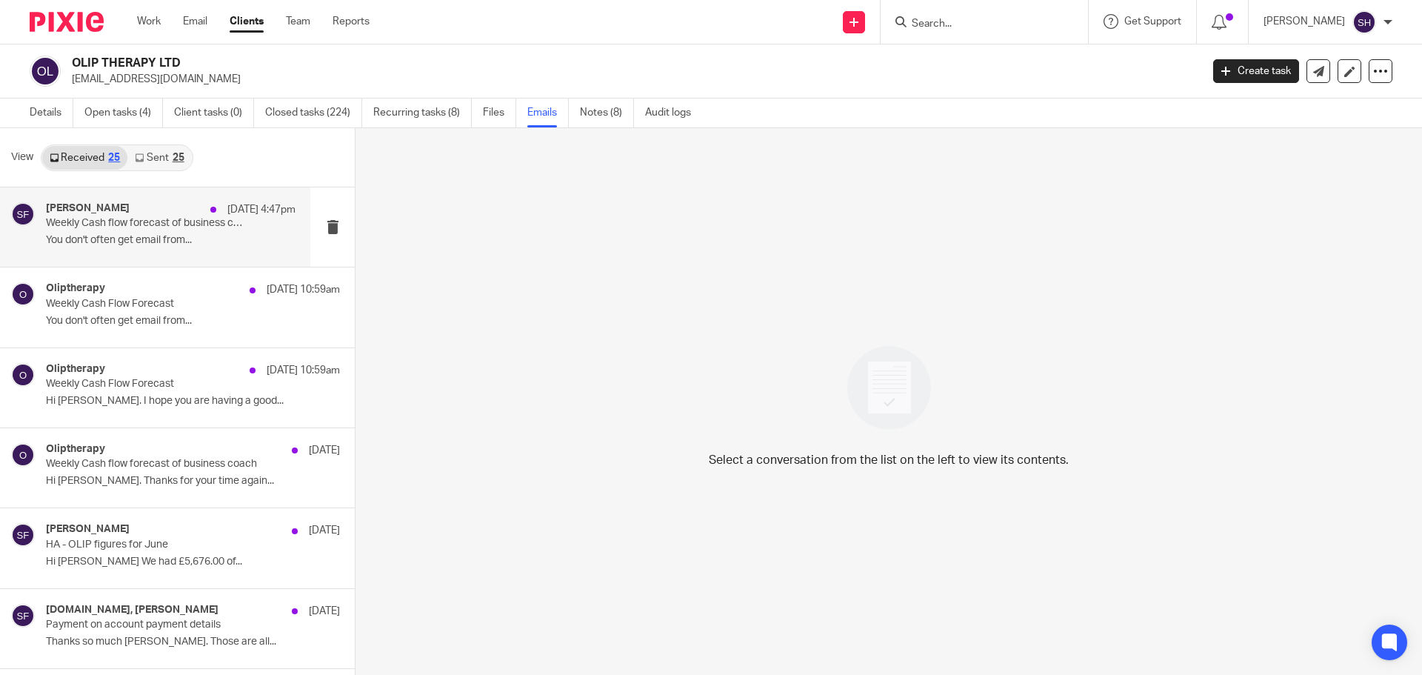
click at [152, 261] on div "[PERSON_NAME] [DATE] 4:47pm Weekly Cash flow forecast of business coach You don…" at bounding box center [155, 226] width 310 height 79
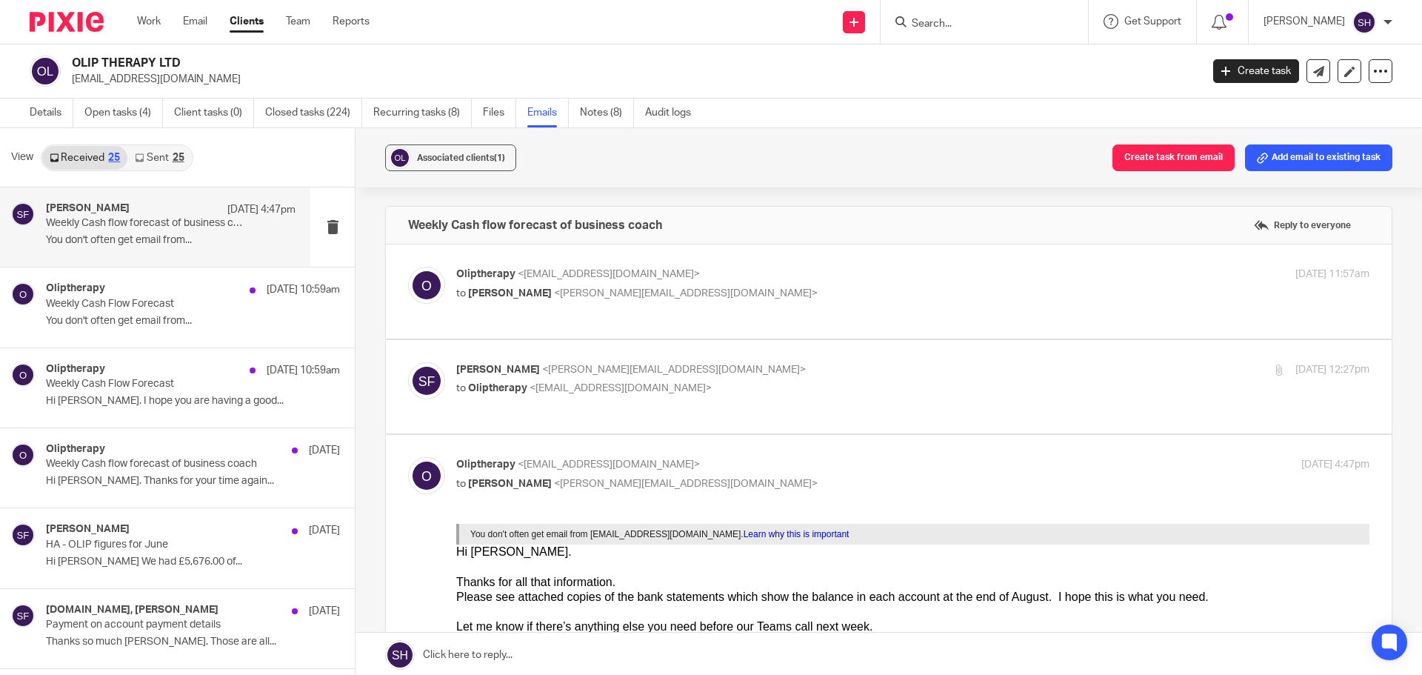
click at [680, 280] on p "Oliptherapy <[EMAIL_ADDRESS][DOMAIN_NAME]>" at bounding box center [760, 275] width 609 height 16
checkbox input "true"
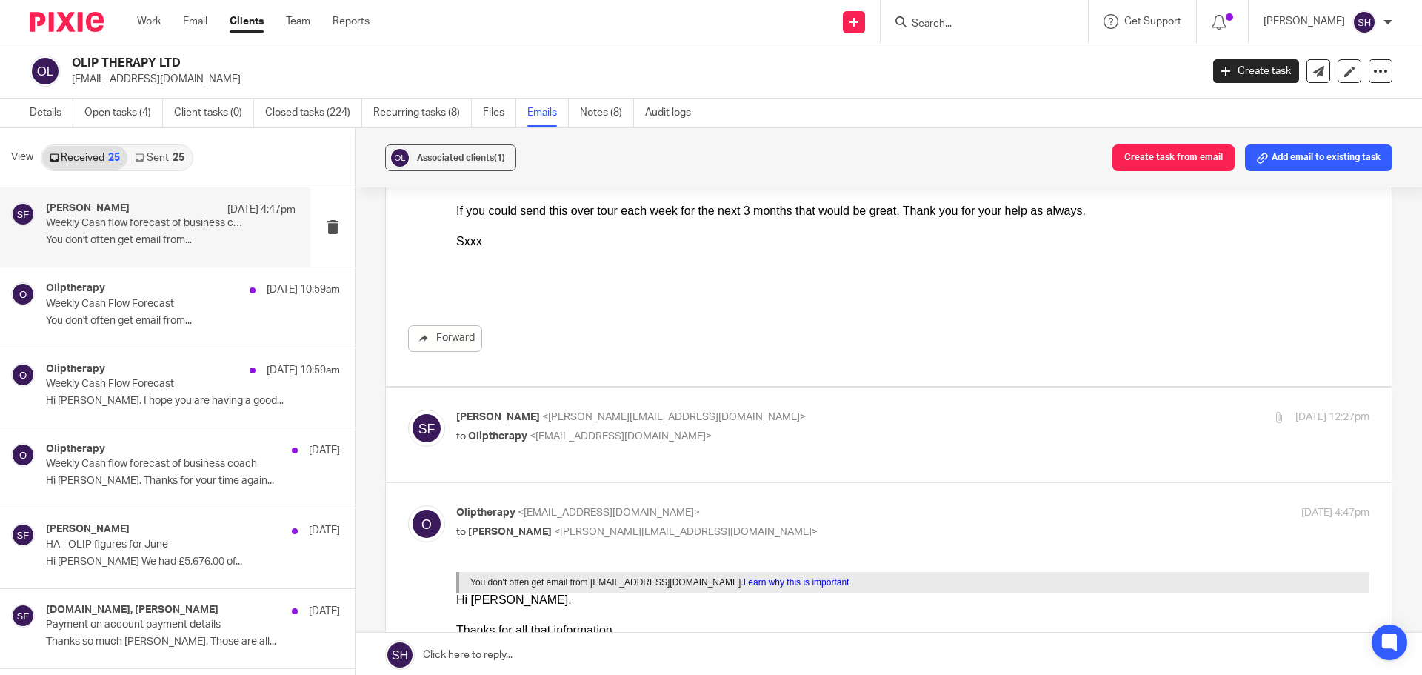
scroll to position [296, 0]
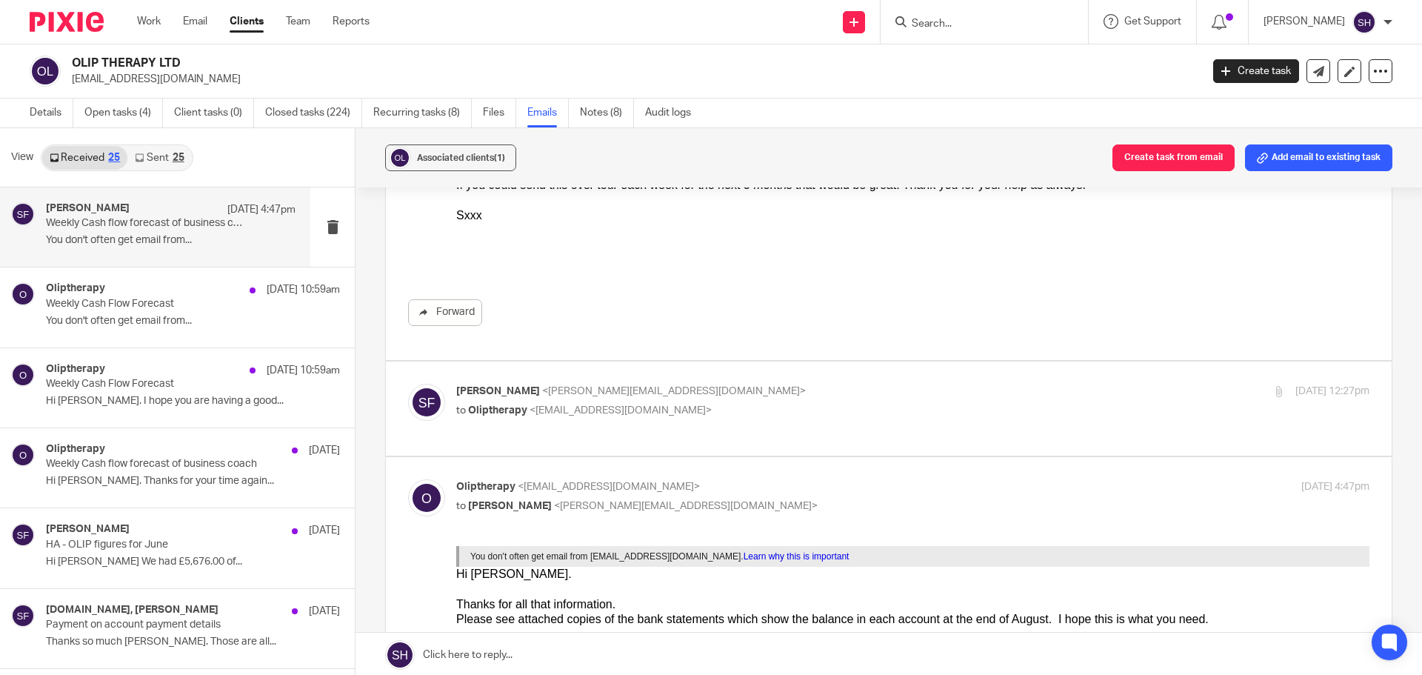
click at [723, 384] on p "[PERSON_NAME] <[PERSON_NAME][EMAIL_ADDRESS][DOMAIN_NAME]>" at bounding box center [760, 392] width 609 height 16
checkbox input "true"
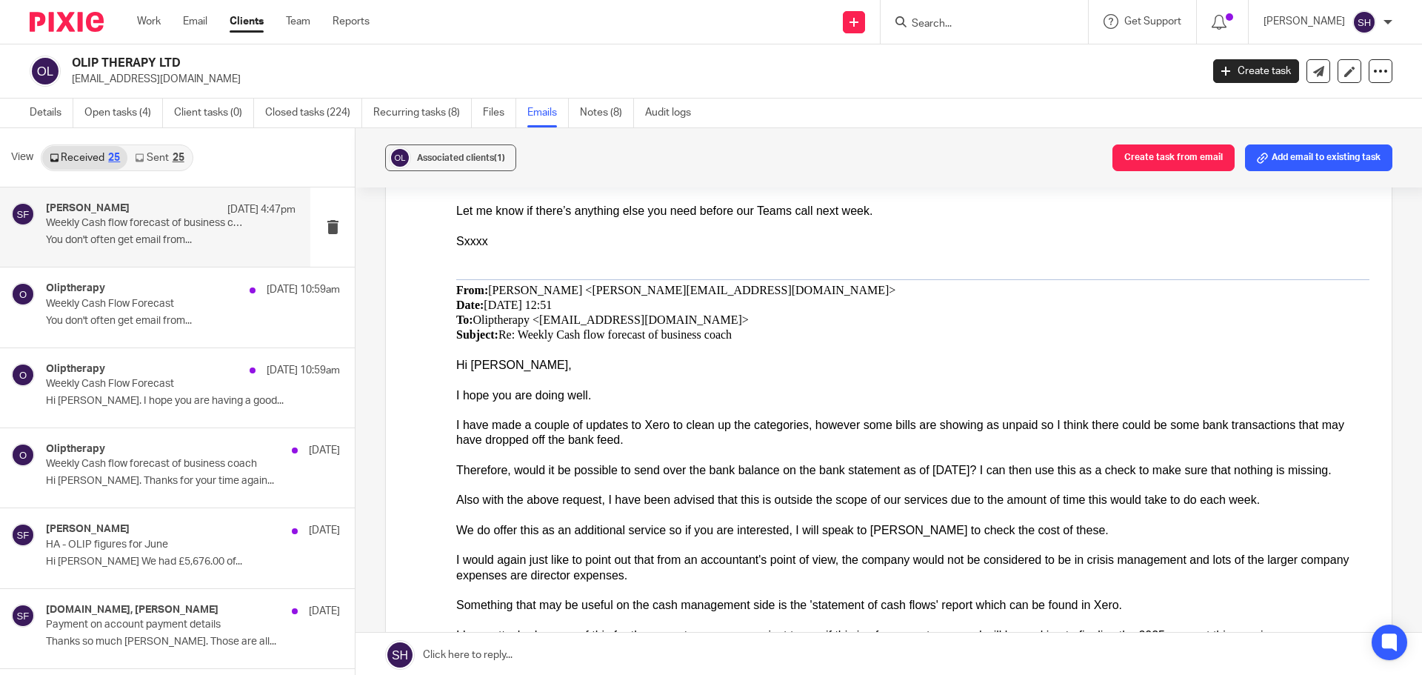
scroll to position [1852, 0]
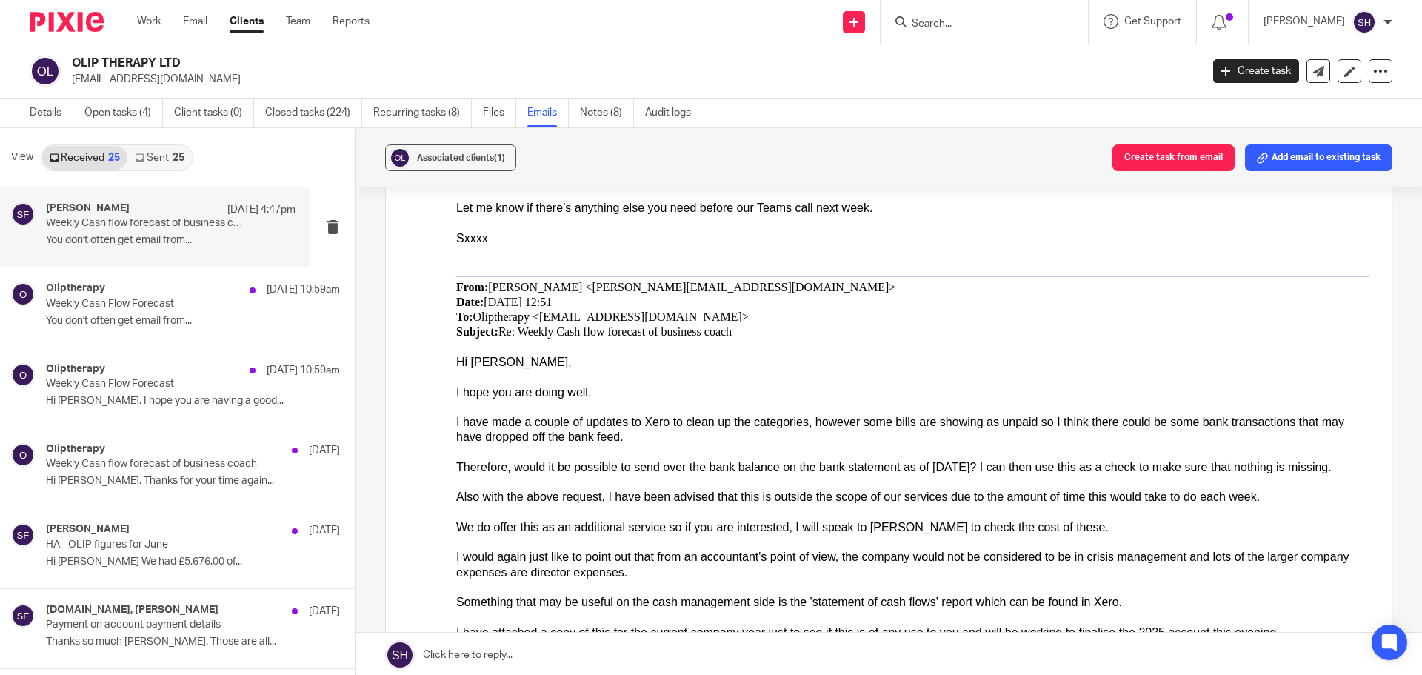
click at [174, 159] on div "25" at bounding box center [179, 158] width 12 height 10
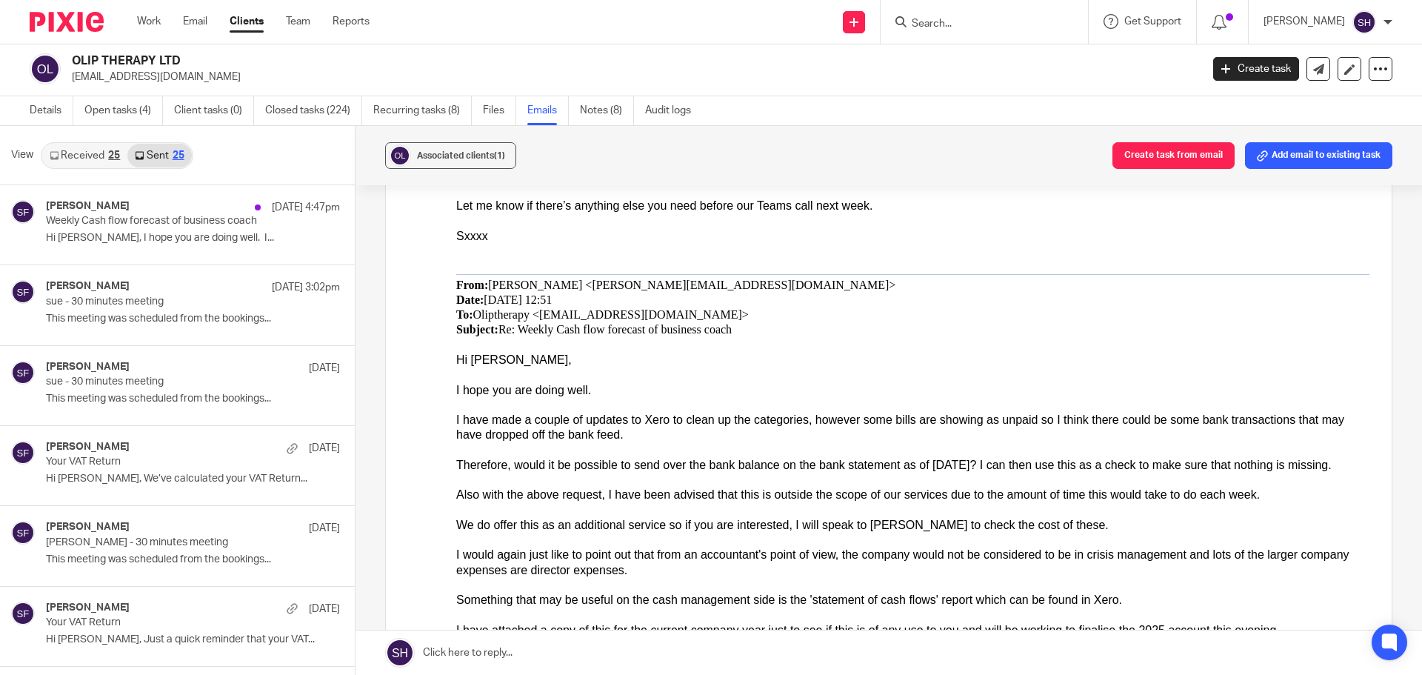
click at [110, 161] on link "Received 25" at bounding box center [84, 156] width 85 height 24
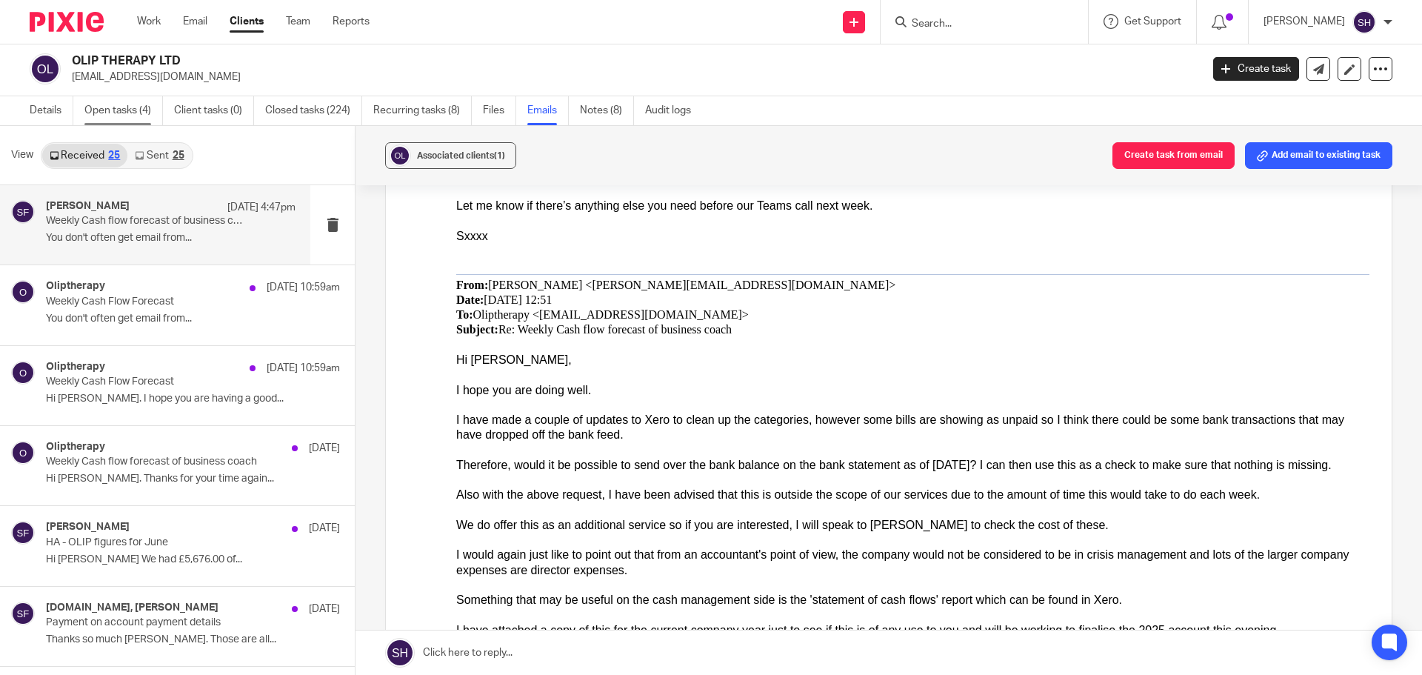
click at [105, 99] on link "Open tasks (4)" at bounding box center [123, 110] width 79 height 29
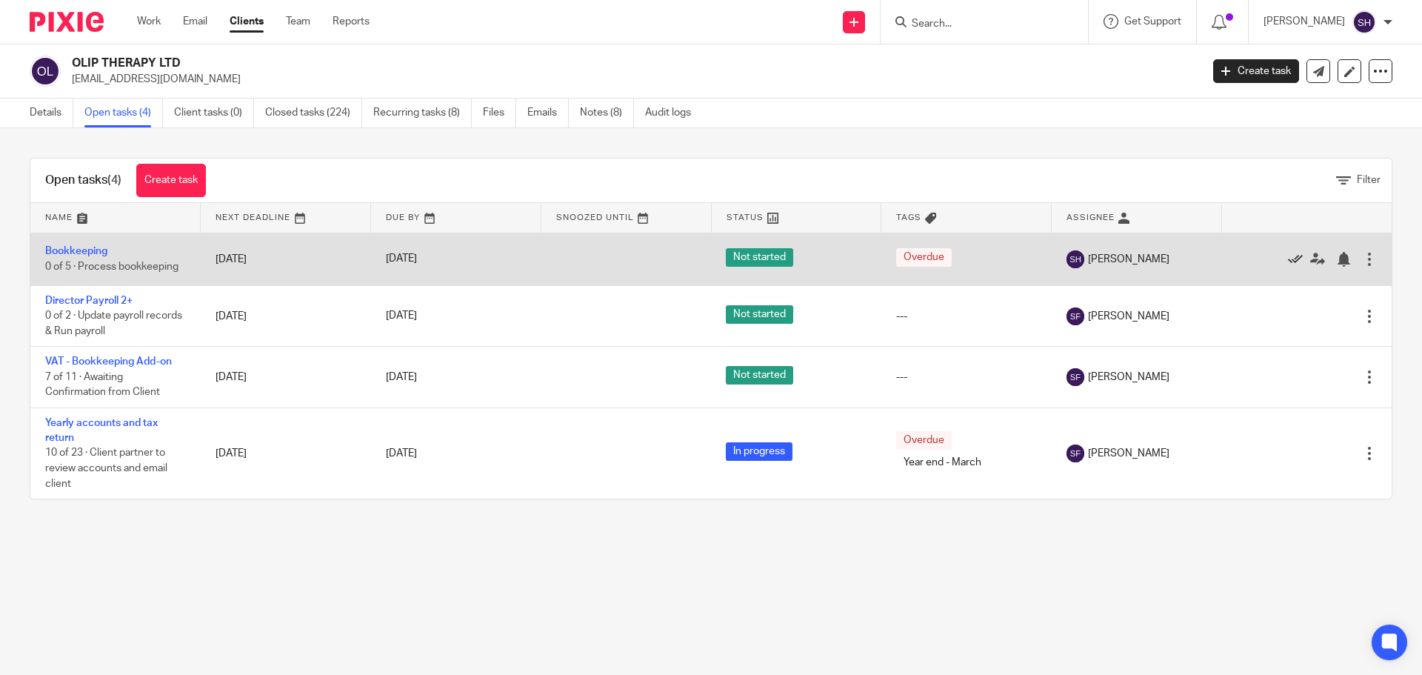
click at [1288, 258] on icon at bounding box center [1295, 259] width 15 height 15
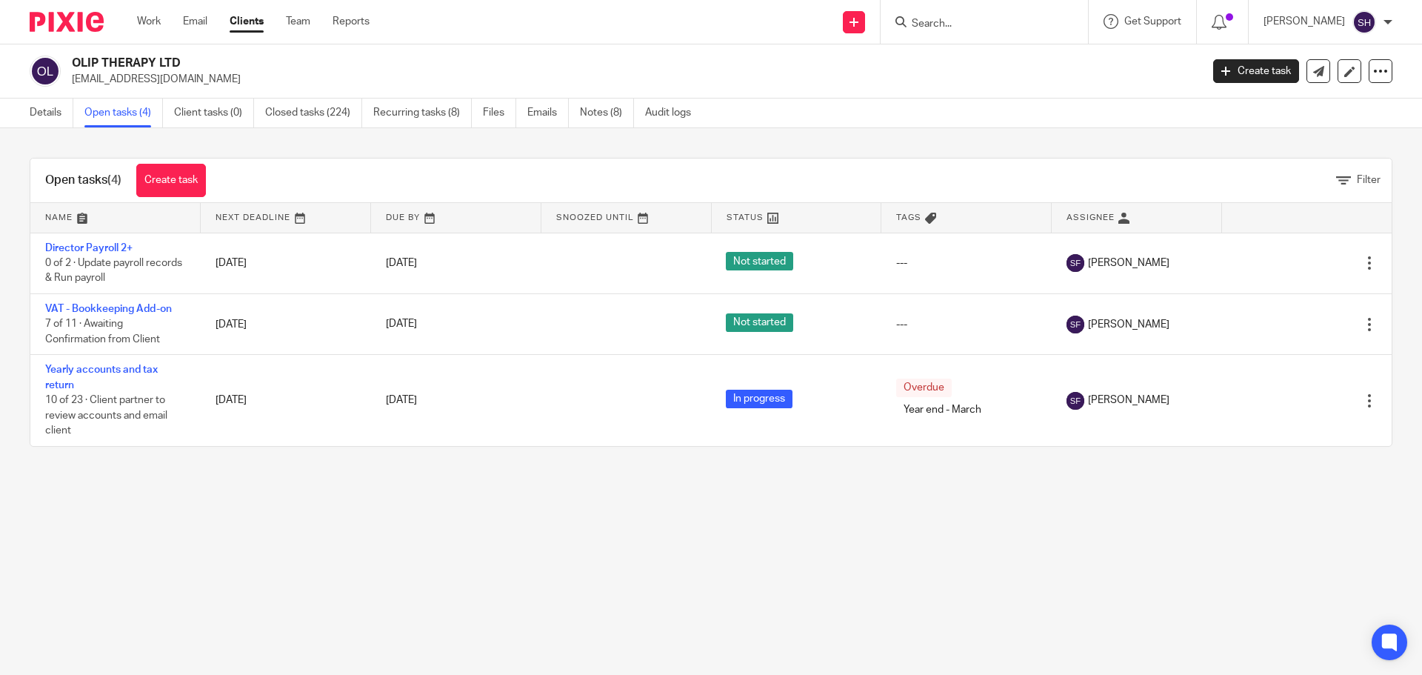
click at [949, 13] on form at bounding box center [989, 22] width 158 height 19
click at [949, 20] on input "Search" at bounding box center [976, 24] width 133 height 13
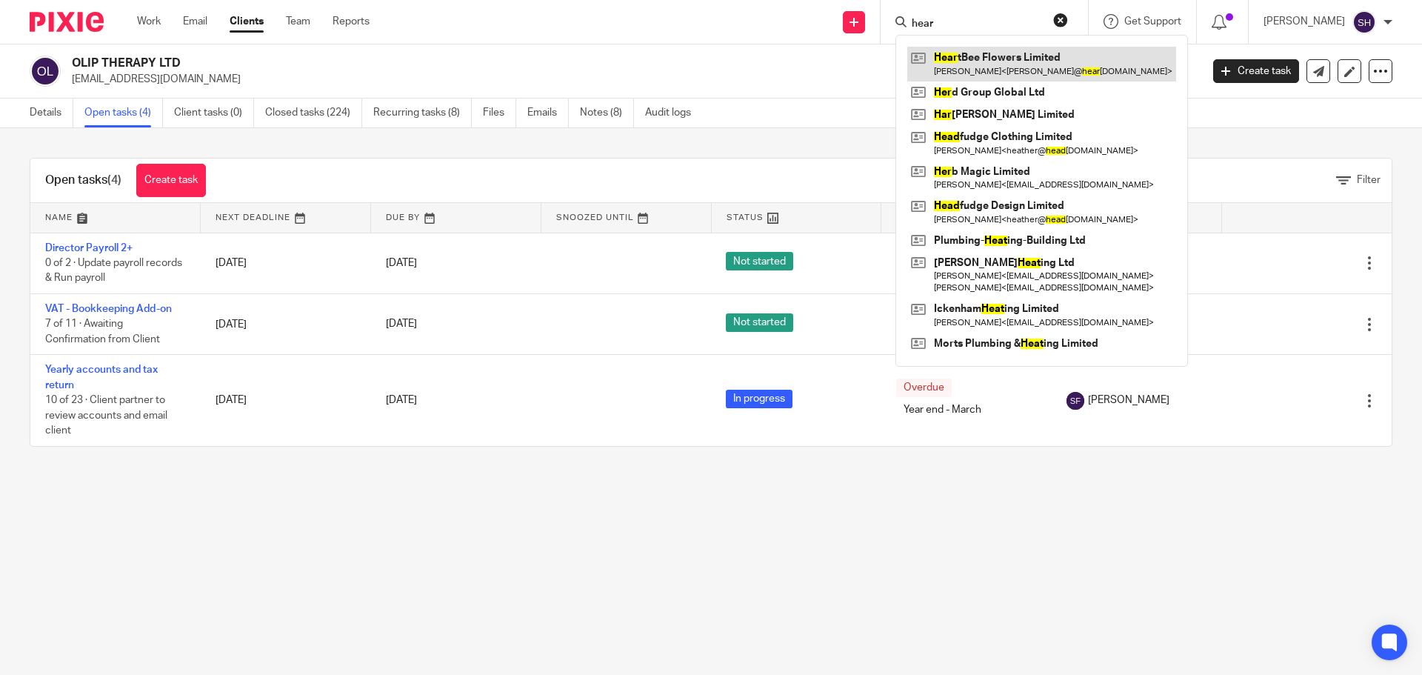
type input "hear"
click at [970, 59] on link at bounding box center [1041, 64] width 269 height 34
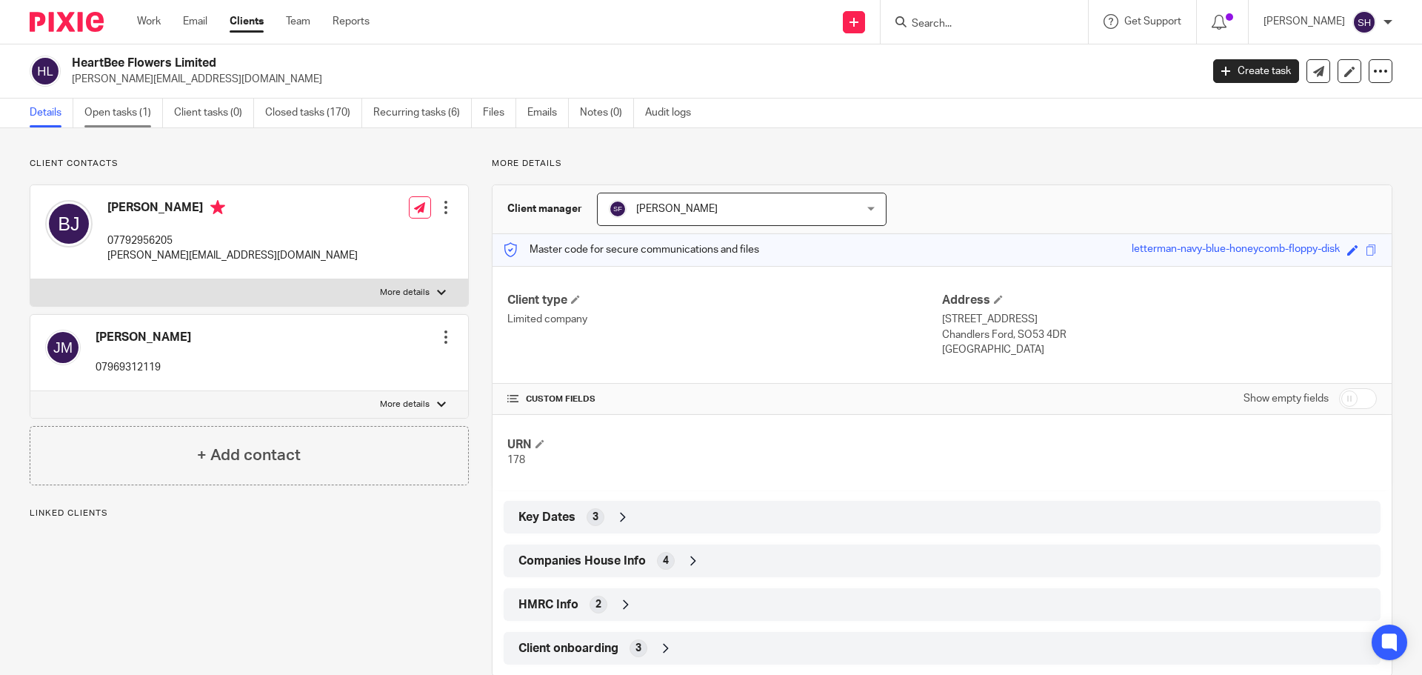
click at [121, 113] on link "Open tasks (1)" at bounding box center [123, 113] width 79 height 29
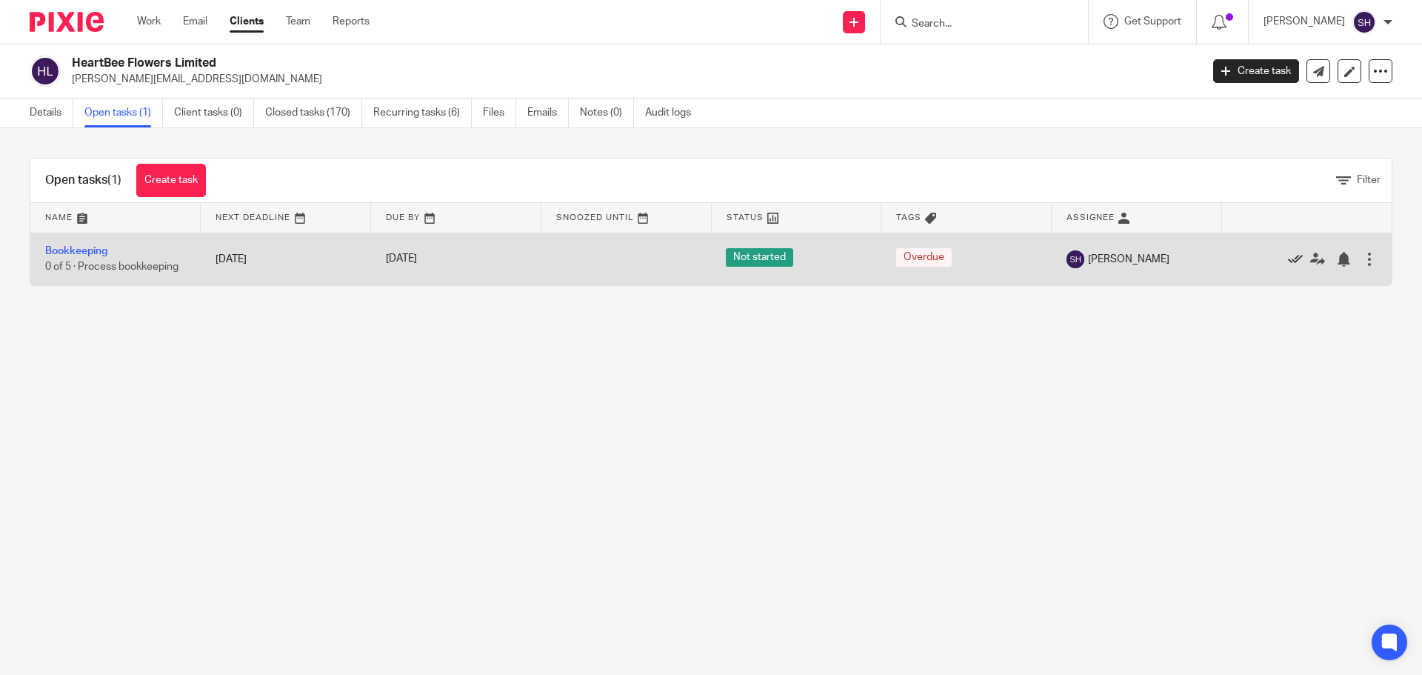
click at [1288, 254] on icon at bounding box center [1295, 259] width 15 height 15
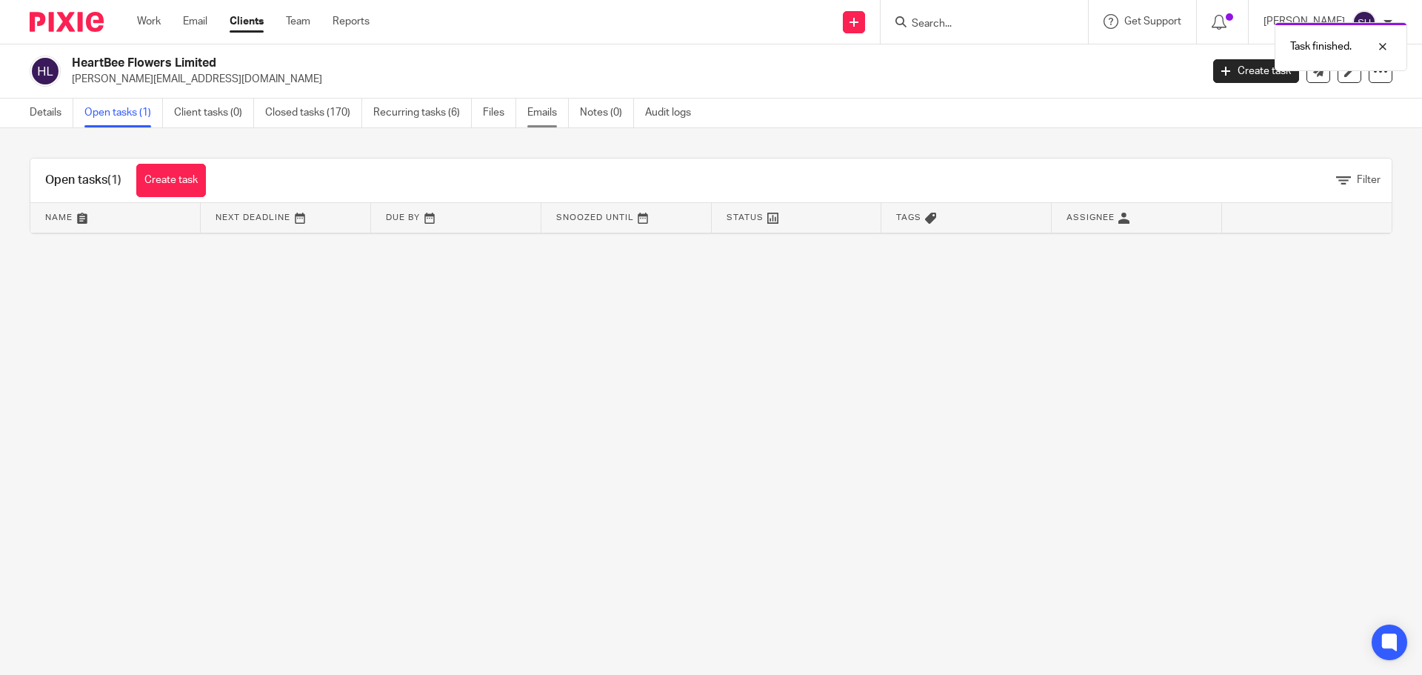
click at [553, 118] on link "Emails" at bounding box center [547, 113] width 41 height 29
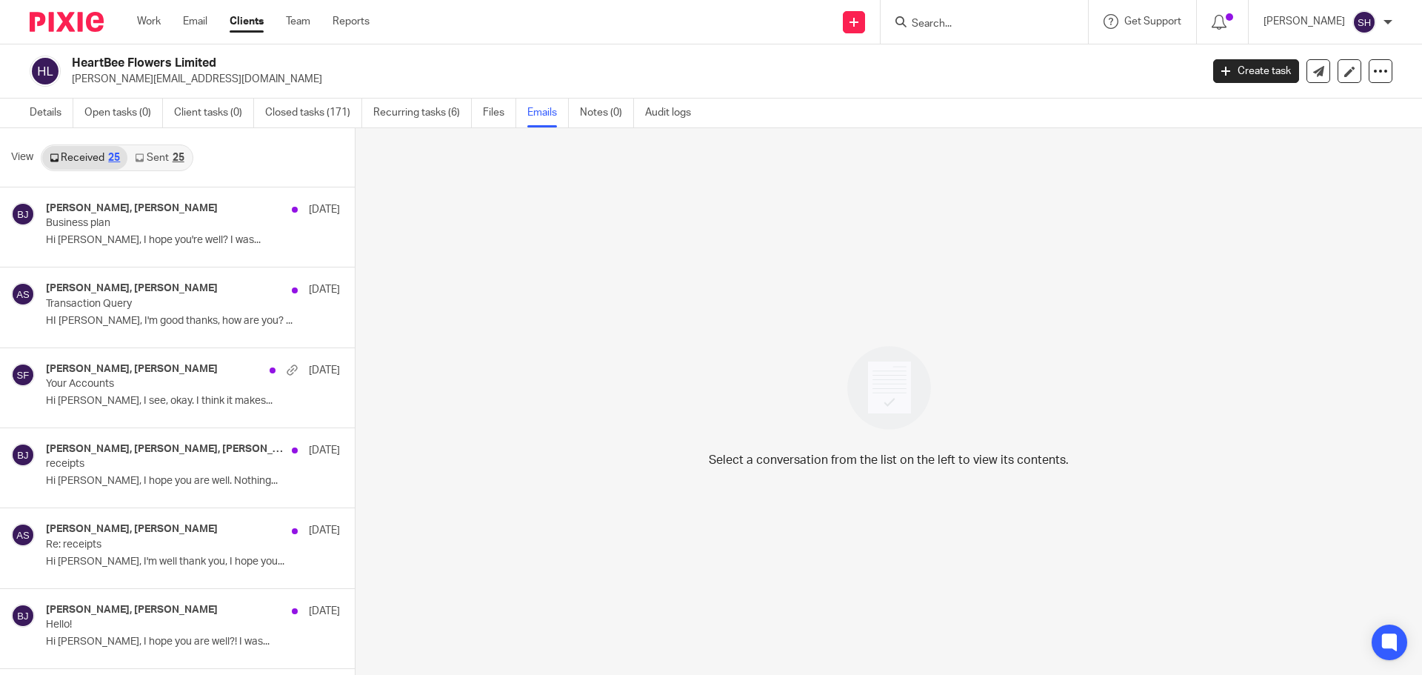
click at [160, 156] on link "Sent 25" at bounding box center [159, 158] width 64 height 24
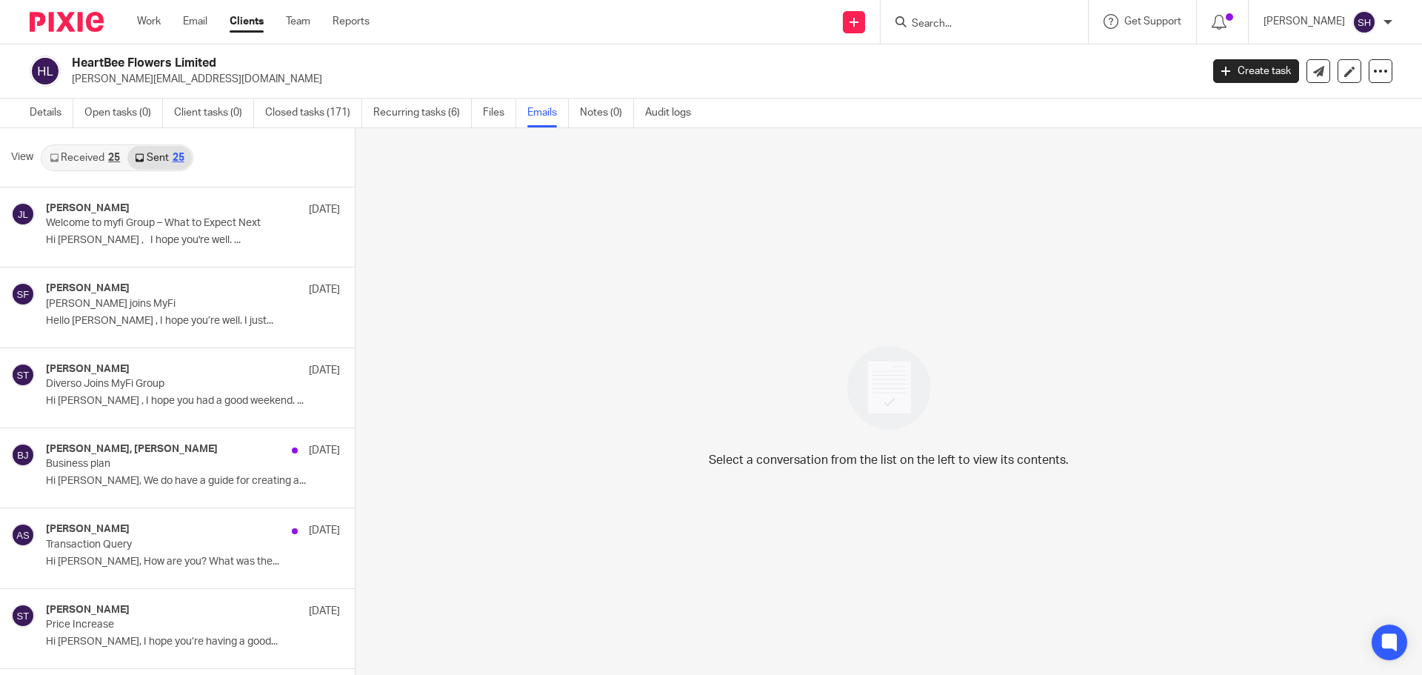
scroll to position [2, 0]
click at [937, 31] on form at bounding box center [989, 22] width 158 height 19
click at [943, 21] on input "Search" at bounding box center [976, 24] width 133 height 13
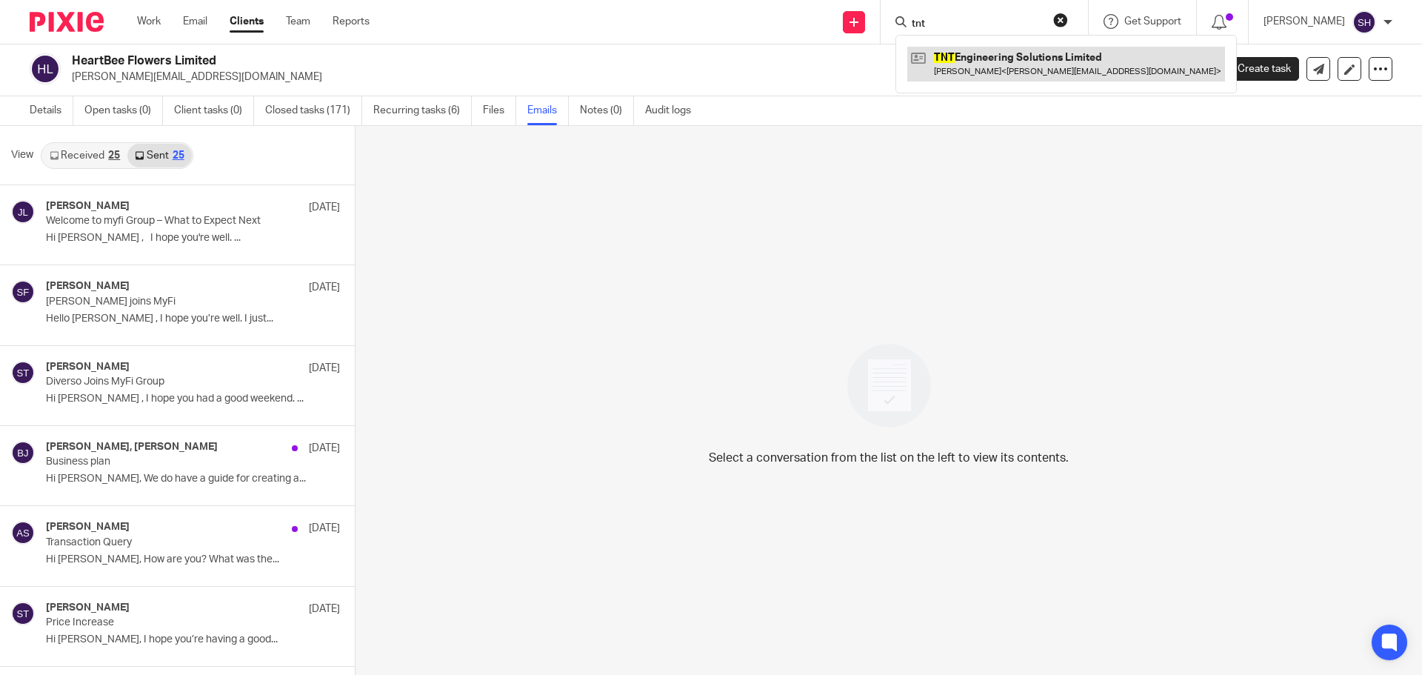
type input "tnt"
click at [996, 59] on link at bounding box center [1066, 64] width 318 height 34
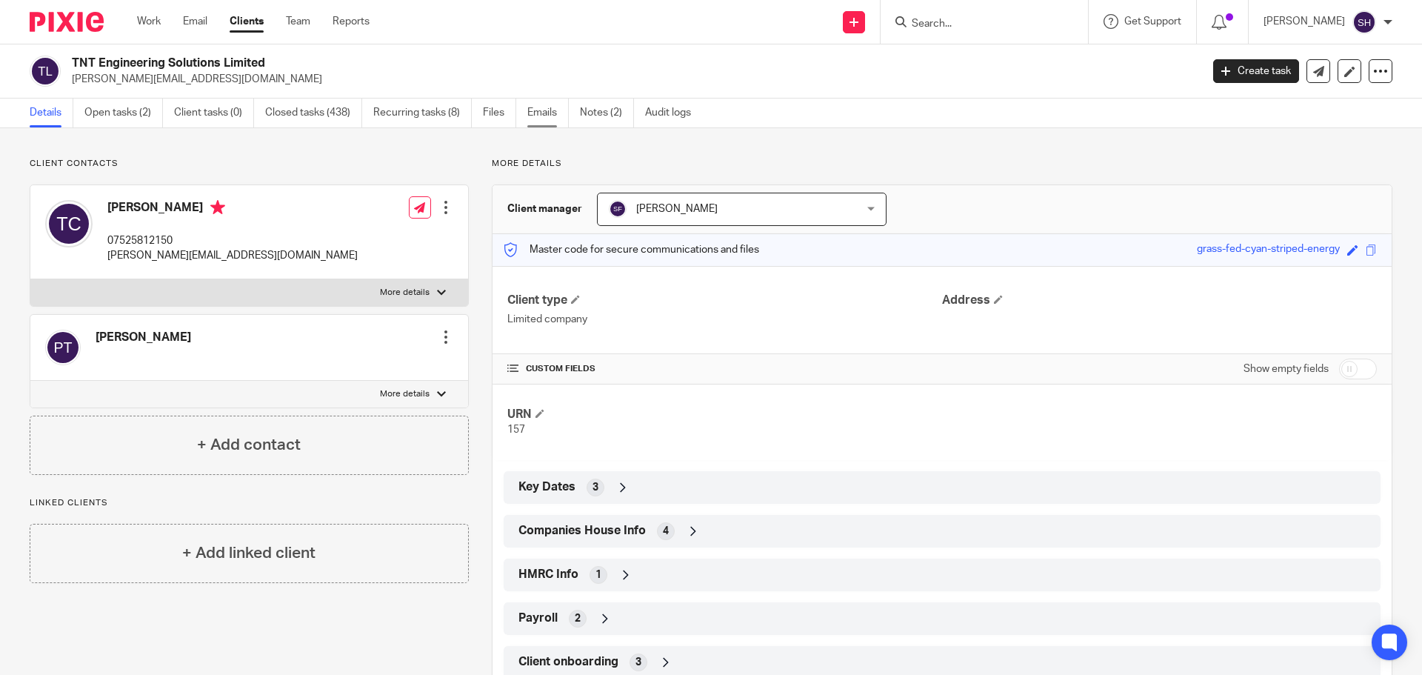
click at [538, 116] on link "Emails" at bounding box center [547, 113] width 41 height 29
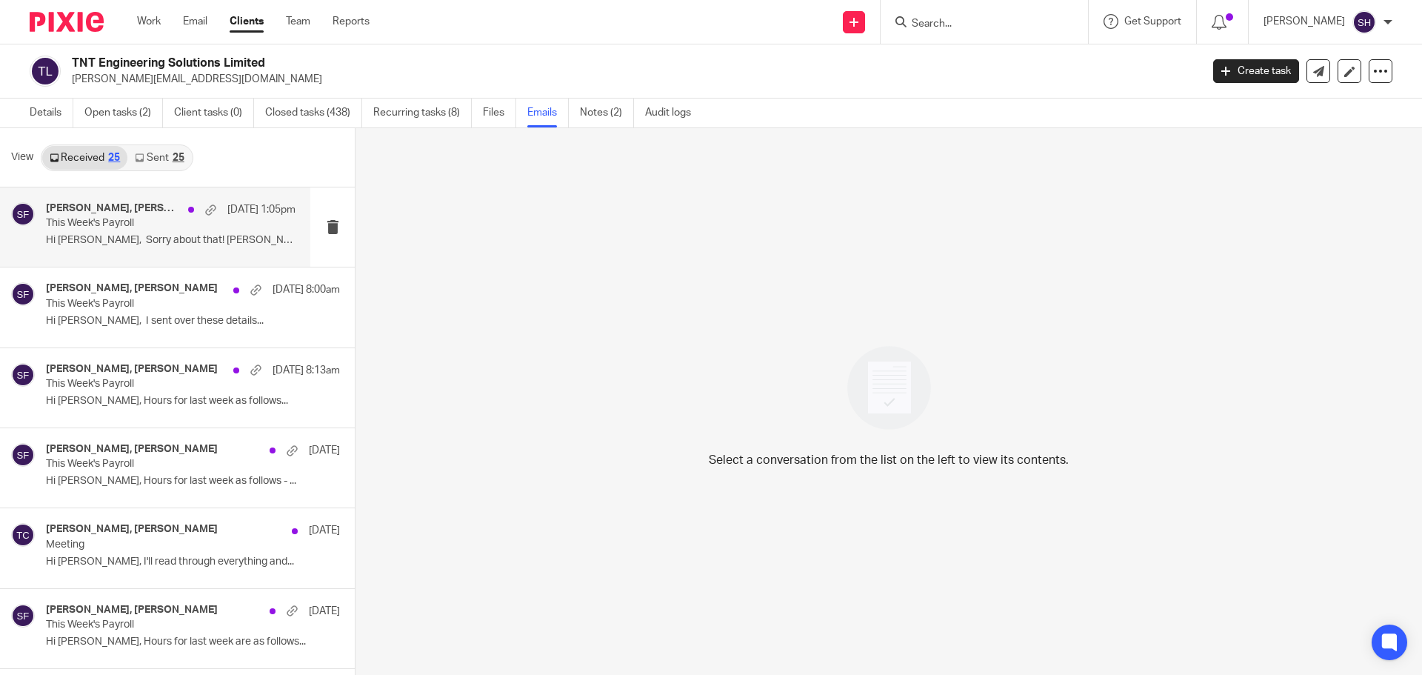
click at [128, 255] on div "[PERSON_NAME], [PERSON_NAME] [DATE] 1:05pm This Week's Payroll Hi [PERSON_NAME]…" at bounding box center [155, 226] width 310 height 79
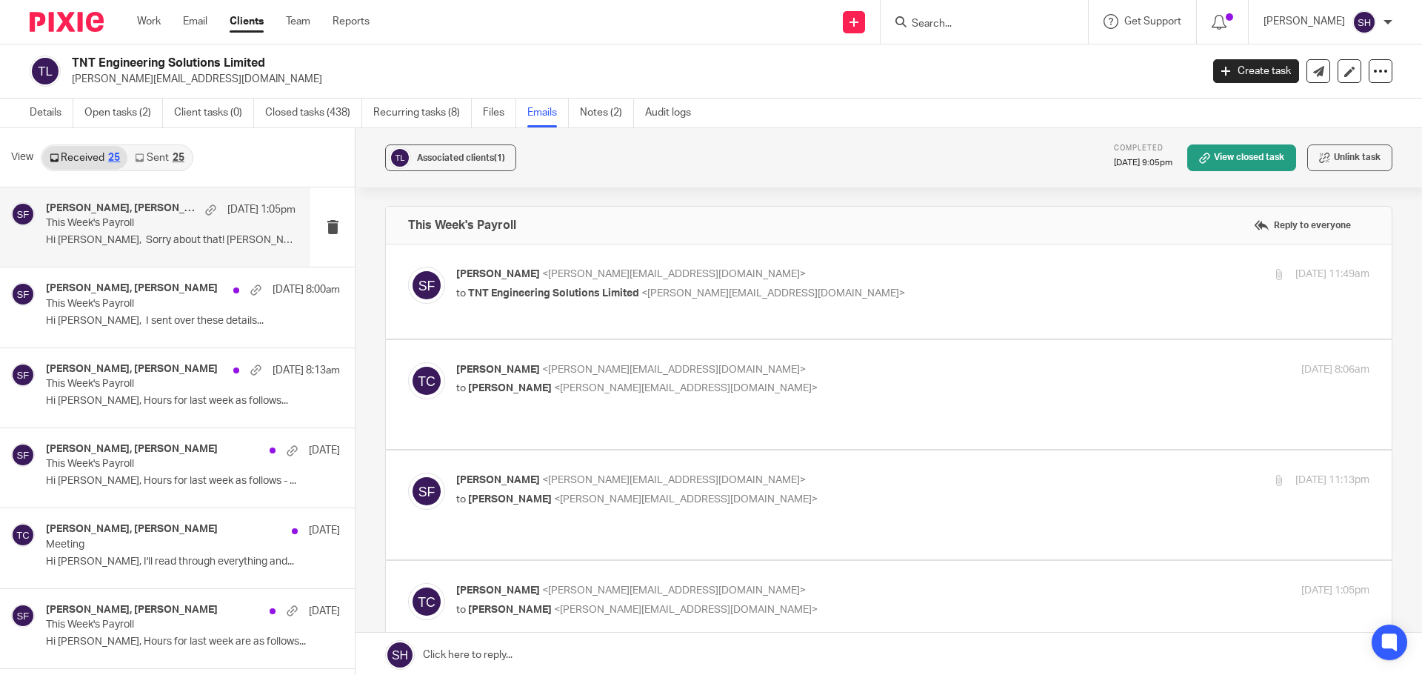
click at [685, 393] on p "to [PERSON_NAME] <[PERSON_NAME][EMAIL_ADDRESS][DOMAIN_NAME]>" at bounding box center [760, 389] width 609 height 16
checkbox input "true"
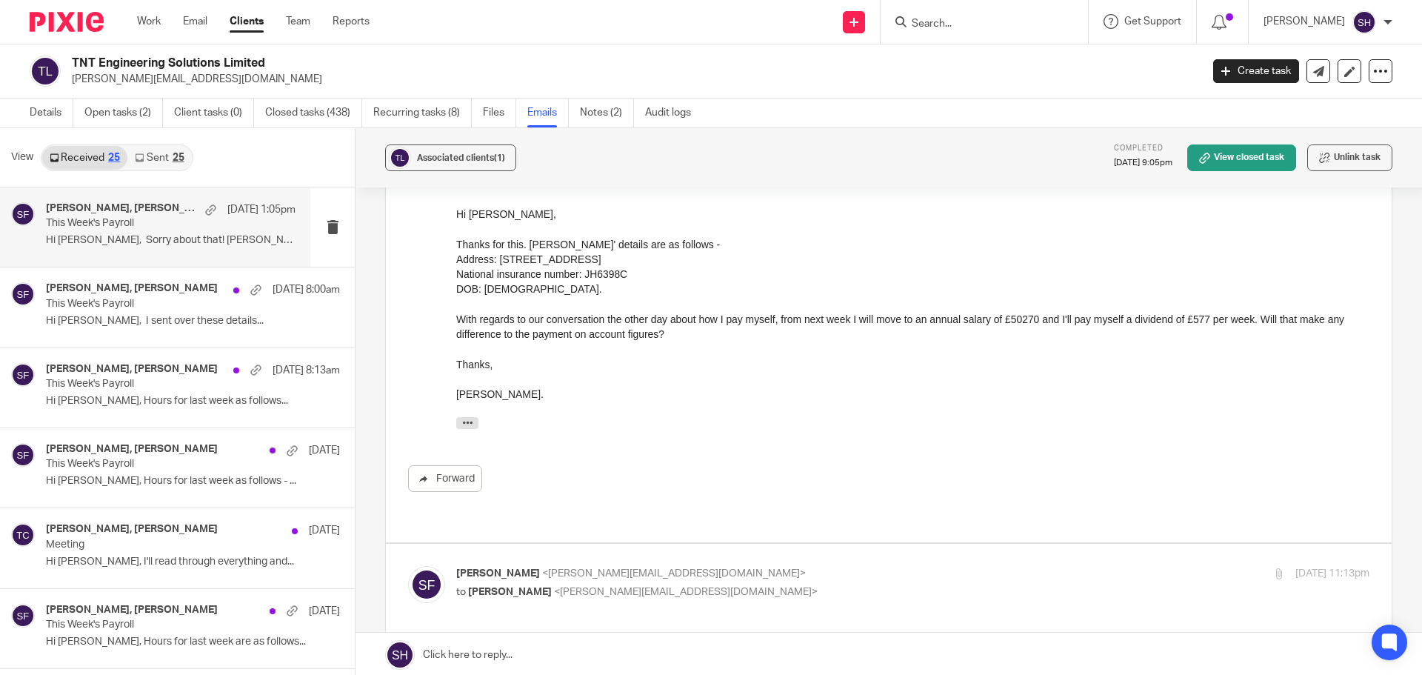
scroll to position [296, 0]
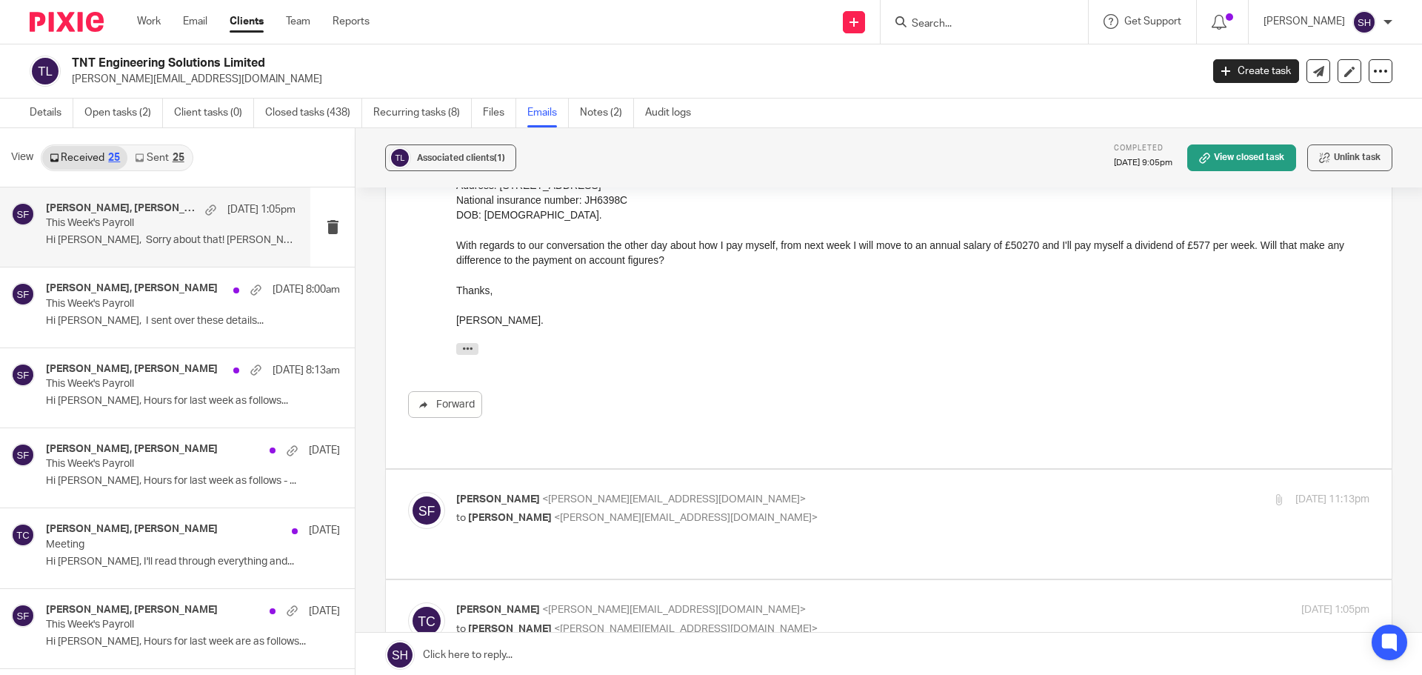
click at [692, 492] on p "Sarah Fox <sarah@myfigroup.com>" at bounding box center [760, 500] width 609 height 16
checkbox input "true"
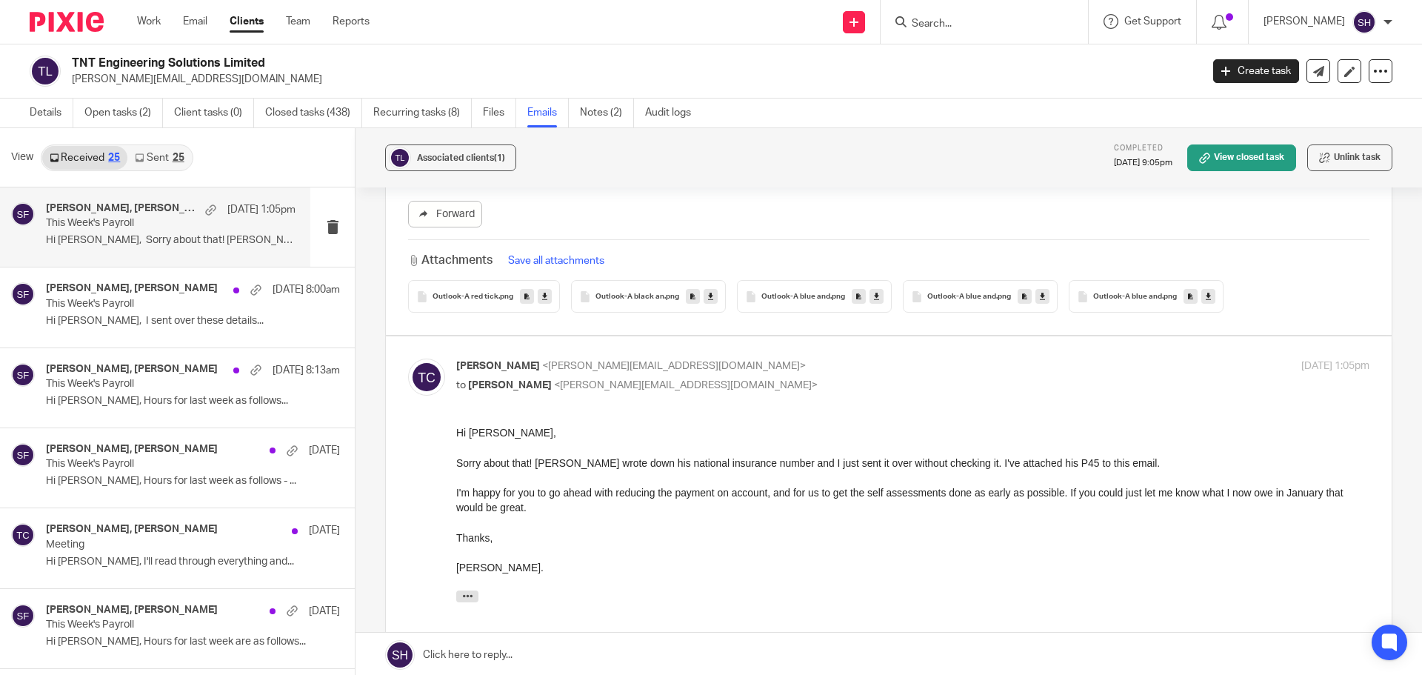
scroll to position [2000, 0]
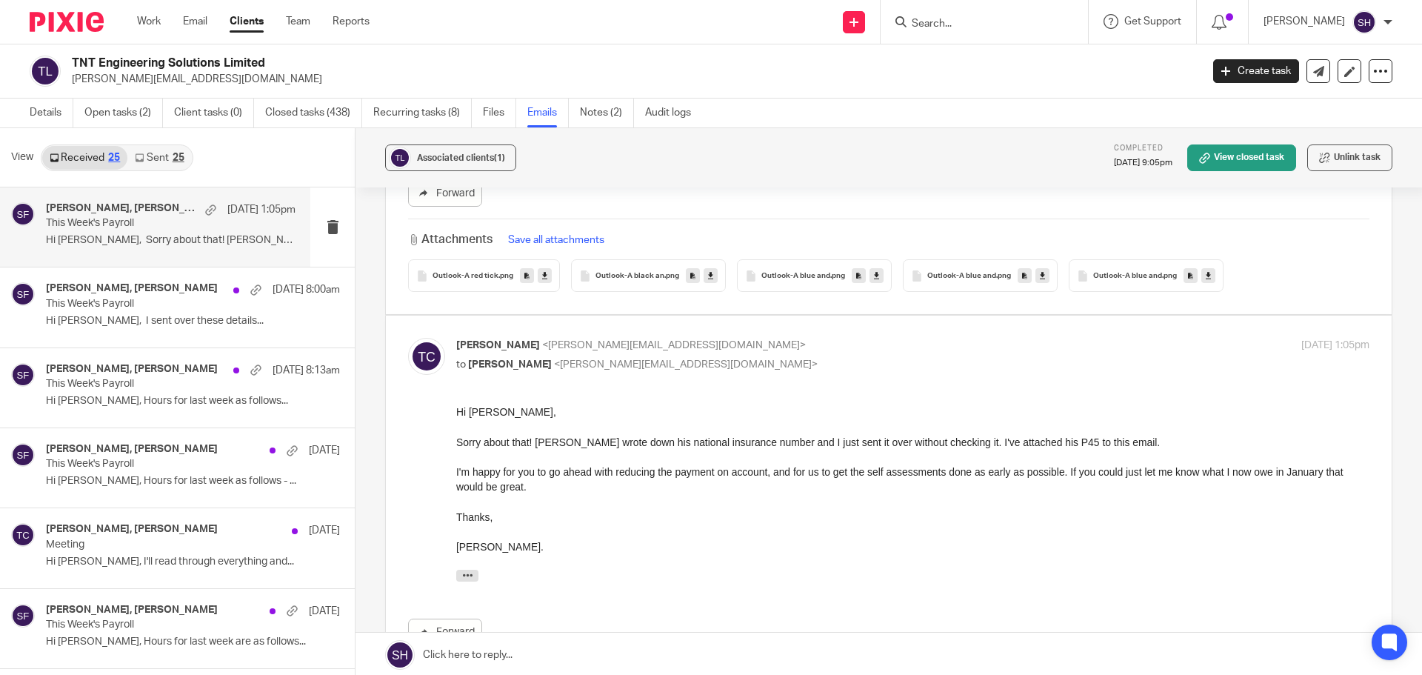
click at [156, 154] on link "Sent 25" at bounding box center [159, 158] width 64 height 24
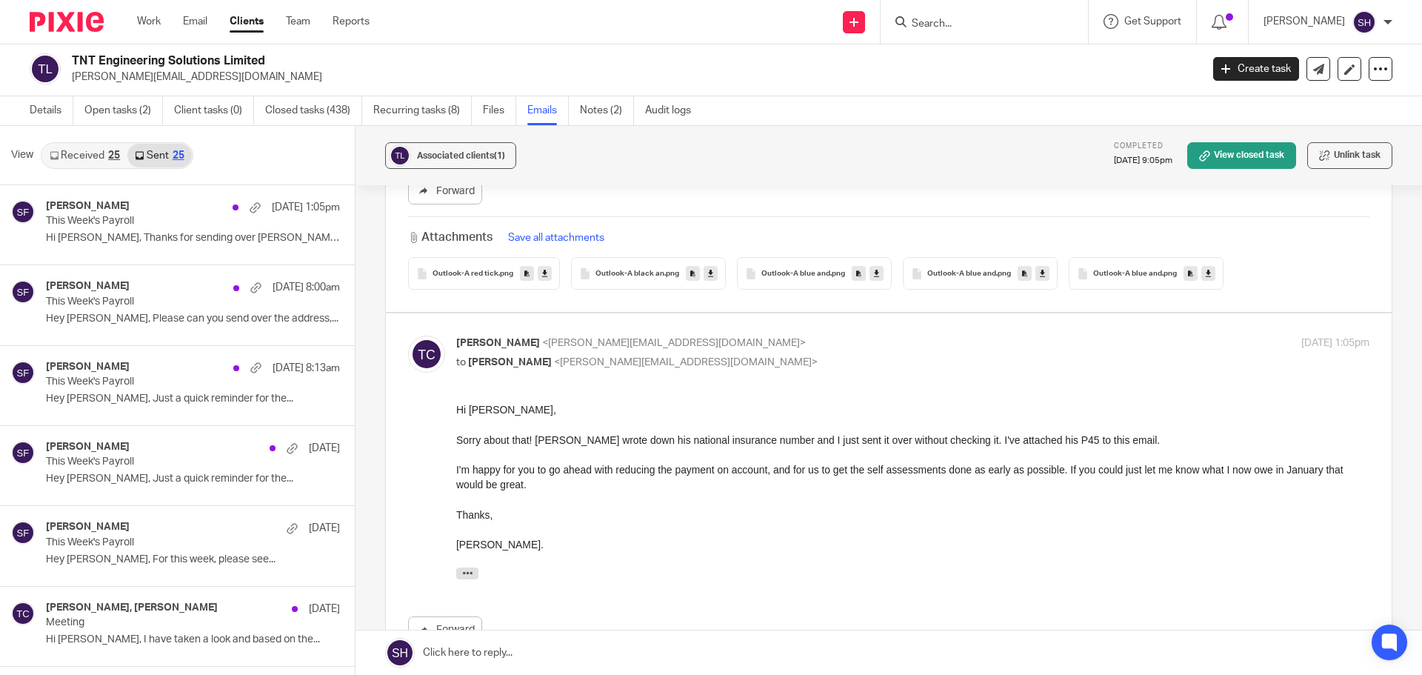
click at [927, 21] on input "Search" at bounding box center [976, 24] width 133 height 13
click at [143, 121] on link "Open tasks (2)" at bounding box center [123, 110] width 79 height 29
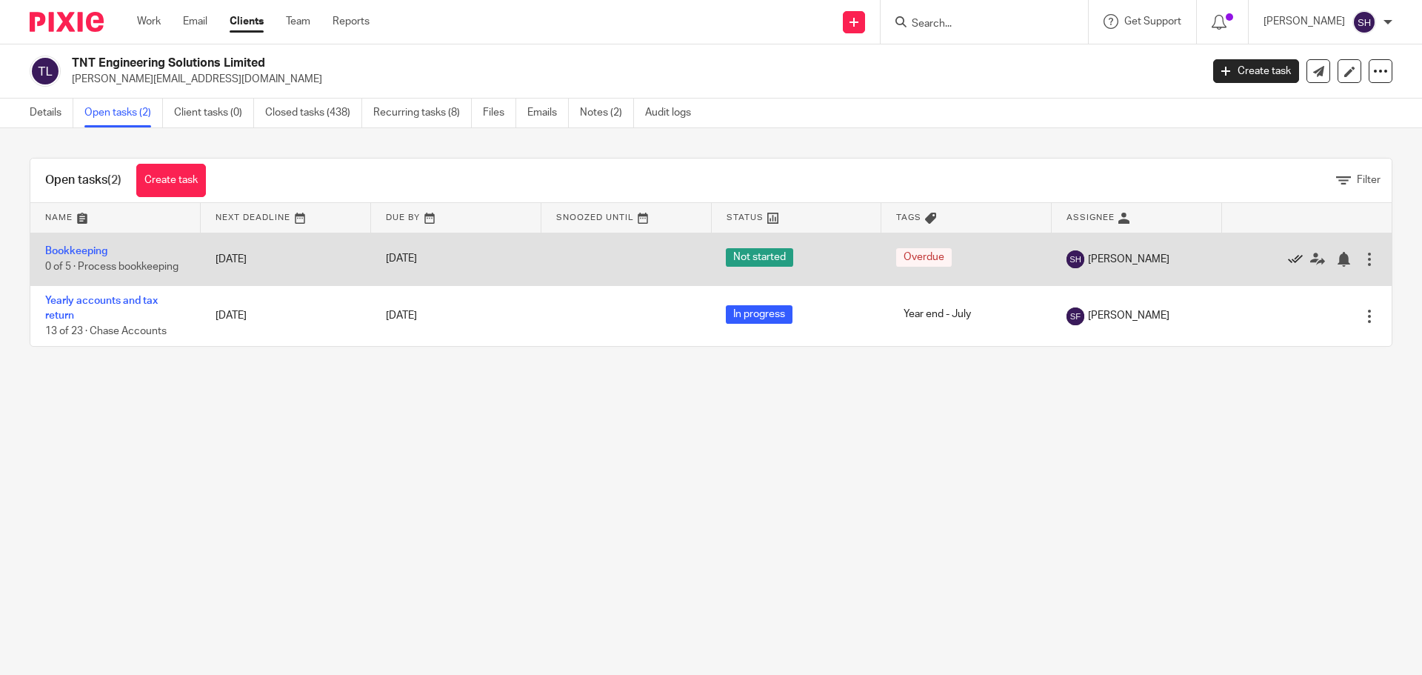
click at [1288, 253] on icon at bounding box center [1295, 259] width 15 height 15
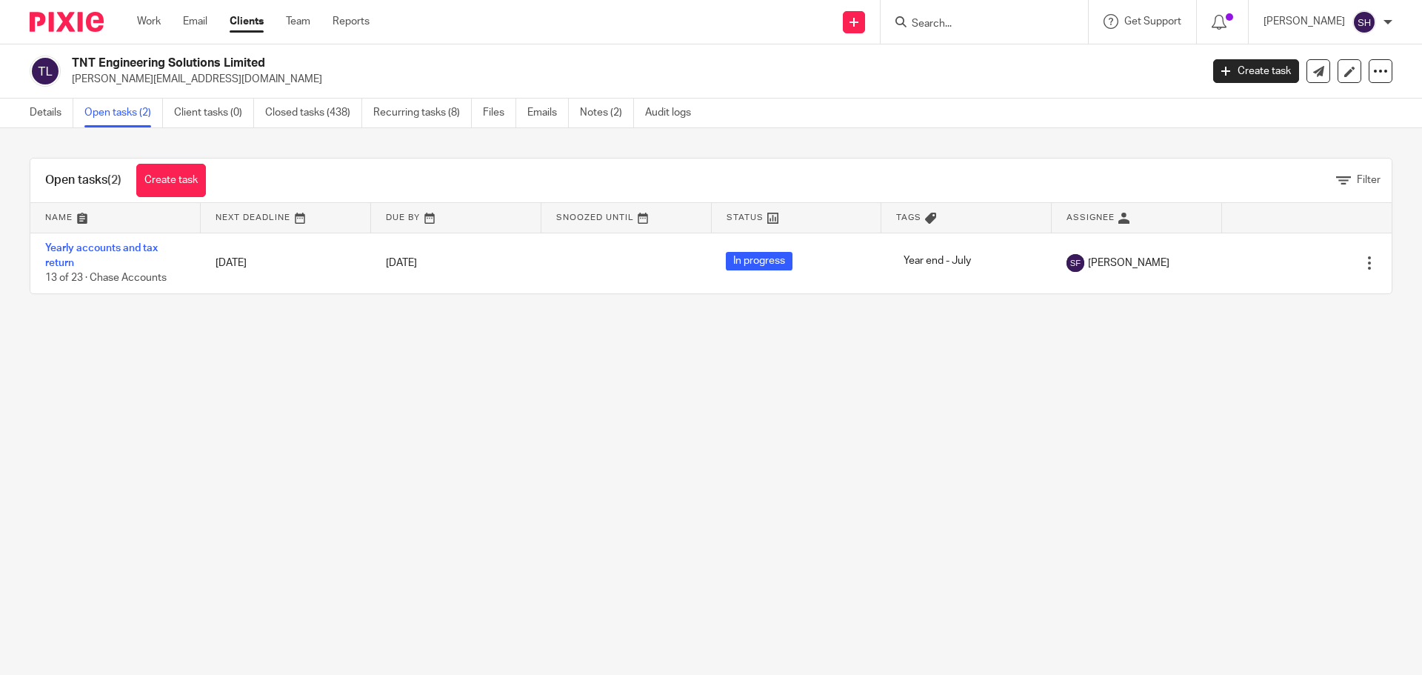
click at [979, 30] on input "Search" at bounding box center [976, 24] width 133 height 13
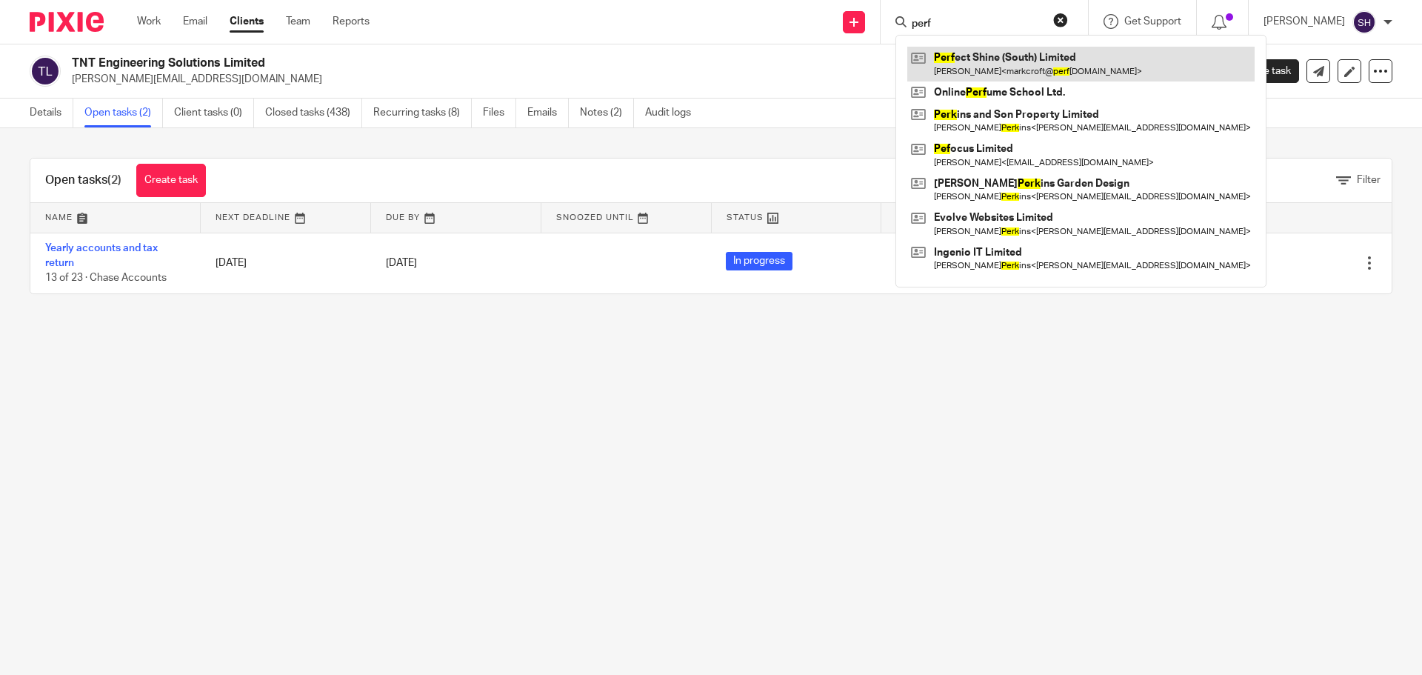
type input "perf"
click at [971, 58] on link at bounding box center [1080, 64] width 347 height 34
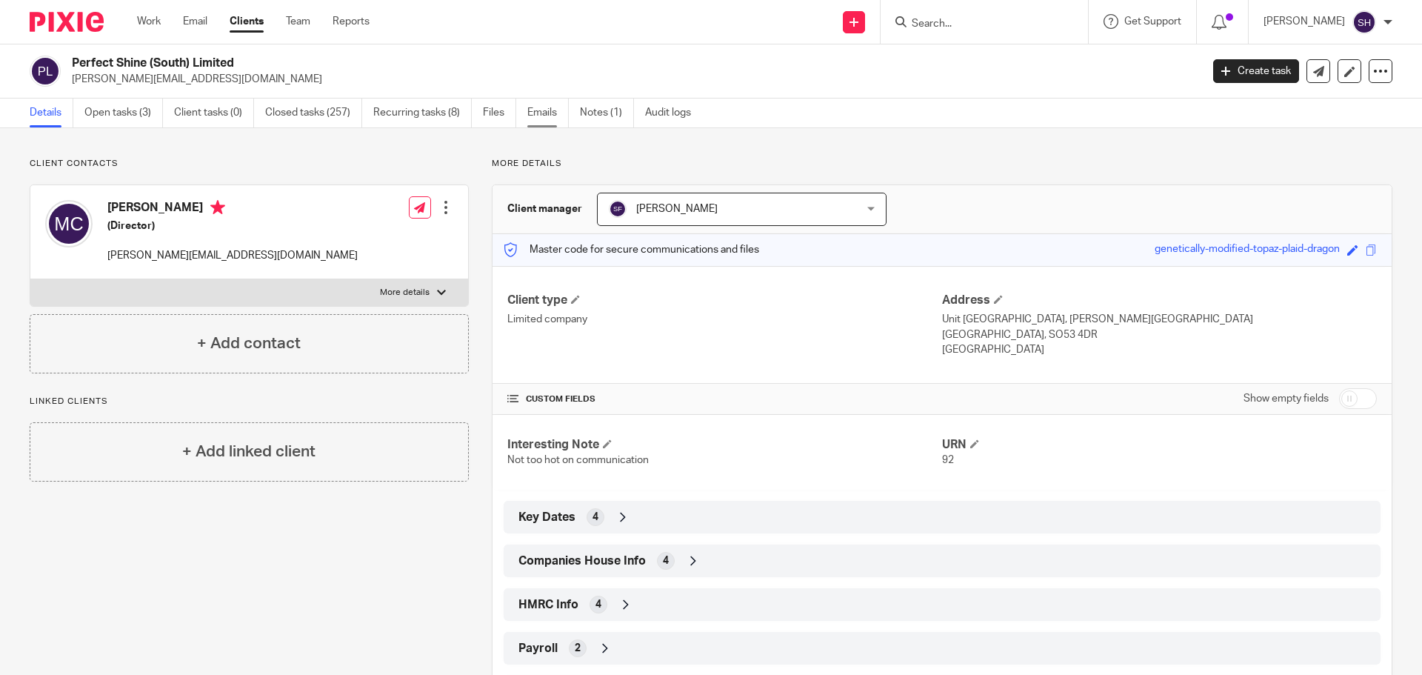
click at [553, 110] on link "Emails" at bounding box center [547, 113] width 41 height 29
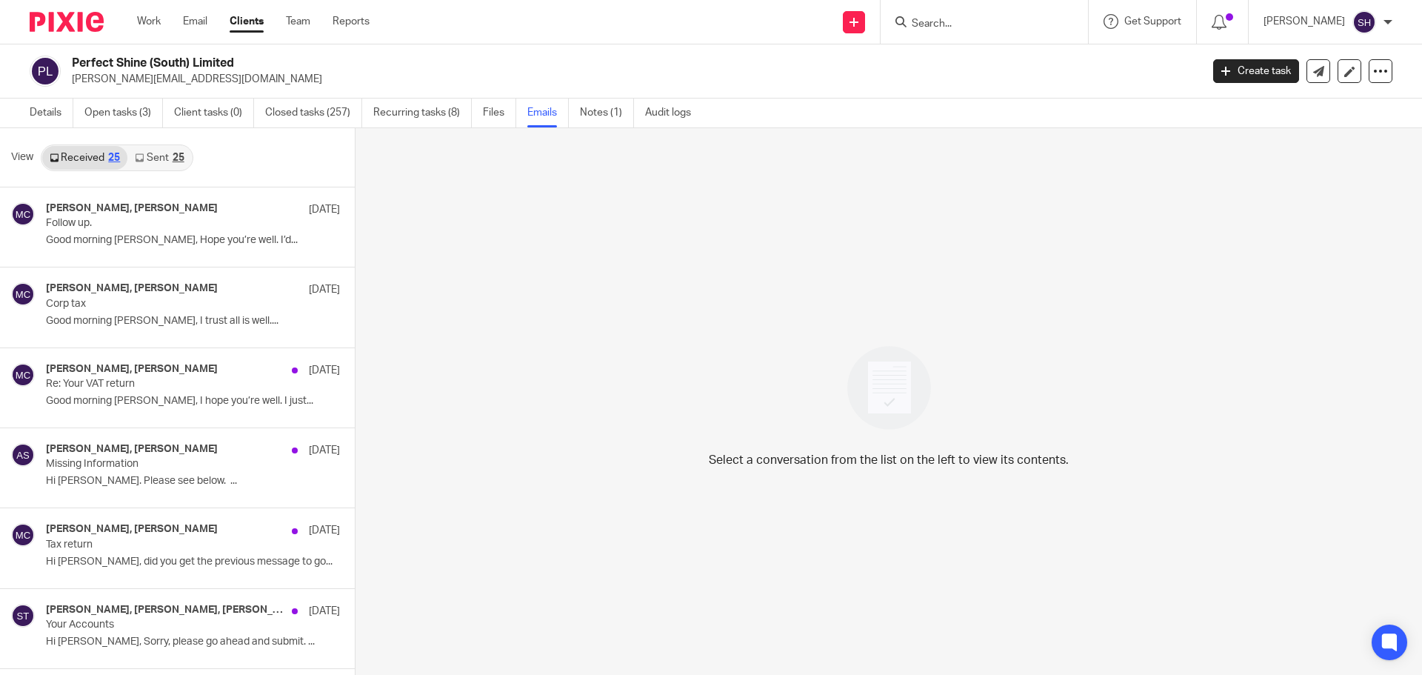
click at [165, 164] on link "Sent 25" at bounding box center [159, 158] width 64 height 24
